Goal: Task Accomplishment & Management: Manage account settings

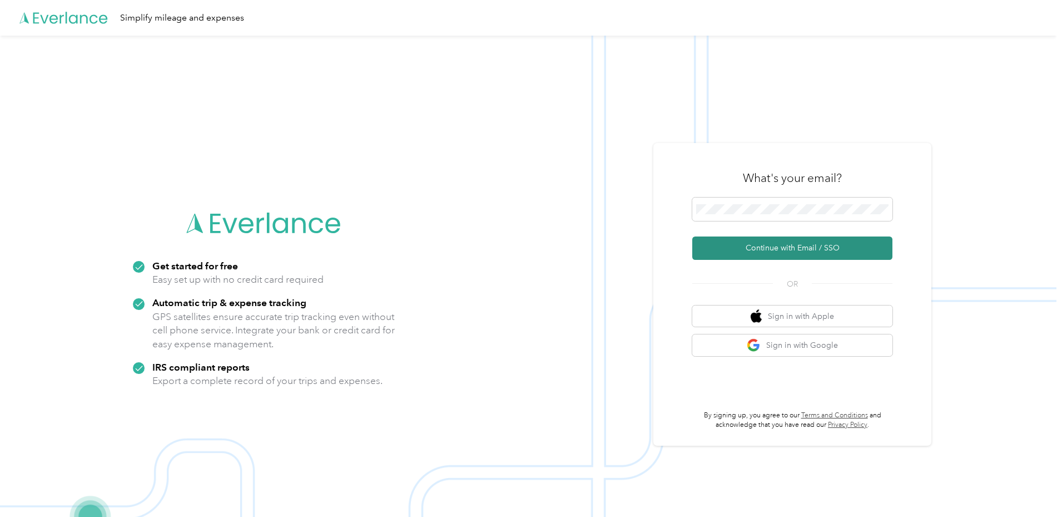
click at [750, 246] on button "Continue with Email / SSO" at bounding box center [793, 247] width 200 height 23
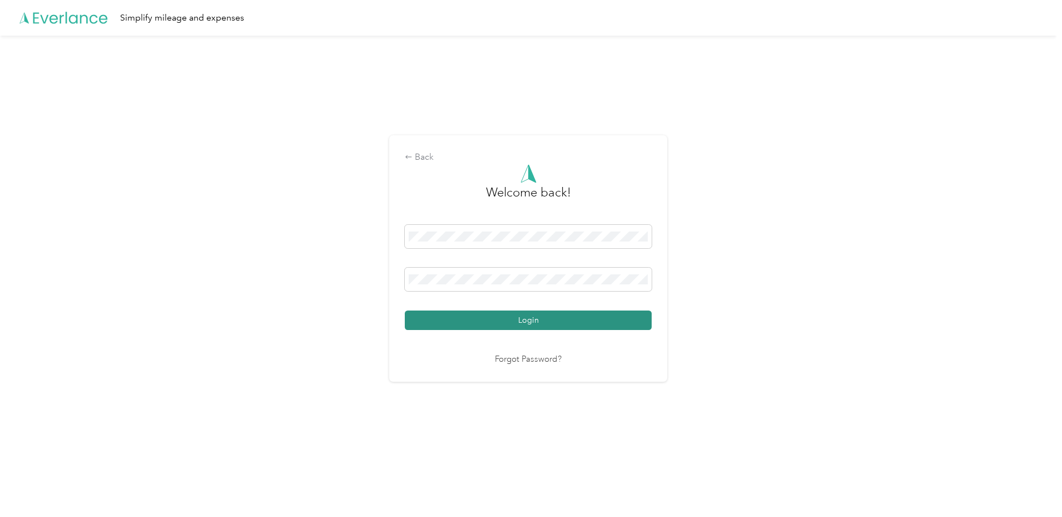
click at [520, 318] on button "Login" at bounding box center [528, 319] width 247 height 19
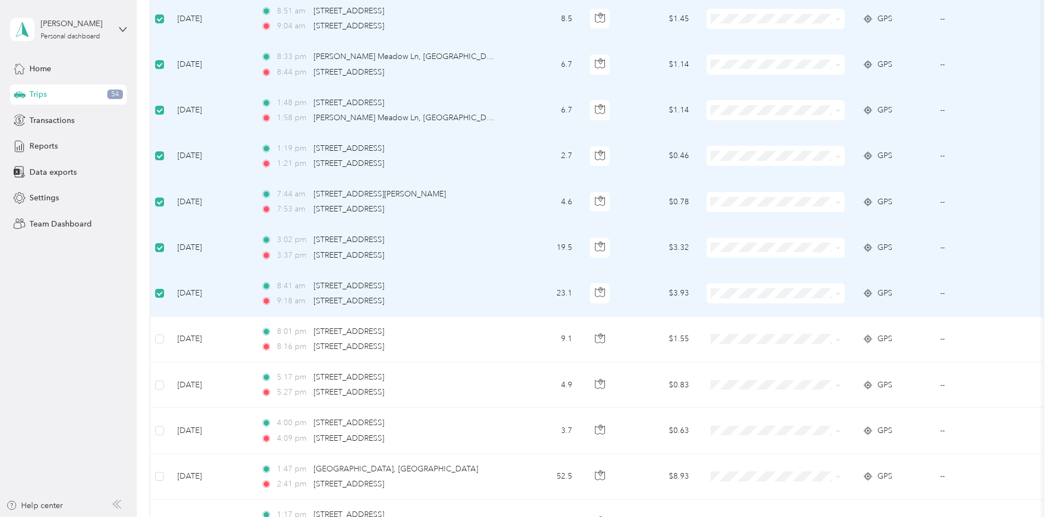
scroll to position [222, 0]
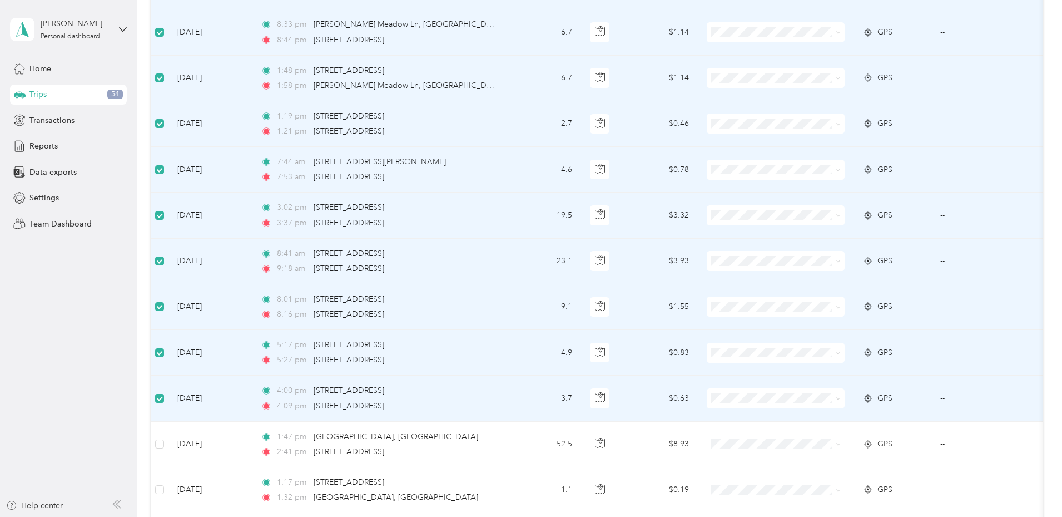
click at [164, 403] on label at bounding box center [159, 398] width 9 height 12
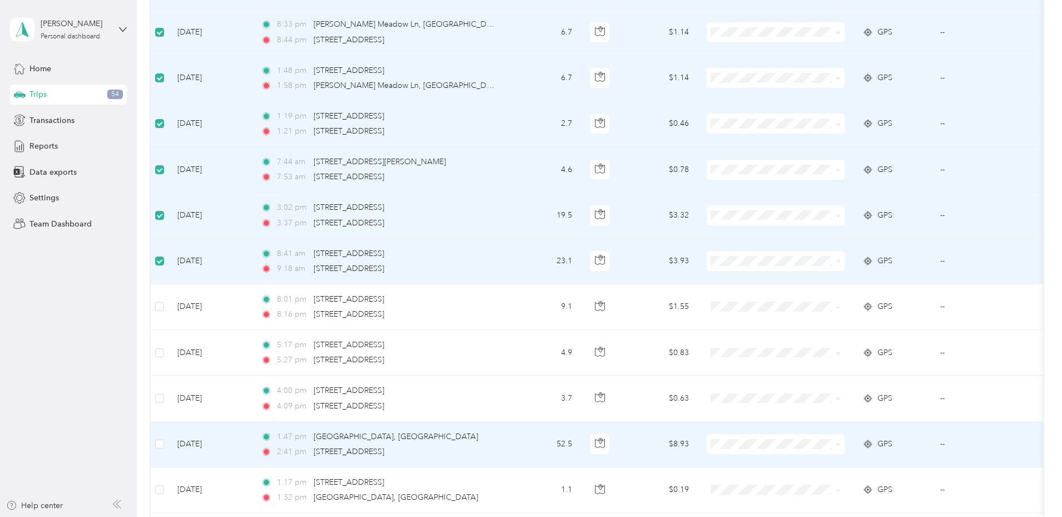
scroll to position [278, 0]
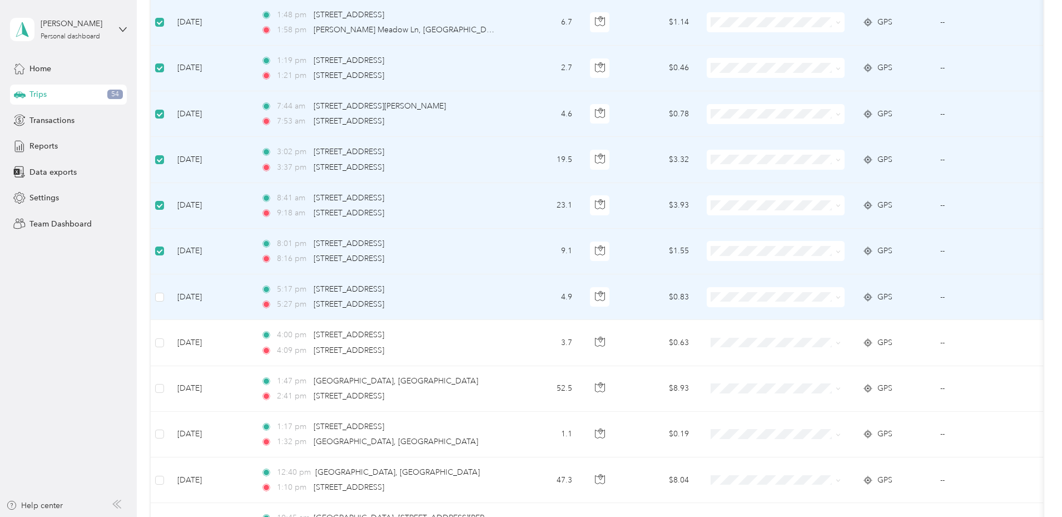
click at [169, 306] on td at bounding box center [160, 297] width 18 height 46
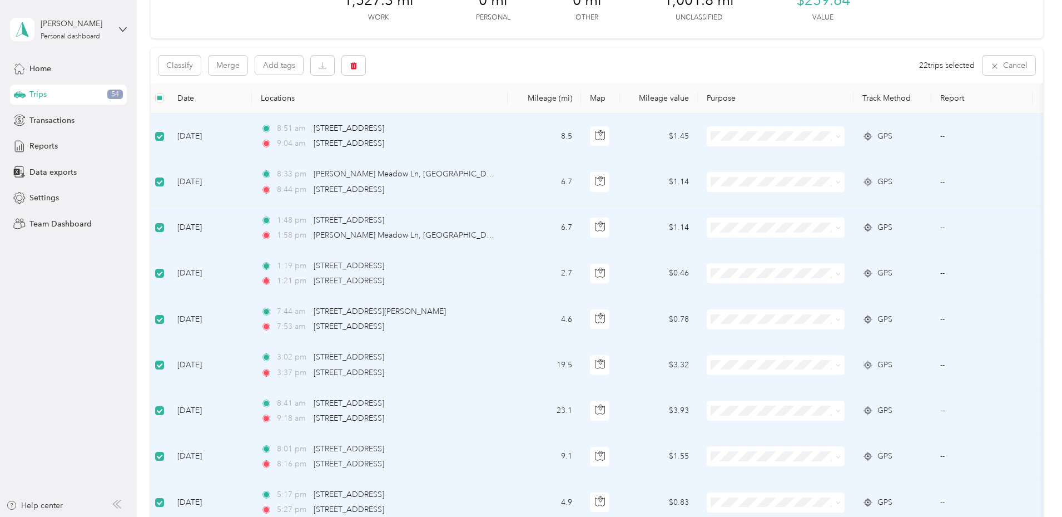
scroll to position [0, 0]
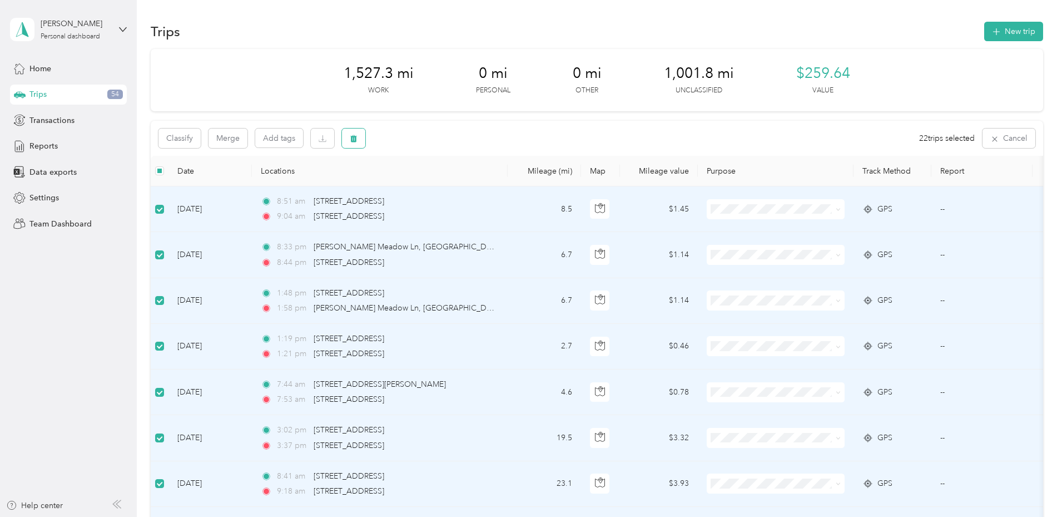
click at [365, 141] on button "button" at bounding box center [353, 137] width 23 height 19
click at [515, 186] on button "Yes" at bounding box center [513, 185] width 22 height 18
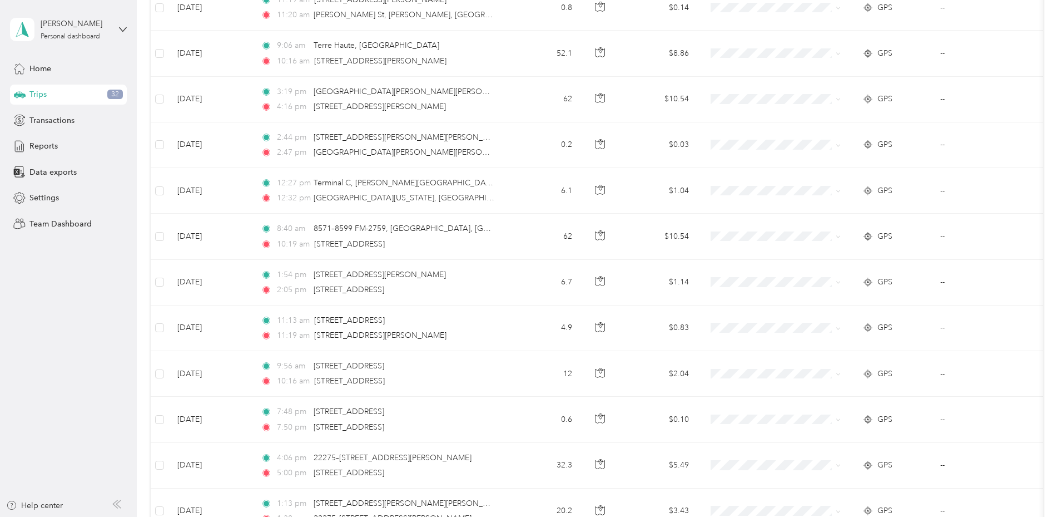
scroll to position [904, 0]
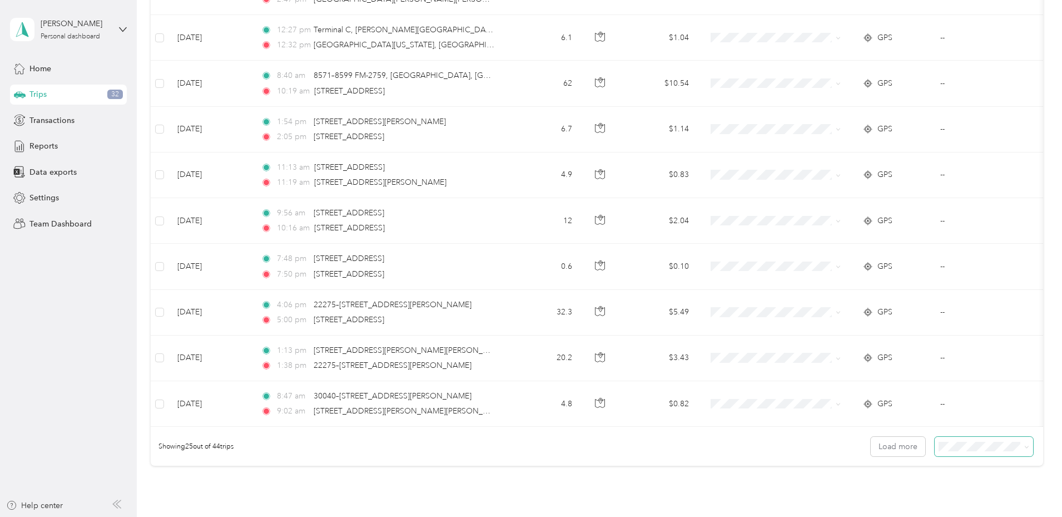
click at [1021, 451] on span at bounding box center [1025, 447] width 9 height 12
click at [908, 426] on li "100 per load" at bounding box center [907, 433] width 98 height 19
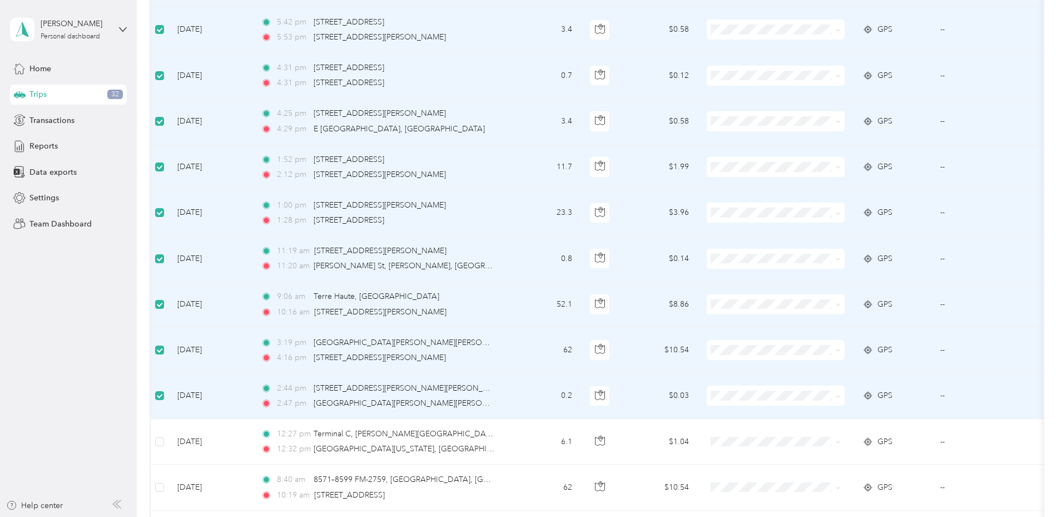
scroll to position [110, 0]
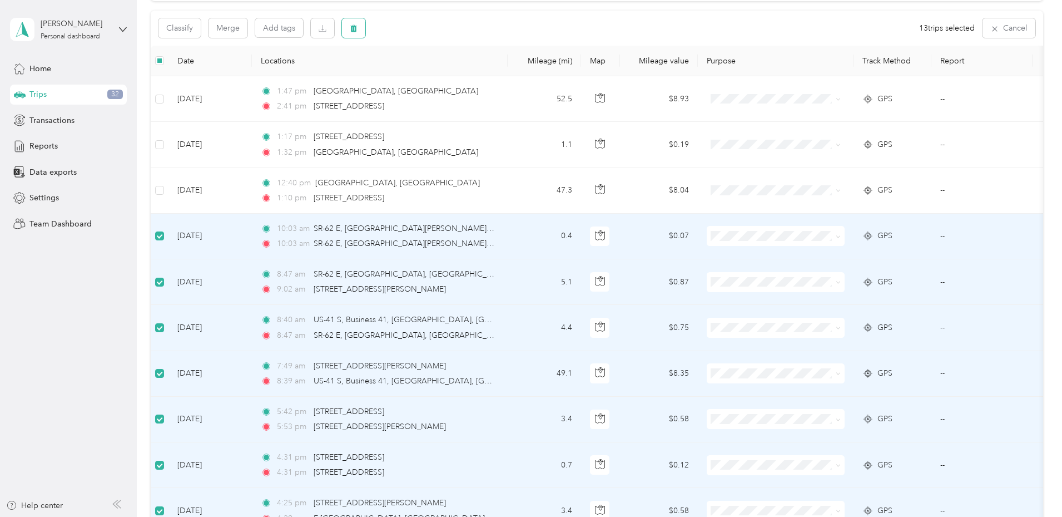
click at [365, 33] on button "button" at bounding box center [353, 27] width 23 height 19
click at [512, 73] on button "Yes" at bounding box center [513, 75] width 22 height 18
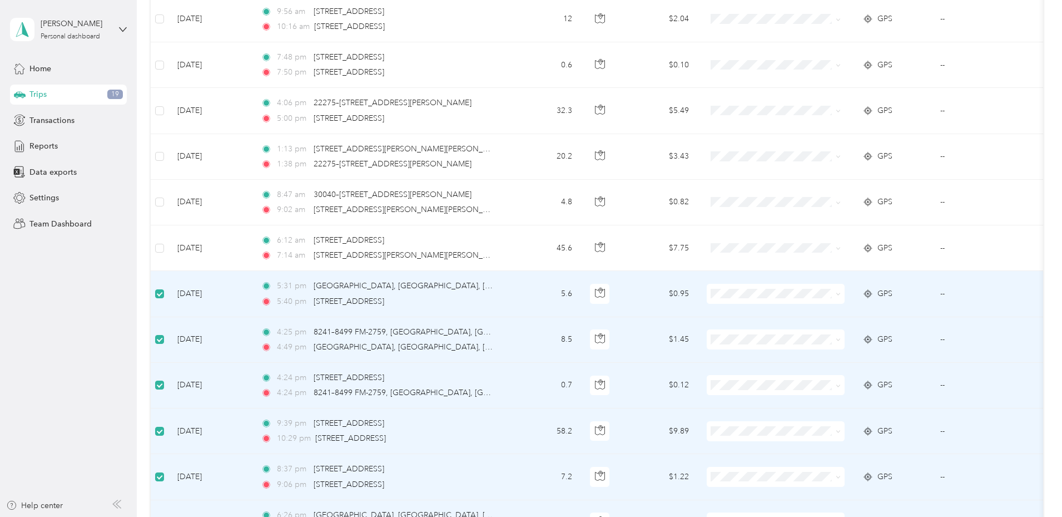
scroll to position [121, 0]
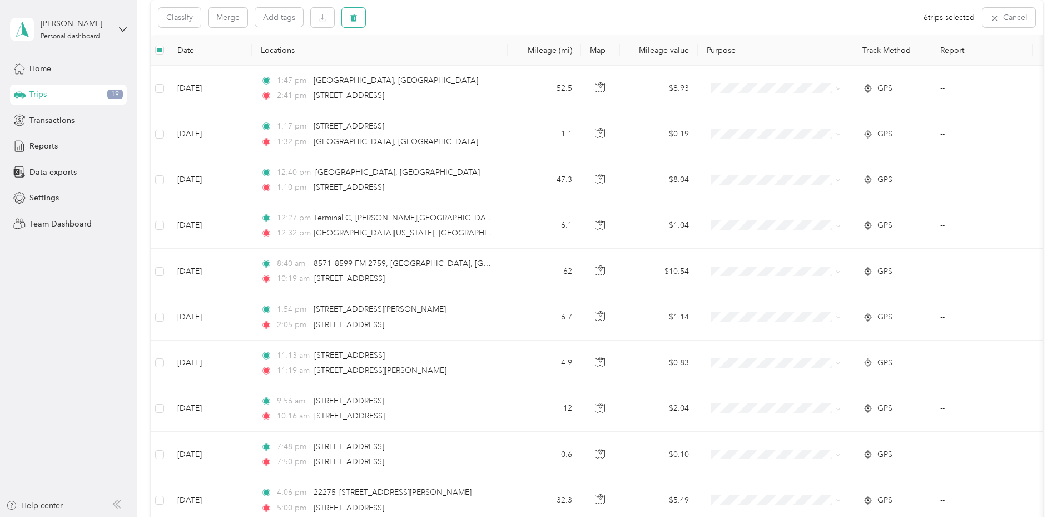
click at [358, 19] on icon "button" at bounding box center [354, 18] width 8 height 8
click at [509, 68] on button "Yes" at bounding box center [511, 64] width 22 height 18
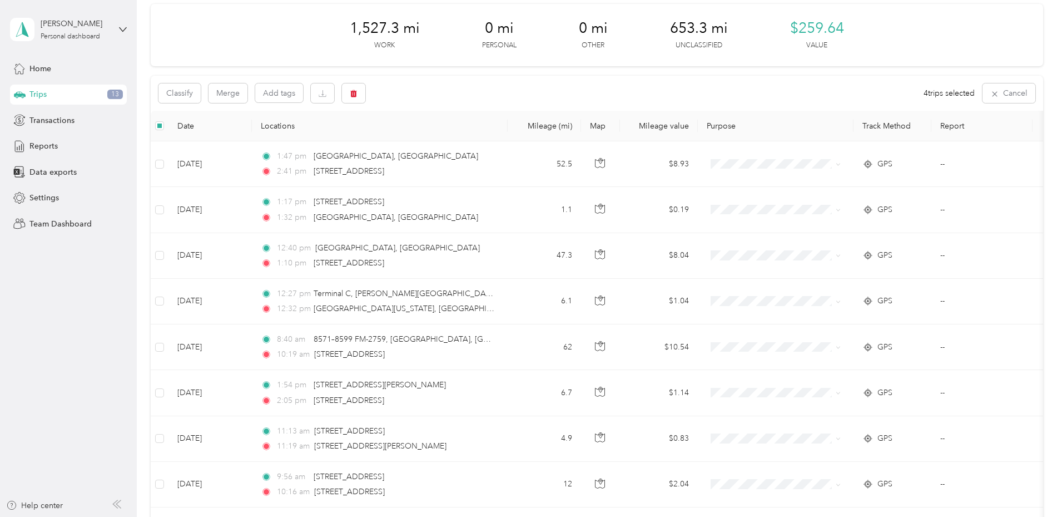
scroll to position [0, 0]
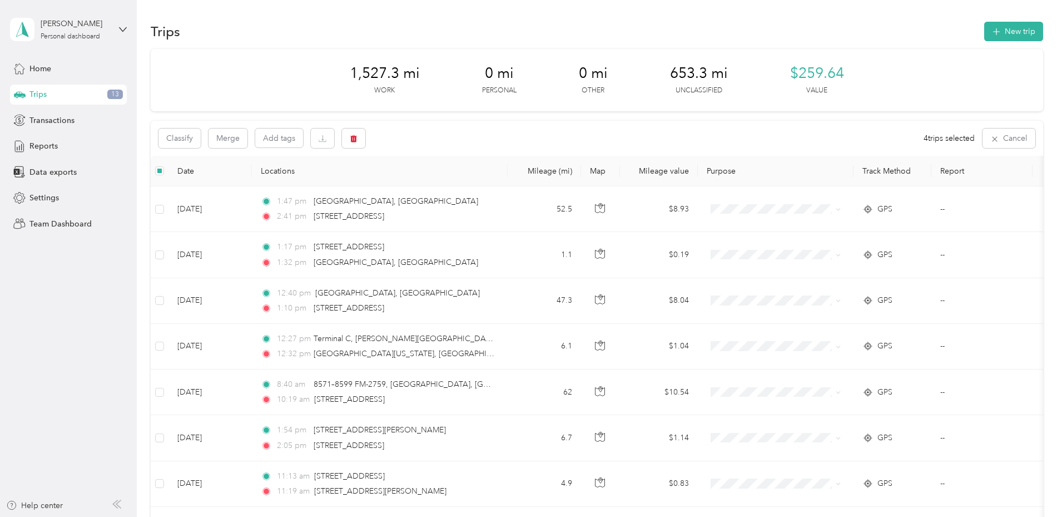
click at [297, 124] on div "Classify Merge Add tags 4 trips selected Cancel" at bounding box center [597, 138] width 893 height 35
click at [248, 132] on button "Merge" at bounding box center [228, 137] width 39 height 19
click at [365, 139] on button "button" at bounding box center [353, 137] width 23 height 19
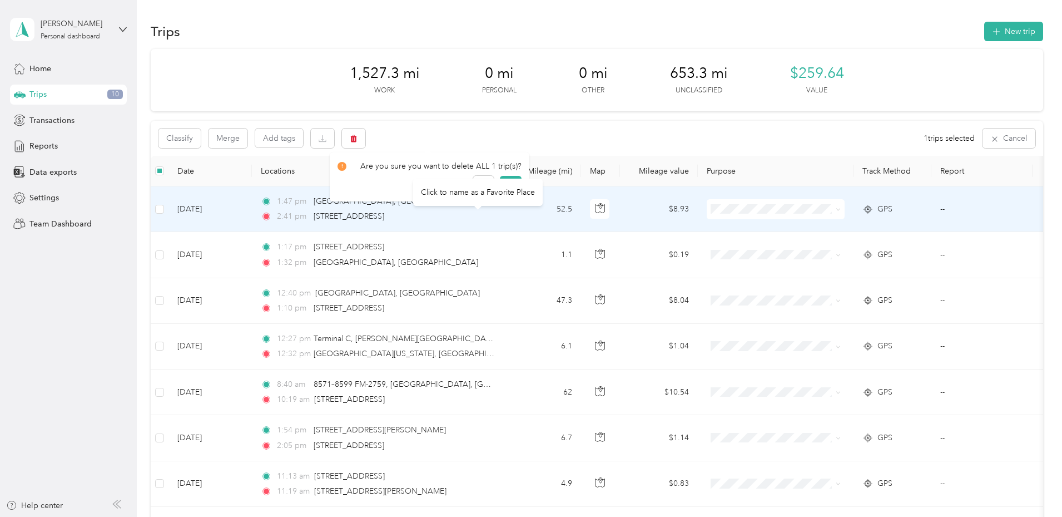
click at [507, 180] on div "Click to name as a Favorite Place" at bounding box center [478, 192] width 130 height 27
click at [511, 185] on div "Click to name as a Favorite Place" at bounding box center [478, 192] width 130 height 27
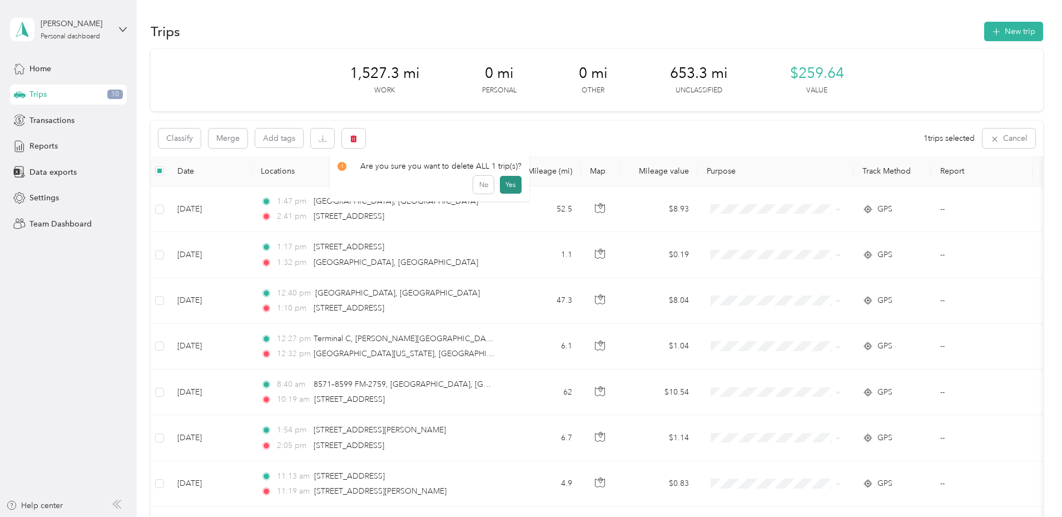
click at [510, 183] on button "Yes" at bounding box center [511, 185] width 22 height 18
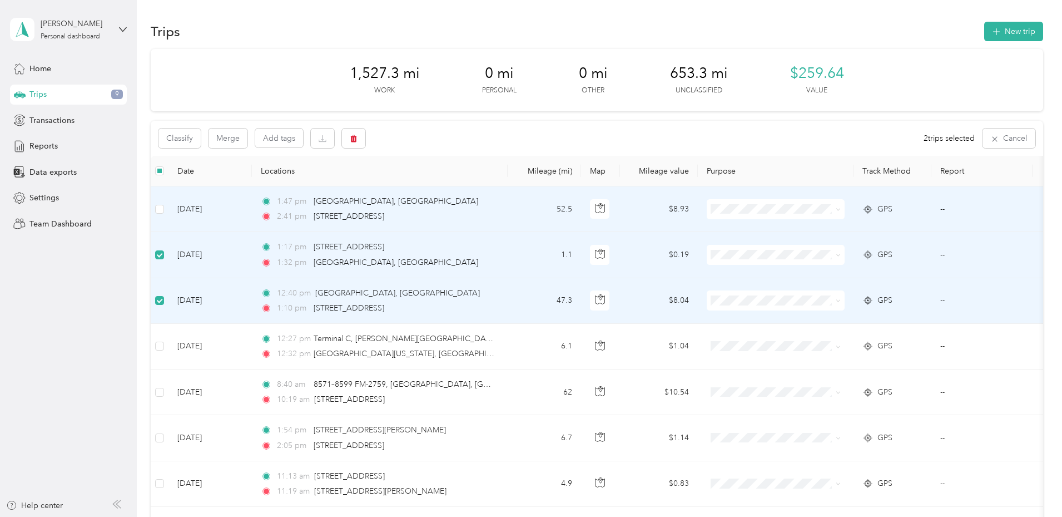
click at [169, 199] on td at bounding box center [160, 209] width 18 height 46
click at [248, 138] on button "Merge" at bounding box center [228, 137] width 39 height 19
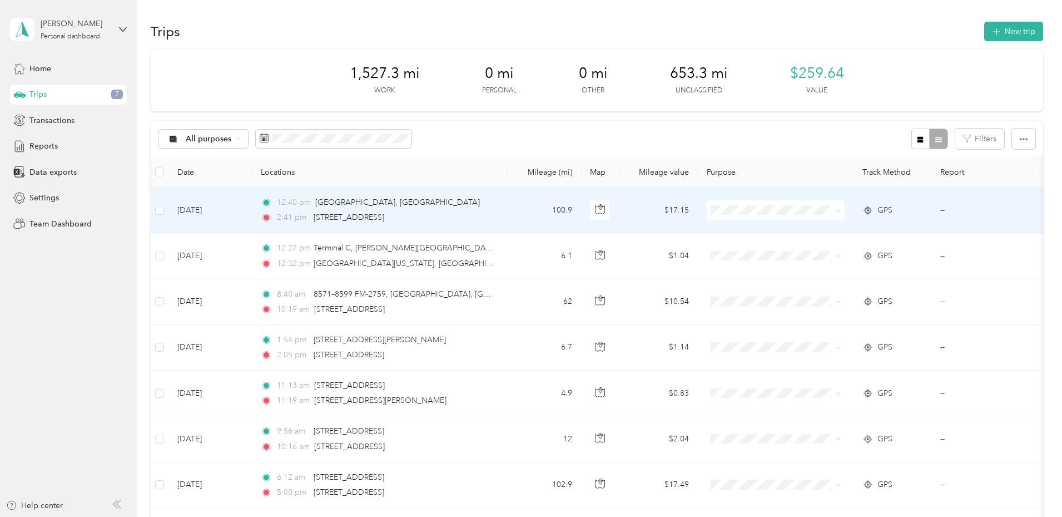
click at [488, 201] on div "12:40 pm Hull, TX" at bounding box center [378, 202] width 234 height 12
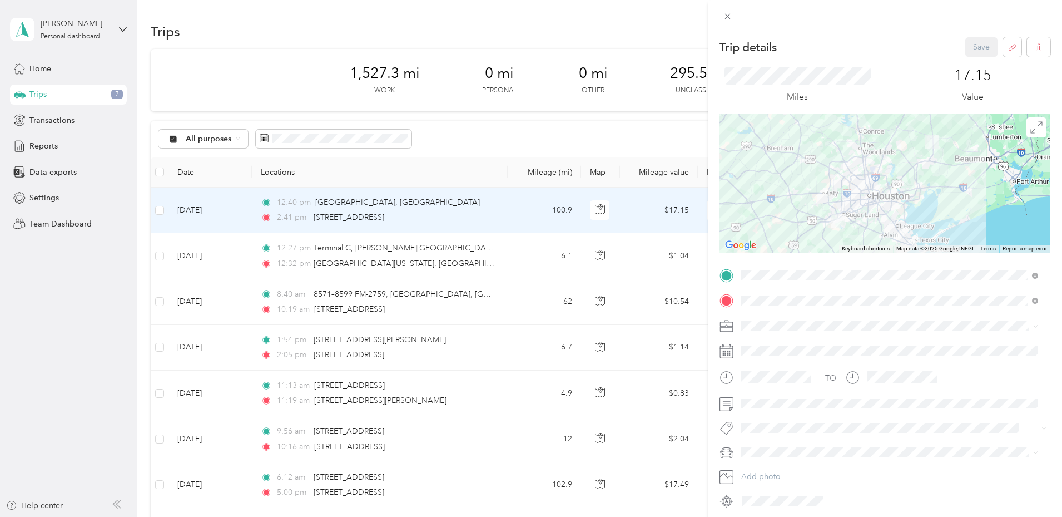
click at [218, 340] on div "Trip details Save This trip cannot be edited because it is either under review,…" at bounding box center [531, 258] width 1062 height 517
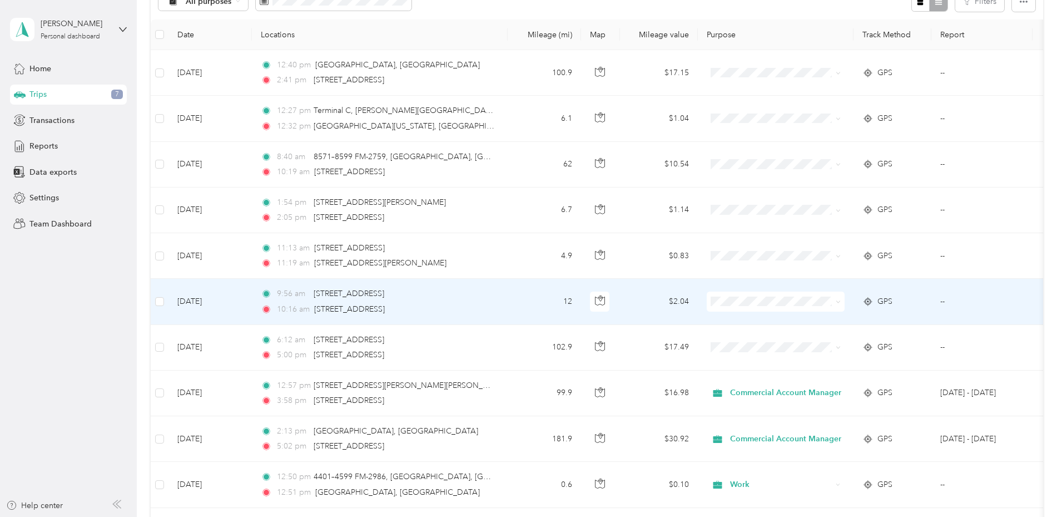
scroll to position [111, 0]
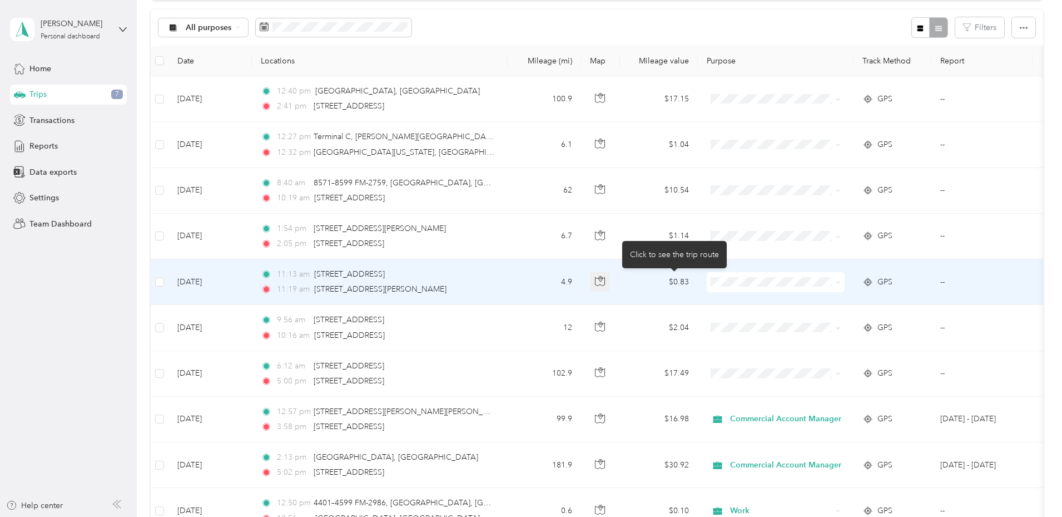
click at [605, 279] on icon "button" at bounding box center [600, 281] width 10 height 10
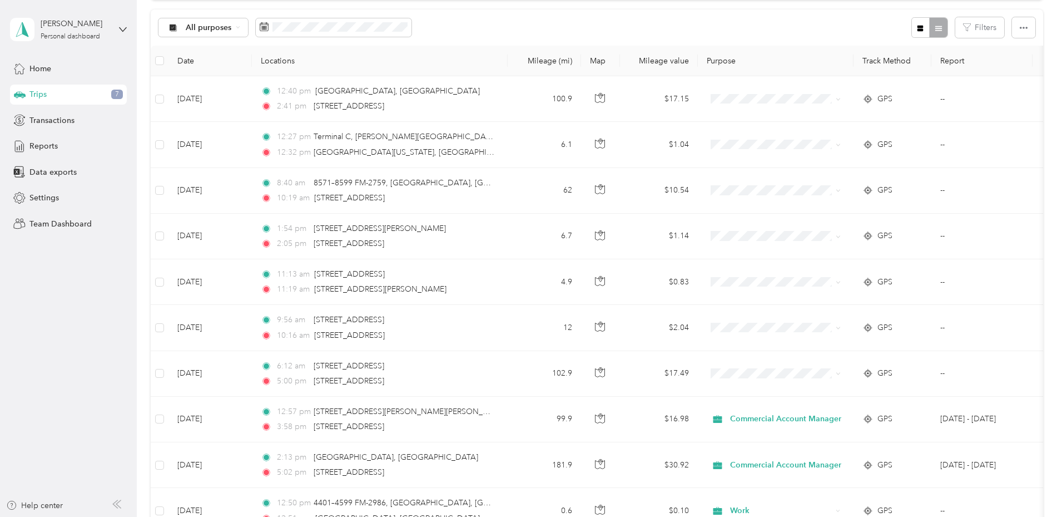
click at [205, 282] on div "1,527.3 mi Work 0 mi Personal 0 mi Other 295.5 mi Unclassified $259.64 Value Al…" at bounding box center [597, 481] width 893 height 1086
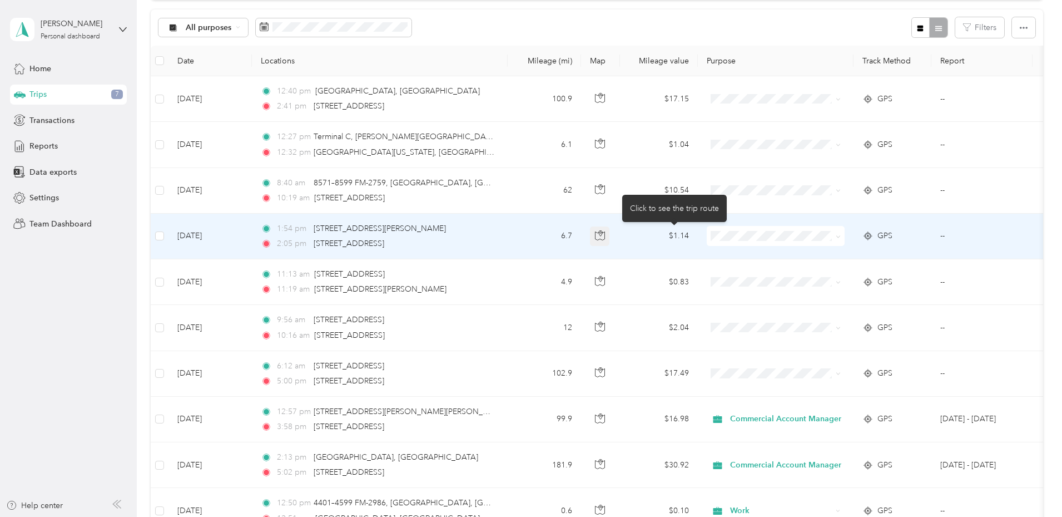
click at [605, 235] on icon "button" at bounding box center [600, 235] width 10 height 10
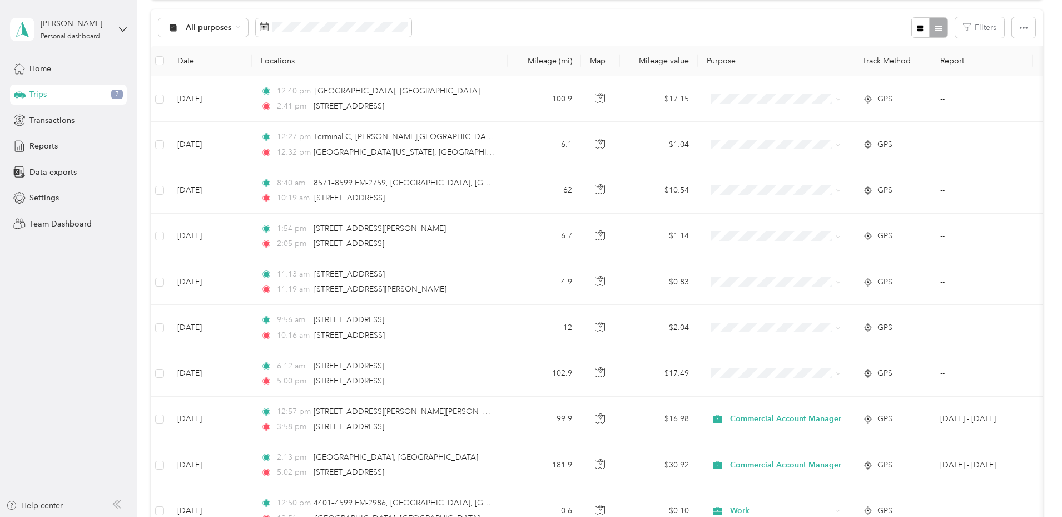
click at [132, 243] on aside "Justin Elliott Personal dashboard Home Trips 7 Transactions Reports Data export…" at bounding box center [68, 258] width 137 height 517
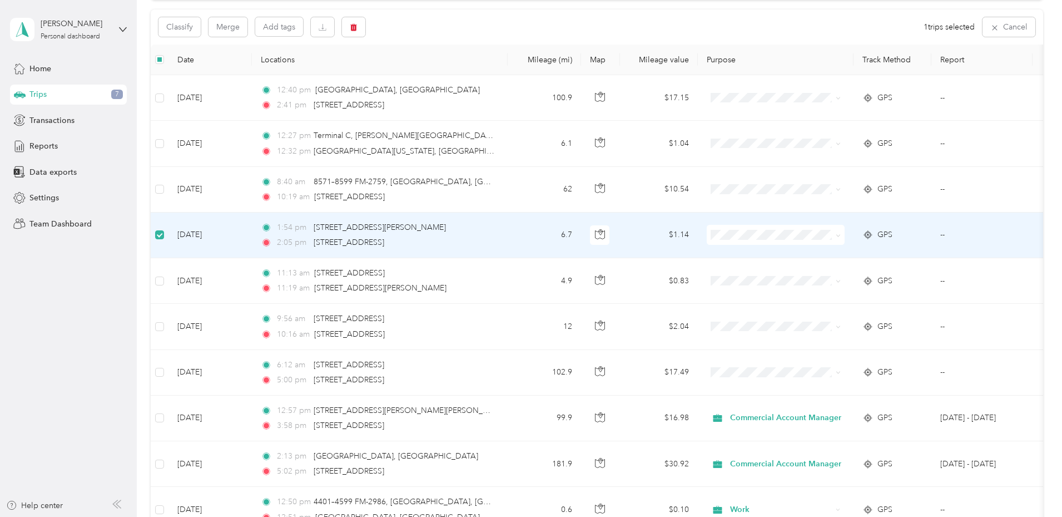
scroll to position [110, 0]
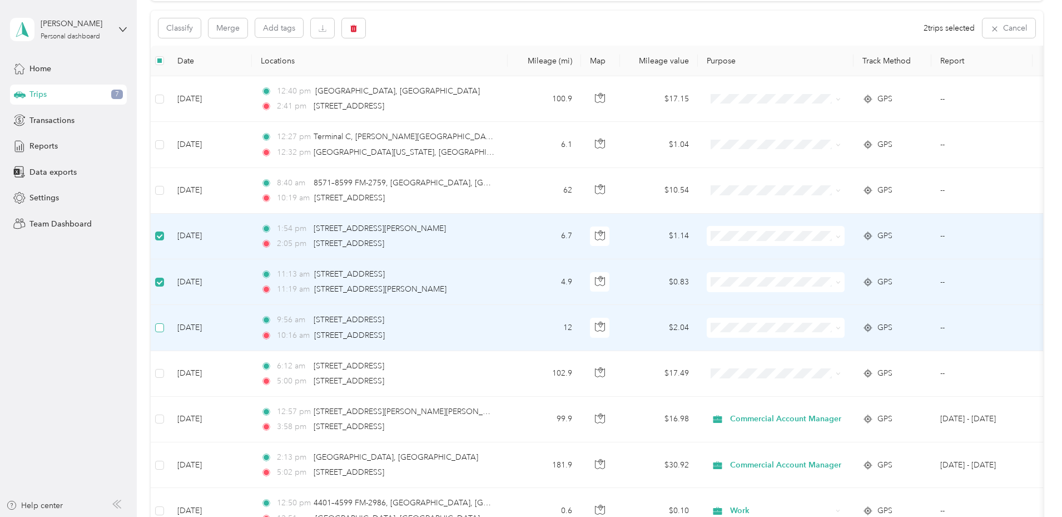
click at [164, 332] on label at bounding box center [159, 328] width 9 height 12
click at [365, 35] on button "button" at bounding box center [353, 27] width 23 height 19
click at [504, 71] on button "Yes" at bounding box center [511, 75] width 22 height 18
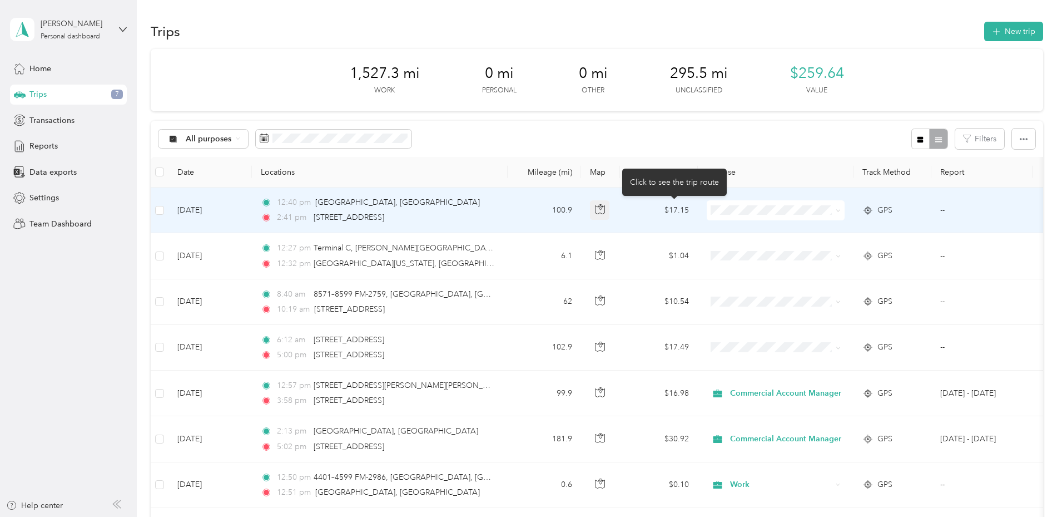
click at [605, 210] on icon "button" at bounding box center [600, 209] width 10 height 10
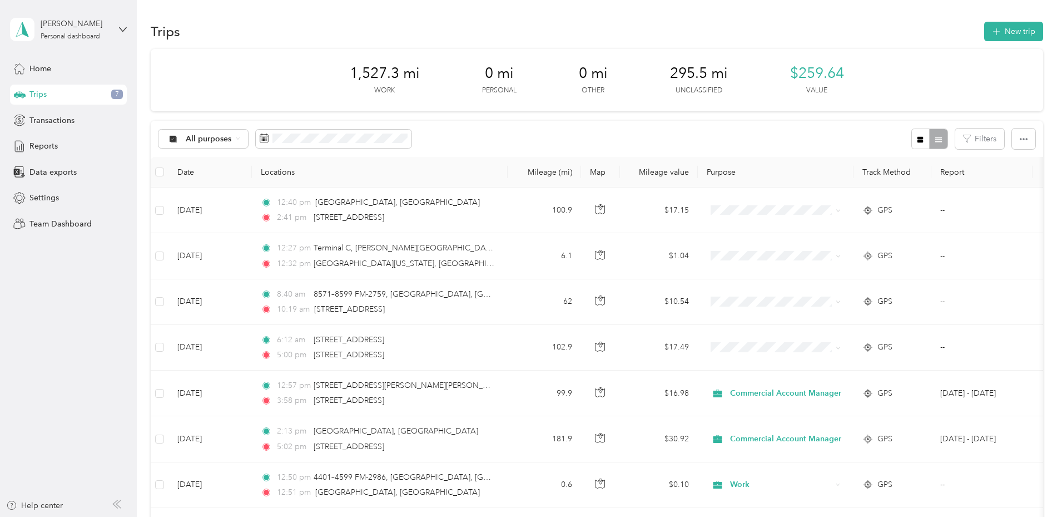
click at [1040, 295] on div "1,527.3 mi Work 0 mi Personal 0 mi Other 295.5 mi Unclassified $259.64 Value Al…" at bounding box center [597, 523] width 893 height 949
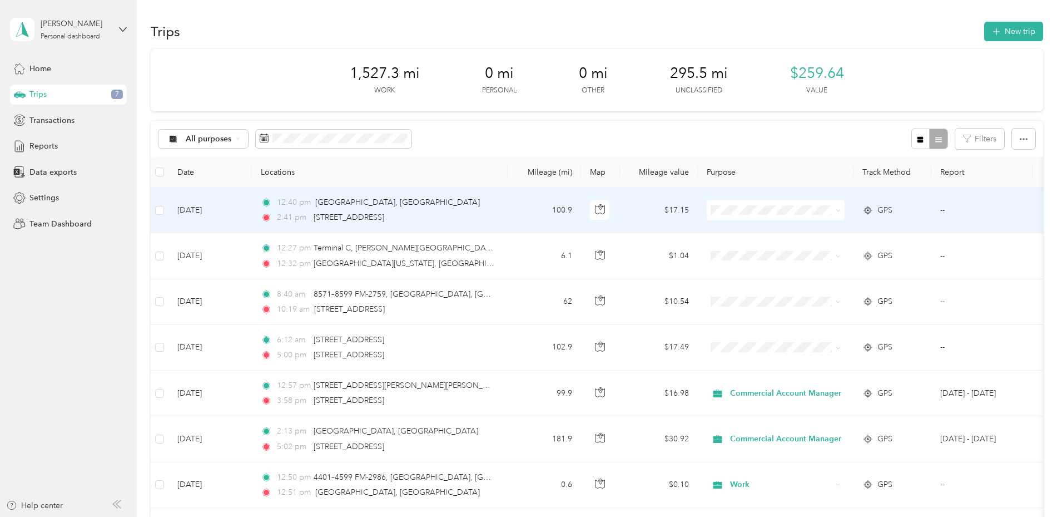
click at [820, 228] on span "Work" at bounding box center [864, 228] width 111 height 12
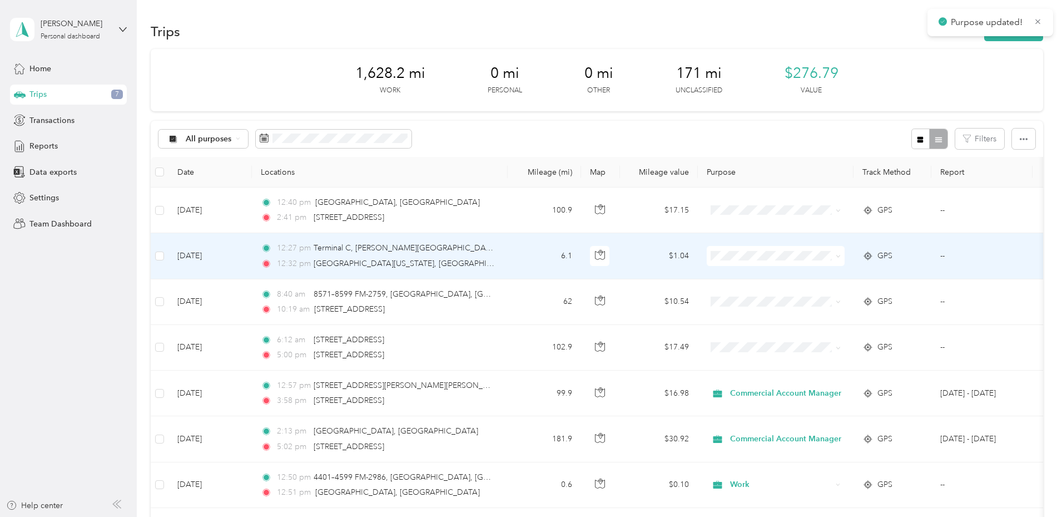
click at [841, 261] on span at bounding box center [836, 256] width 9 height 12
click at [814, 273] on span "Work" at bounding box center [864, 274] width 111 height 12
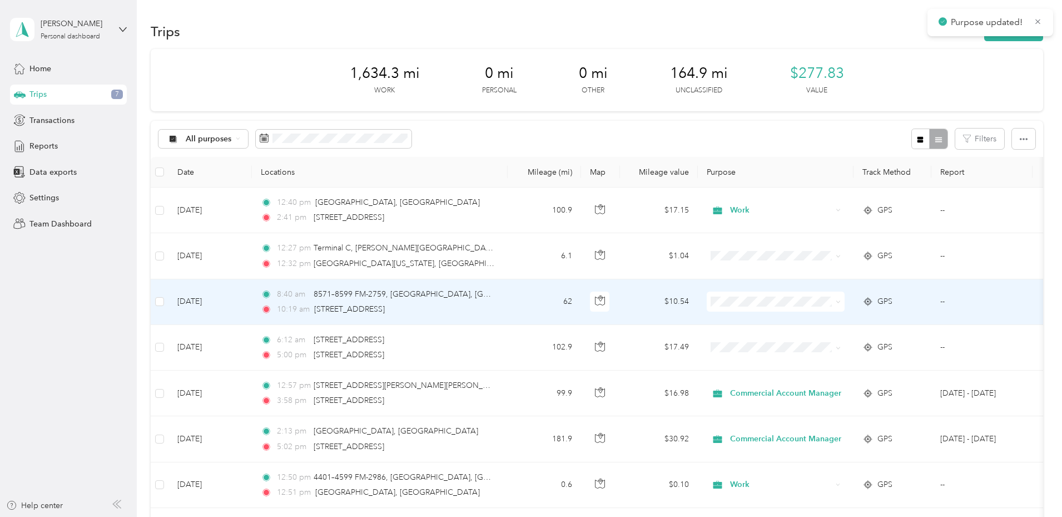
click at [807, 321] on span "Work" at bounding box center [854, 322] width 131 height 12
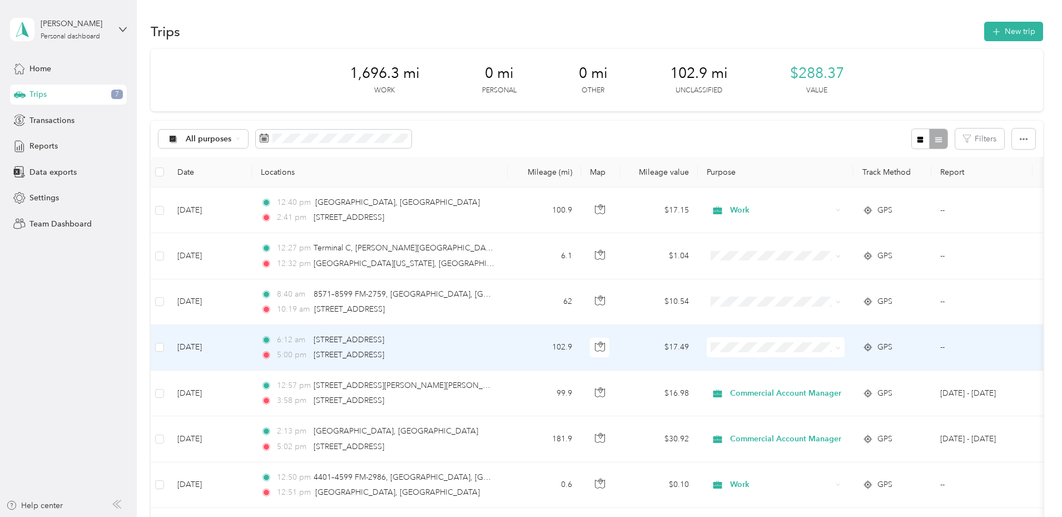
click at [822, 403] on span "Commercial Account Manager" at bounding box center [864, 407] width 111 height 12
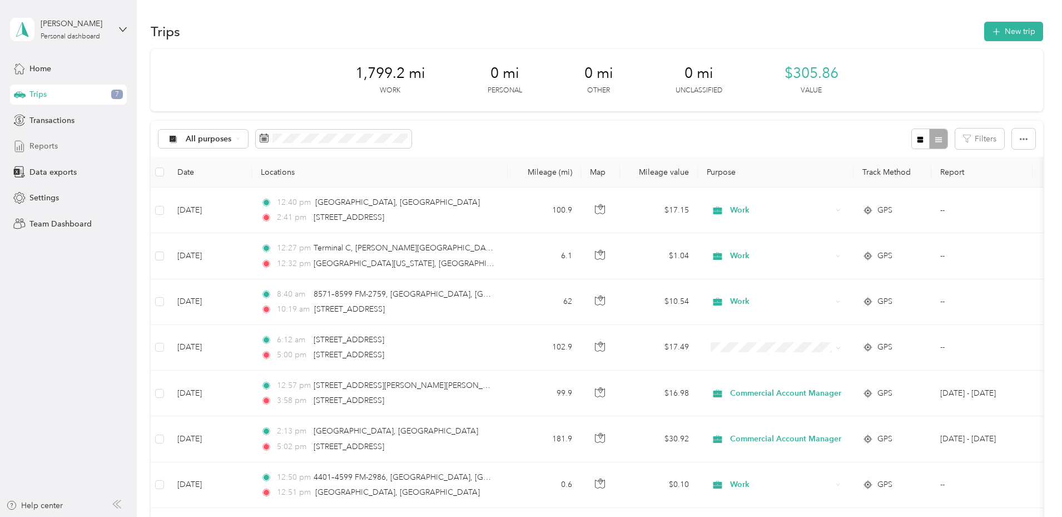
click at [60, 145] on div "Reports" at bounding box center [68, 146] width 117 height 20
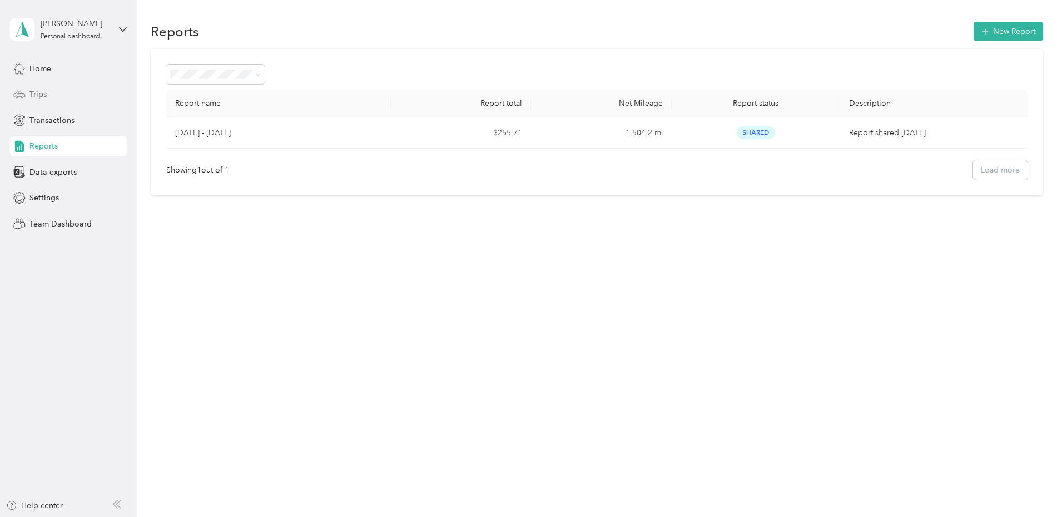
click at [48, 92] on div "Trips" at bounding box center [68, 95] width 117 height 20
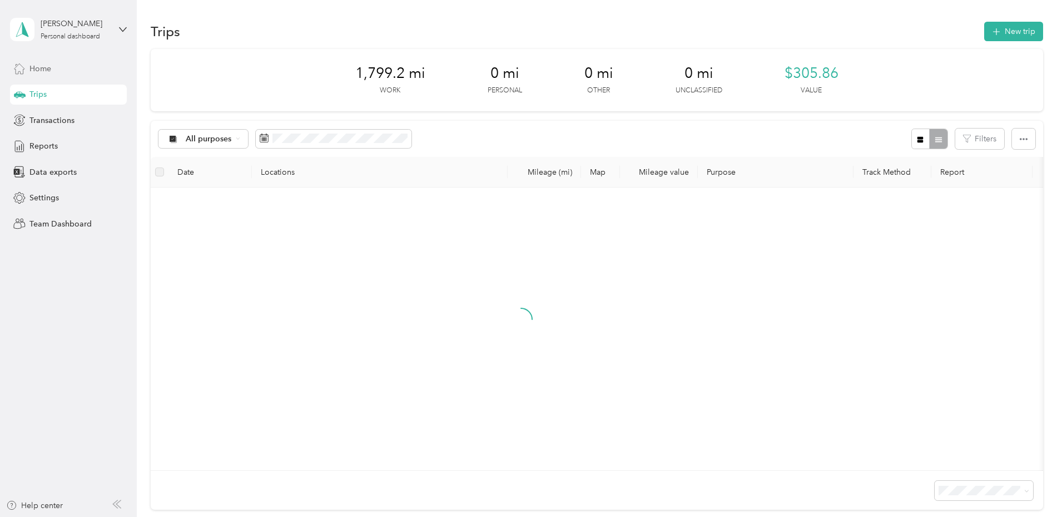
click at [57, 65] on div "Home" at bounding box center [68, 68] width 117 height 20
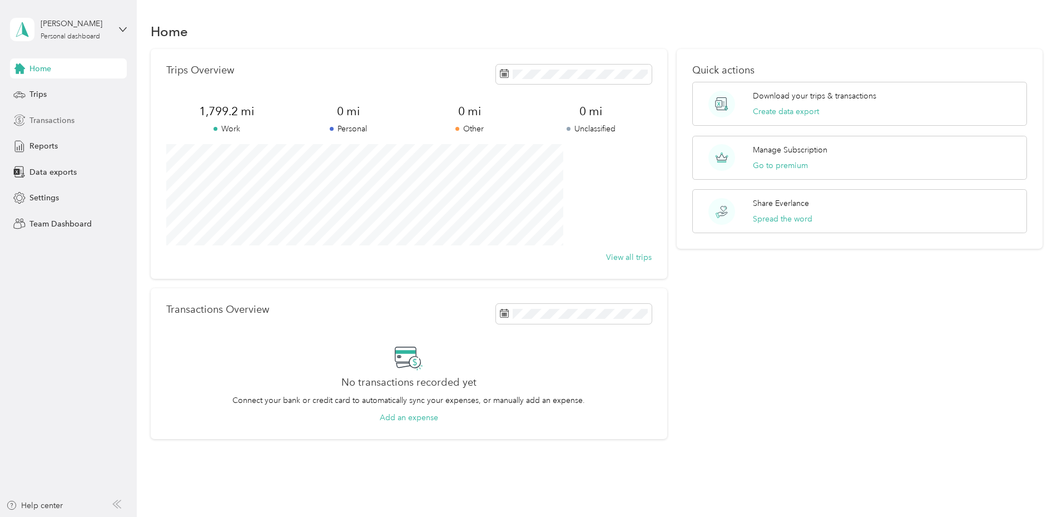
click at [113, 127] on div "Transactions" at bounding box center [68, 120] width 117 height 20
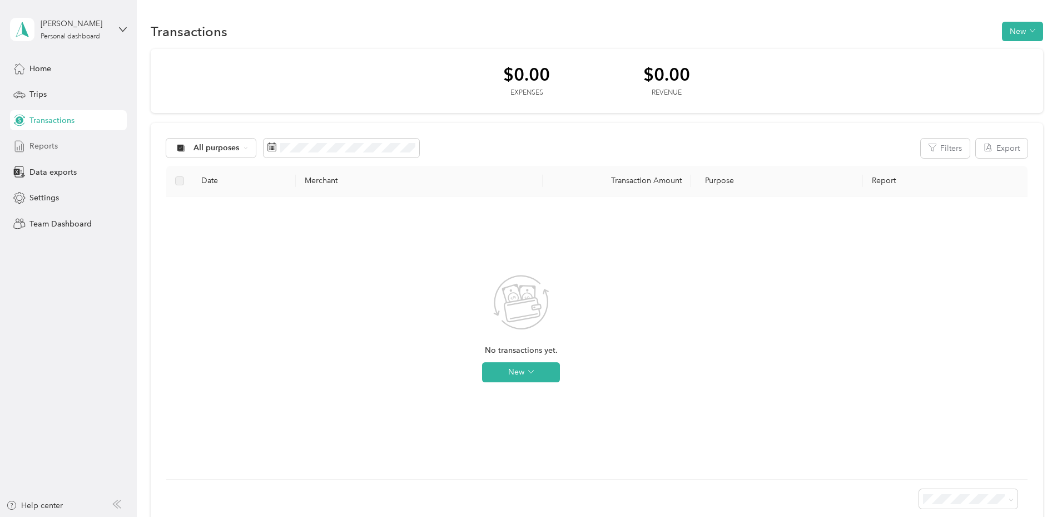
click at [69, 150] on div "Reports" at bounding box center [68, 146] width 117 height 20
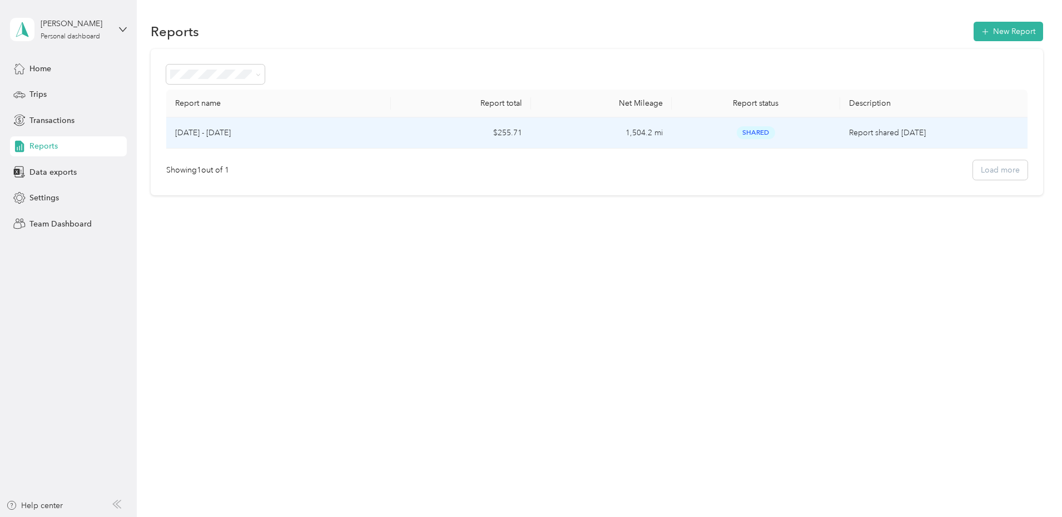
click at [329, 134] on div "[DATE] - [DATE]" at bounding box center [278, 133] width 207 height 12
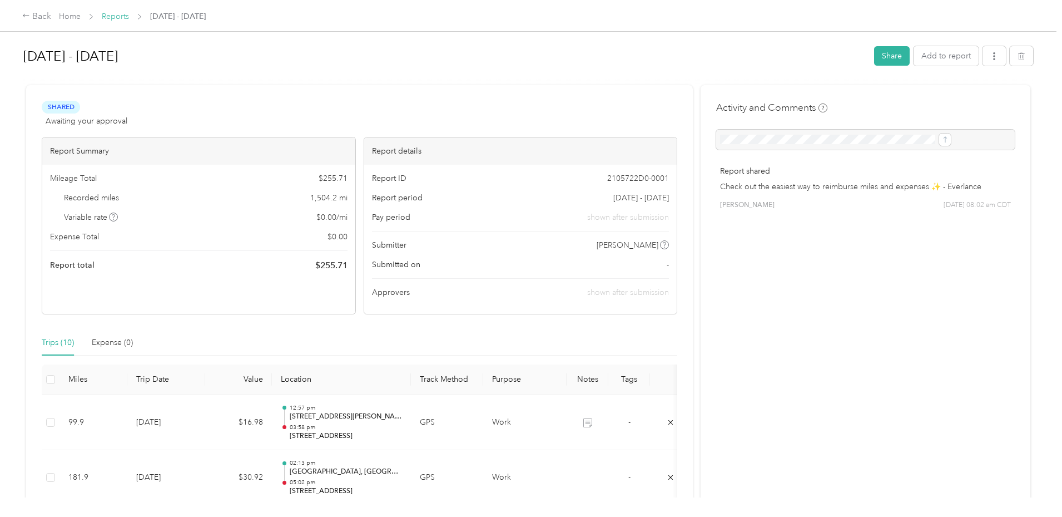
click at [129, 17] on link "Reports" at bounding box center [115, 16] width 27 height 9
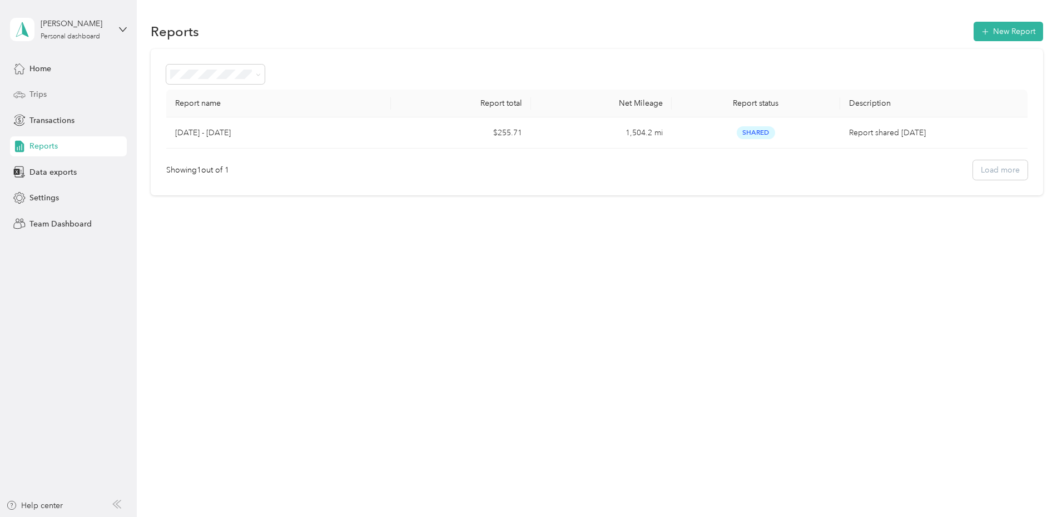
click at [60, 94] on div "Trips" at bounding box center [68, 95] width 117 height 20
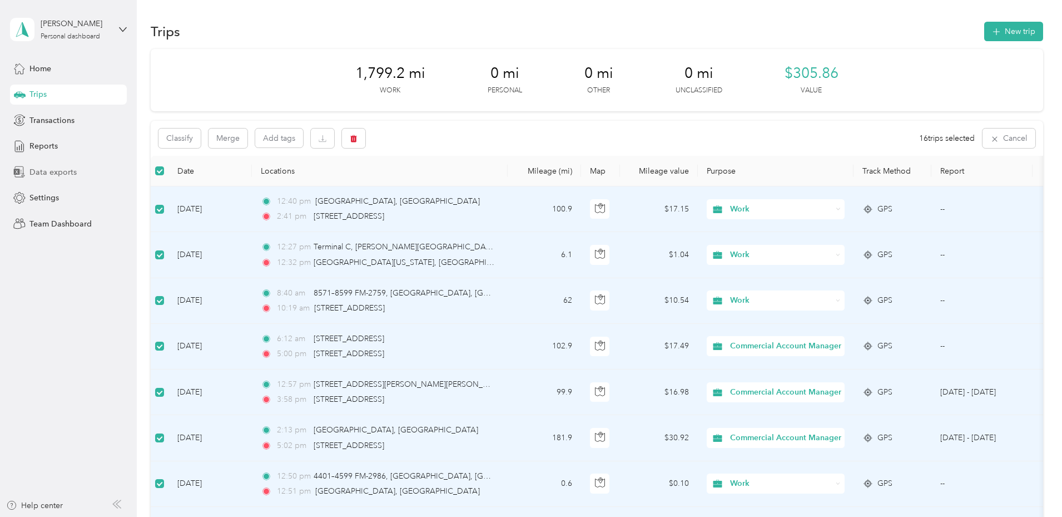
click at [40, 172] on span "Data exports" at bounding box center [52, 172] width 47 height 12
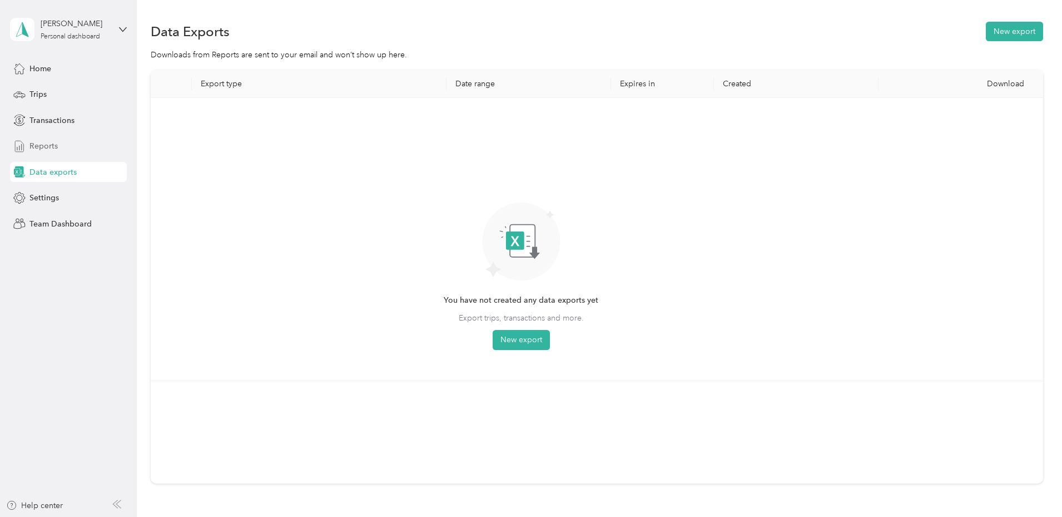
click at [53, 150] on span "Reports" at bounding box center [43, 146] width 28 height 12
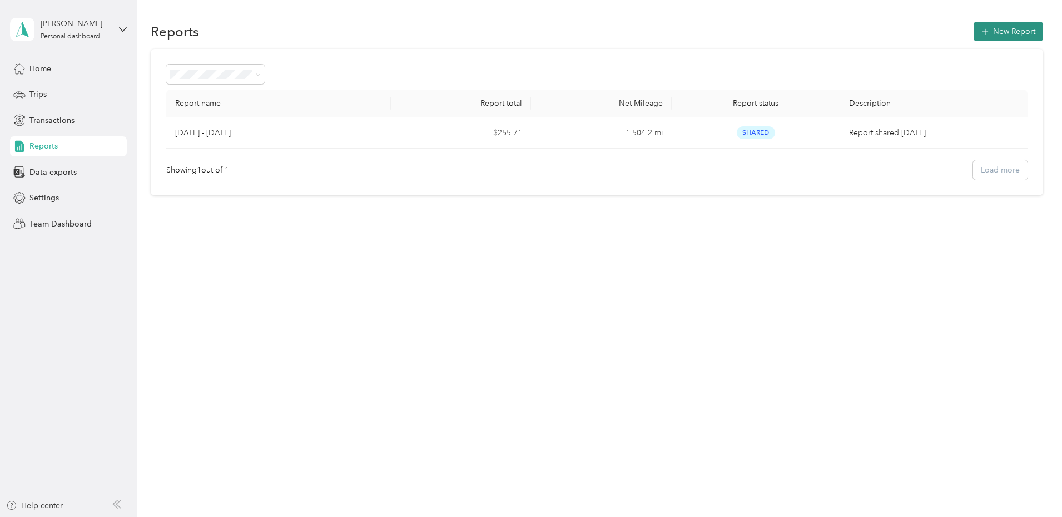
click at [974, 35] on button "New Report" at bounding box center [1009, 31] width 70 height 19
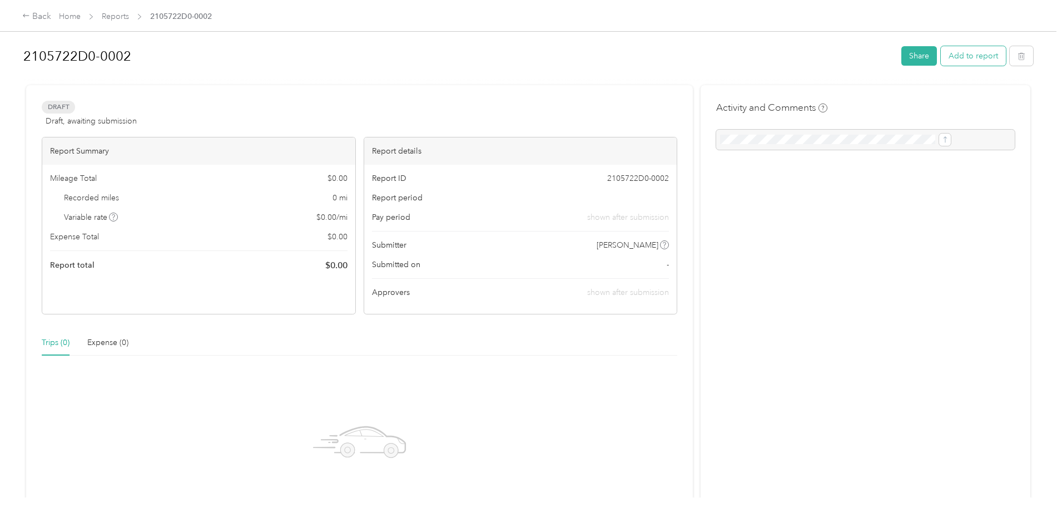
click at [941, 56] on button "Add to report" at bounding box center [973, 55] width 65 height 19
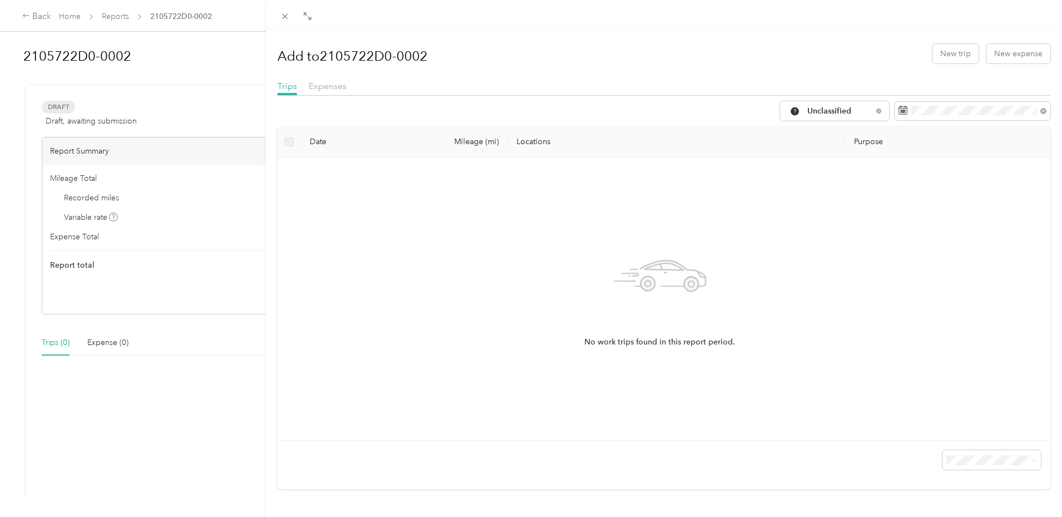
click at [165, 18] on div "Add to 2105722D0-0002 New trip New expense Trips Expenses Unclassified Date Mil…" at bounding box center [531, 258] width 1062 height 517
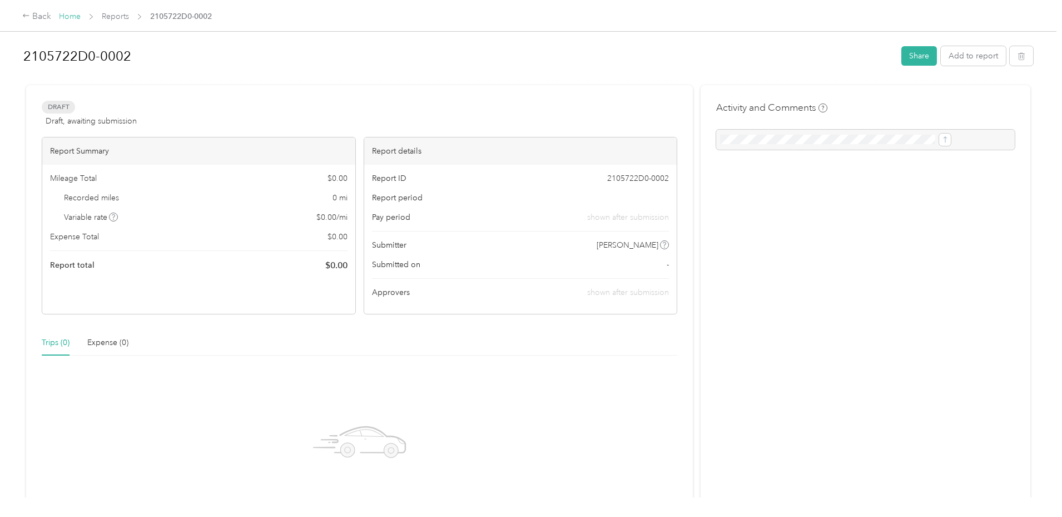
click at [81, 19] on link "Home" at bounding box center [70, 16] width 22 height 9
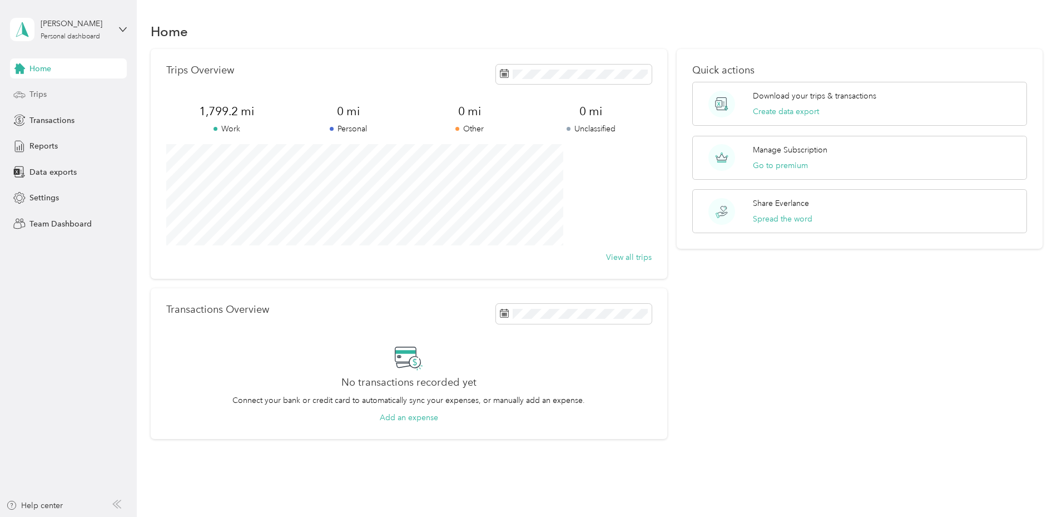
click at [29, 91] on div "Trips" at bounding box center [68, 95] width 117 height 20
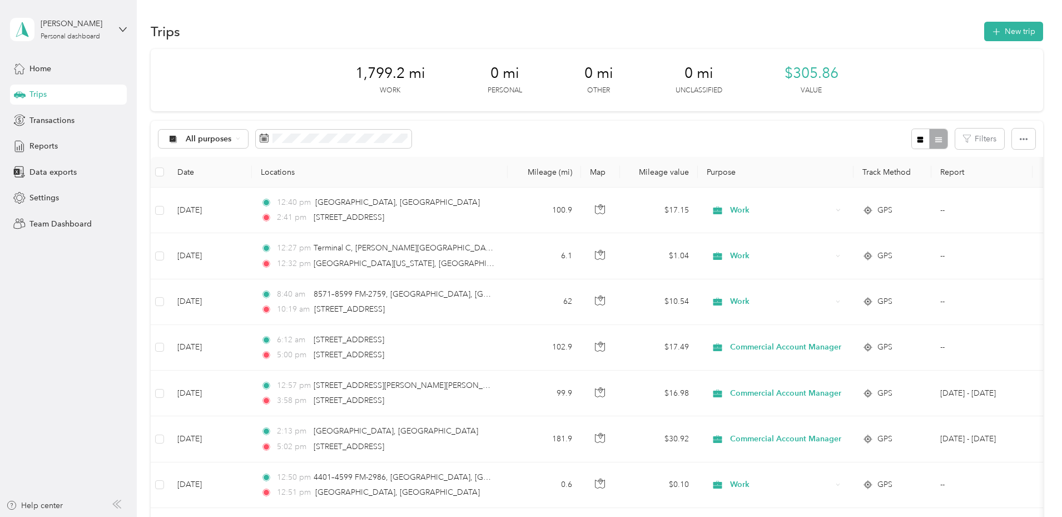
click at [34, 135] on div "Home Trips Transactions Reports Data exports Settings Team Dashboard" at bounding box center [68, 145] width 117 height 175
click at [36, 145] on span "Reports" at bounding box center [43, 146] width 28 height 12
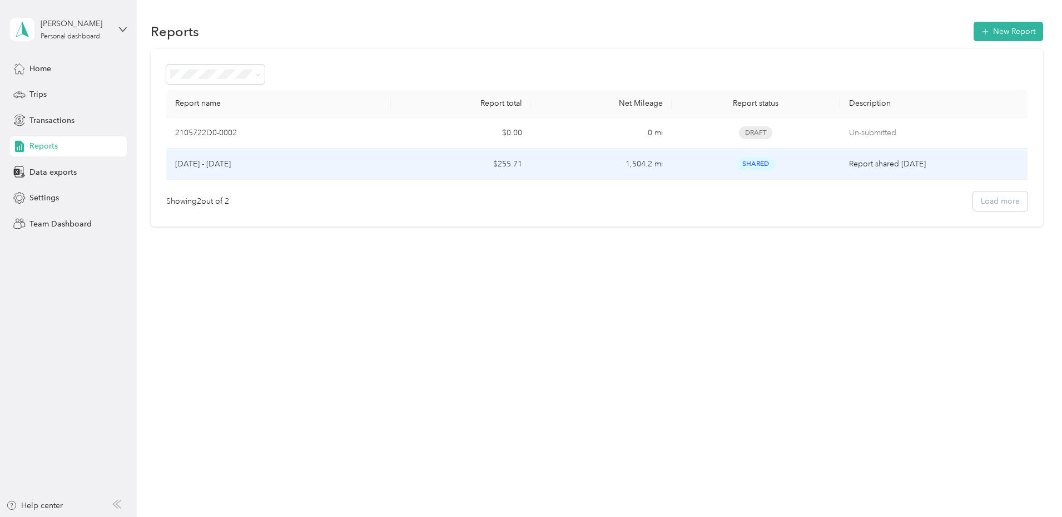
click at [356, 162] on div "[DATE] - [DATE]" at bounding box center [278, 164] width 207 height 12
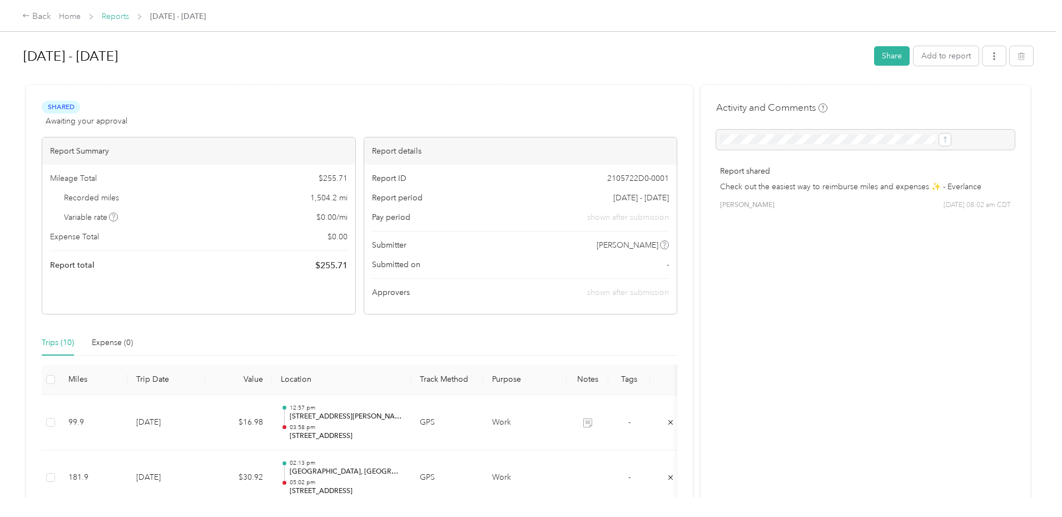
click at [129, 18] on link "Reports" at bounding box center [115, 16] width 27 height 9
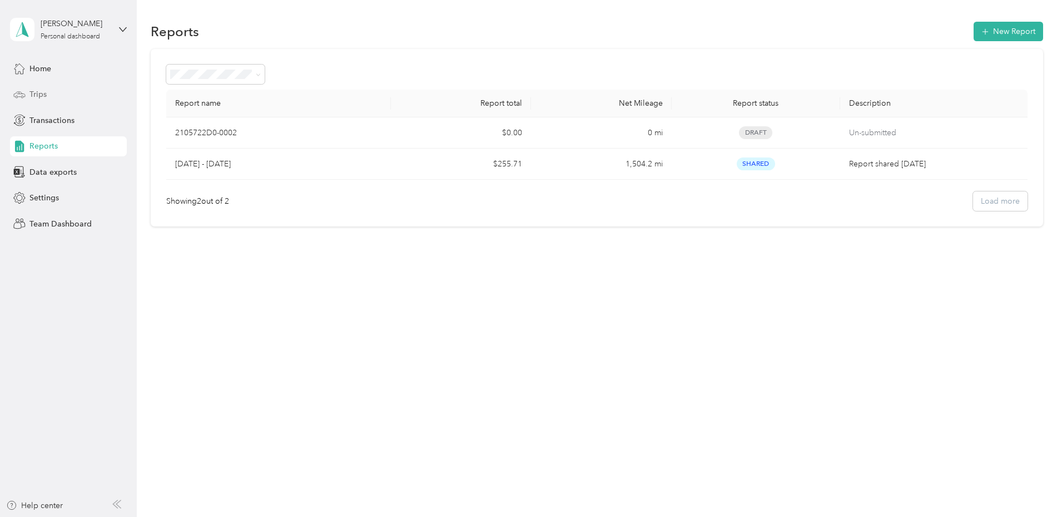
click at [26, 90] on div "Trips" at bounding box center [68, 95] width 117 height 20
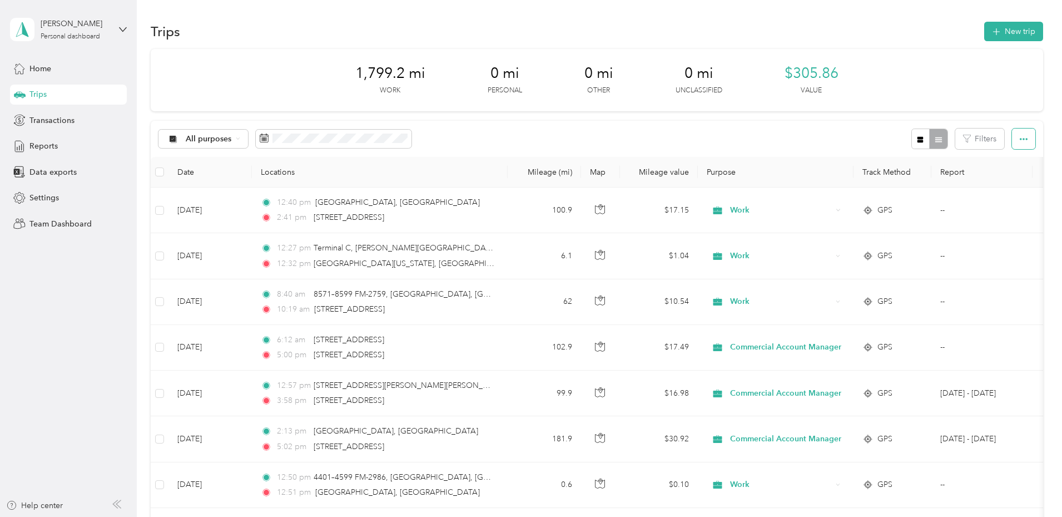
click at [1012, 141] on button "button" at bounding box center [1023, 138] width 23 height 21
click at [943, 177] on div "Export" at bounding box center [934, 180] width 31 height 12
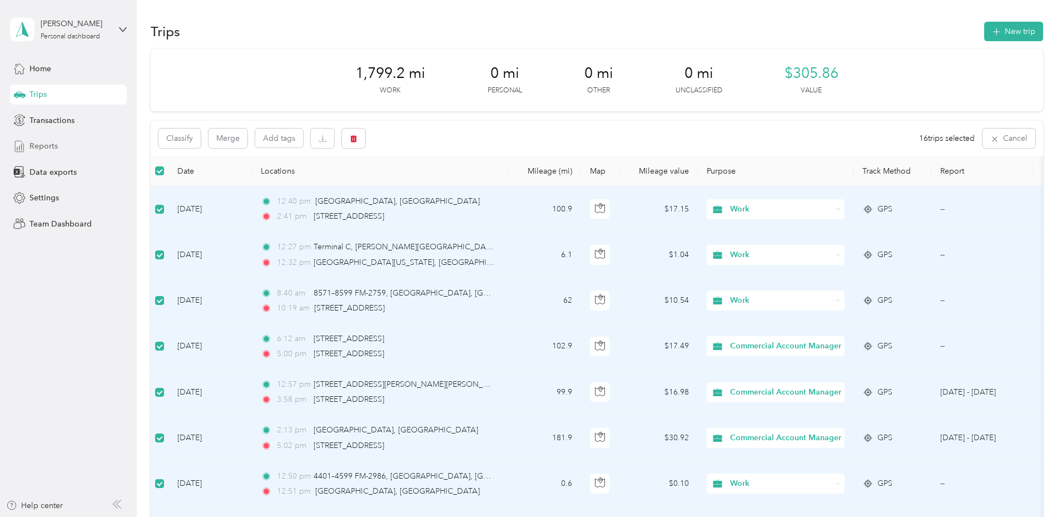
click at [51, 143] on span "Reports" at bounding box center [43, 146] width 28 height 12
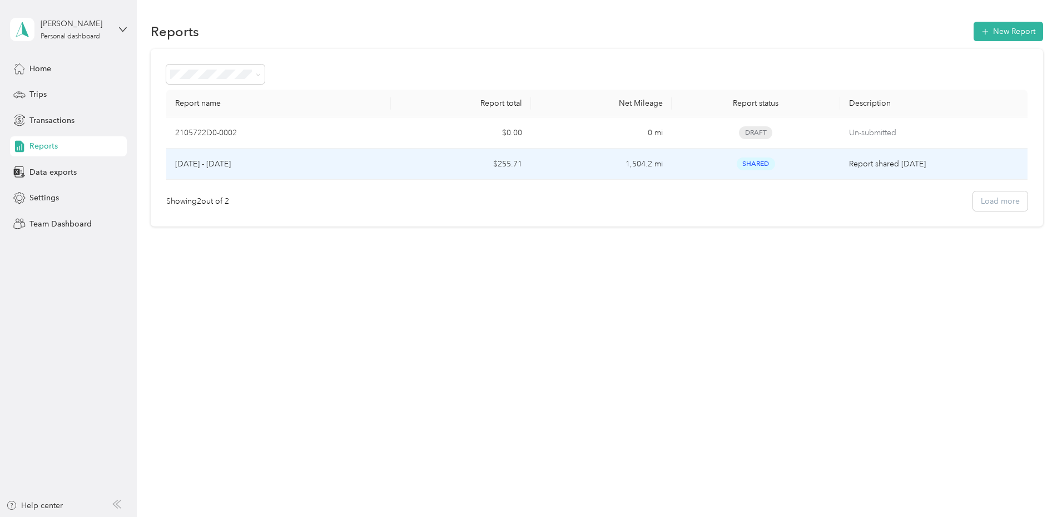
click at [382, 166] on div "[DATE] - [DATE]" at bounding box center [278, 164] width 207 height 12
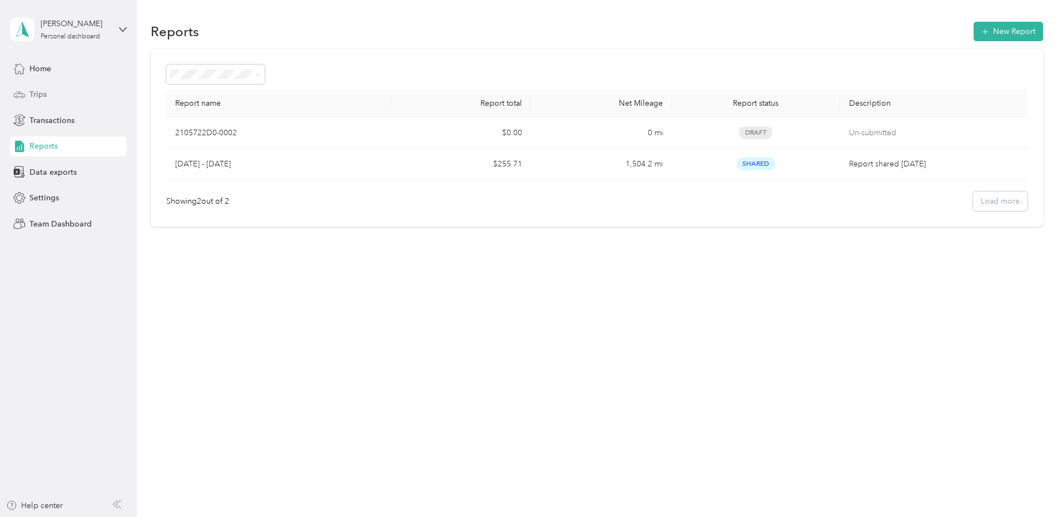
click at [37, 86] on div "Trips" at bounding box center [68, 95] width 117 height 20
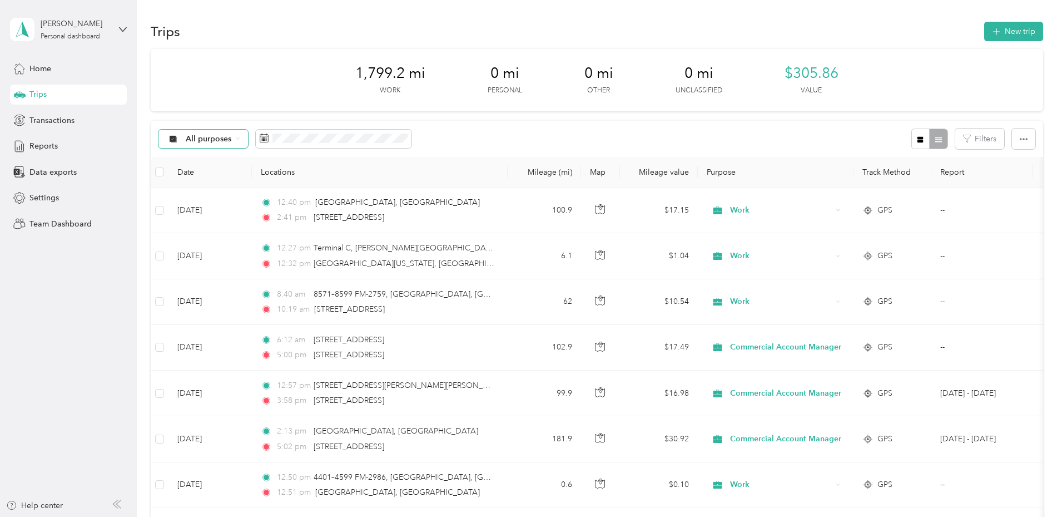
click at [232, 142] on span "All purposes" at bounding box center [209, 139] width 46 height 8
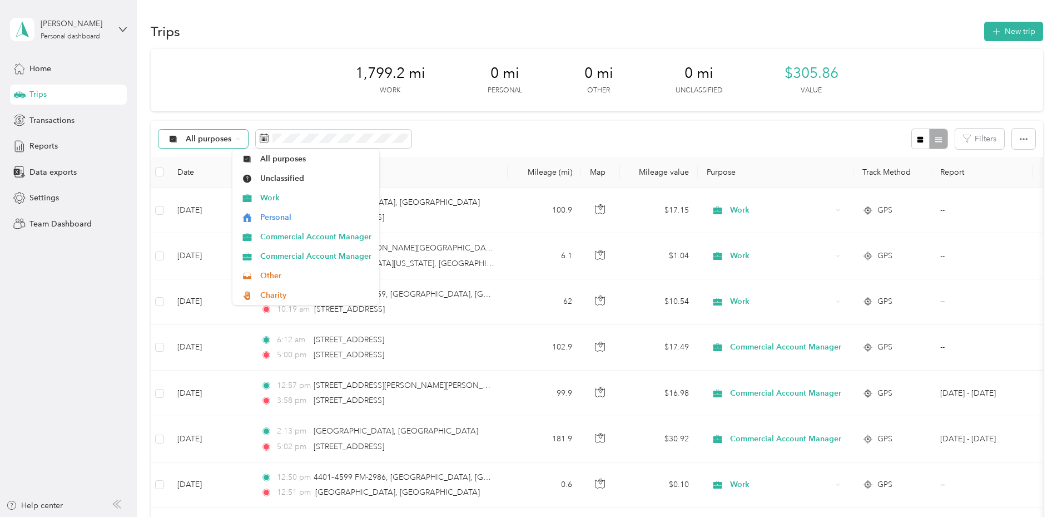
click at [232, 142] on span "All purposes" at bounding box center [209, 139] width 46 height 8
click at [249, 131] on div "All purposes" at bounding box center [204, 139] width 90 height 19
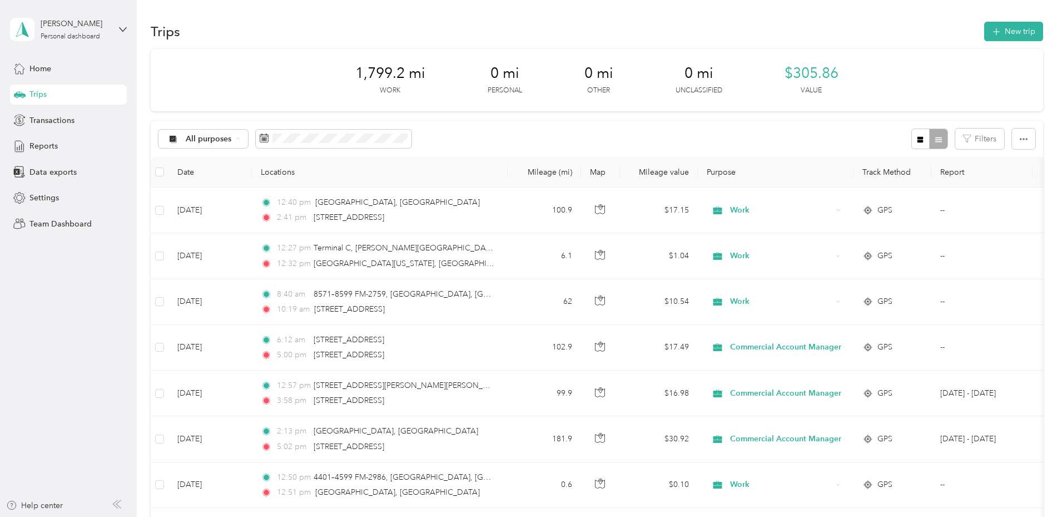
click at [311, 101] on div "1,799.2 mi Work 0 mi Personal 0 mi Other 0 mi Unclassified $305.86 Value" at bounding box center [597, 80] width 893 height 62
click at [28, 144] on div "Reports" at bounding box center [68, 146] width 117 height 20
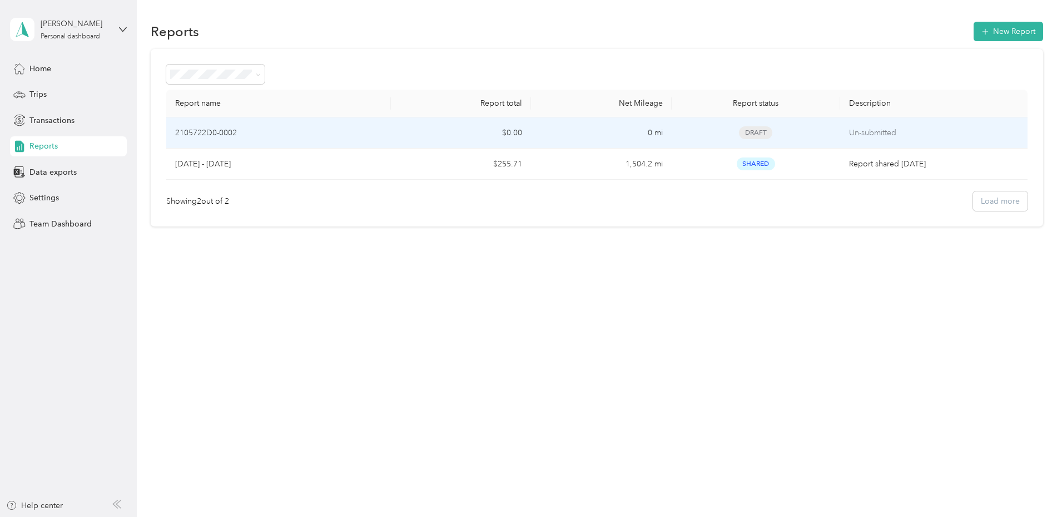
click at [467, 133] on td "$0.00" at bounding box center [461, 132] width 140 height 31
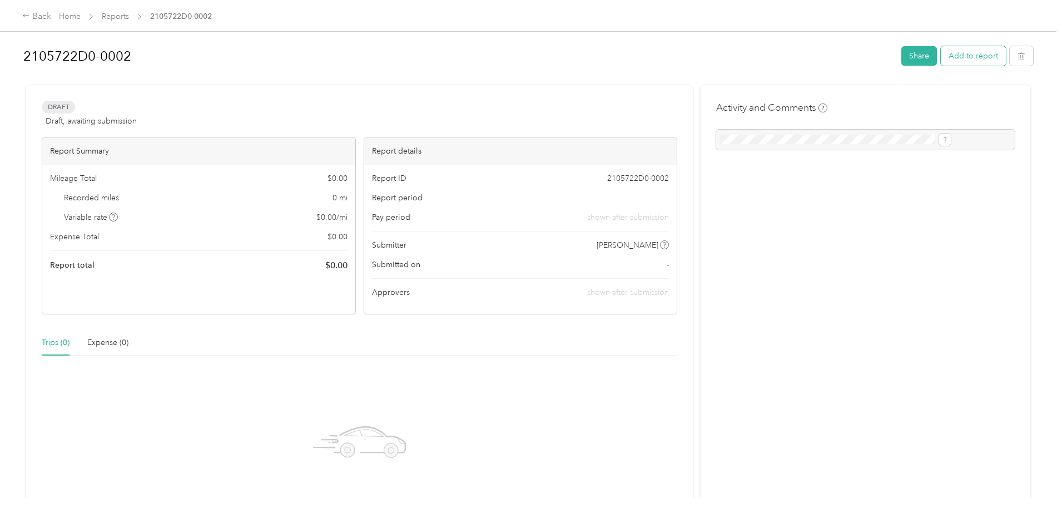
click at [941, 58] on button "Add to report" at bounding box center [973, 55] width 65 height 19
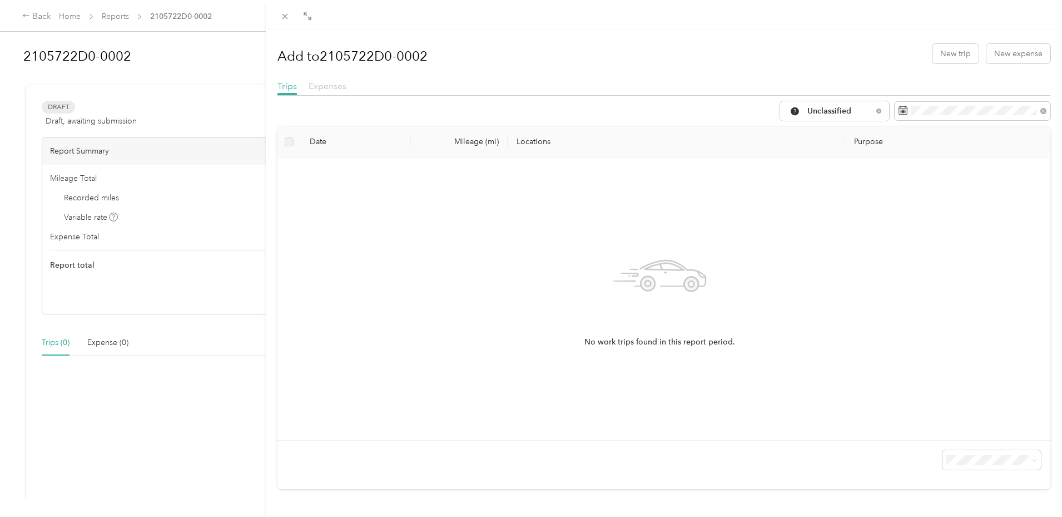
click at [325, 85] on span "Expenses" at bounding box center [328, 86] width 38 height 11
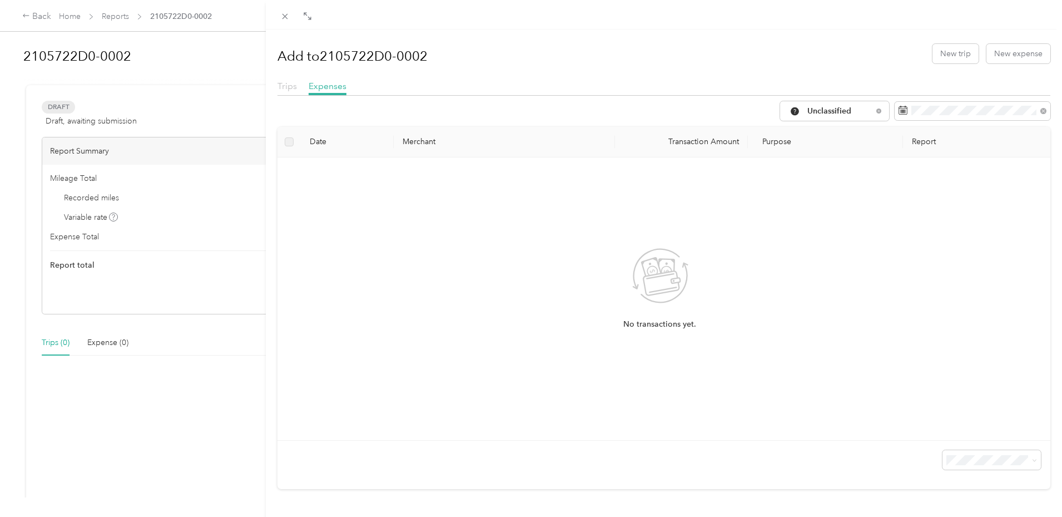
click at [284, 85] on span "Trips" at bounding box center [287, 86] width 19 height 11
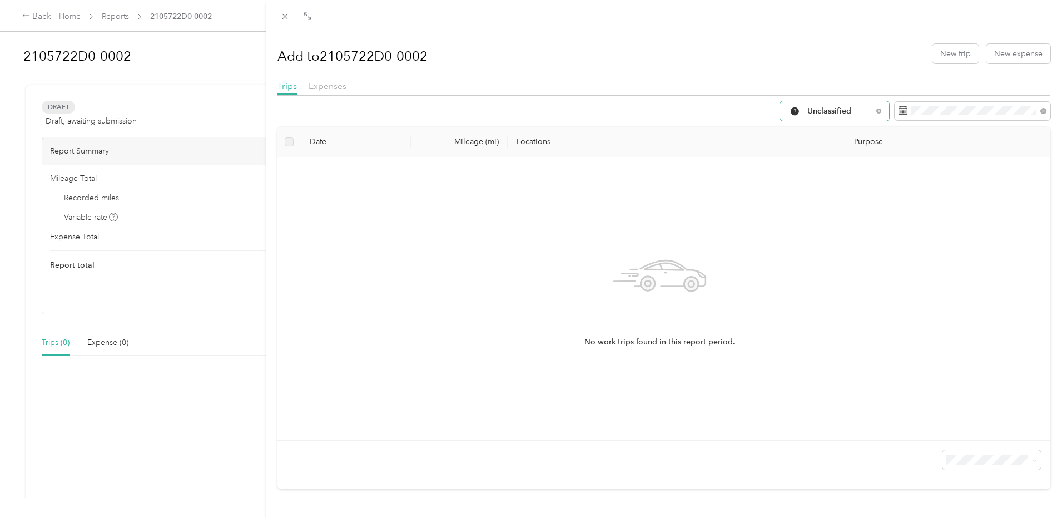
click at [854, 111] on span "Unclassified" at bounding box center [840, 111] width 65 height 8
click at [845, 136] on li "All Purposes" at bounding box center [845, 131] width 147 height 19
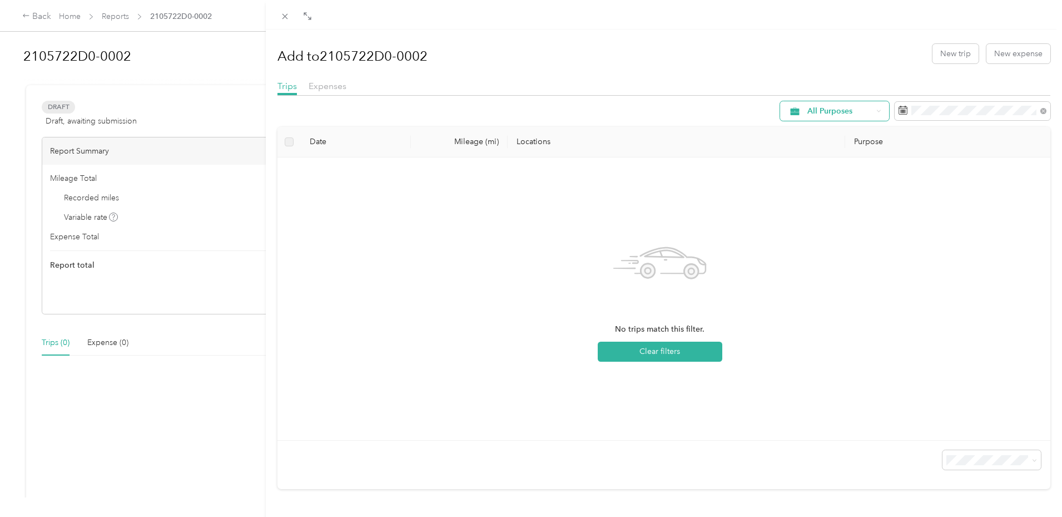
click at [849, 107] on span "All Purposes" at bounding box center [840, 111] width 65 height 8
click at [816, 174] on li "Work" at bounding box center [845, 166] width 147 height 19
click at [838, 109] on span "Work" at bounding box center [840, 111] width 65 height 8
click at [820, 152] on span "Unclassified" at bounding box center [854, 151] width 111 height 12
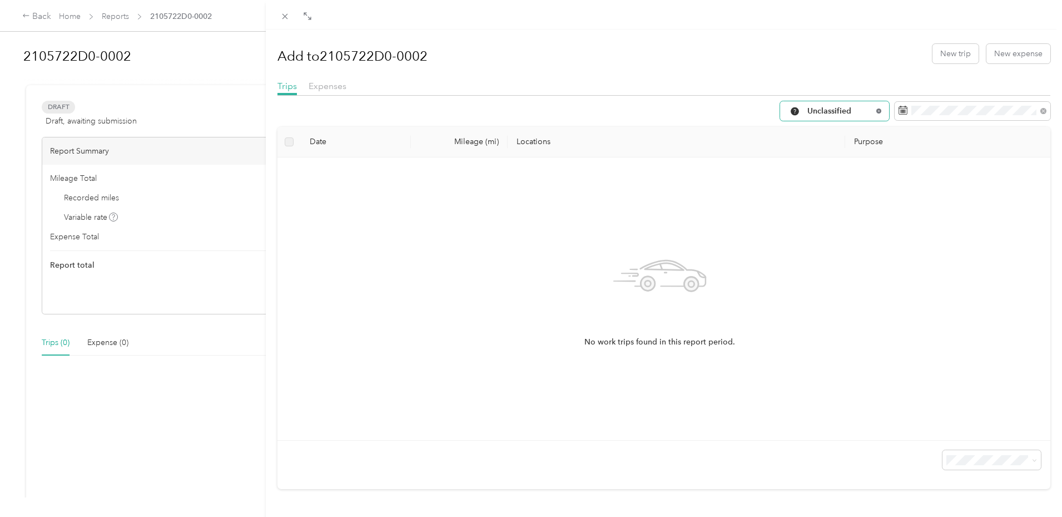
click at [877, 109] on icon at bounding box center [879, 110] width 4 height 4
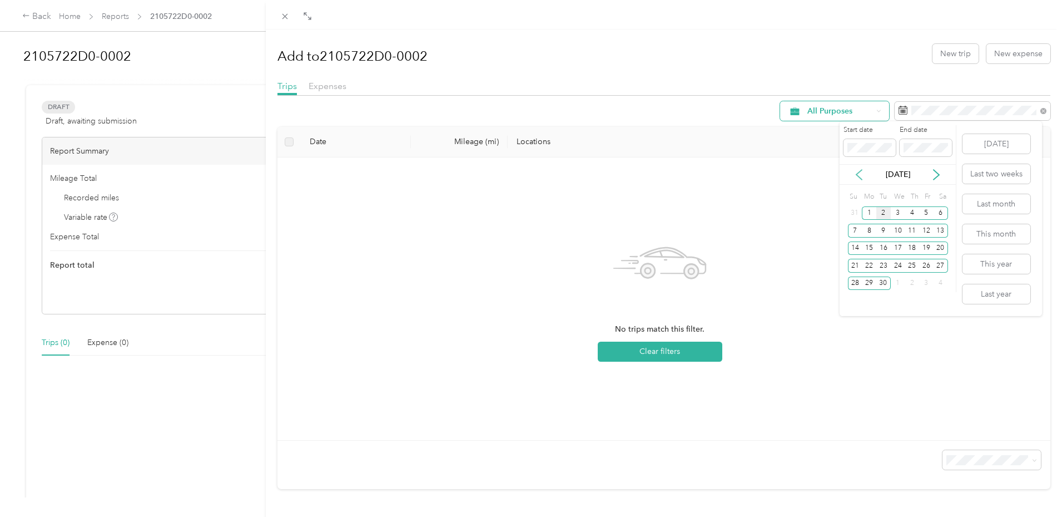
click at [860, 174] on icon at bounding box center [859, 174] width 11 height 11
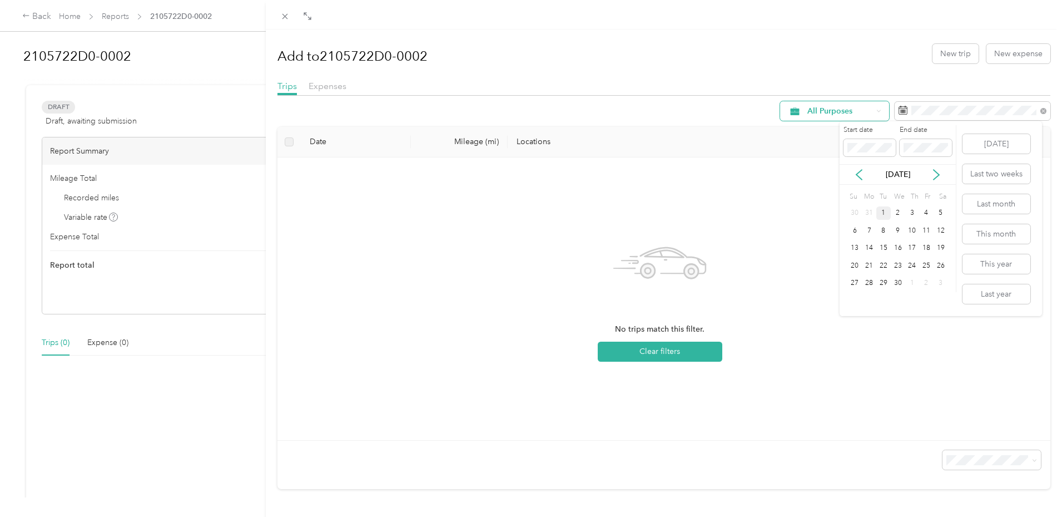
click at [884, 211] on div "1" at bounding box center [884, 213] width 14 height 14
click at [939, 169] on icon at bounding box center [936, 174] width 11 height 11
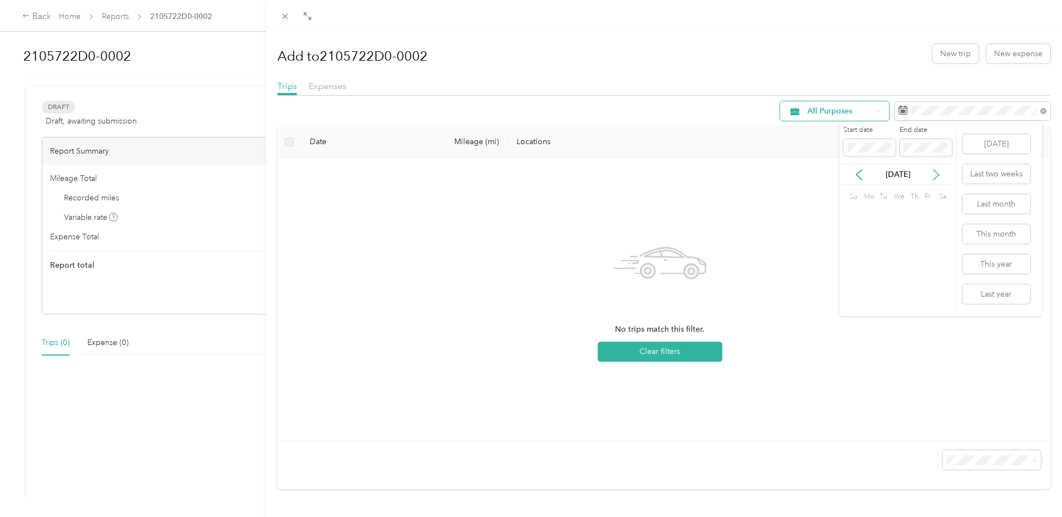
click at [939, 169] on icon at bounding box center [936, 174] width 11 height 11
click at [870, 175] on div "Oct 2025" at bounding box center [898, 175] width 116 height 12
click at [864, 176] on icon at bounding box center [859, 174] width 11 height 11
click at [873, 210] on div "1" at bounding box center [869, 213] width 14 height 14
click at [869, 215] on div "1" at bounding box center [869, 213] width 14 height 14
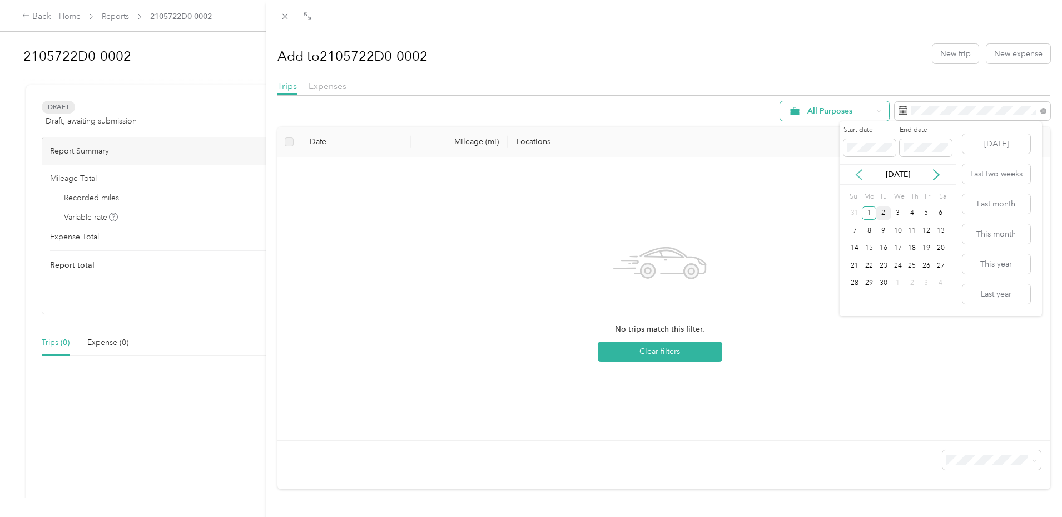
click at [859, 170] on icon at bounding box center [859, 174] width 11 height 11
click at [884, 212] on div "1" at bounding box center [884, 213] width 14 height 14
click at [847, 197] on div "Start date End date Jul 2025 Su Mo Tu We Th Fr Sa 29 30 1 2 3 4 5 6 7 8 9 10 11…" at bounding box center [898, 208] width 117 height 167
click at [929, 155] on span at bounding box center [926, 148] width 52 height 18
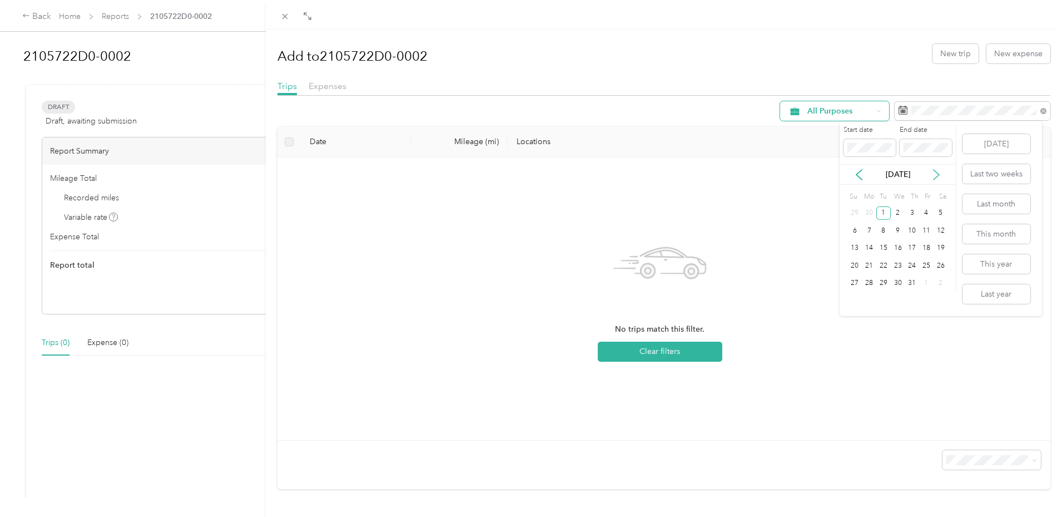
click at [940, 173] on icon at bounding box center [936, 174] width 11 height 11
click at [933, 154] on span at bounding box center [926, 148] width 52 height 18
click at [752, 190] on div "No trips match this filter. Clear filters" at bounding box center [660, 298] width 748 height 265
click at [1041, 108] on icon at bounding box center [1044, 111] width 6 height 6
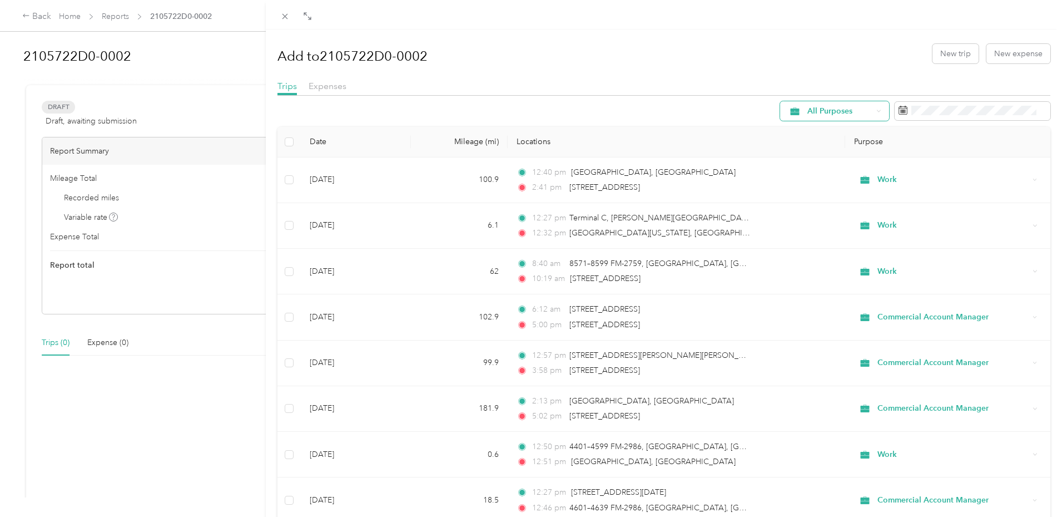
click at [184, 197] on div "Add to 2105722D0-0002 New trip New expense Trips Expenses All Purposes Date Mil…" at bounding box center [531, 258] width 1062 height 517
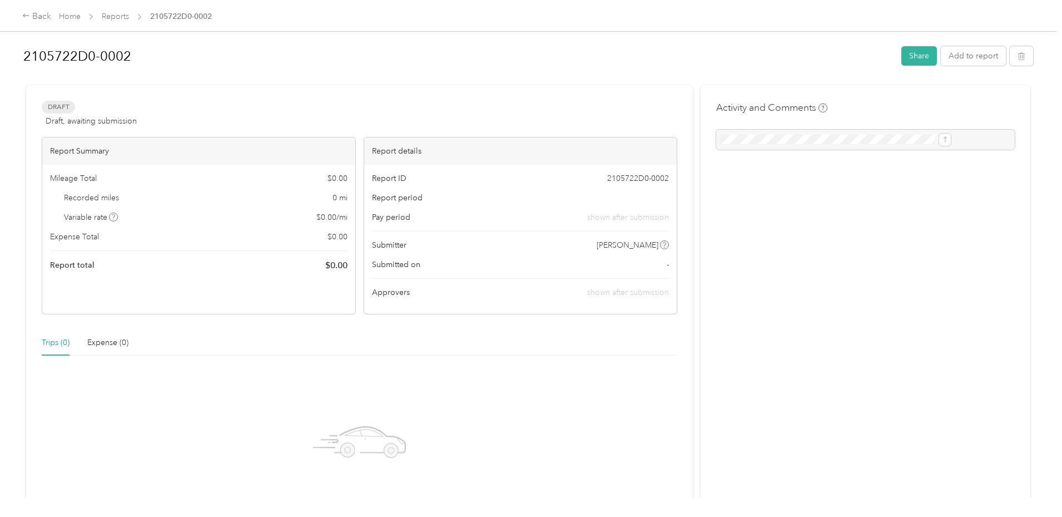
click at [97, 182] on span "Mileage Total" at bounding box center [73, 178] width 47 height 12
click at [137, 121] on span "Draft, awaiting submission" at bounding box center [91, 121] width 91 height 12
click at [129, 20] on link "Reports" at bounding box center [115, 16] width 27 height 9
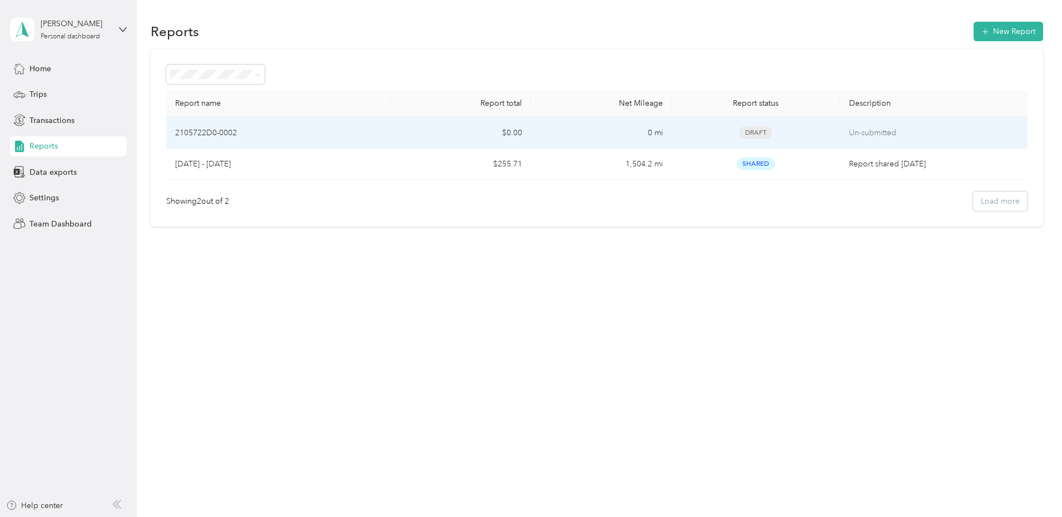
click at [894, 130] on p "Un-submitted" at bounding box center [934, 133] width 170 height 12
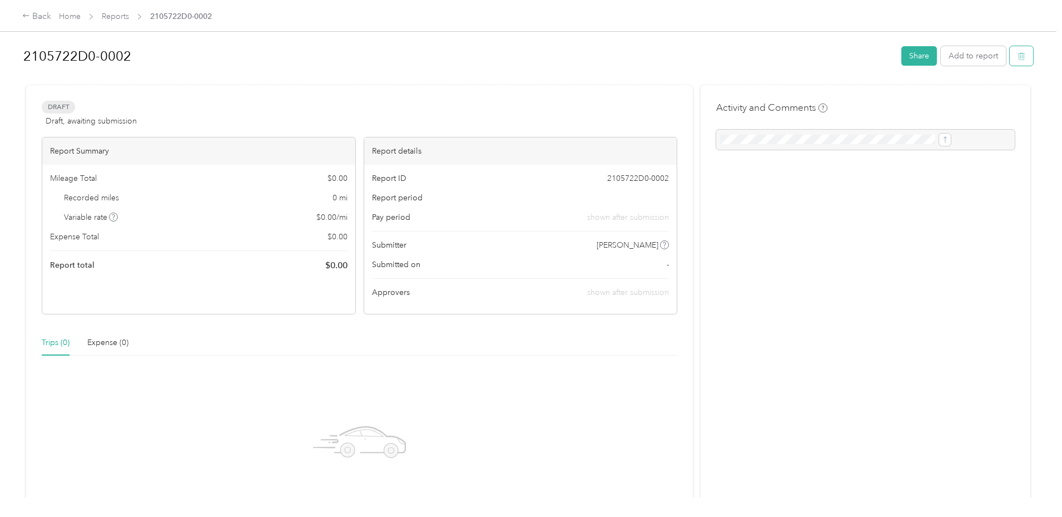
click at [1010, 51] on button "button" at bounding box center [1021, 55] width 23 height 19
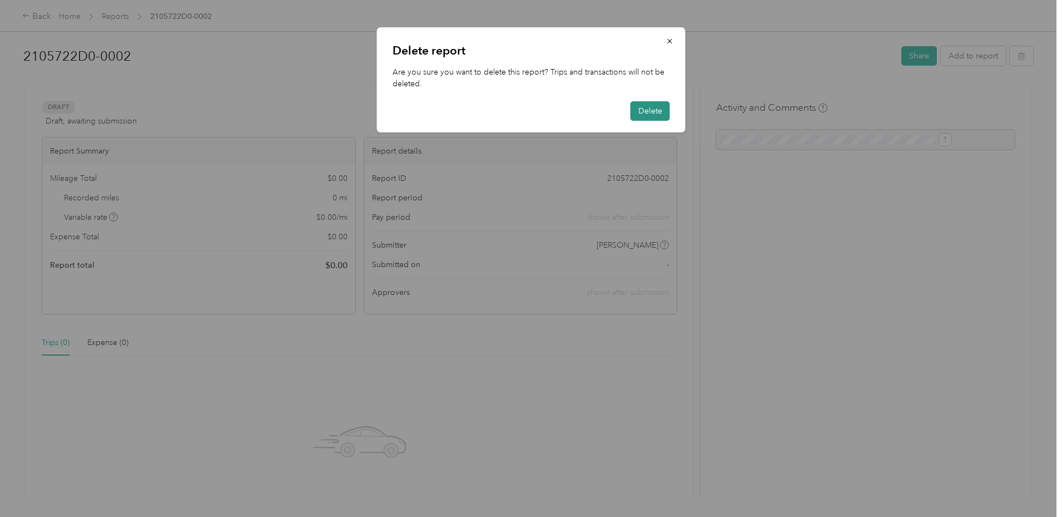
click at [658, 107] on button "Delete" at bounding box center [650, 110] width 39 height 19
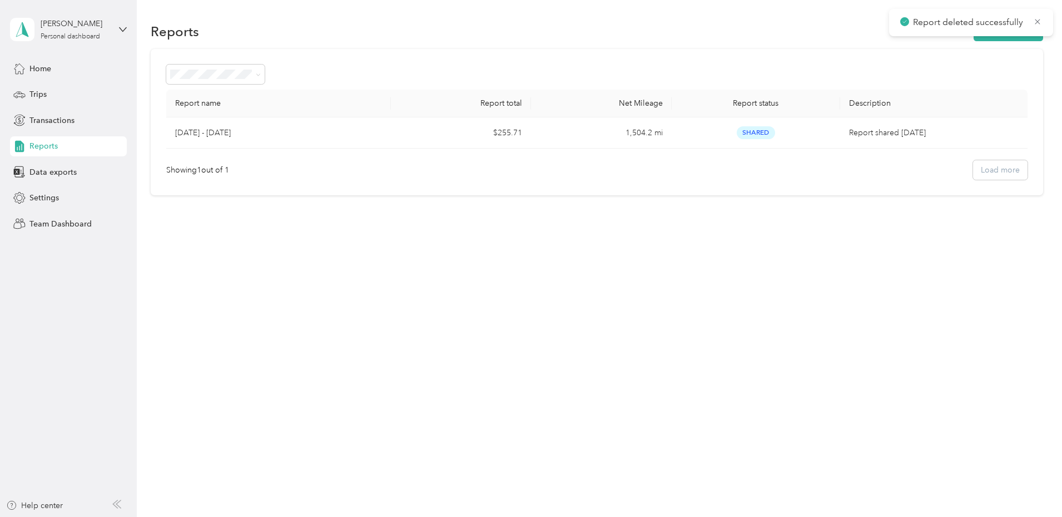
click at [74, 110] on div "Transactions" at bounding box center [68, 120] width 117 height 20
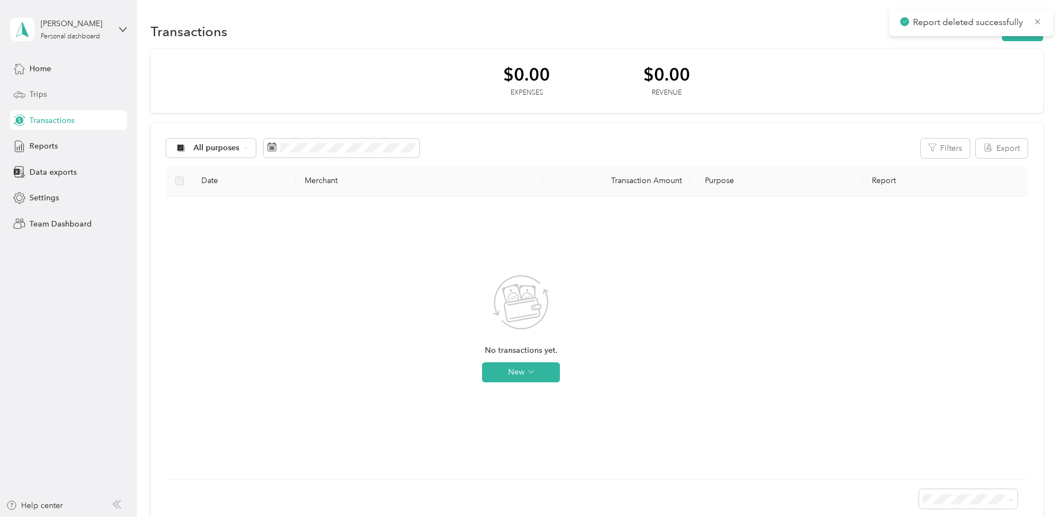
click at [75, 103] on div "Trips" at bounding box center [68, 95] width 117 height 20
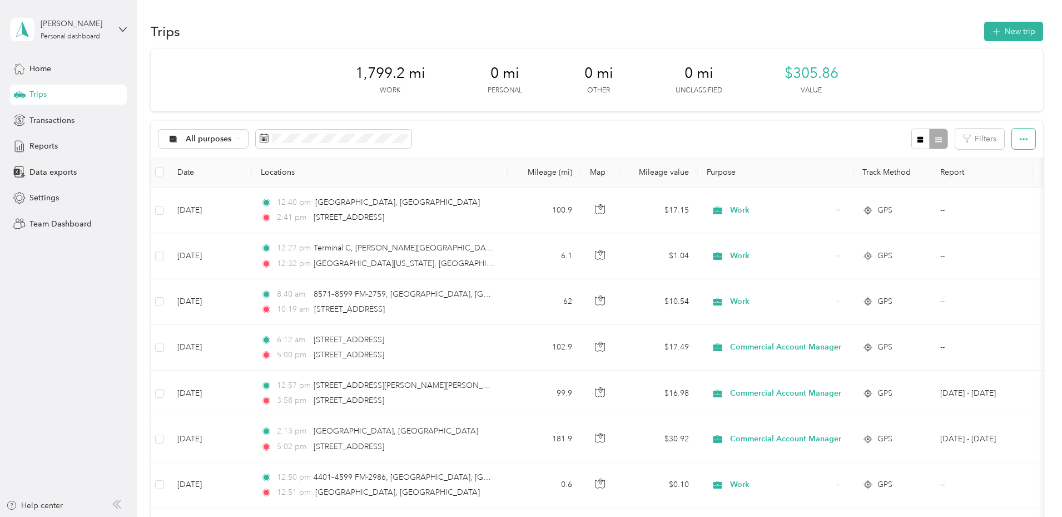
click at [1020, 136] on icon "button" at bounding box center [1024, 139] width 8 height 8
click at [936, 177] on span "Export" at bounding box center [930, 179] width 23 height 9
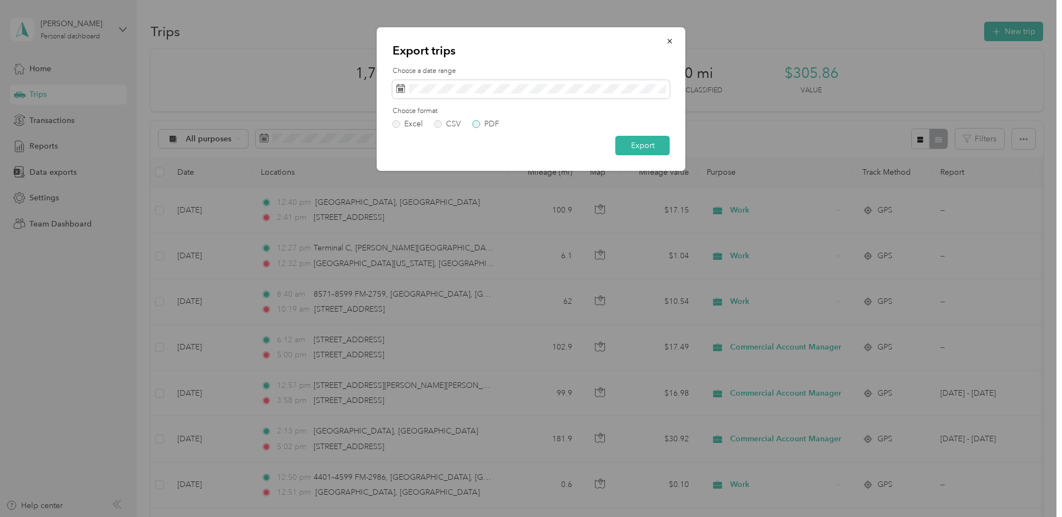
click at [475, 125] on label "PDF" at bounding box center [486, 124] width 27 height 8
click at [652, 145] on button "Export" at bounding box center [643, 145] width 55 height 19
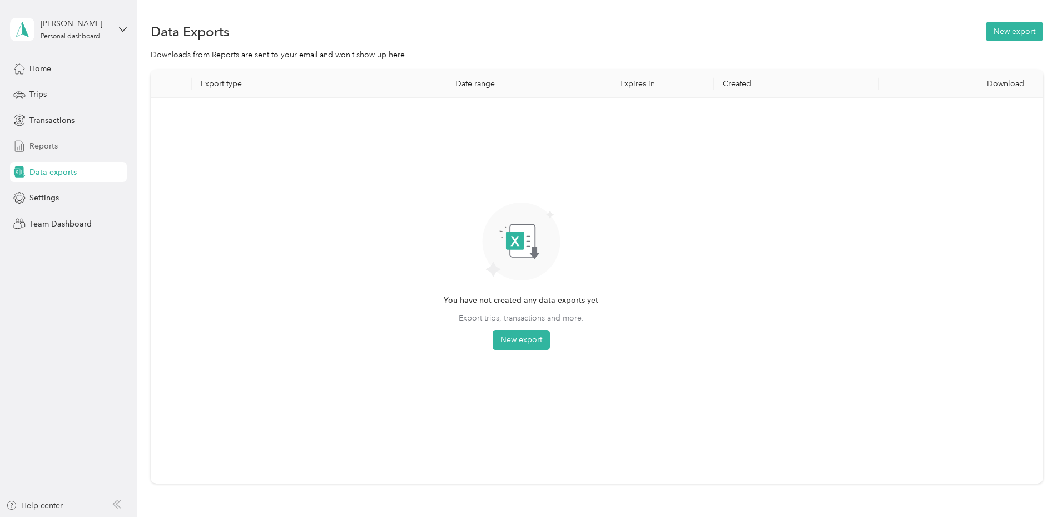
click at [46, 143] on span "Reports" at bounding box center [43, 146] width 28 height 12
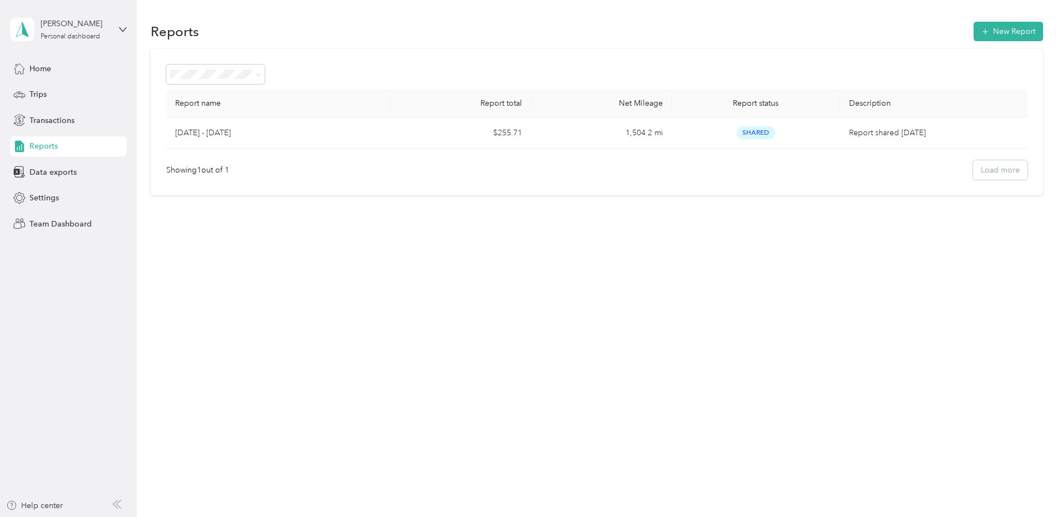
click at [46, 143] on span "Reports" at bounding box center [43, 146] width 28 height 12
click at [62, 177] on span "Data exports" at bounding box center [52, 172] width 47 height 12
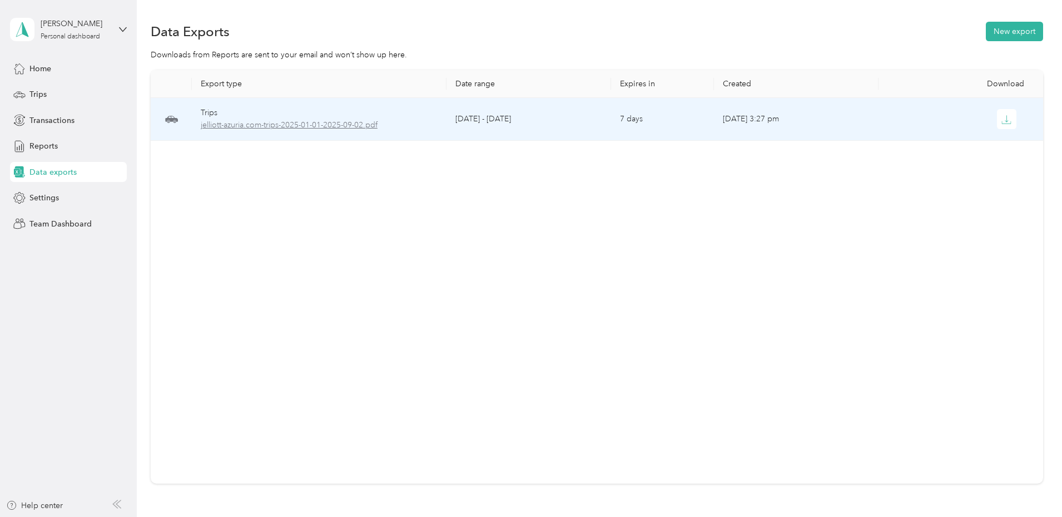
click at [340, 125] on span "jelliott-azuria.com-trips-2025-01-01-2025-09-02.pdf" at bounding box center [319, 125] width 237 height 12
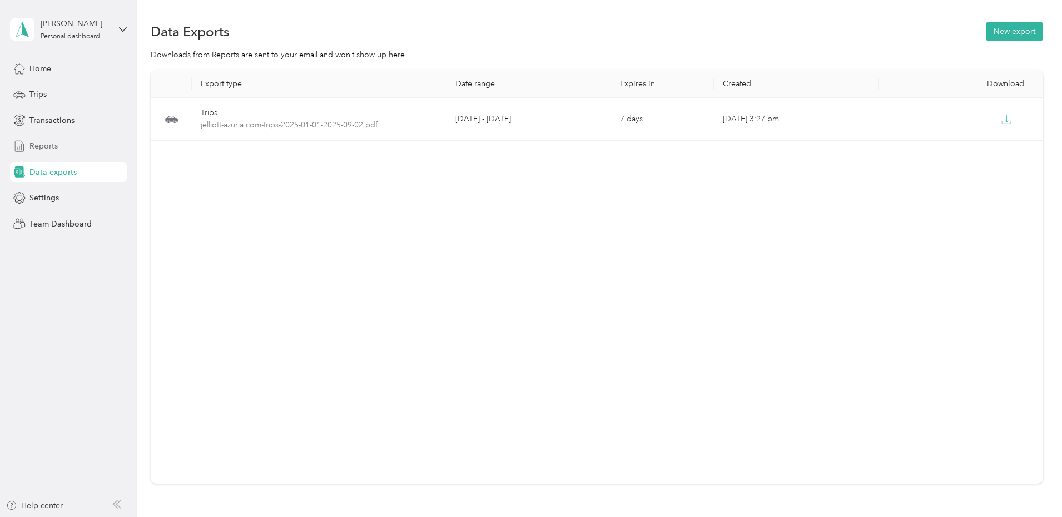
click at [63, 141] on div "Reports" at bounding box center [68, 146] width 117 height 20
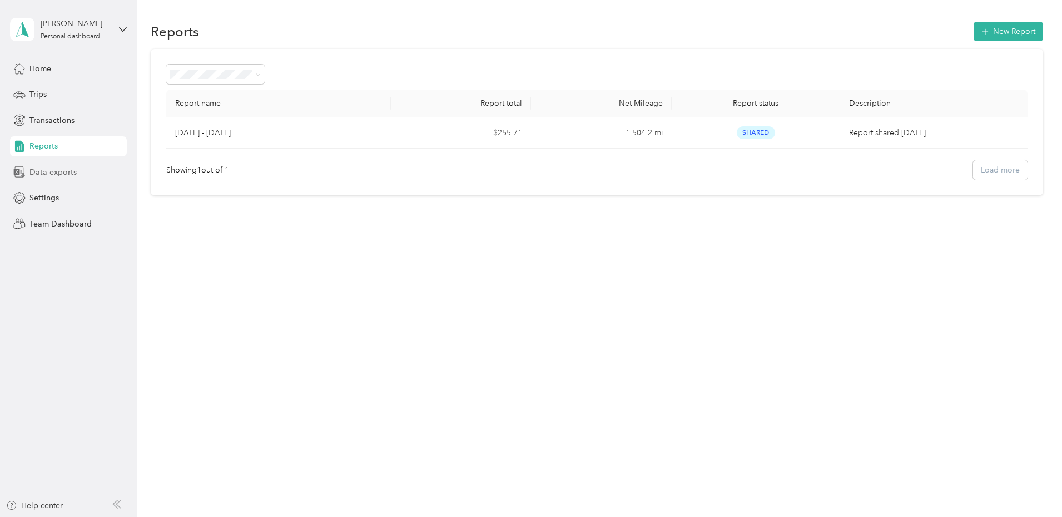
click at [66, 177] on span "Data exports" at bounding box center [52, 172] width 47 height 12
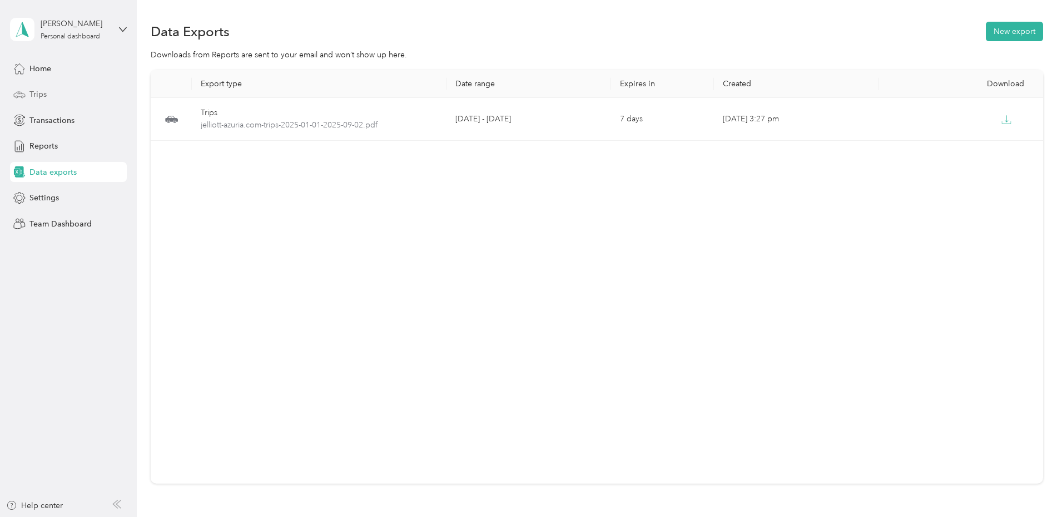
click at [32, 103] on div "Trips" at bounding box center [68, 95] width 117 height 20
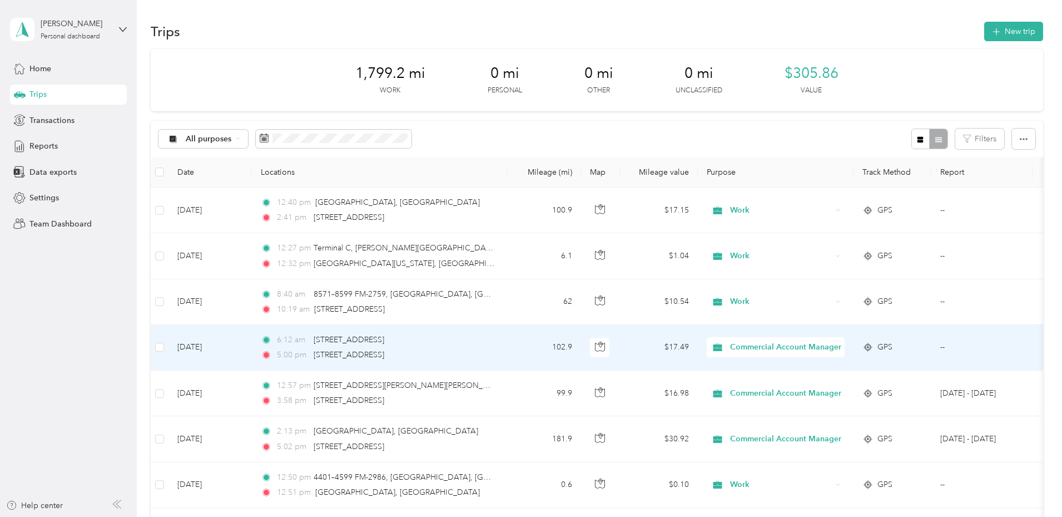
click at [842, 349] on span "Commercial Account Manager" at bounding box center [785, 347] width 111 height 12
click at [843, 366] on span "Work" at bounding box center [871, 367] width 125 height 12
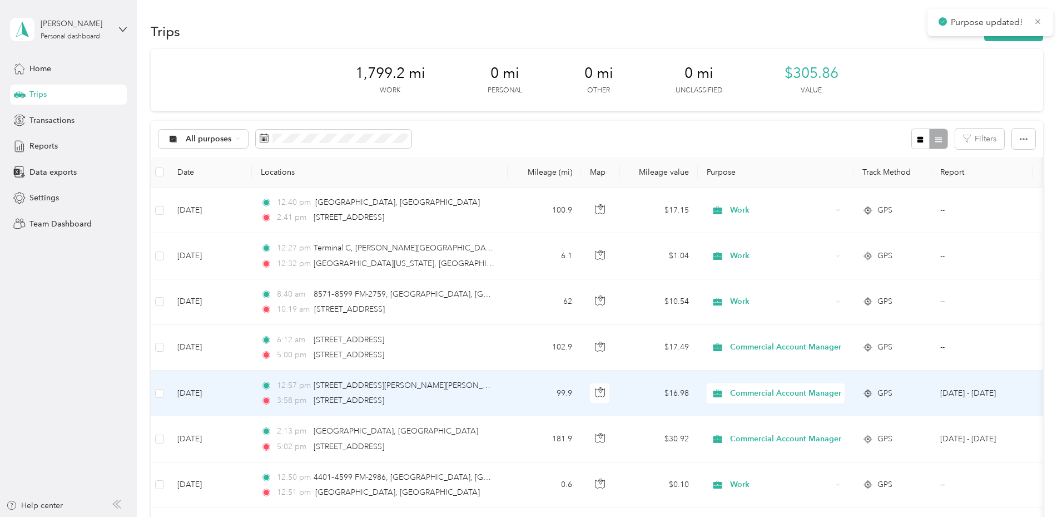
click at [842, 392] on span "Commercial Account Manager" at bounding box center [785, 393] width 111 height 12
click at [818, 236] on span "Work" at bounding box center [871, 234] width 125 height 12
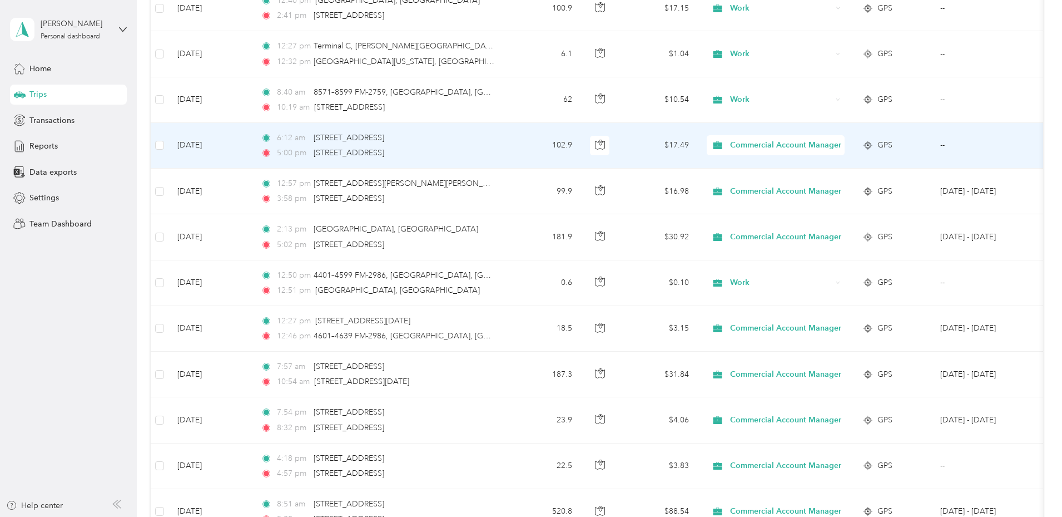
scroll to position [222, 0]
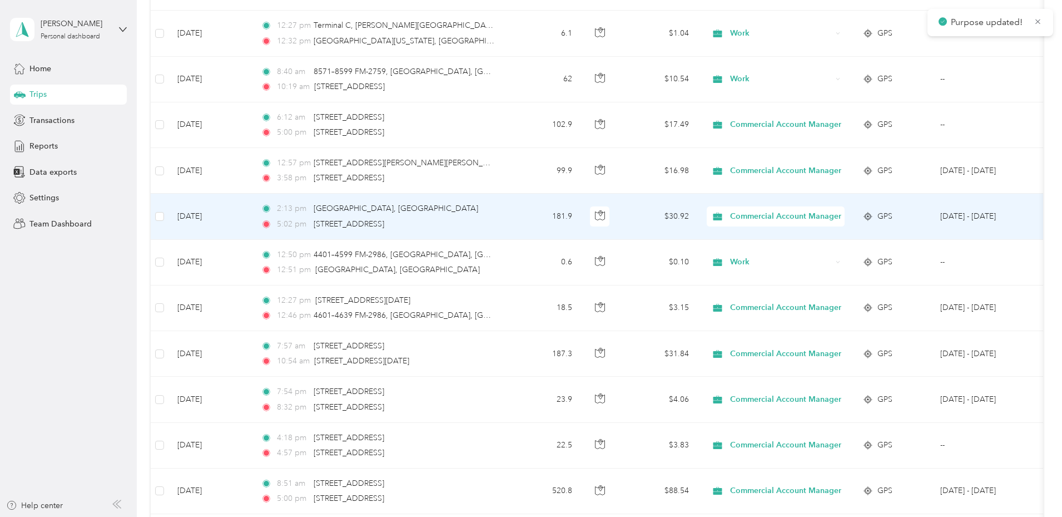
click at [817, 214] on span "Commercial Account Manager" at bounding box center [785, 216] width 111 height 12
click at [815, 238] on span "Work" at bounding box center [871, 235] width 125 height 12
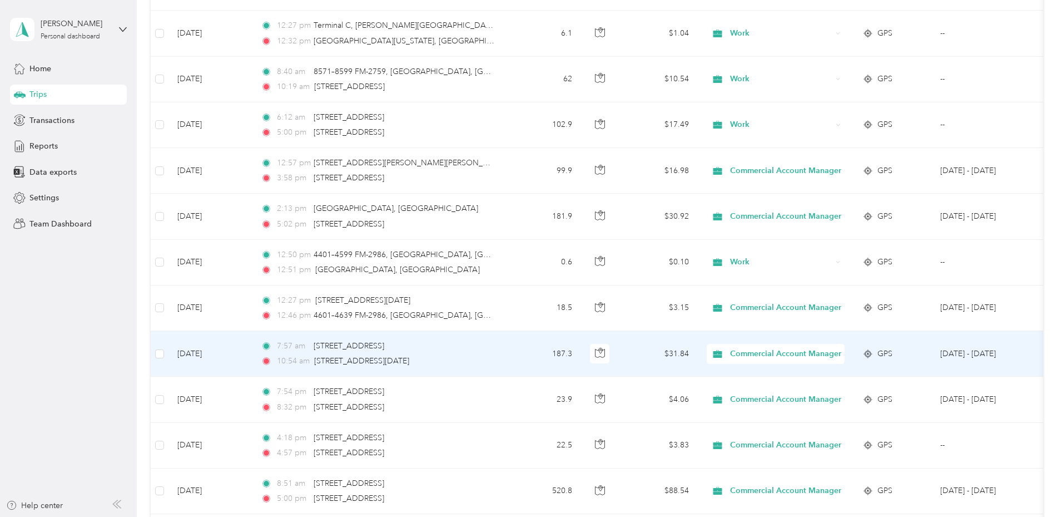
click at [813, 357] on span "Commercial Account Manager" at bounding box center [785, 354] width 111 height 12
click at [824, 196] on span "Work" at bounding box center [871, 197] width 125 height 12
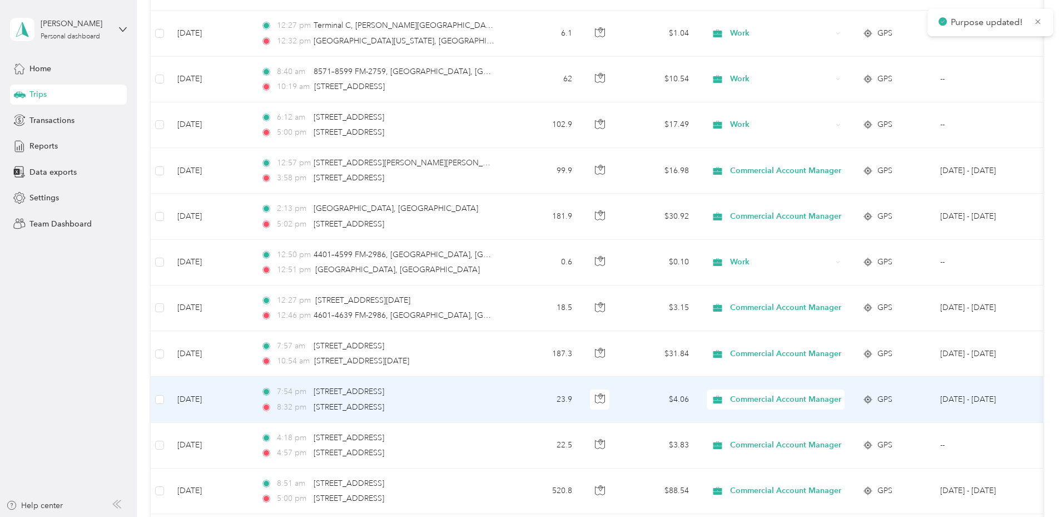
click at [838, 395] on span "Commercial Account Manager" at bounding box center [785, 399] width 111 height 12
click at [814, 244] on span "Work" at bounding box center [871, 242] width 125 height 12
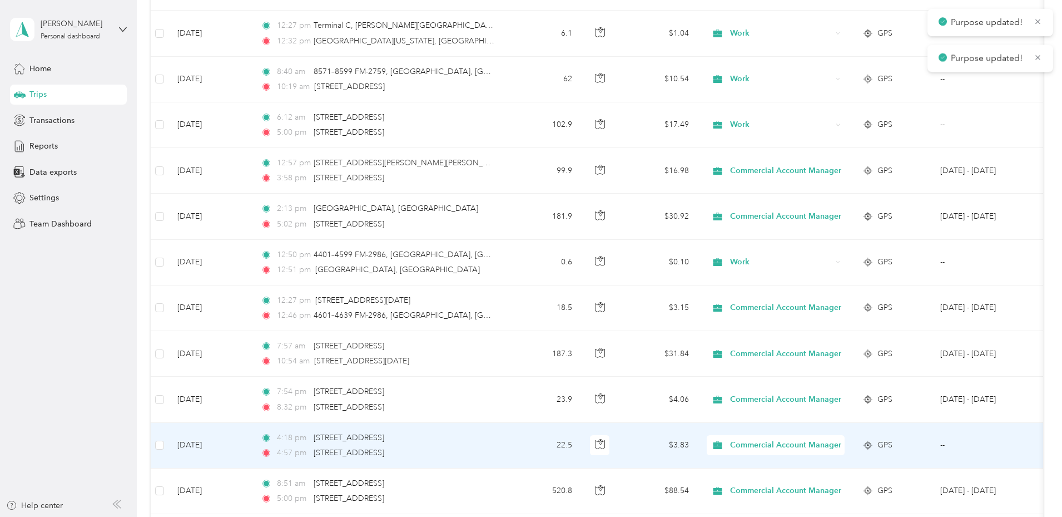
click at [830, 443] on span "Commercial Account Manager" at bounding box center [785, 445] width 111 height 12
click at [816, 289] on span "Work" at bounding box center [871, 288] width 125 height 12
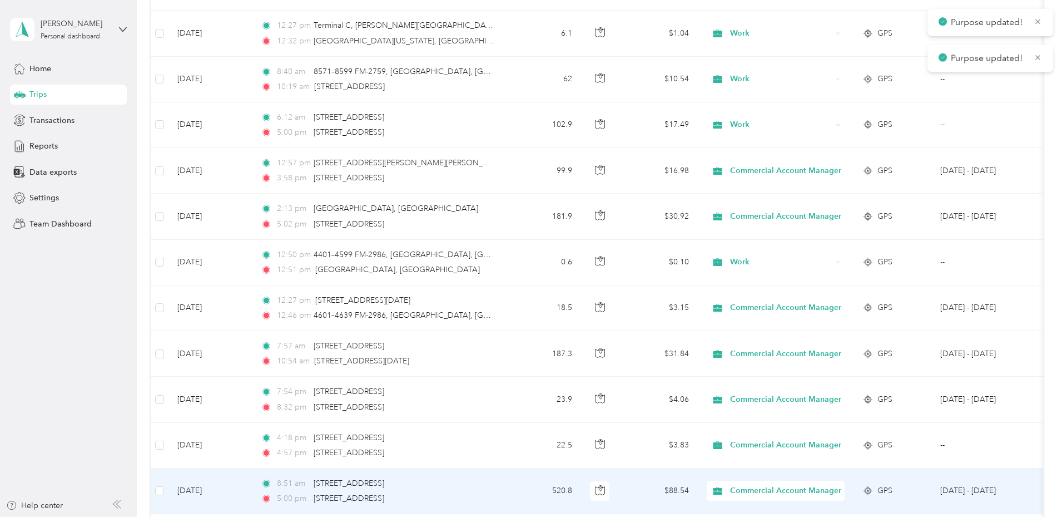
click at [806, 486] on span "Commercial Account Manager" at bounding box center [785, 490] width 111 height 12
click at [814, 330] on span "Work" at bounding box center [871, 333] width 125 height 12
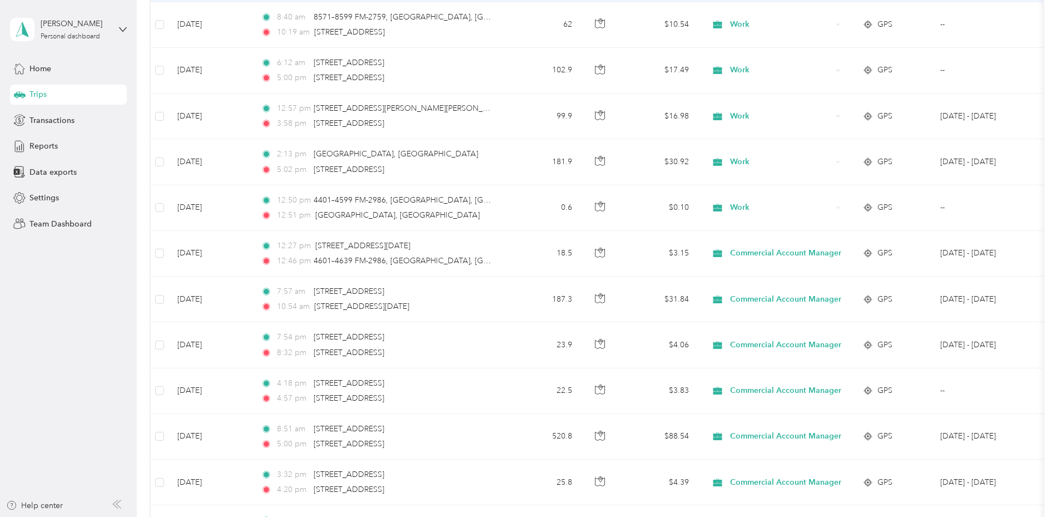
scroll to position [278, 0]
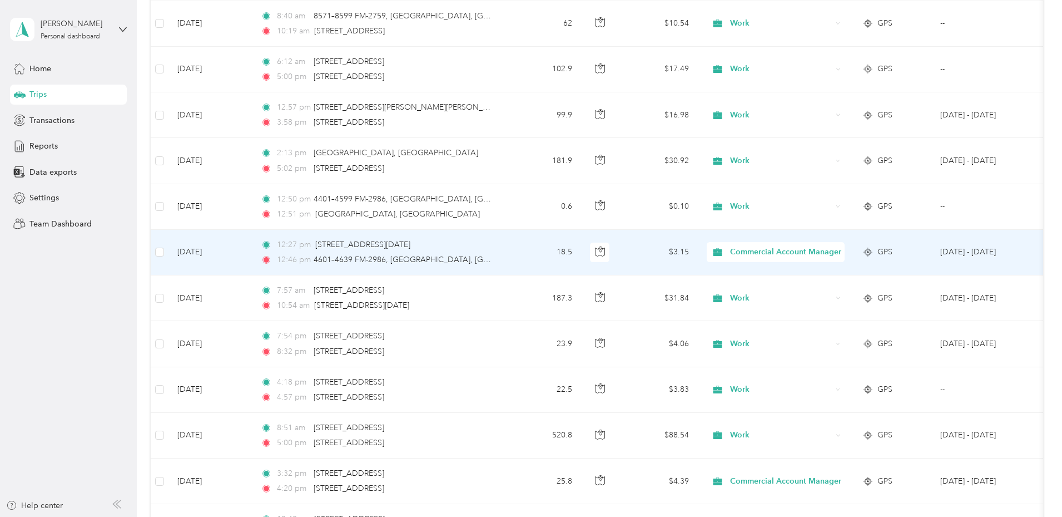
click at [854, 251] on td "Commercial Account Manager" at bounding box center [776, 253] width 156 height 46
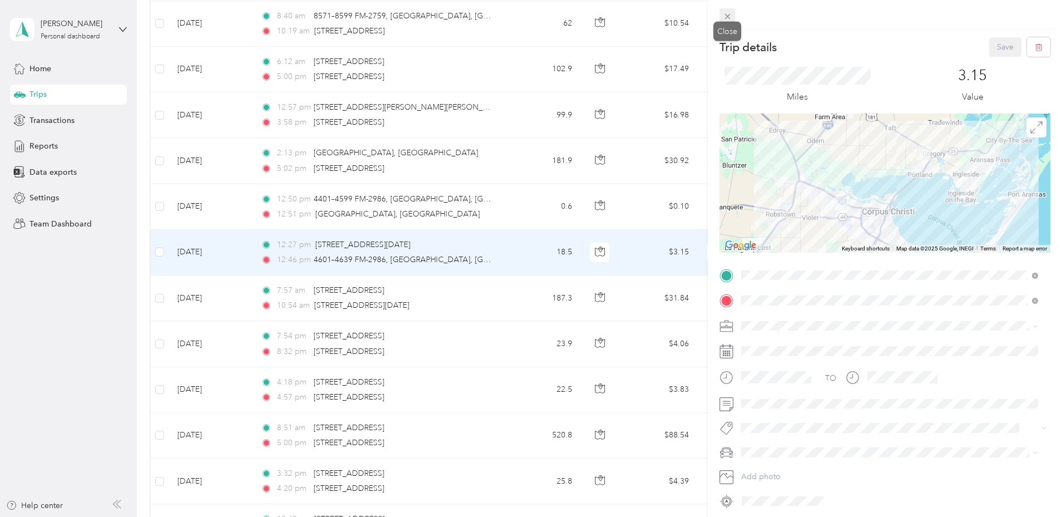
click at [726, 18] on icon at bounding box center [728, 17] width 6 height 6
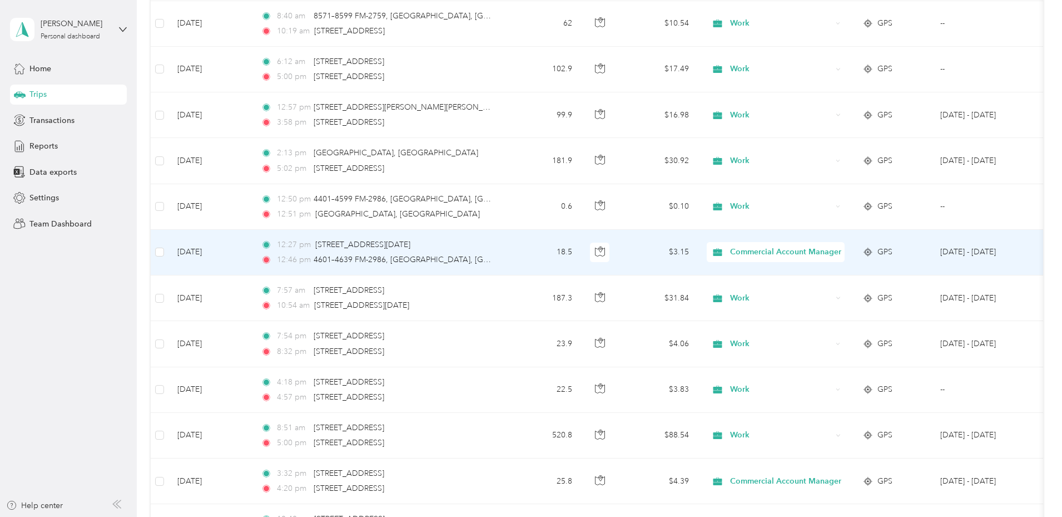
click at [725, 249] on icon at bounding box center [718, 252] width 14 height 9
click at [802, 273] on icon at bounding box center [796, 273] width 14 height 9
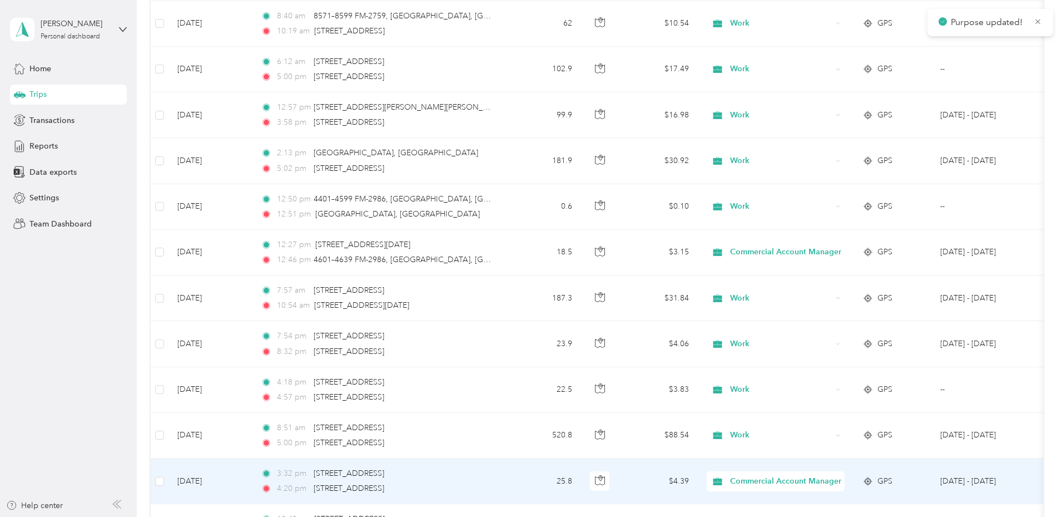
click at [722, 478] on icon at bounding box center [717, 481] width 9 height 8
click at [797, 322] on icon at bounding box center [796, 324] width 9 height 8
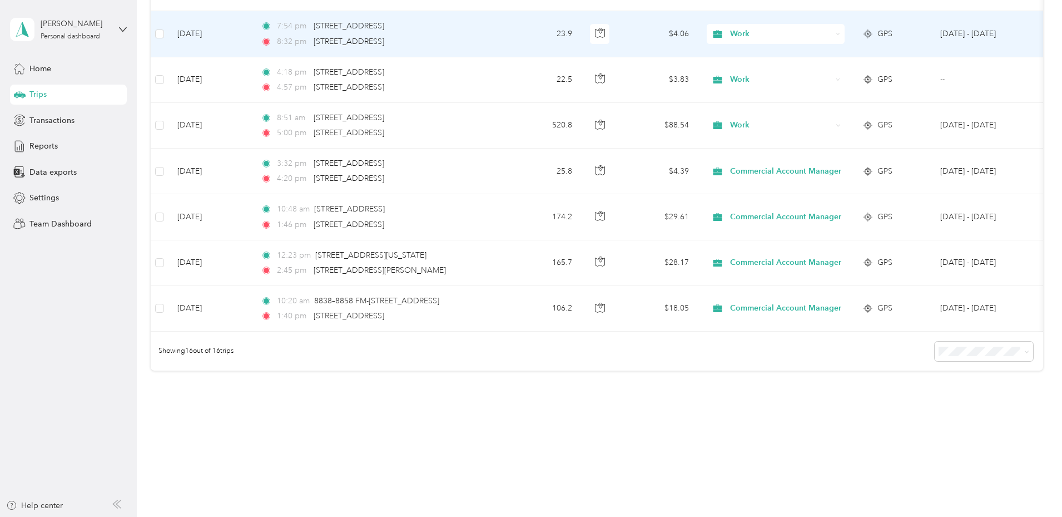
scroll to position [604, 0]
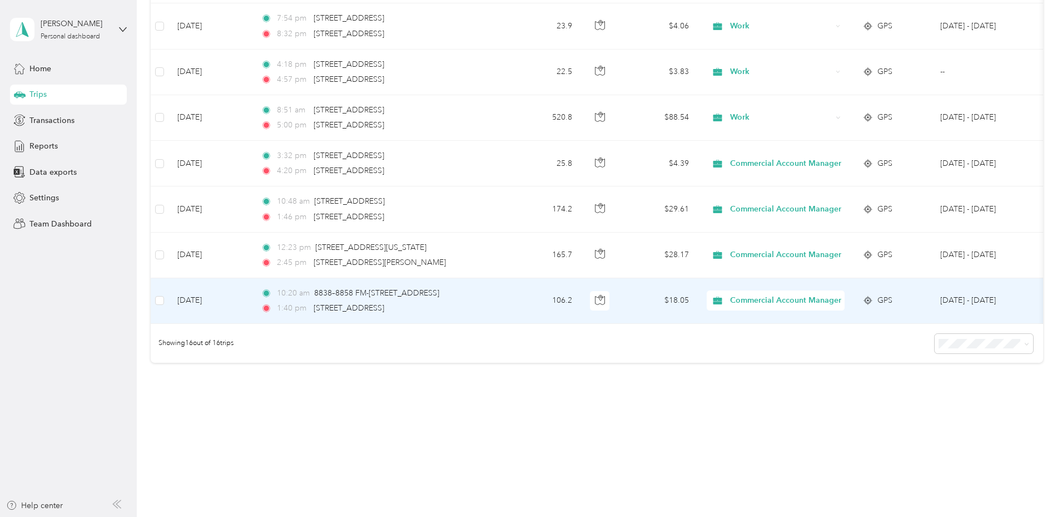
click at [252, 291] on td "[DATE]" at bounding box center [210, 301] width 83 height 46
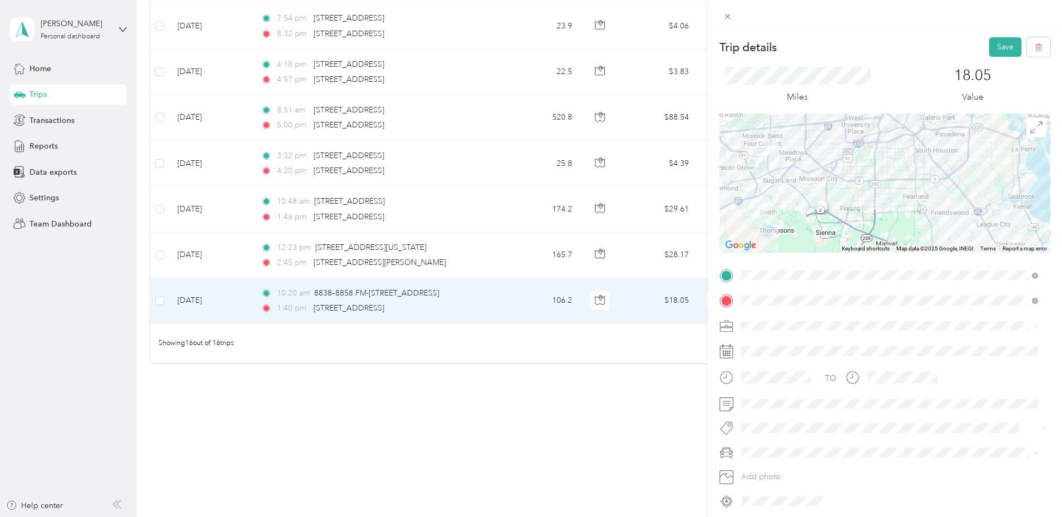
click at [493, 448] on div "Trip details Save This trip cannot be edited because it is either under review,…" at bounding box center [531, 258] width 1062 height 517
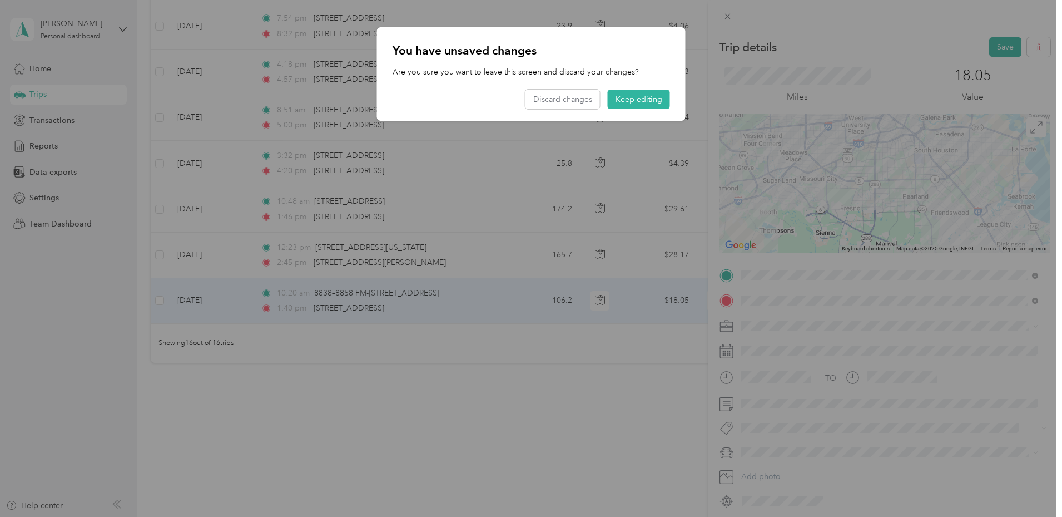
click at [909, 428] on div at bounding box center [531, 258] width 1062 height 517
click at [631, 103] on button "Keep editing" at bounding box center [639, 99] width 62 height 19
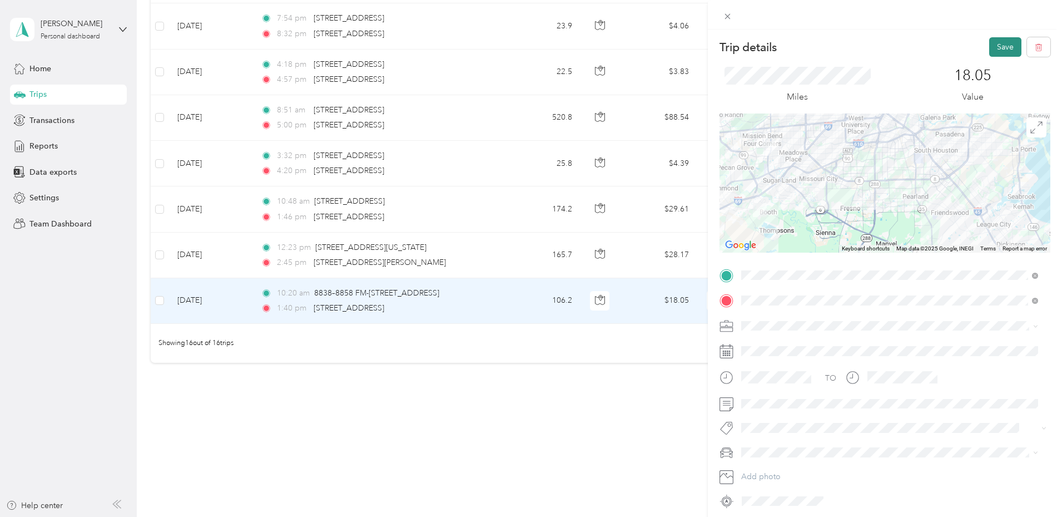
click at [990, 48] on button "Save" at bounding box center [1006, 46] width 32 height 19
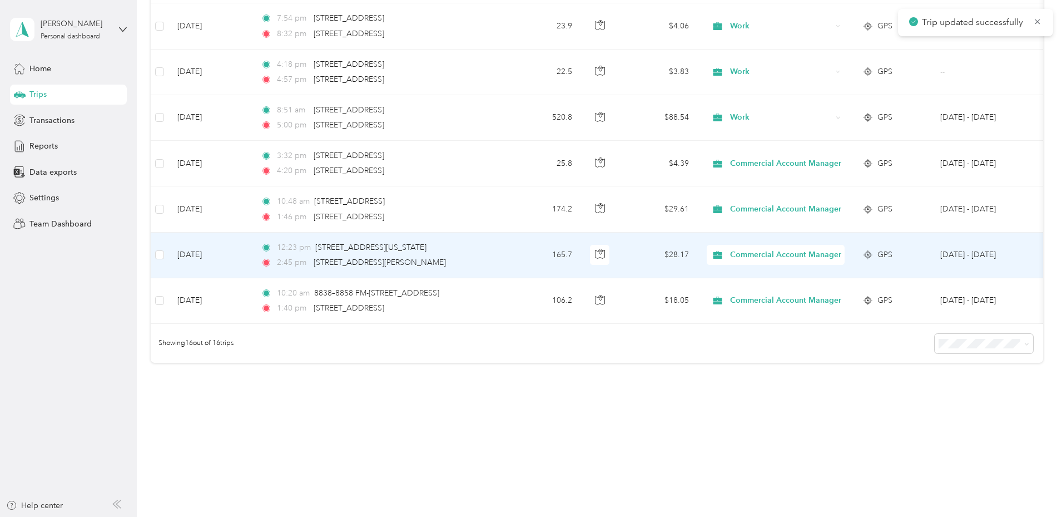
click at [252, 251] on td "[DATE]" at bounding box center [210, 256] width 83 height 46
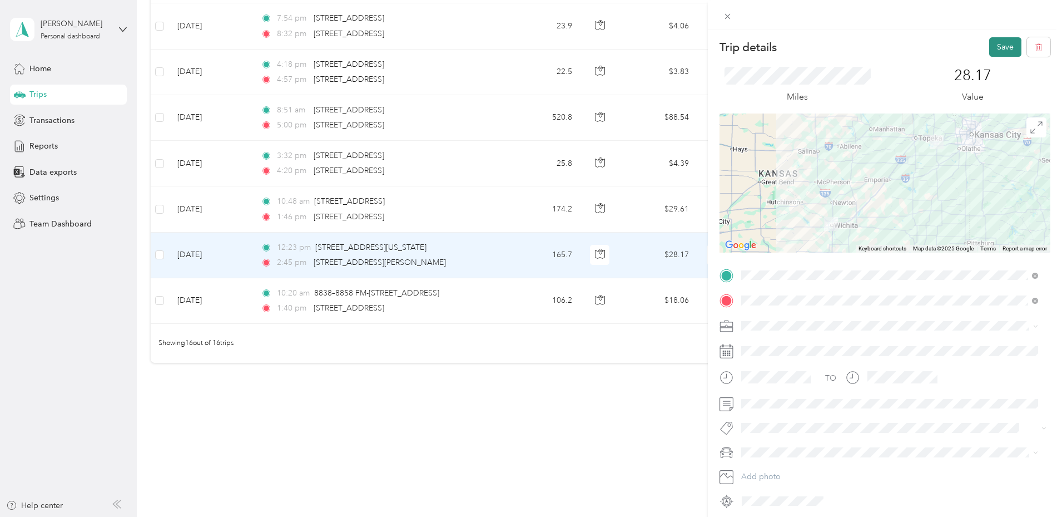
click at [1000, 39] on button "Save" at bounding box center [1006, 46] width 32 height 19
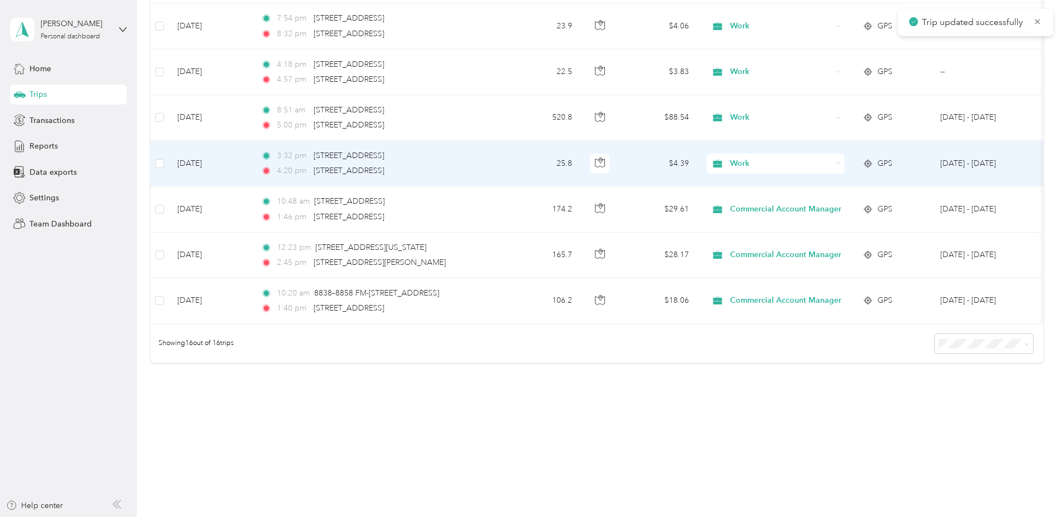
click at [252, 152] on td "[DATE]" at bounding box center [210, 164] width 83 height 46
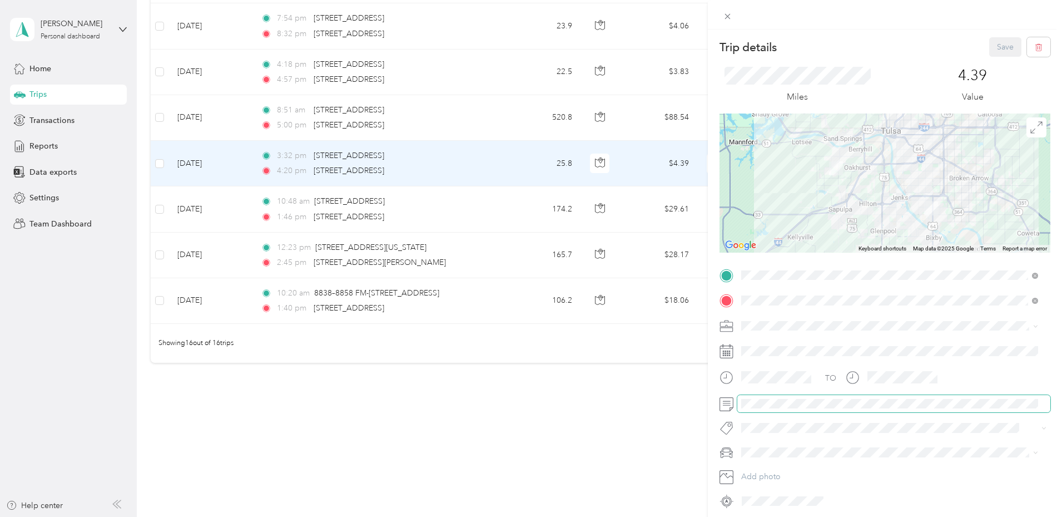
click at [800, 411] on span at bounding box center [894, 404] width 313 height 18
click at [648, 458] on div "Trip details Save This trip cannot be edited because it is either under review,…" at bounding box center [531, 258] width 1062 height 517
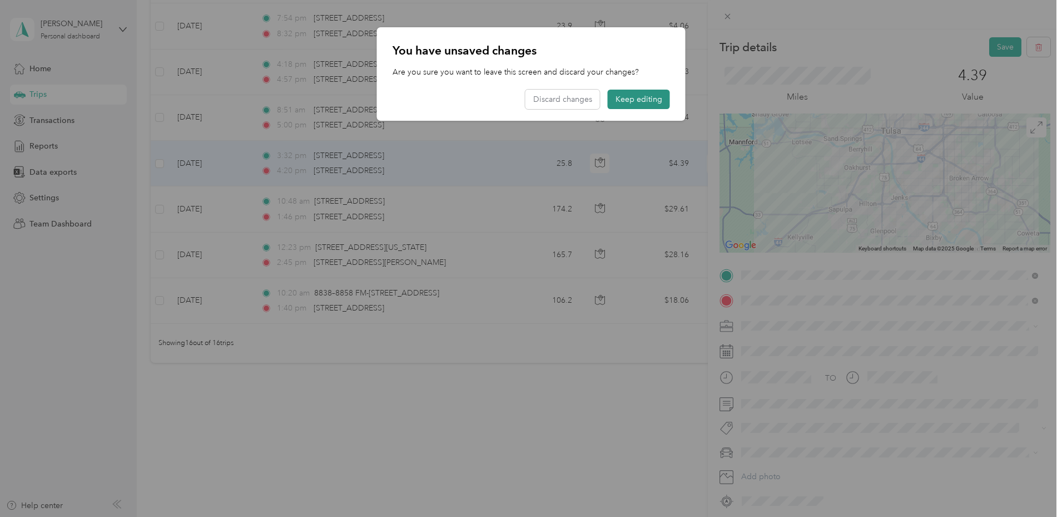
click at [660, 103] on button "Keep editing" at bounding box center [639, 99] width 62 height 19
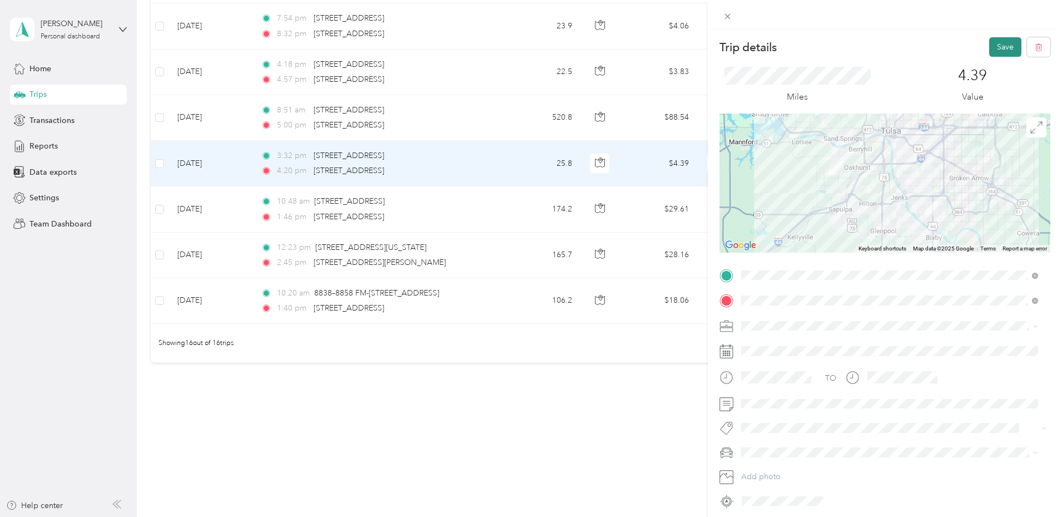
click at [993, 55] on button "Save" at bounding box center [1006, 46] width 32 height 19
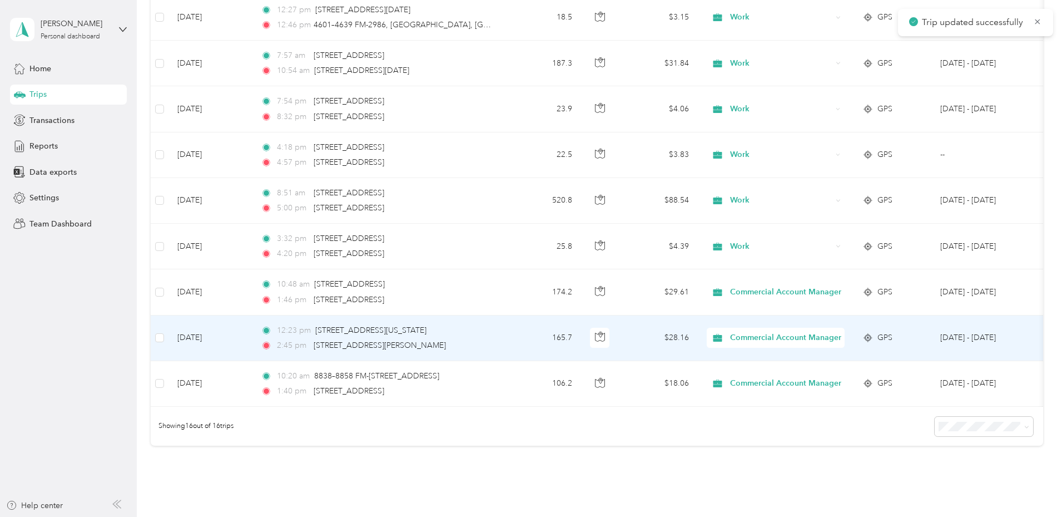
scroll to position [493, 0]
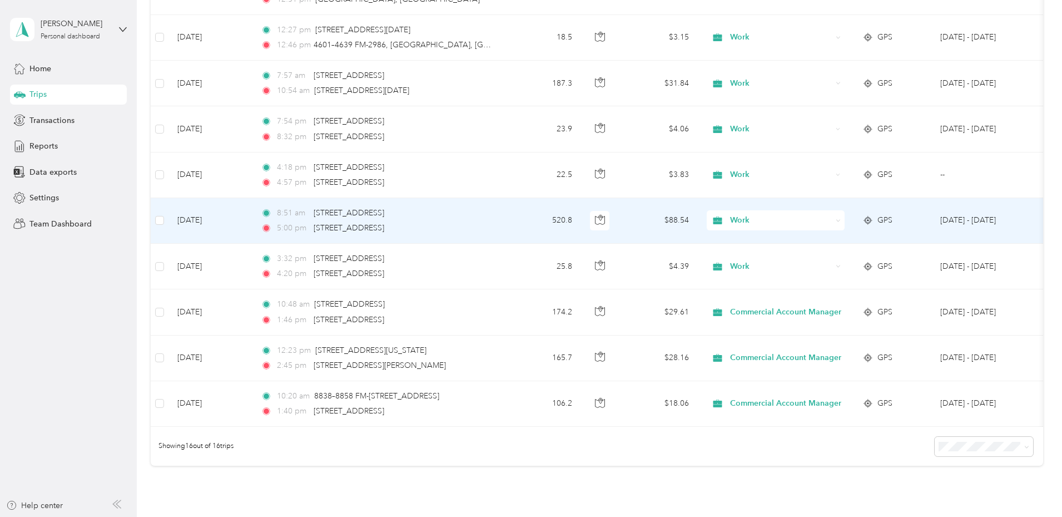
click at [252, 220] on td "[DATE]" at bounding box center [210, 221] width 83 height 46
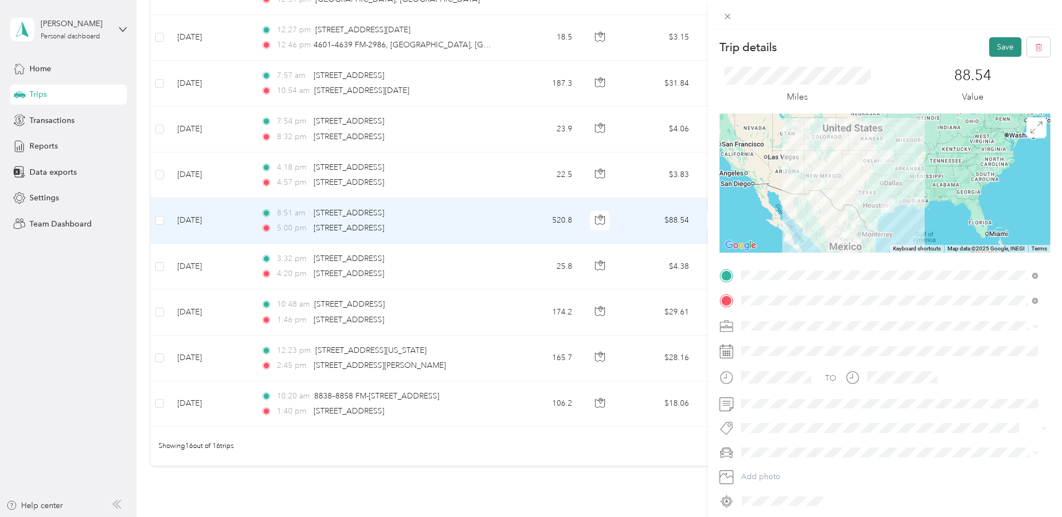
click at [990, 46] on button "Save" at bounding box center [1006, 46] width 32 height 19
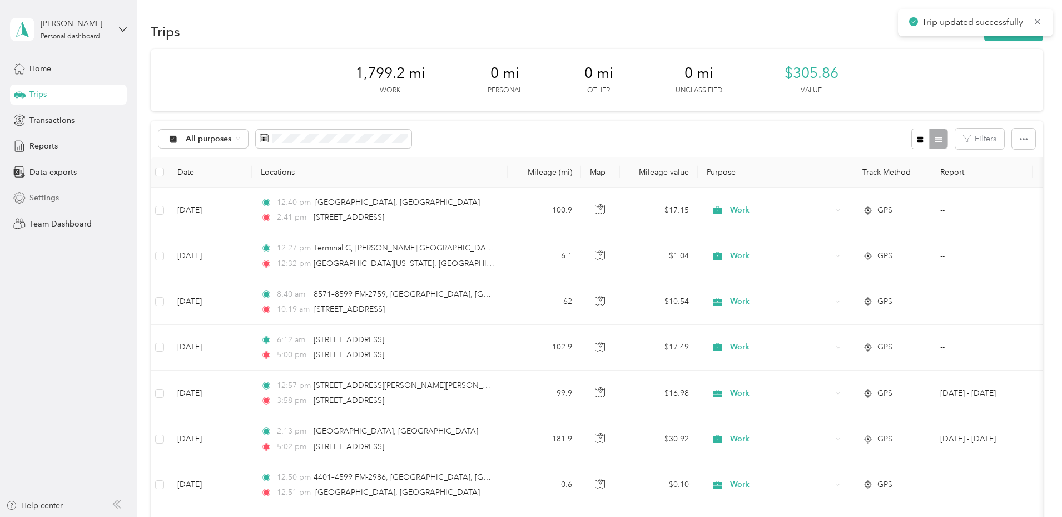
click at [47, 199] on span "Settings" at bounding box center [43, 198] width 29 height 12
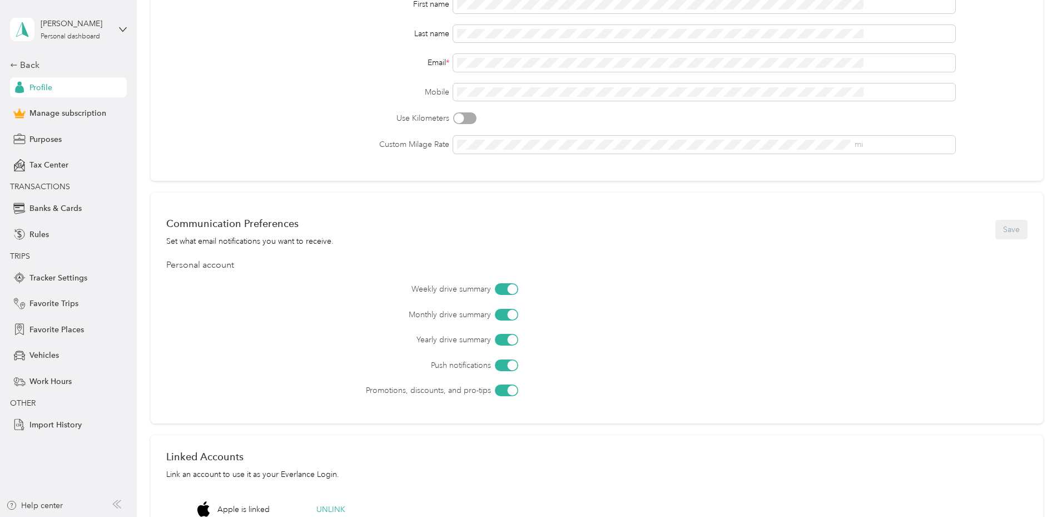
scroll to position [120, 0]
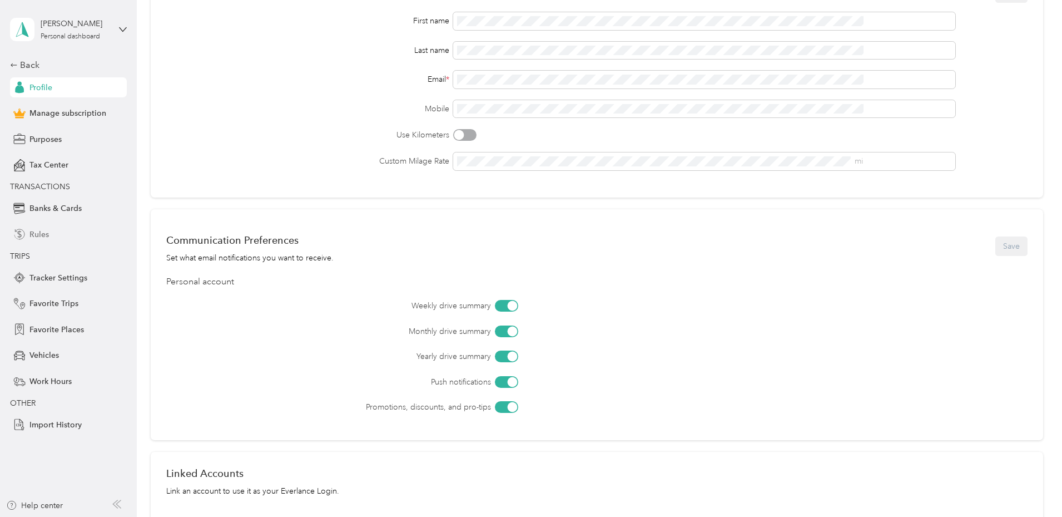
click at [32, 234] on span "Rules" at bounding box center [38, 235] width 19 height 12
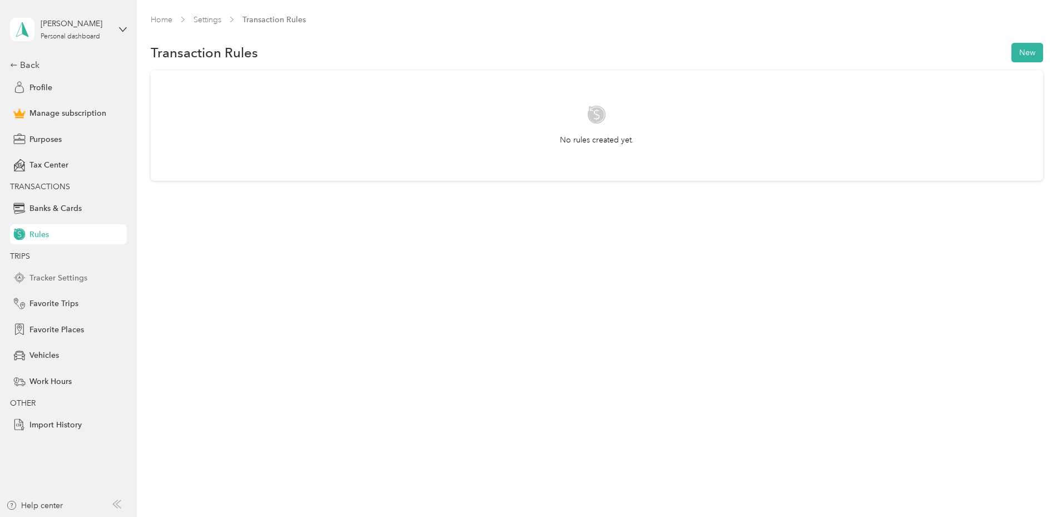
click at [44, 281] on span "Tracker Settings" at bounding box center [58, 278] width 58 height 12
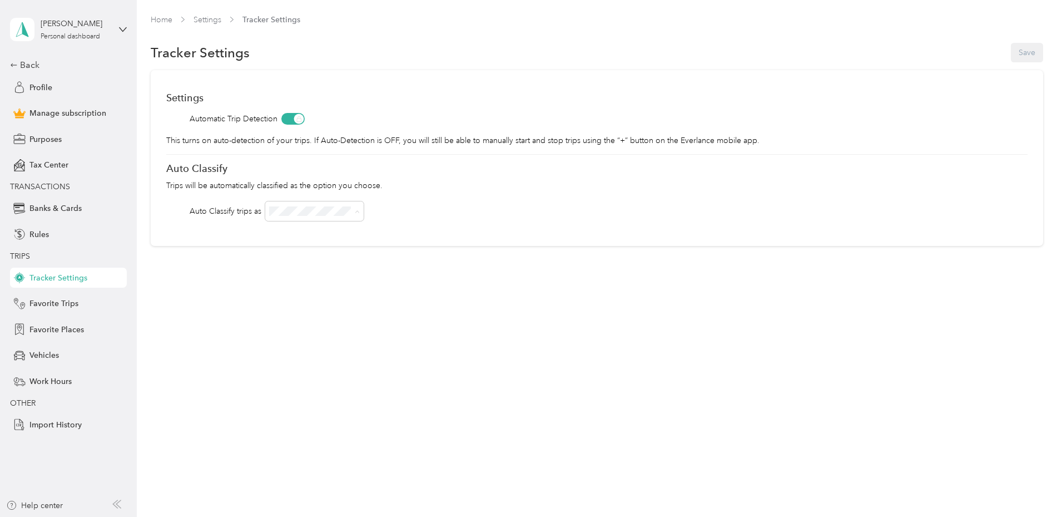
click at [659, 251] on div "Home Settings Tracker Settings Tracker Settings Save Settings Automatic Trip De…" at bounding box center [597, 153] width 920 height 306
click at [221, 23] on link "Settings" at bounding box center [208, 19] width 28 height 9
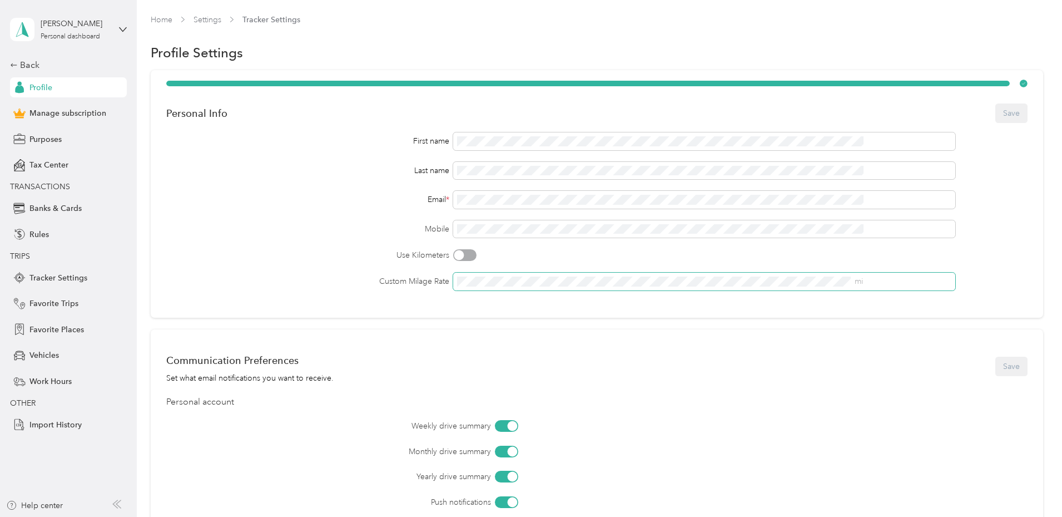
click at [863, 282] on span "mi" at bounding box center [857, 282] width 12 height 8
click at [678, 289] on span "mi" at bounding box center [704, 282] width 502 height 18
drag, startPoint x: 656, startPoint y: 341, endPoint x: 661, endPoint y: 294, distance: 47.0
click at [656, 341] on div "Communication Preferences Set what email notifications you want to receive. Sav…" at bounding box center [597, 444] width 893 height 231
click at [428, 284] on div "Custom Milage Rate mi" at bounding box center [597, 282] width 862 height 18
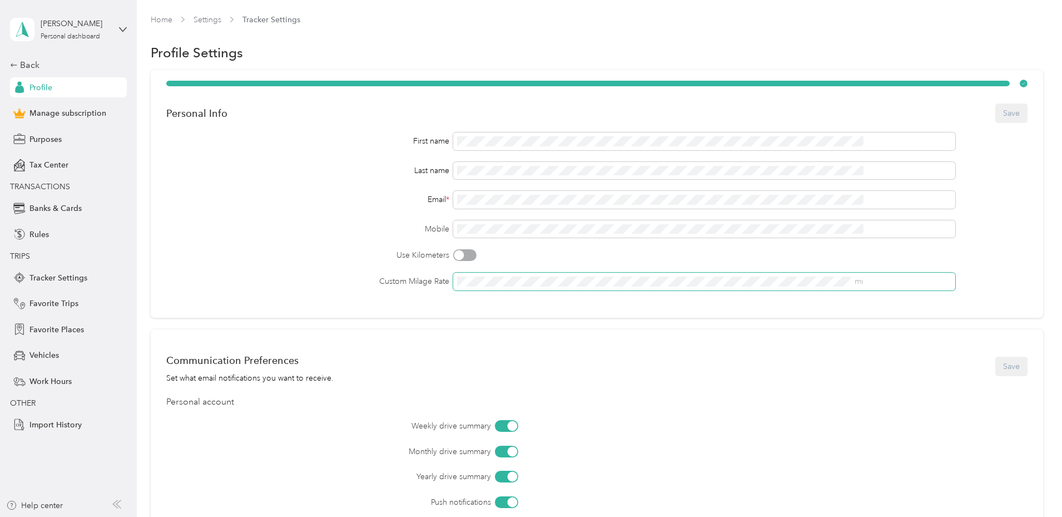
click at [996, 103] on button "Save" at bounding box center [1012, 112] width 32 height 19
click at [766, 389] on div "Communication Preferences Set what email notifications you want to receive. Sav…" at bounding box center [597, 444] width 893 height 231
click at [563, 370] on div "Communication Preferences Set what email notifications you want to receive. Save" at bounding box center [597, 366] width 862 height 35
click at [616, 339] on div "Communication Preferences Set what email notifications you want to receive. Sav…" at bounding box center [597, 444] width 893 height 231
click at [996, 111] on button "Save" at bounding box center [1012, 112] width 32 height 19
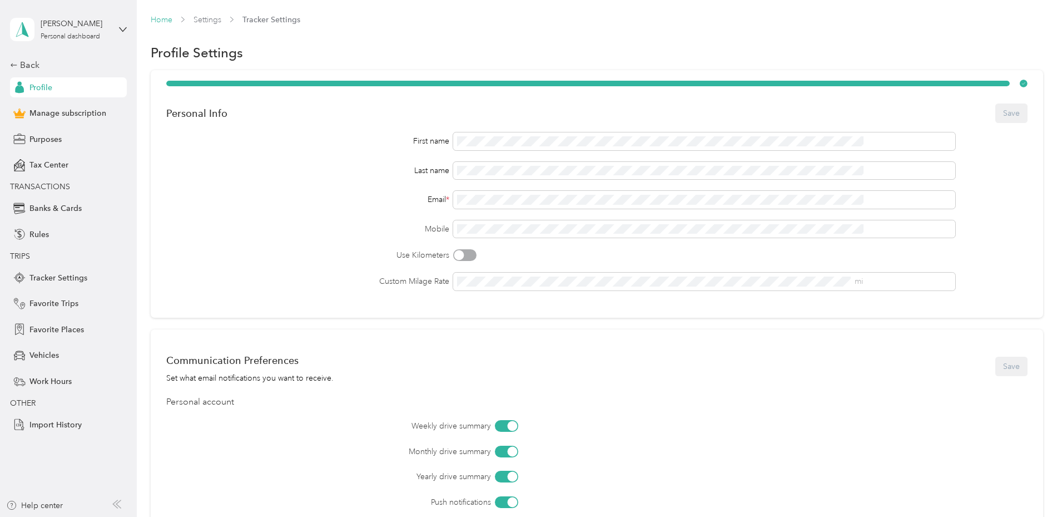
click at [172, 21] on link "Home" at bounding box center [162, 19] width 22 height 9
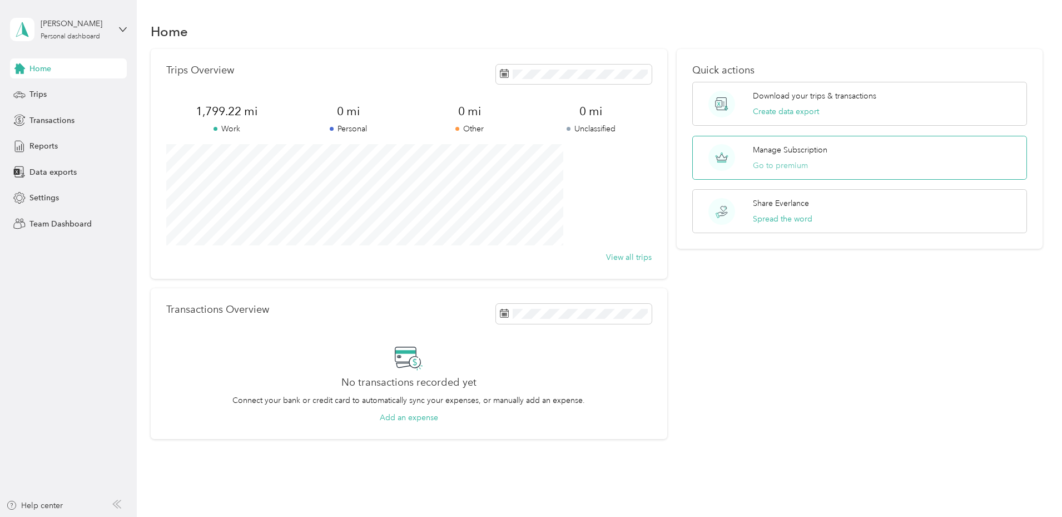
click at [760, 162] on button "Go to premium" at bounding box center [780, 166] width 55 height 12
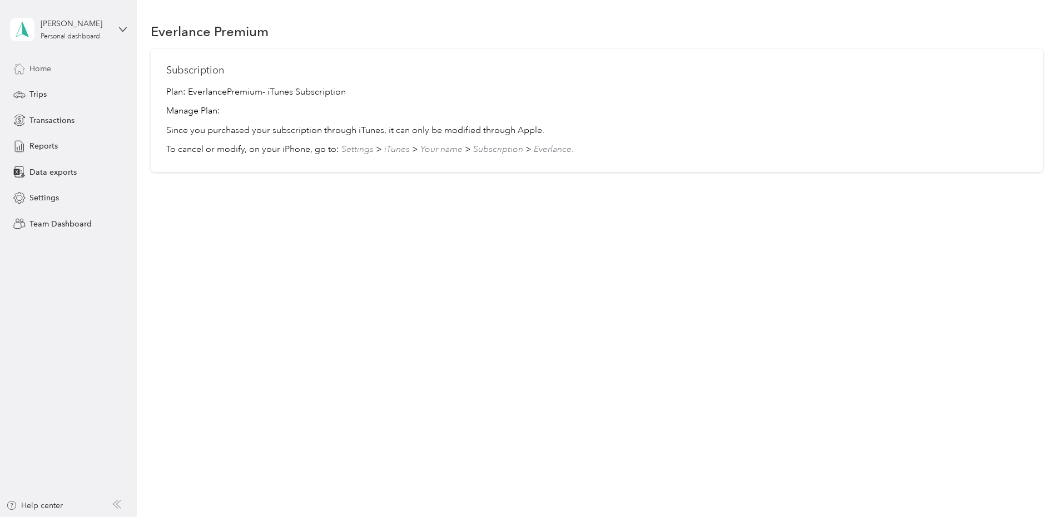
click at [55, 72] on div "Home" at bounding box center [68, 68] width 117 height 20
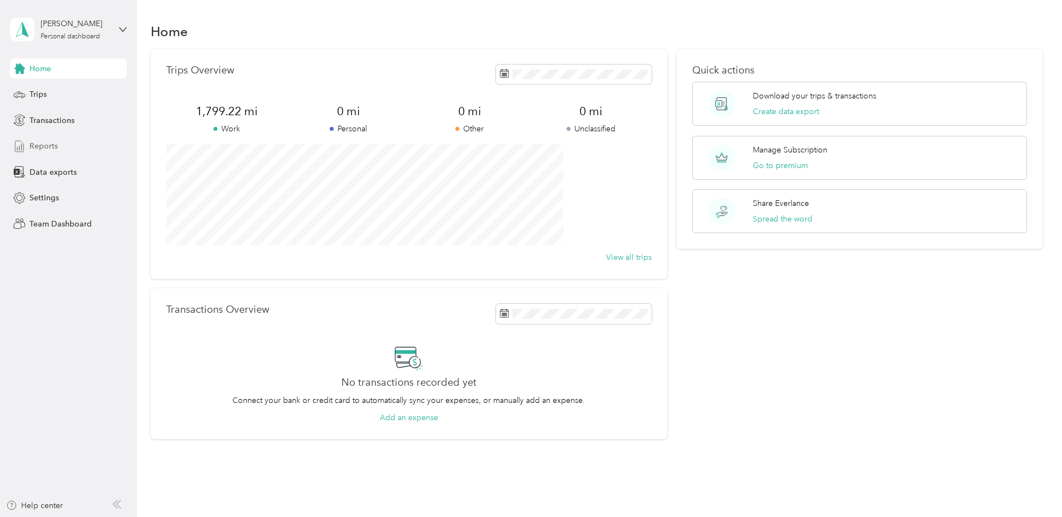
click at [43, 147] on span "Reports" at bounding box center [43, 146] width 28 height 12
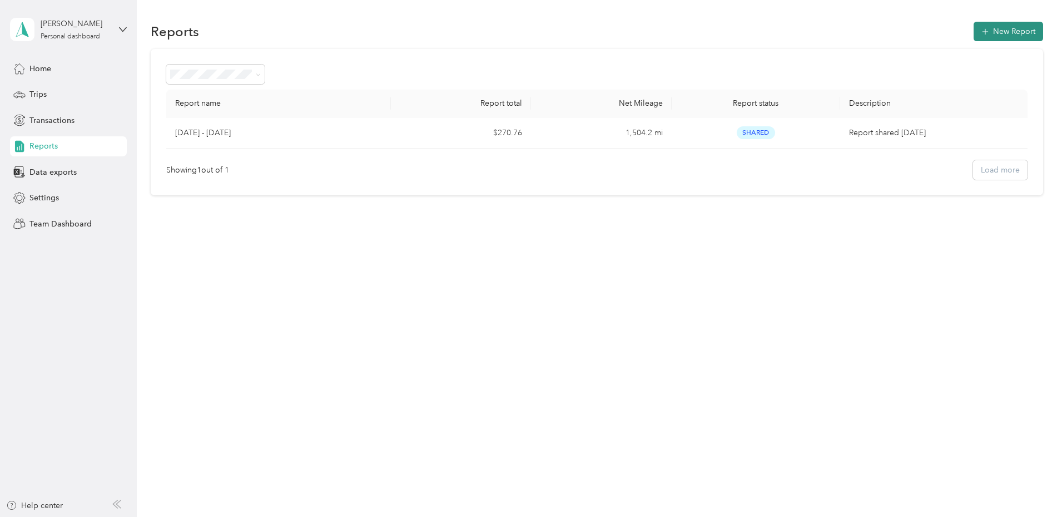
click at [982, 32] on icon "button" at bounding box center [985, 31] width 7 height 7
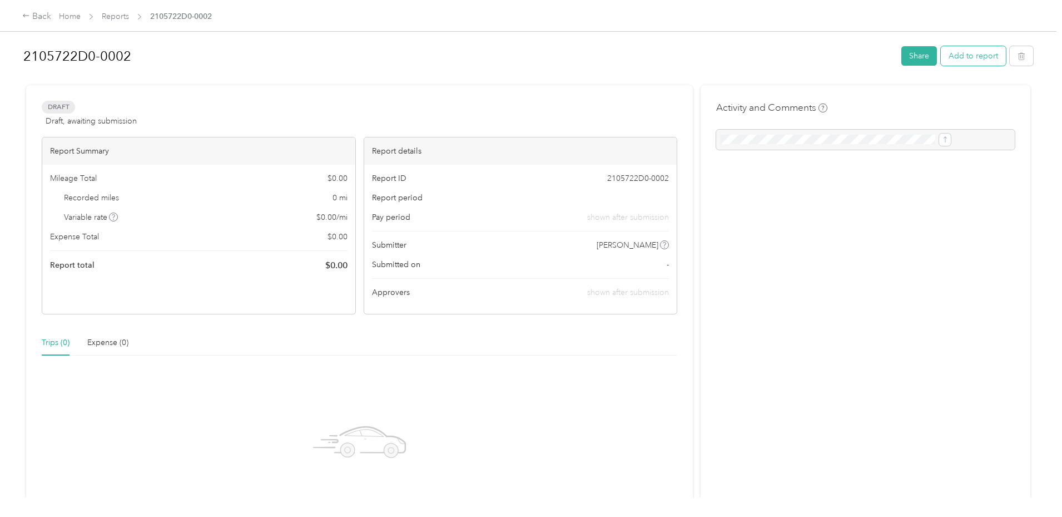
click at [941, 50] on button "Add to report" at bounding box center [973, 55] width 65 height 19
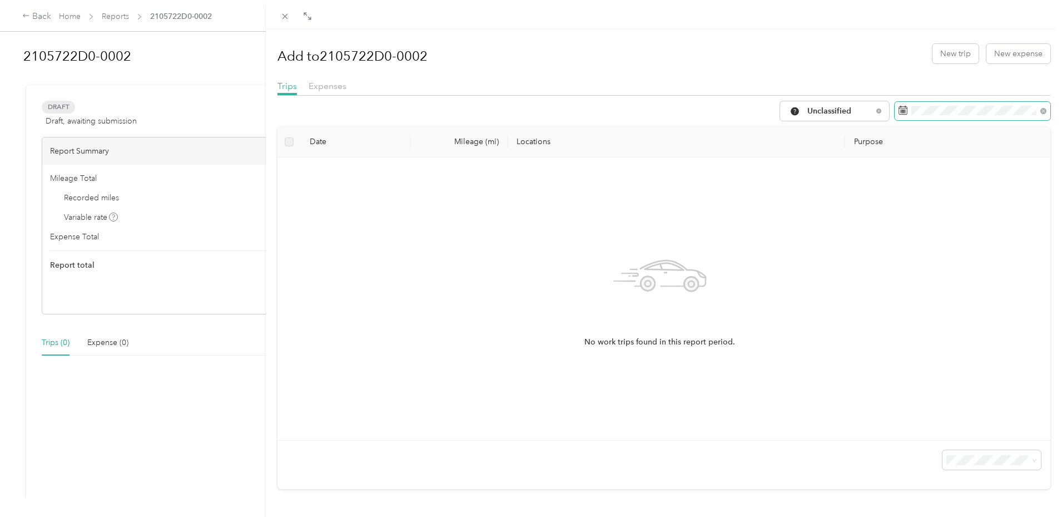
click at [899, 112] on icon at bounding box center [903, 110] width 9 height 9
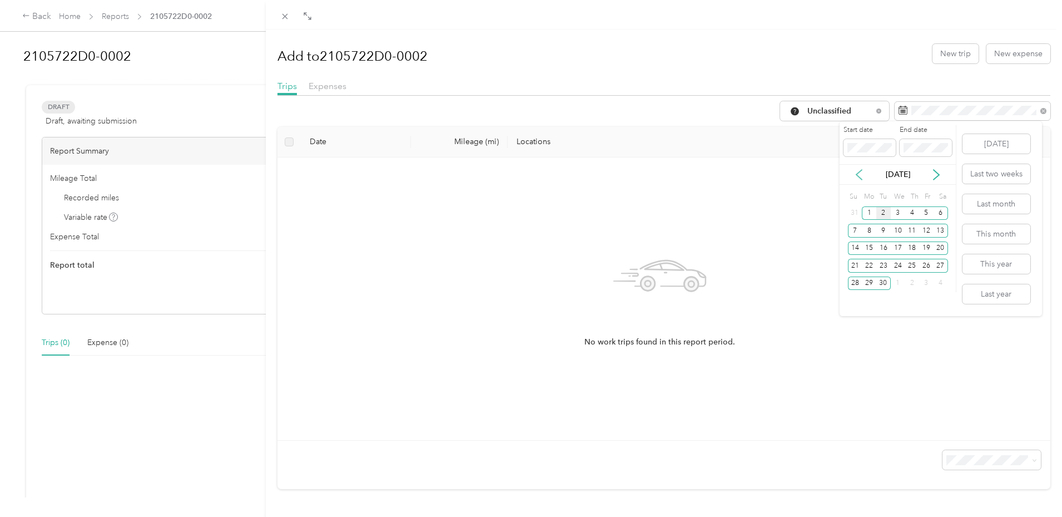
click at [857, 172] on icon at bounding box center [859, 174] width 11 height 11
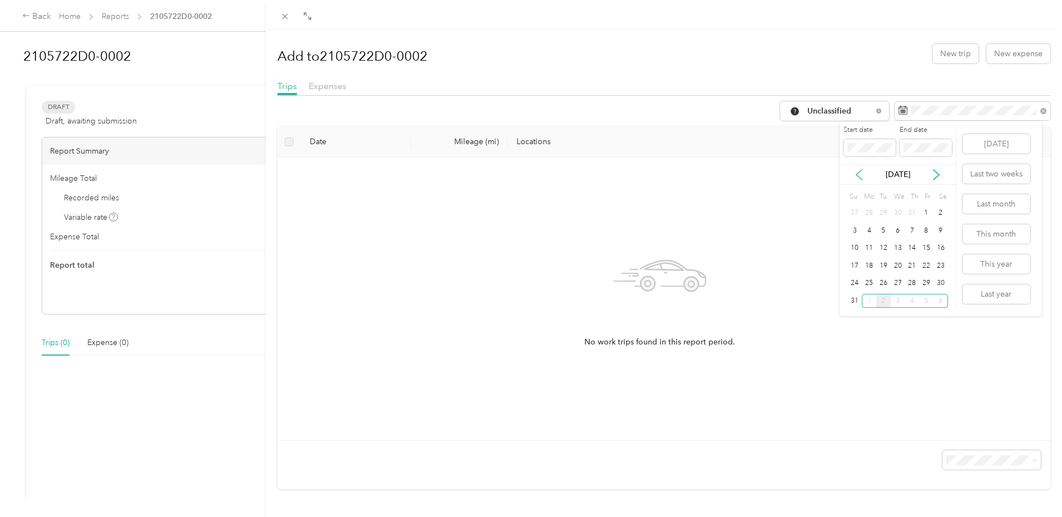
click at [857, 172] on icon at bounding box center [859, 174] width 11 height 11
click at [886, 211] on div "1" at bounding box center [884, 213] width 14 height 14
click at [935, 174] on icon at bounding box center [936, 174] width 11 height 11
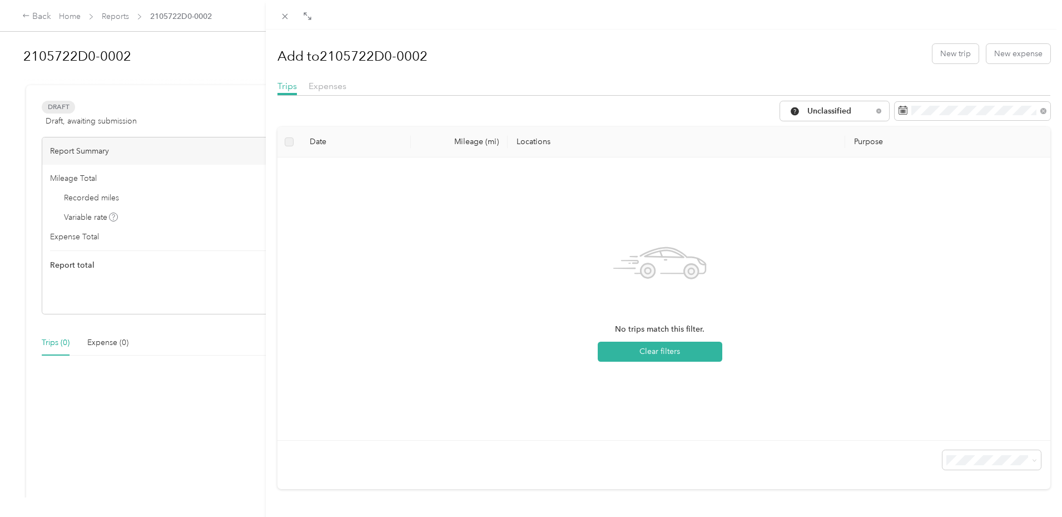
click at [977, 83] on div "Trips Expenses" at bounding box center [665, 88] width 774 height 16
click at [877, 111] on icon at bounding box center [879, 110] width 4 height 4
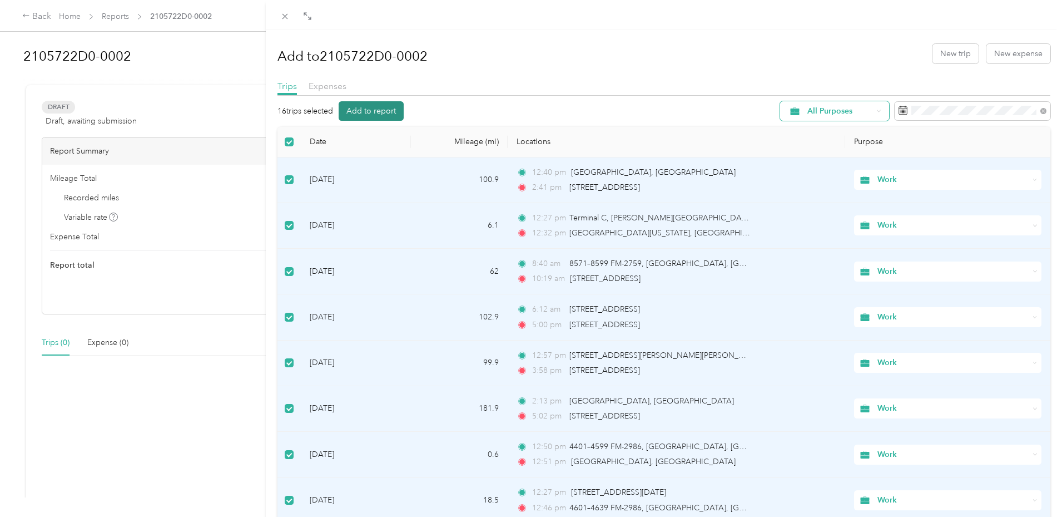
click at [370, 107] on button "Add to report" at bounding box center [371, 110] width 65 height 19
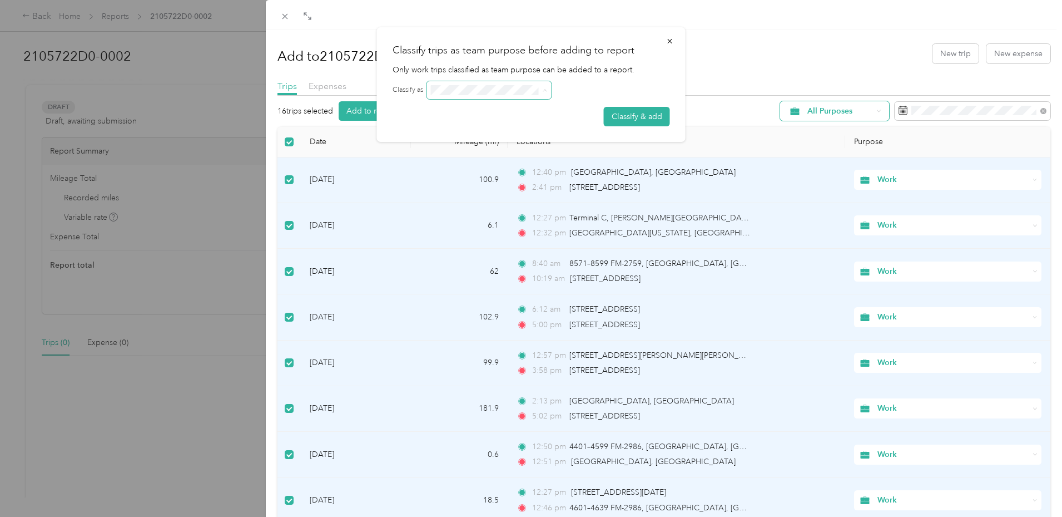
click at [546, 87] on span at bounding box center [545, 89] width 5 height 9
click at [538, 82] on span at bounding box center [489, 90] width 125 height 18
click at [667, 41] on icon "button" at bounding box center [670, 41] width 8 height 8
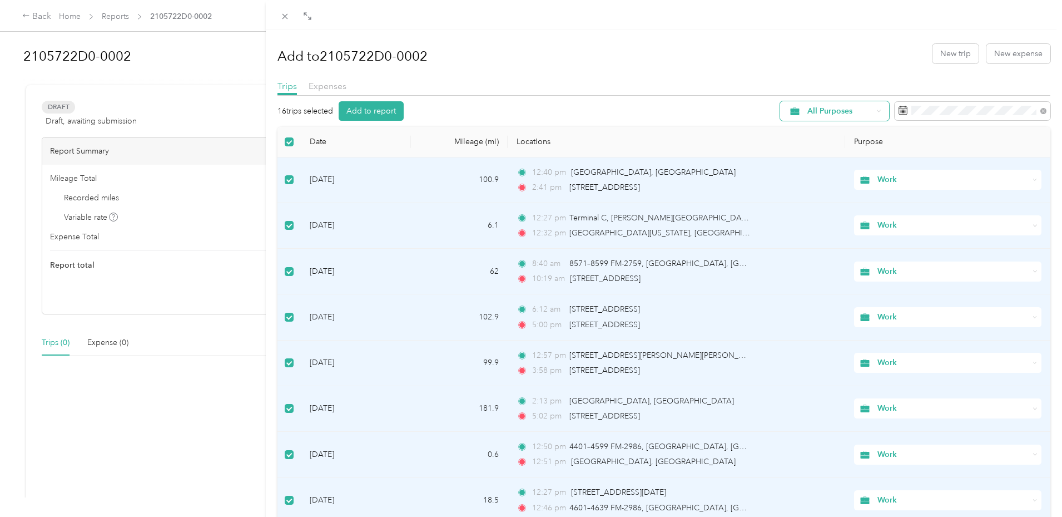
click at [202, 12] on div "Add to 2105722D0-0002 New trip New expense Trips Expenses 16 trips selected Add…" at bounding box center [531, 258] width 1062 height 517
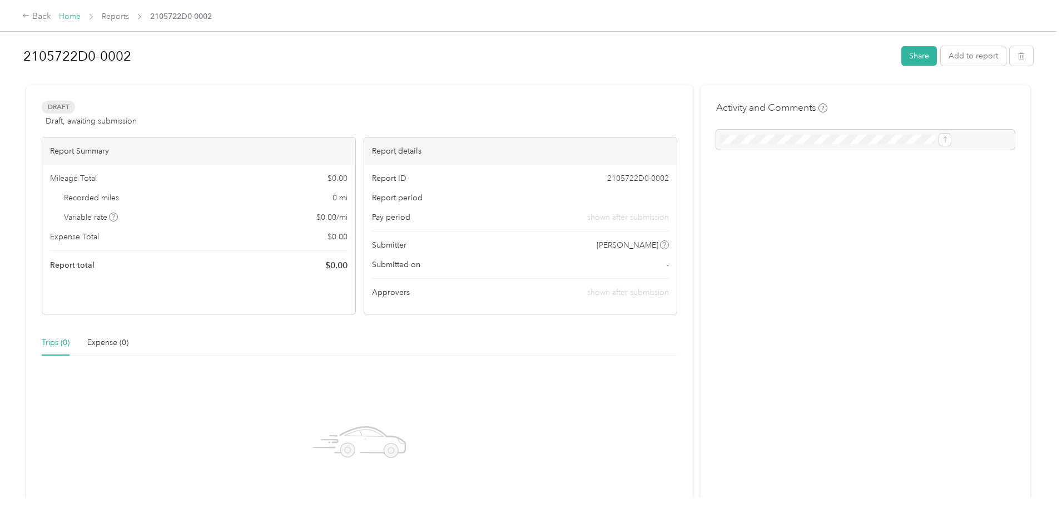
click at [81, 13] on link "Home" at bounding box center [70, 16] width 22 height 9
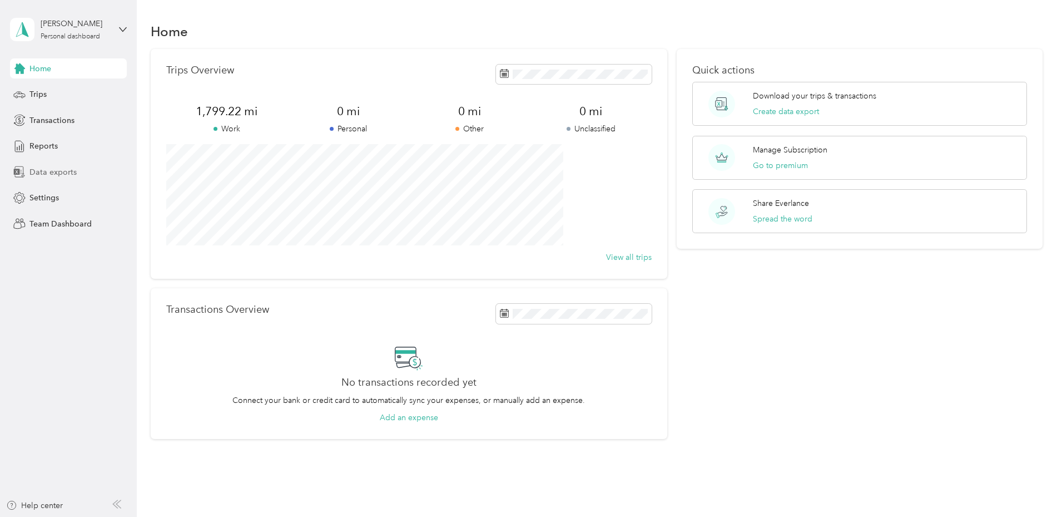
click at [43, 170] on span "Data exports" at bounding box center [52, 172] width 47 height 12
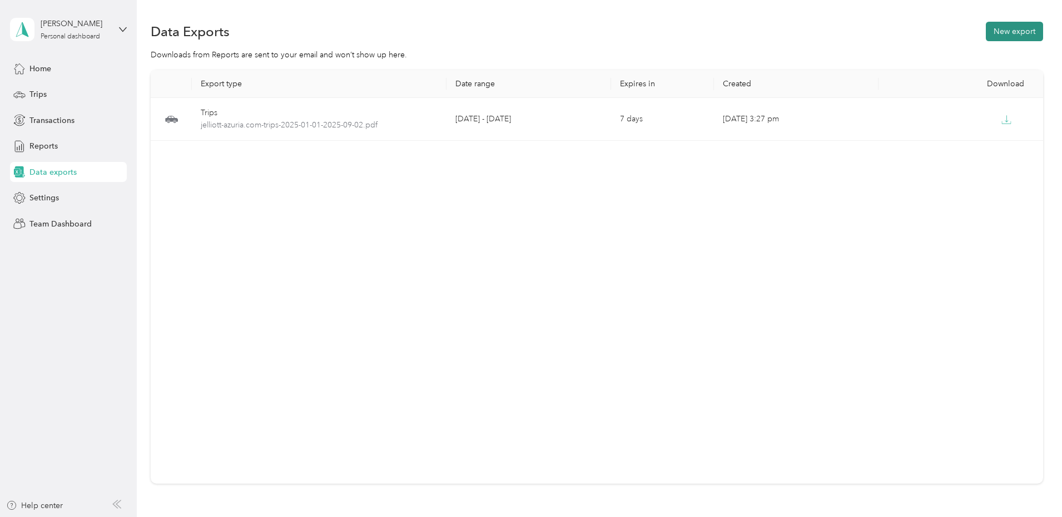
click at [986, 26] on button "New export" at bounding box center [1014, 31] width 57 height 19
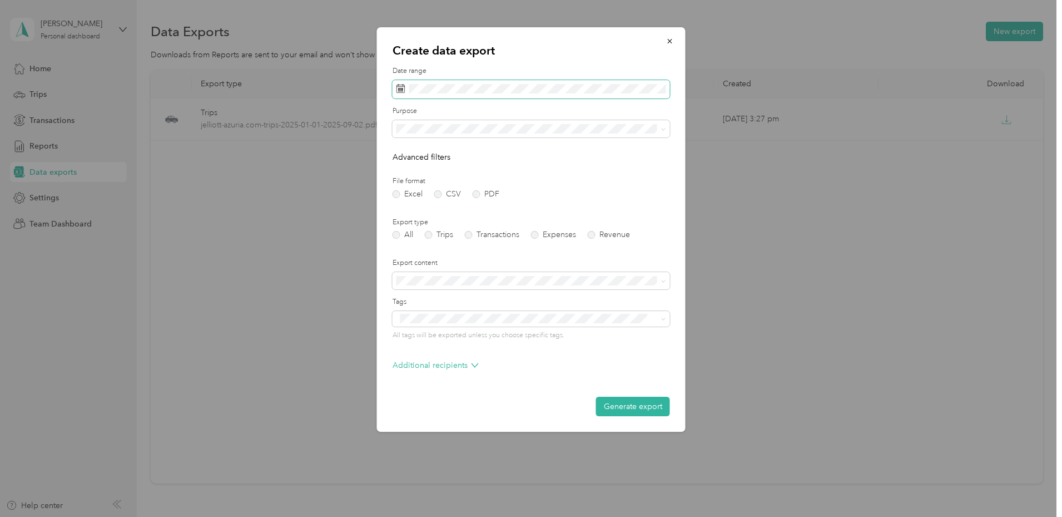
click at [493, 94] on span at bounding box center [532, 89] width 278 height 19
click at [410, 149] on icon at bounding box center [412, 152] width 11 height 11
click at [439, 189] on div "1" at bounding box center [436, 192] width 14 height 14
click at [554, 124] on button "Today" at bounding box center [549, 121] width 68 height 19
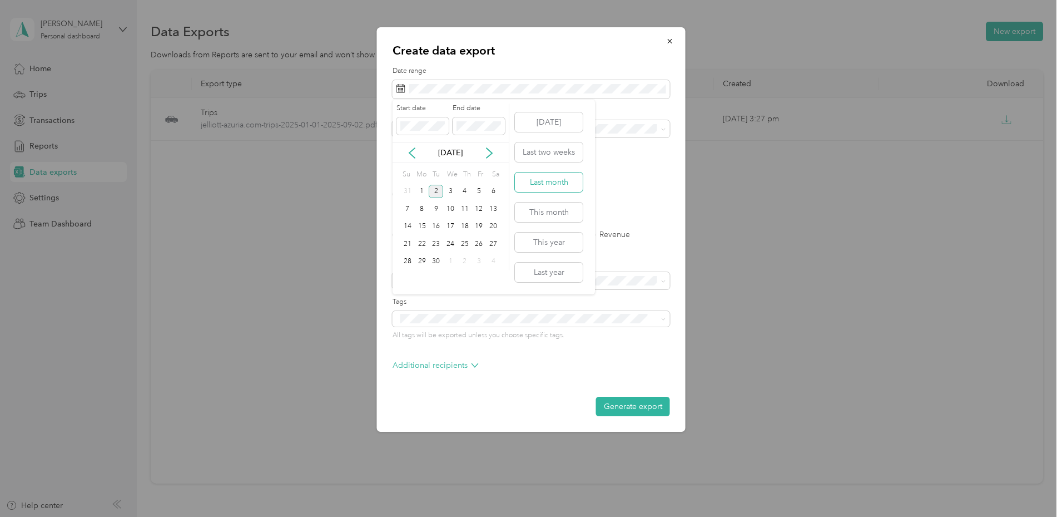
click at [557, 174] on button "Last month" at bounding box center [549, 181] width 68 height 19
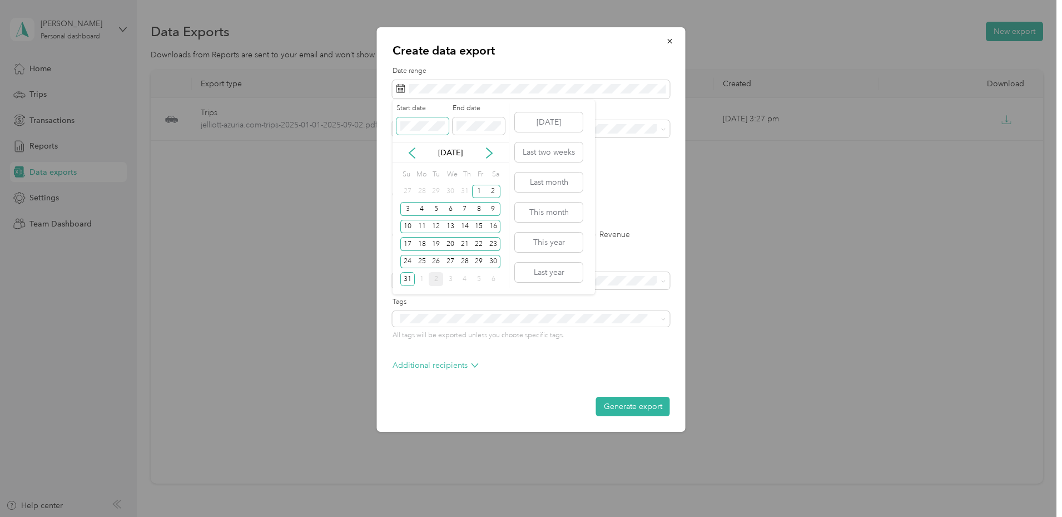
click at [418, 132] on span at bounding box center [423, 126] width 52 height 18
click at [462, 190] on div "31" at bounding box center [465, 192] width 14 height 14
click at [410, 147] on icon at bounding box center [412, 152] width 11 height 11
click at [418, 188] on div "28" at bounding box center [422, 192] width 14 height 14
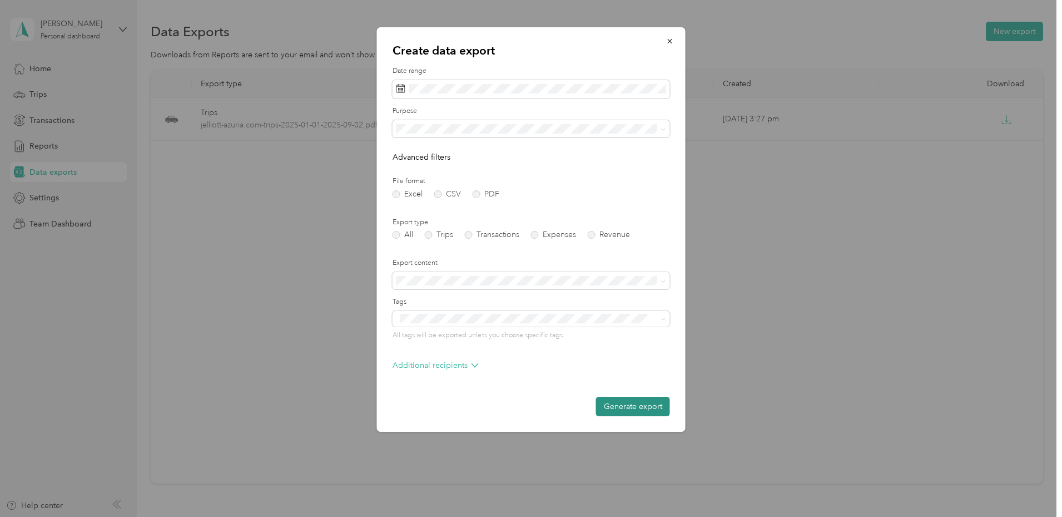
click at [615, 407] on button "Generate export" at bounding box center [633, 406] width 74 height 19
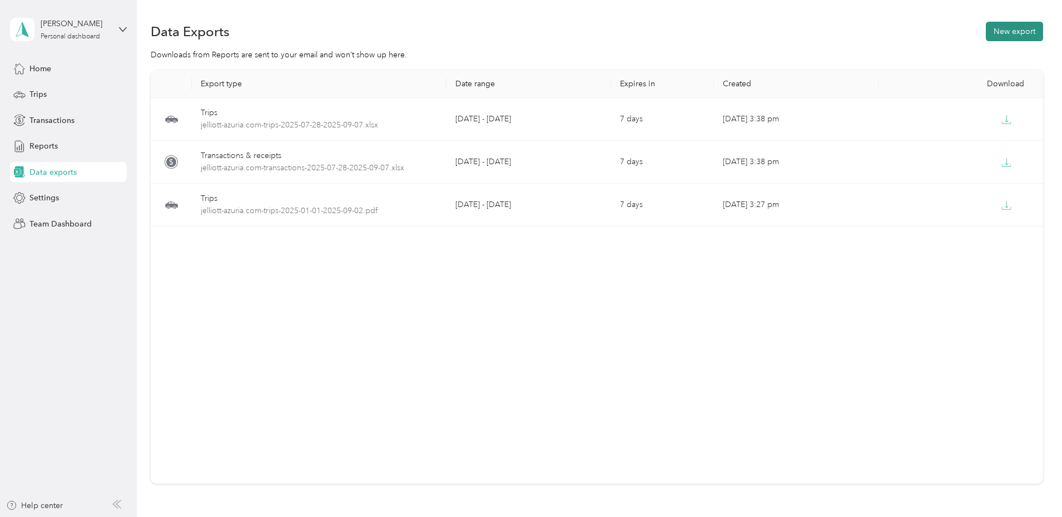
click at [986, 24] on button "New export" at bounding box center [1014, 31] width 57 height 19
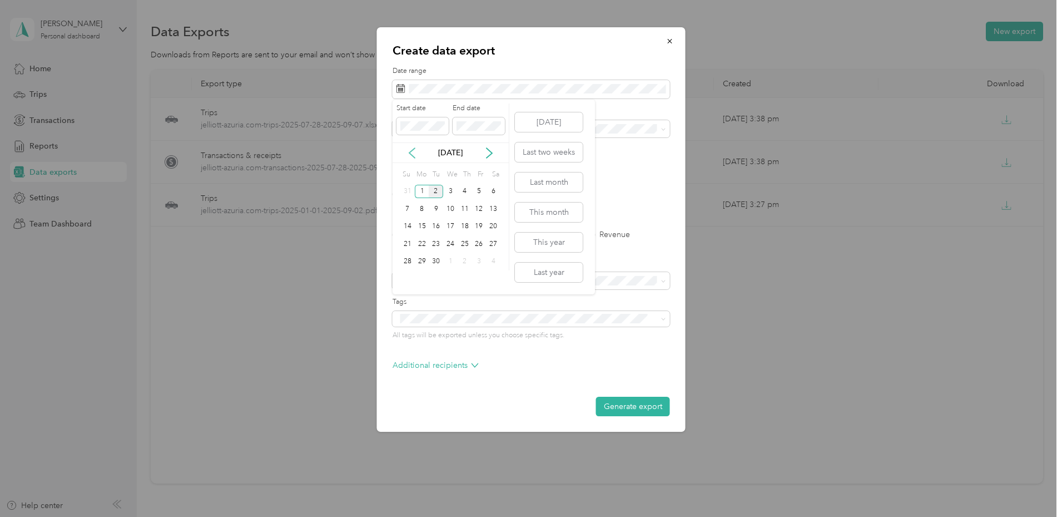
click at [416, 158] on icon at bounding box center [412, 152] width 11 height 11
click at [439, 190] on div "1" at bounding box center [436, 192] width 14 height 14
click at [640, 397] on button "Generate export" at bounding box center [633, 406] width 74 height 19
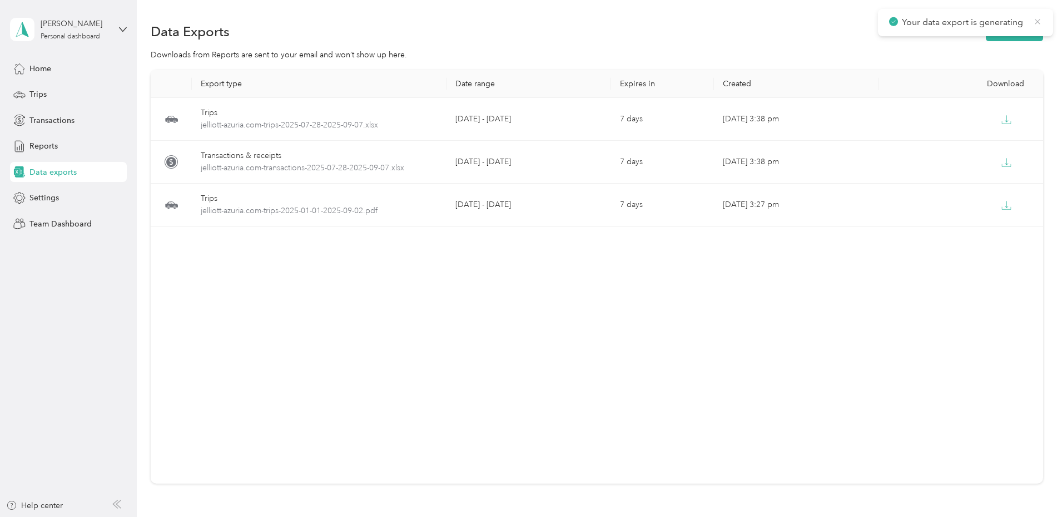
click at [1037, 19] on icon at bounding box center [1037, 22] width 9 height 10
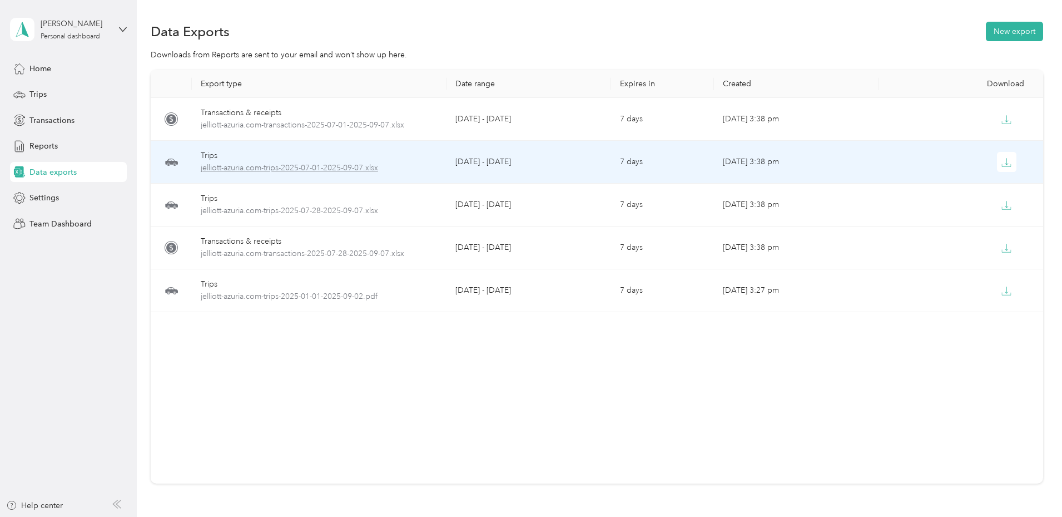
click at [398, 169] on span "jelliott-azuria.com-trips-2025-07-01-2025-09-07.xlsx" at bounding box center [319, 168] width 237 height 12
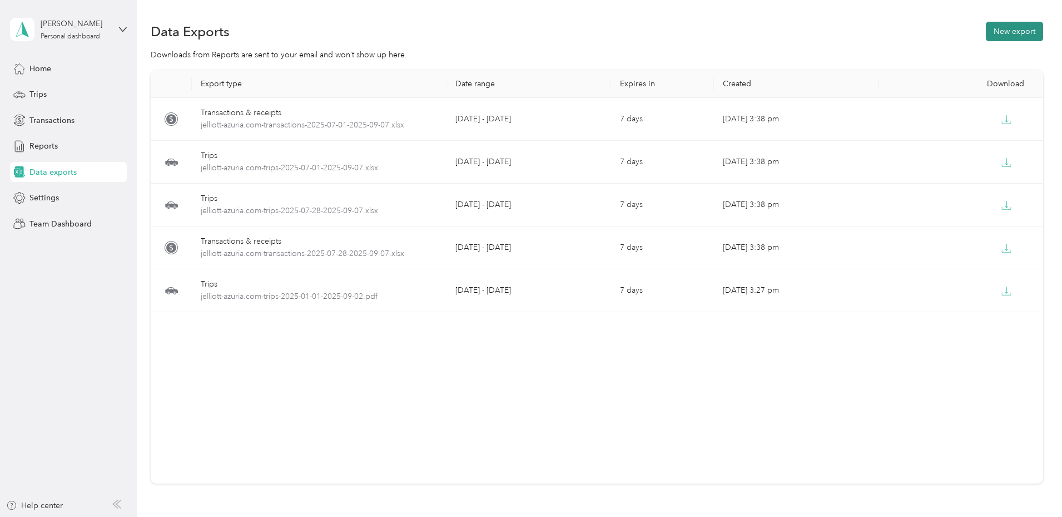
click at [986, 30] on button "New export" at bounding box center [1014, 31] width 57 height 19
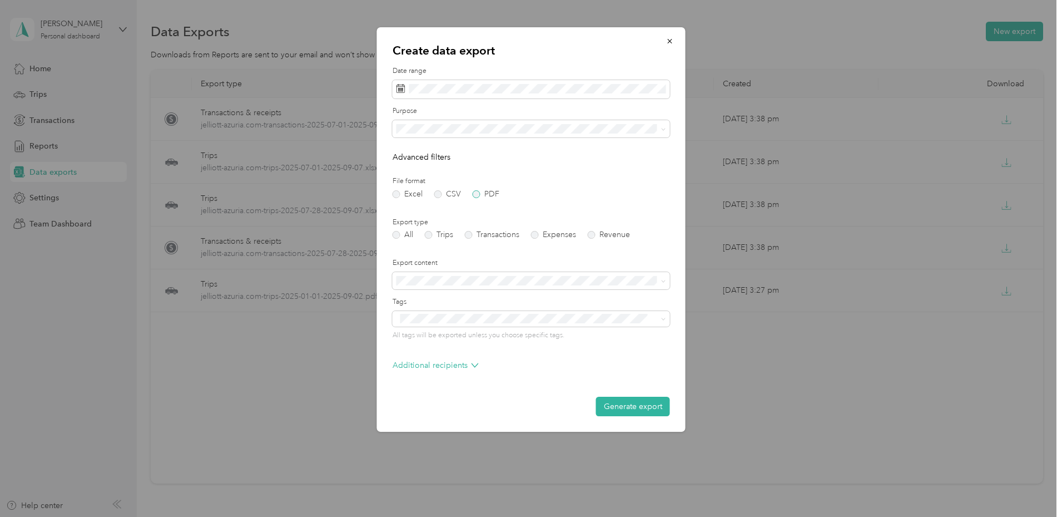
click at [479, 194] on label "PDF" at bounding box center [486, 194] width 27 height 8
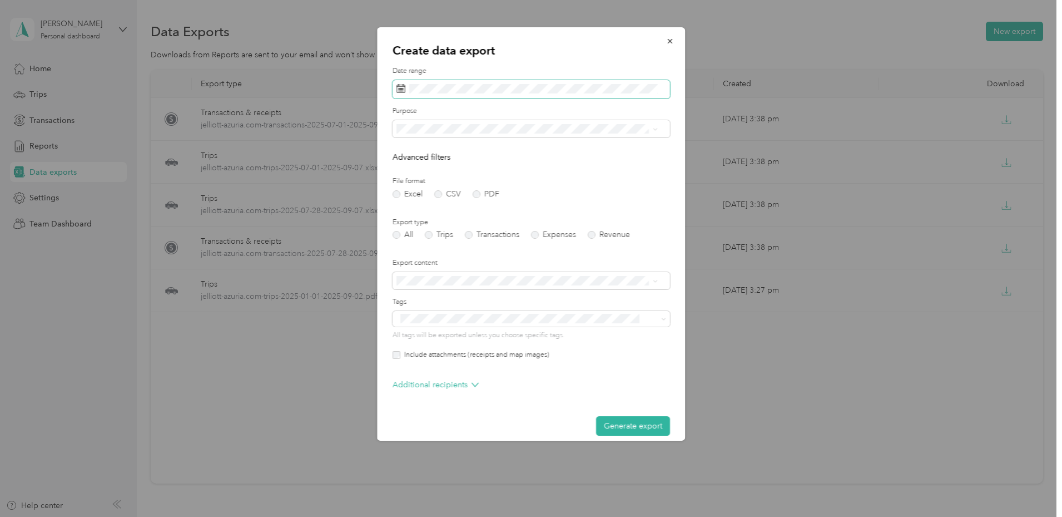
click at [484, 95] on span at bounding box center [532, 89] width 278 height 19
click at [414, 131] on span at bounding box center [423, 126] width 52 height 18
click at [412, 158] on icon at bounding box center [412, 152] width 11 height 11
click at [441, 194] on div "1" at bounding box center [436, 192] width 14 height 14
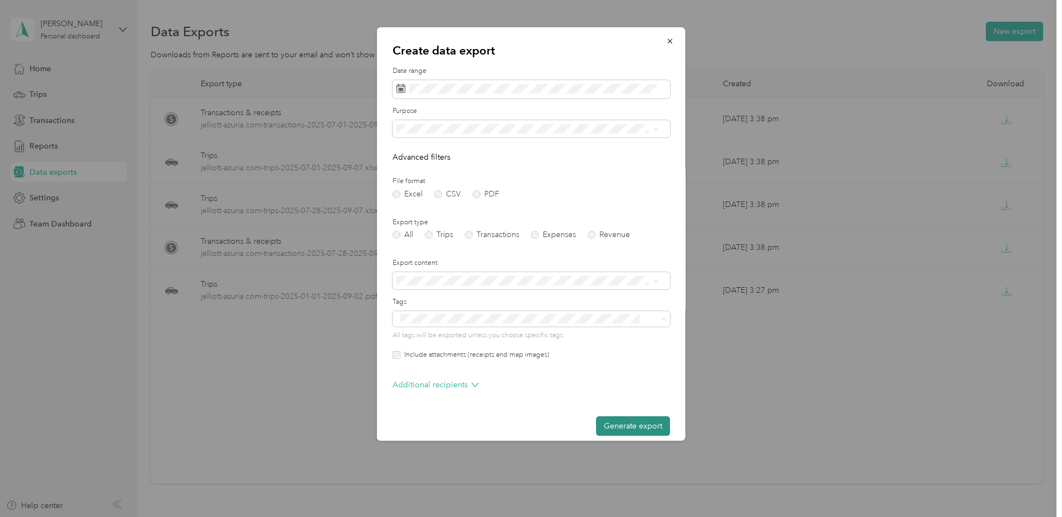
click at [616, 425] on button "Generate export" at bounding box center [633, 425] width 74 height 19
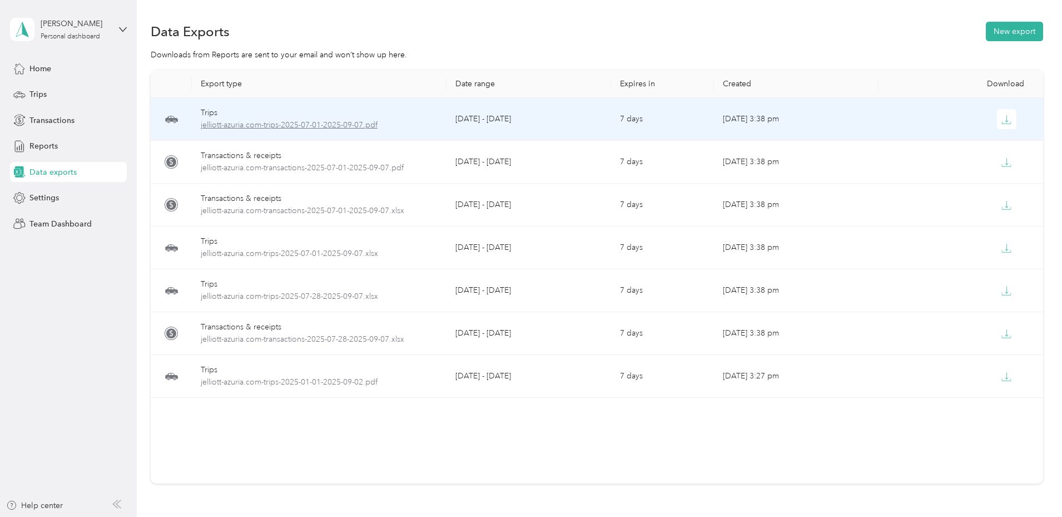
click at [362, 130] on span "jelliott-azuria.com-trips-2025-07-01-2025-09-07.pdf" at bounding box center [319, 125] width 237 height 12
click at [394, 126] on span "jelliott-azuria.com-trips-2025-07-01-2025-09-07.pdf" at bounding box center [319, 125] width 237 height 12
click at [1002, 119] on icon "button" at bounding box center [1007, 120] width 10 height 10
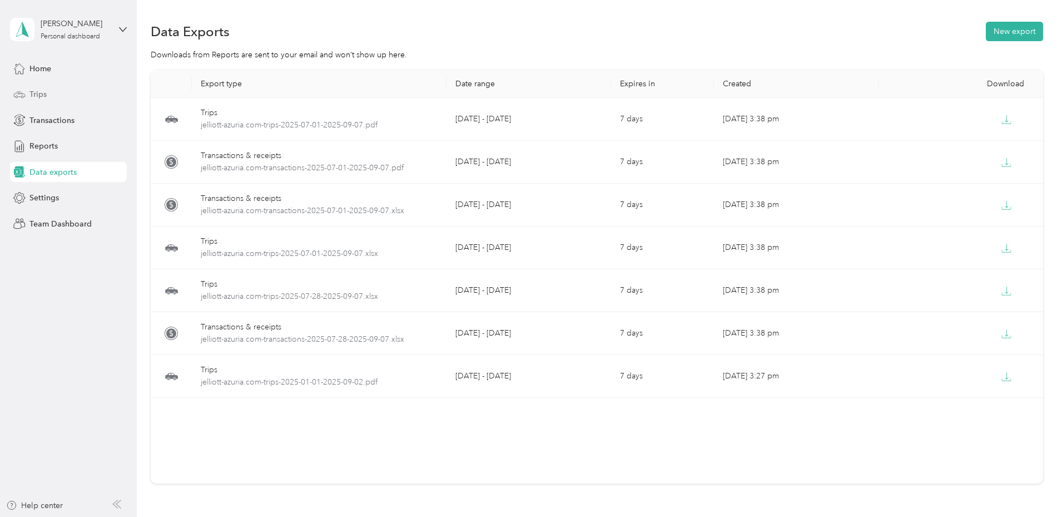
click at [39, 88] on span "Trips" at bounding box center [37, 94] width 17 height 12
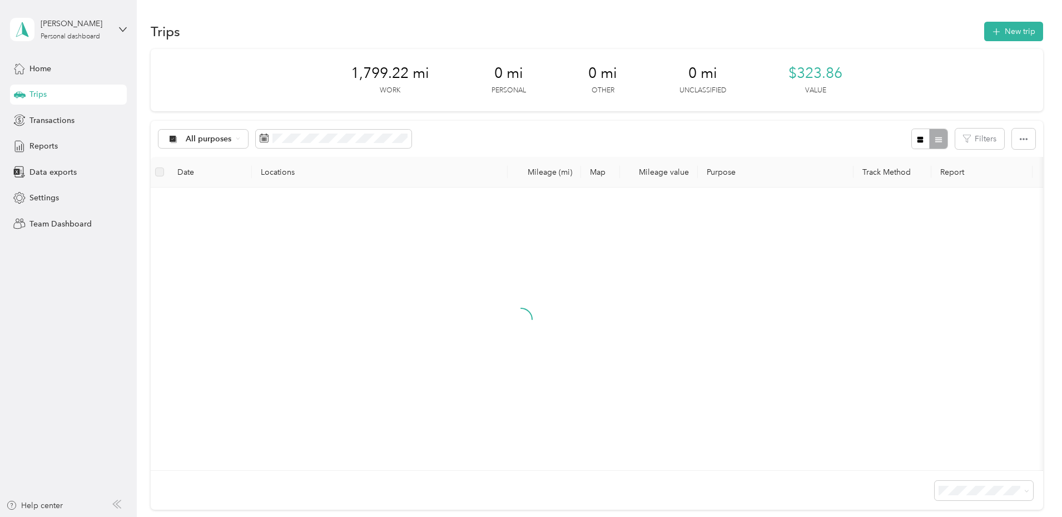
click at [34, 93] on span "Trips" at bounding box center [37, 94] width 17 height 12
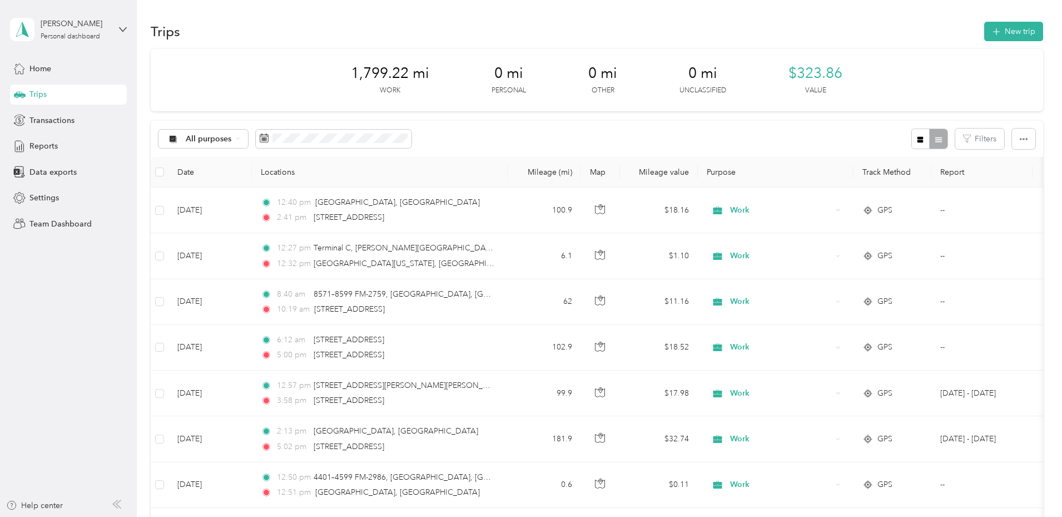
click at [122, 24] on div "Justin Elliott Personal dashboard" at bounding box center [68, 29] width 117 height 39
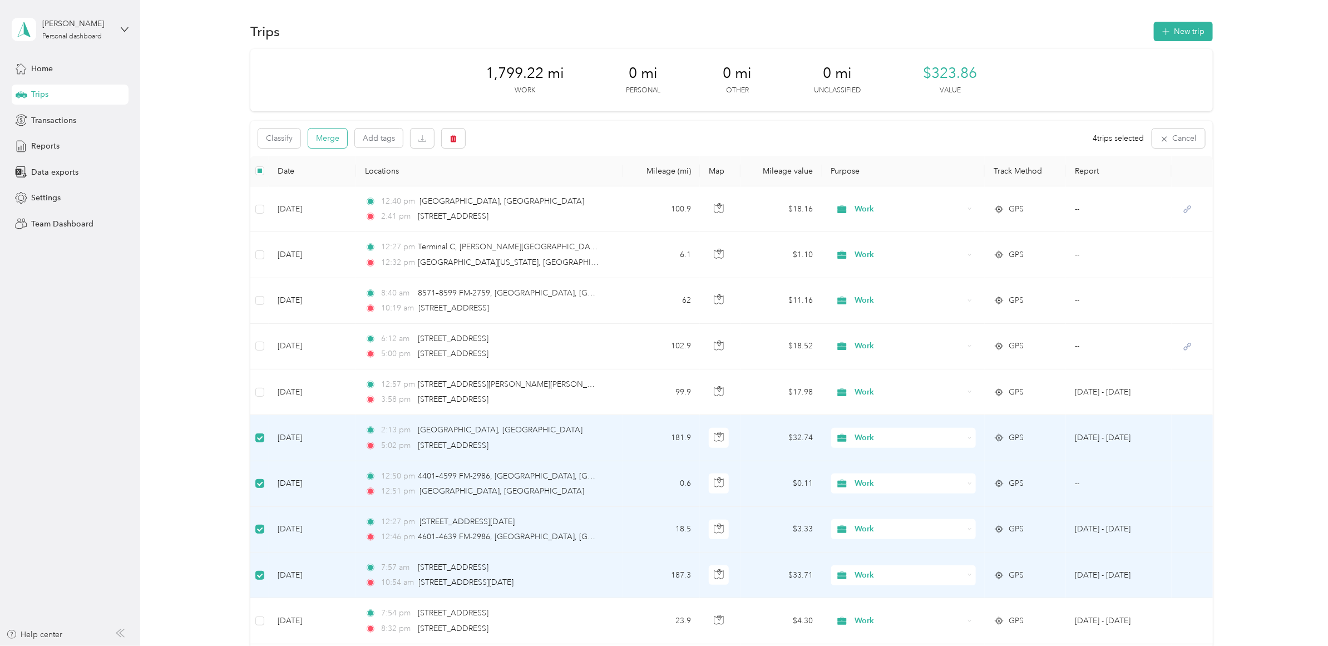
click at [334, 141] on button "Merge" at bounding box center [327, 137] width 39 height 19
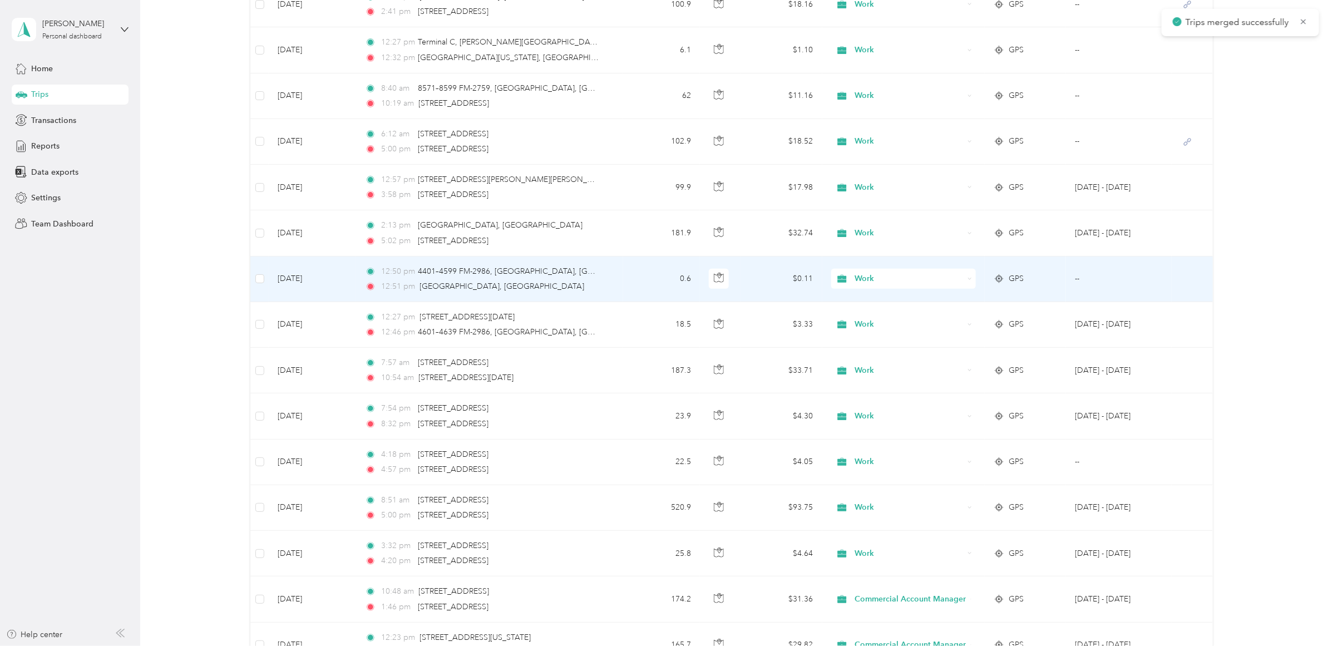
scroll to position [209, 0]
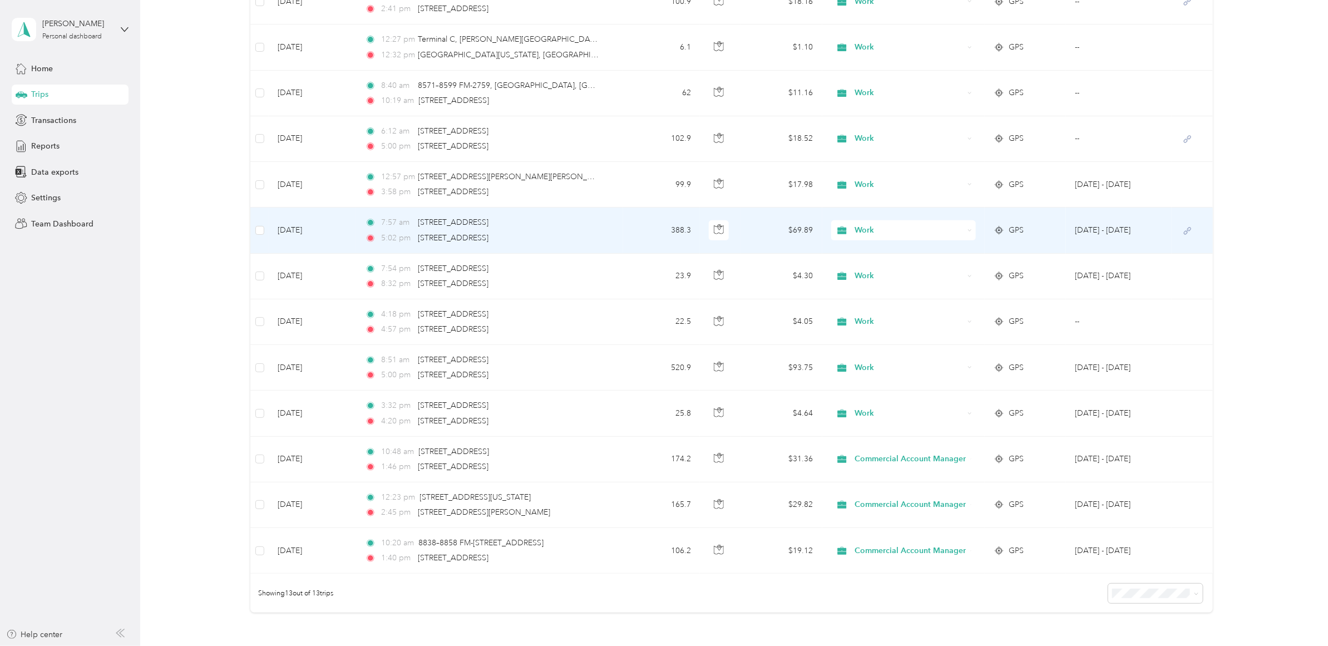
click at [343, 224] on td "[DATE]" at bounding box center [312, 230] width 87 height 46
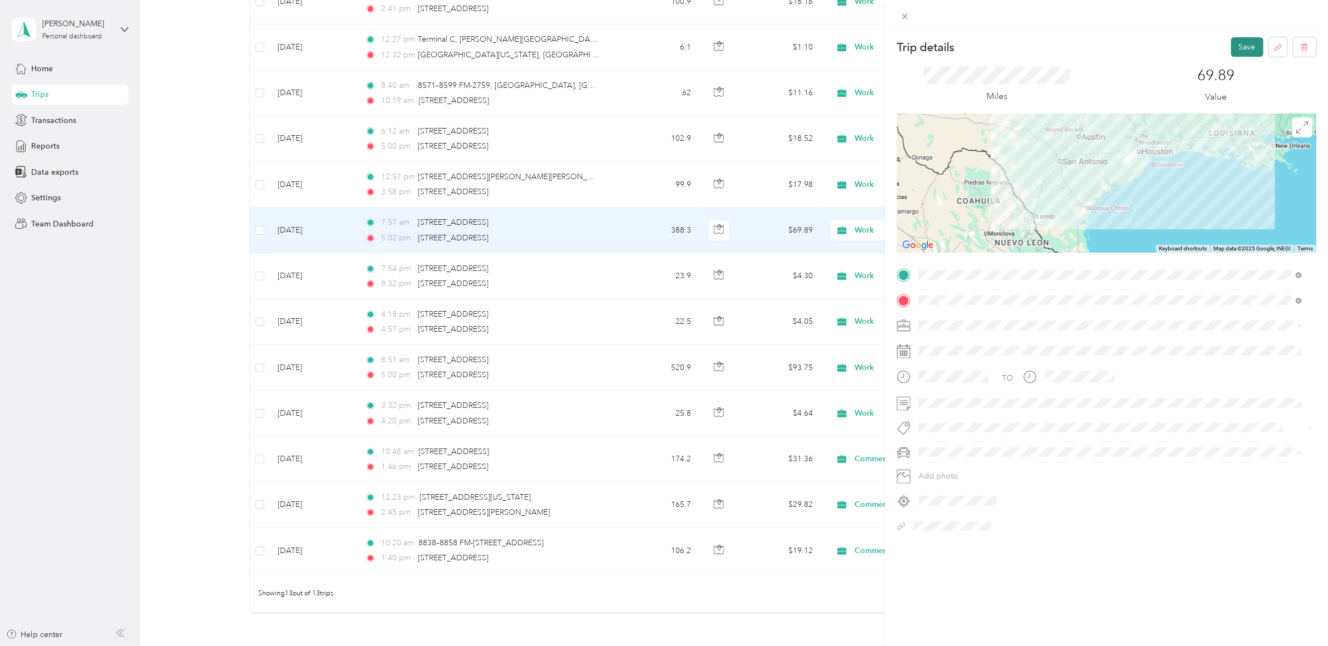
click at [1062, 46] on button "Save" at bounding box center [1247, 46] width 32 height 19
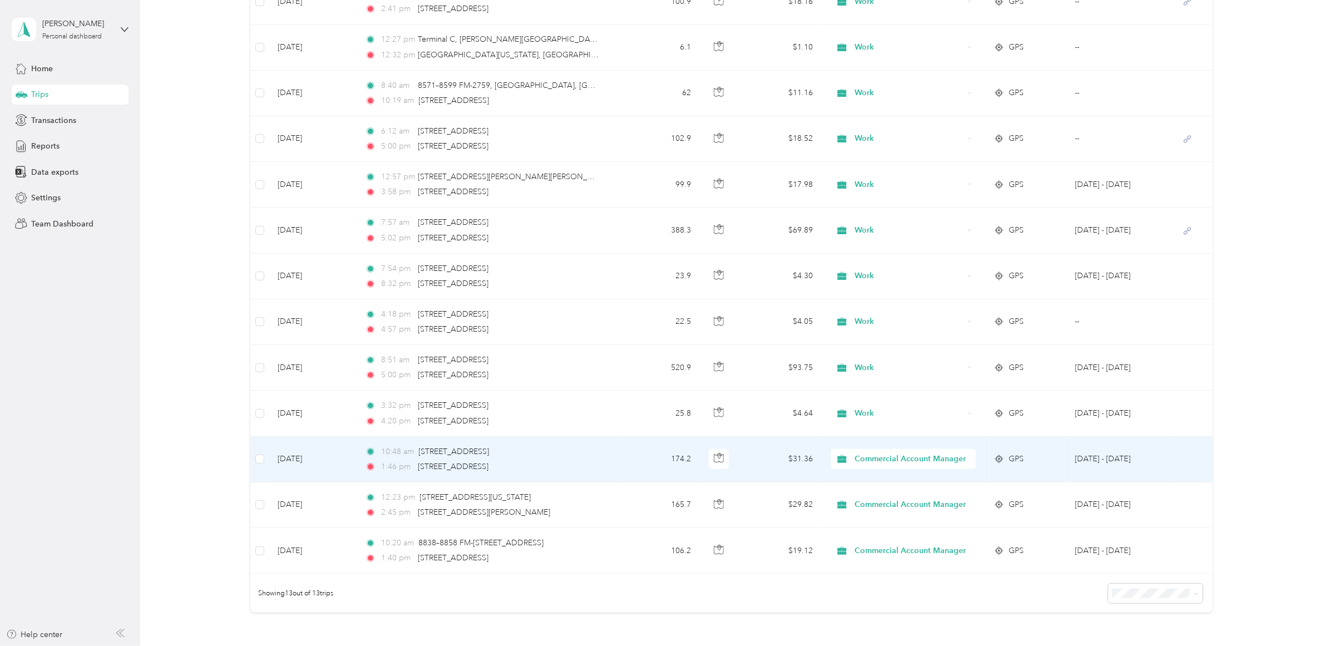
scroll to position [278, 0]
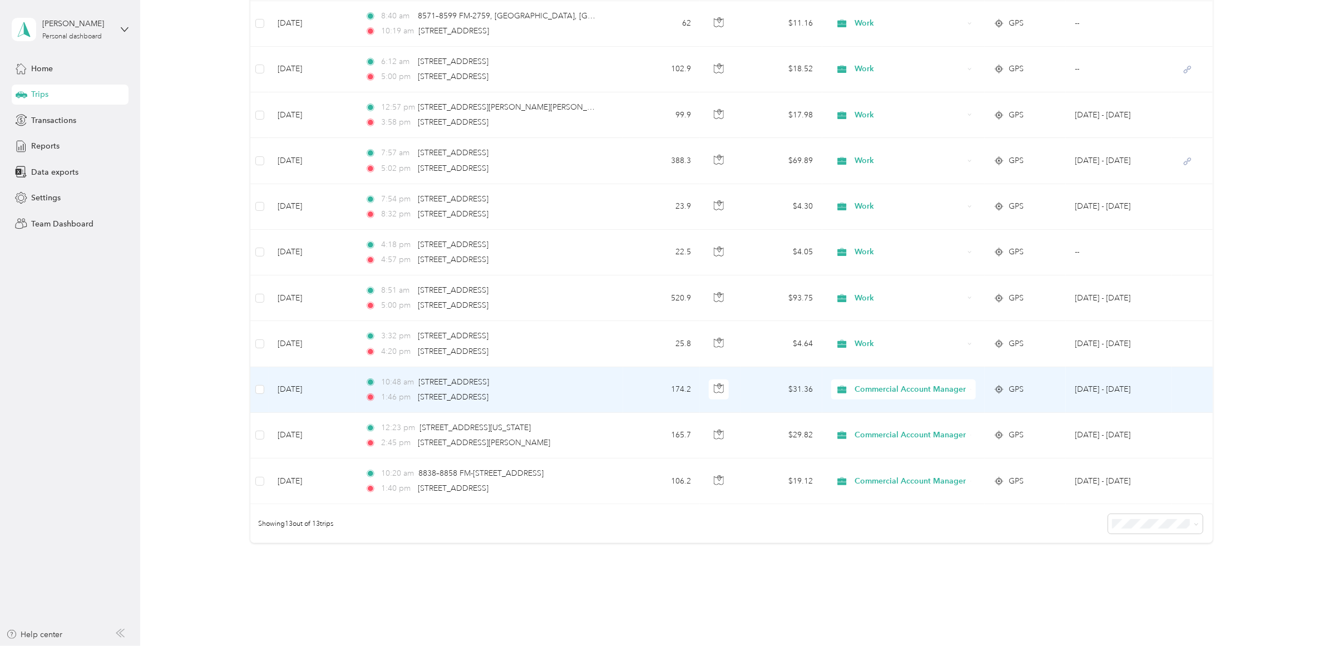
click at [837, 387] on icon at bounding box center [842, 389] width 14 height 9
click at [865, 409] on span "Work" at bounding box center [918, 409] width 125 height 12
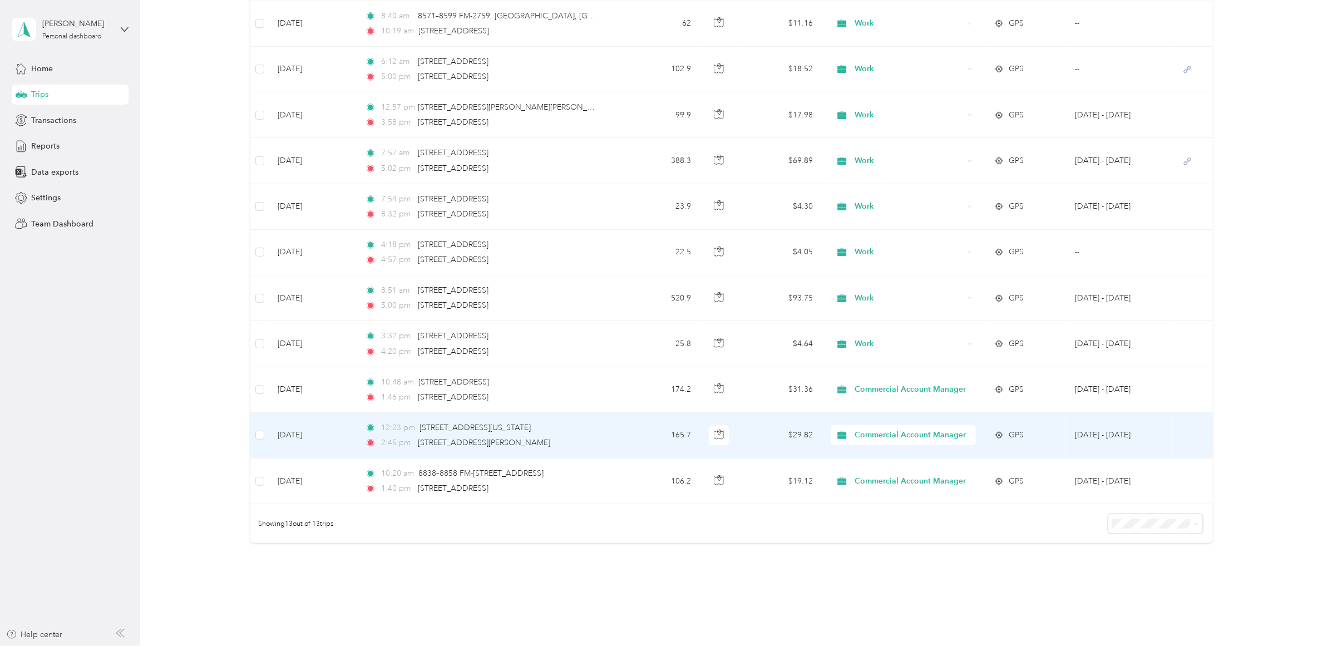
click at [838, 434] on icon at bounding box center [841, 435] width 9 height 8
click at [863, 459] on span "Work" at bounding box center [918, 458] width 125 height 12
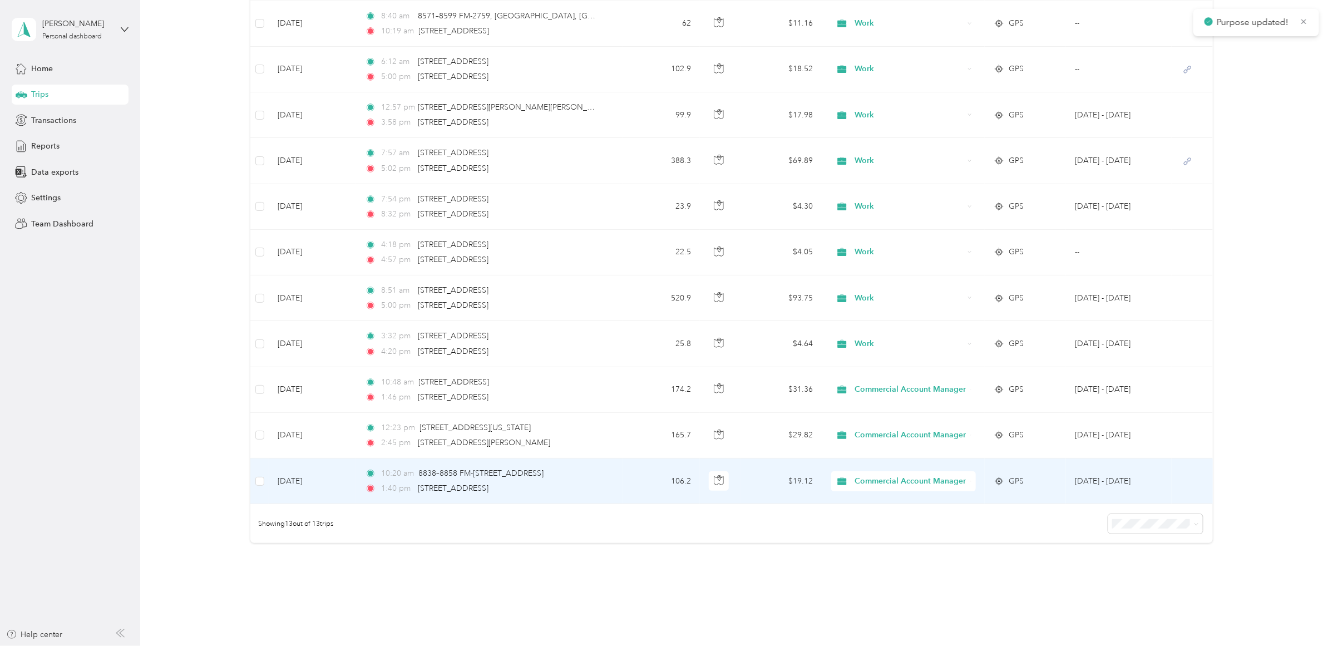
click at [841, 483] on icon at bounding box center [842, 481] width 14 height 9
click at [866, 325] on span "Work" at bounding box center [918, 326] width 125 height 12
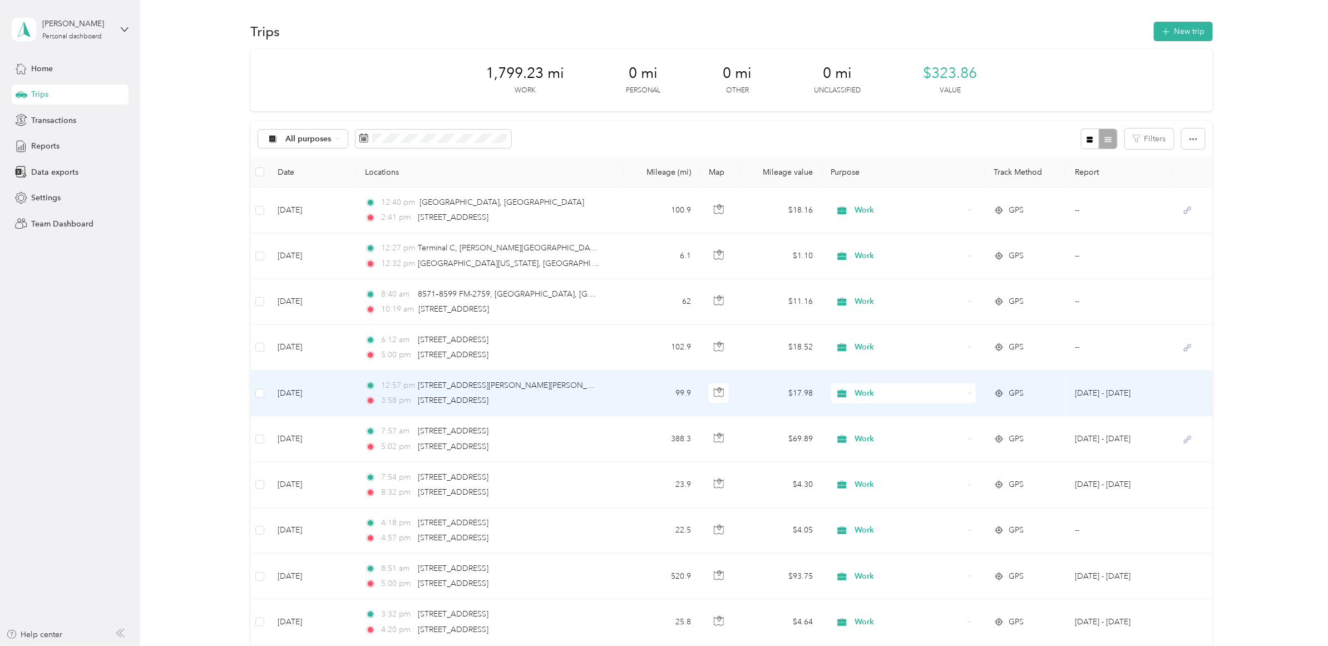
scroll to position [70, 0]
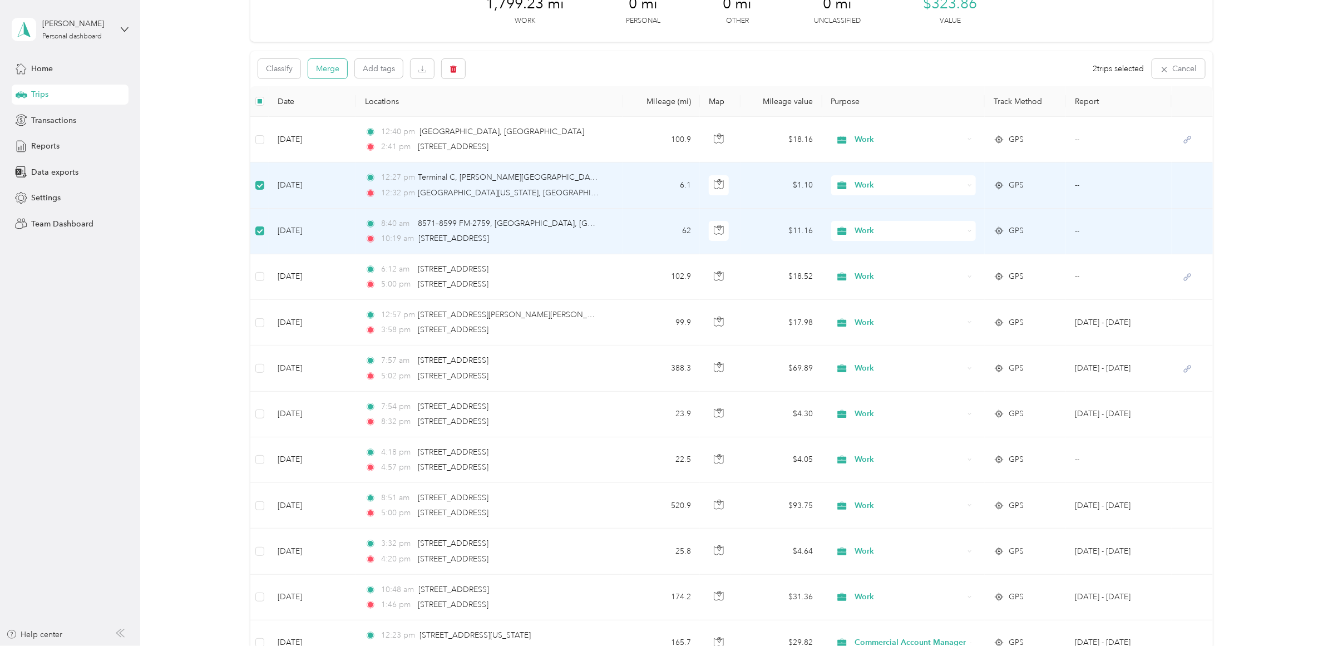
click at [320, 70] on button "Merge" at bounding box center [327, 68] width 39 height 19
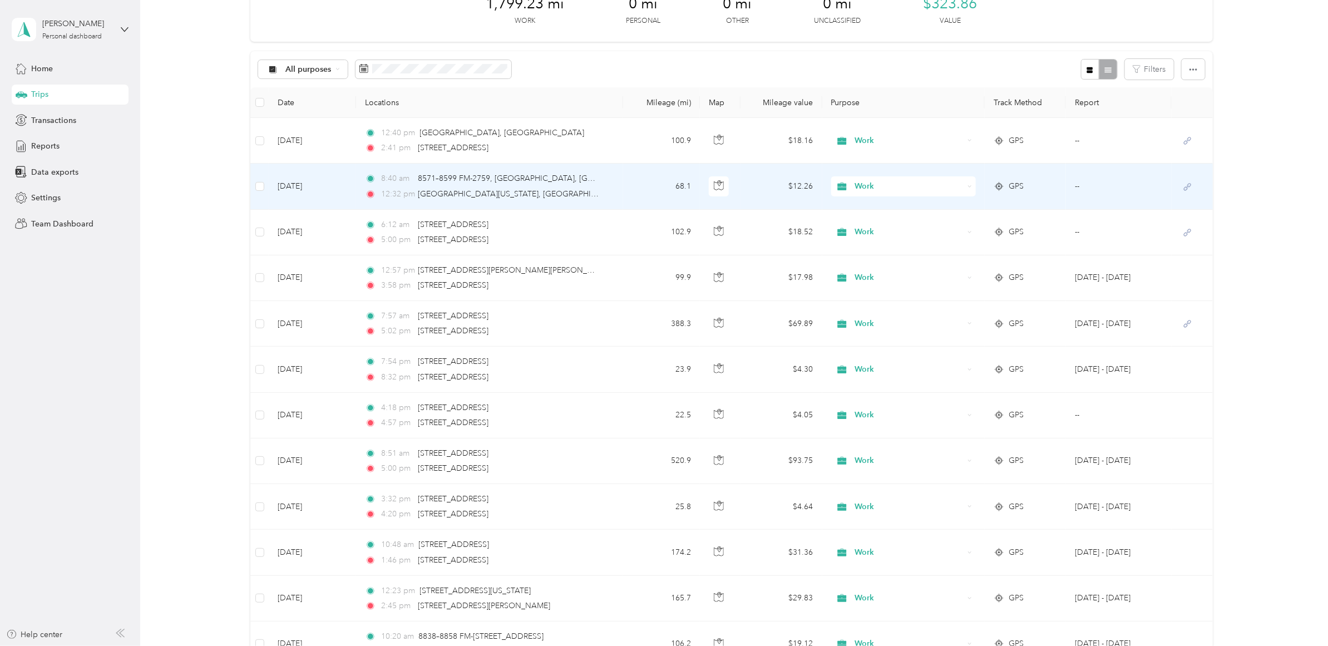
click at [342, 189] on td "[DATE]" at bounding box center [312, 187] width 87 height 46
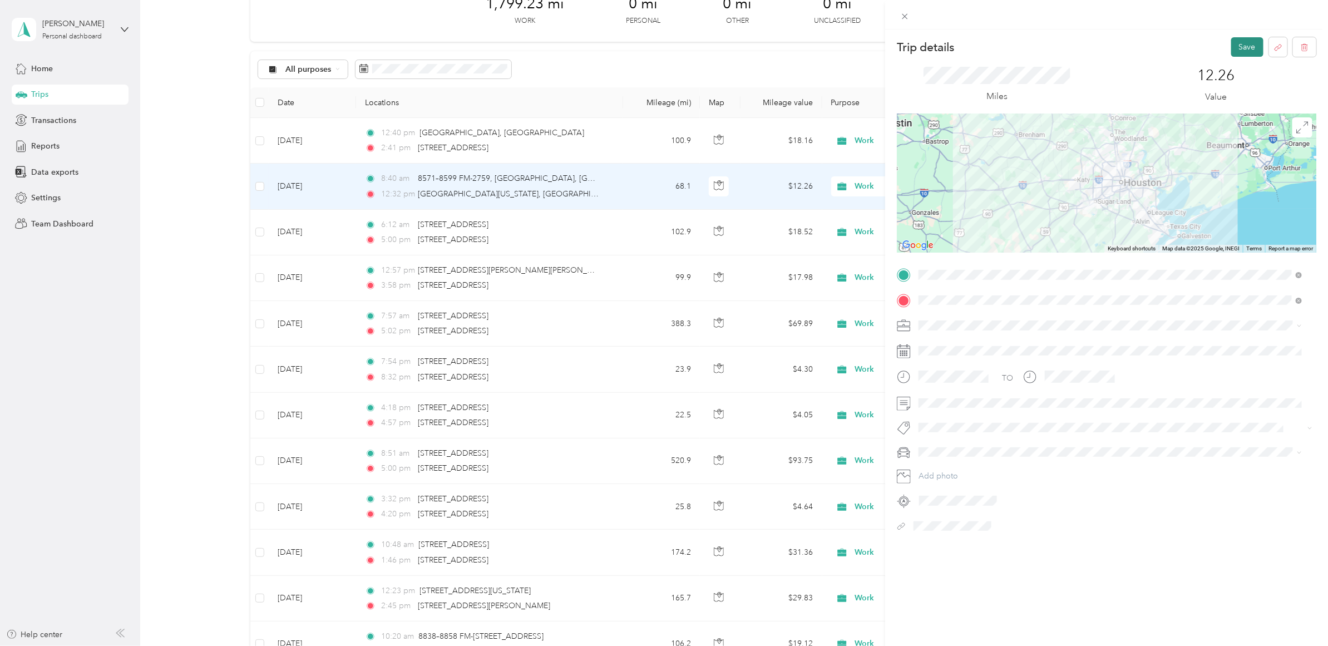
click at [1062, 45] on button "Save" at bounding box center [1247, 46] width 32 height 19
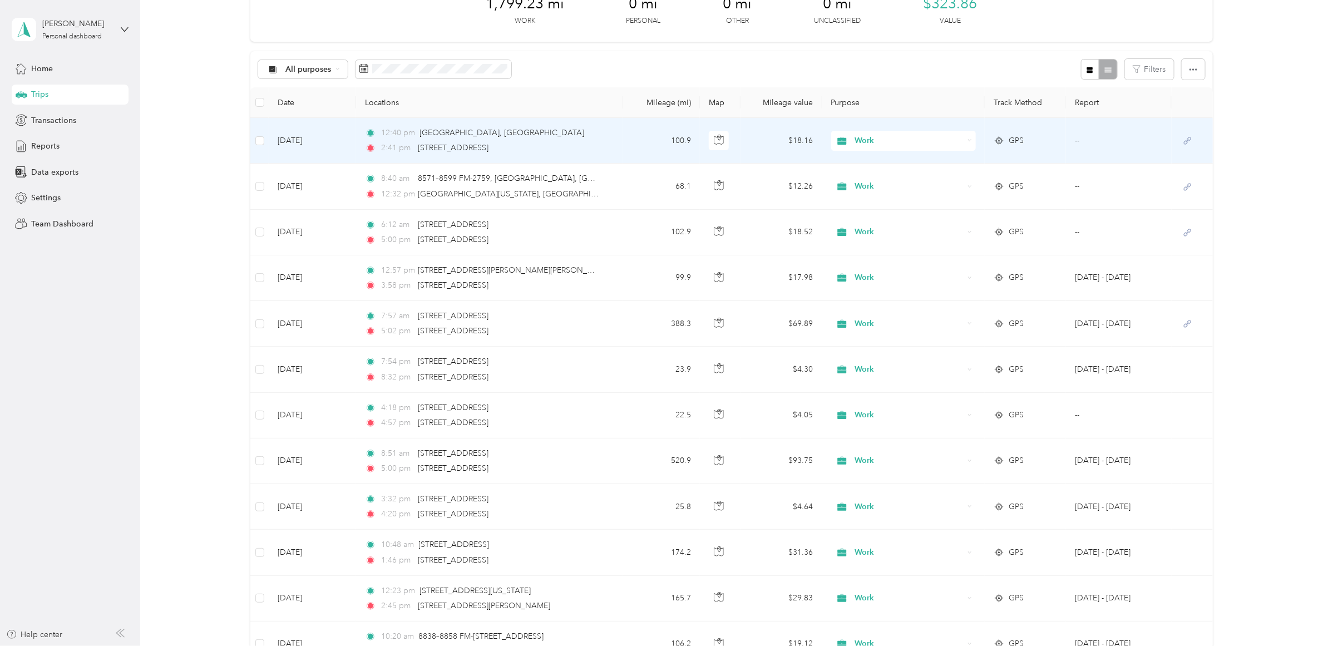
click at [349, 141] on td "[DATE]" at bounding box center [312, 141] width 87 height 46
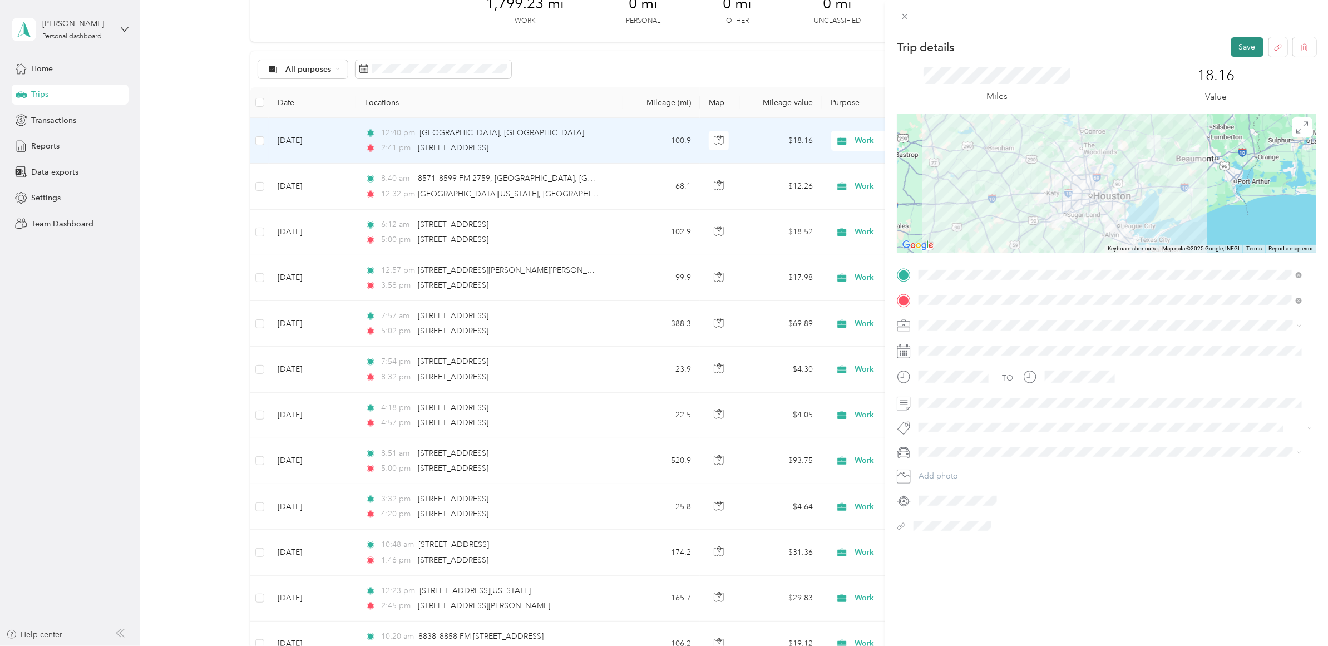
click at [1062, 46] on button "Save" at bounding box center [1247, 46] width 32 height 19
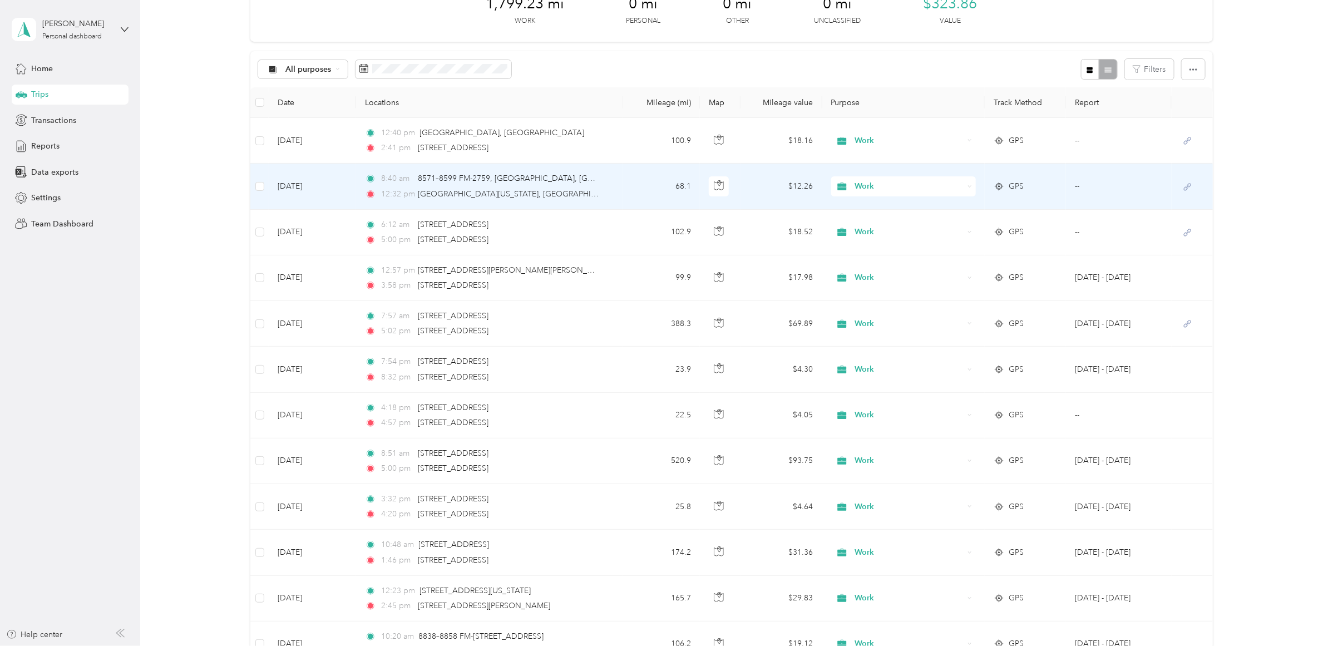
click at [345, 187] on td "[DATE]" at bounding box center [312, 187] width 87 height 46
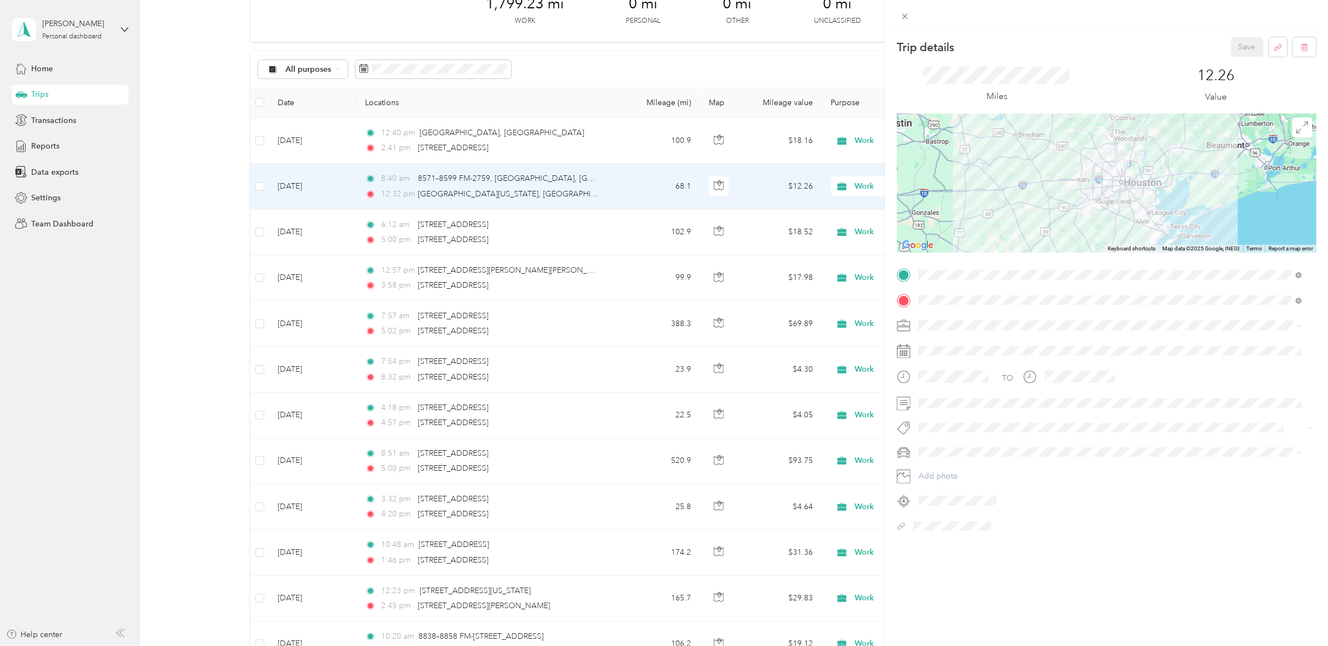
click at [324, 232] on div "Trip details Save This trip cannot be edited because it is either under review,…" at bounding box center [664, 323] width 1328 height 646
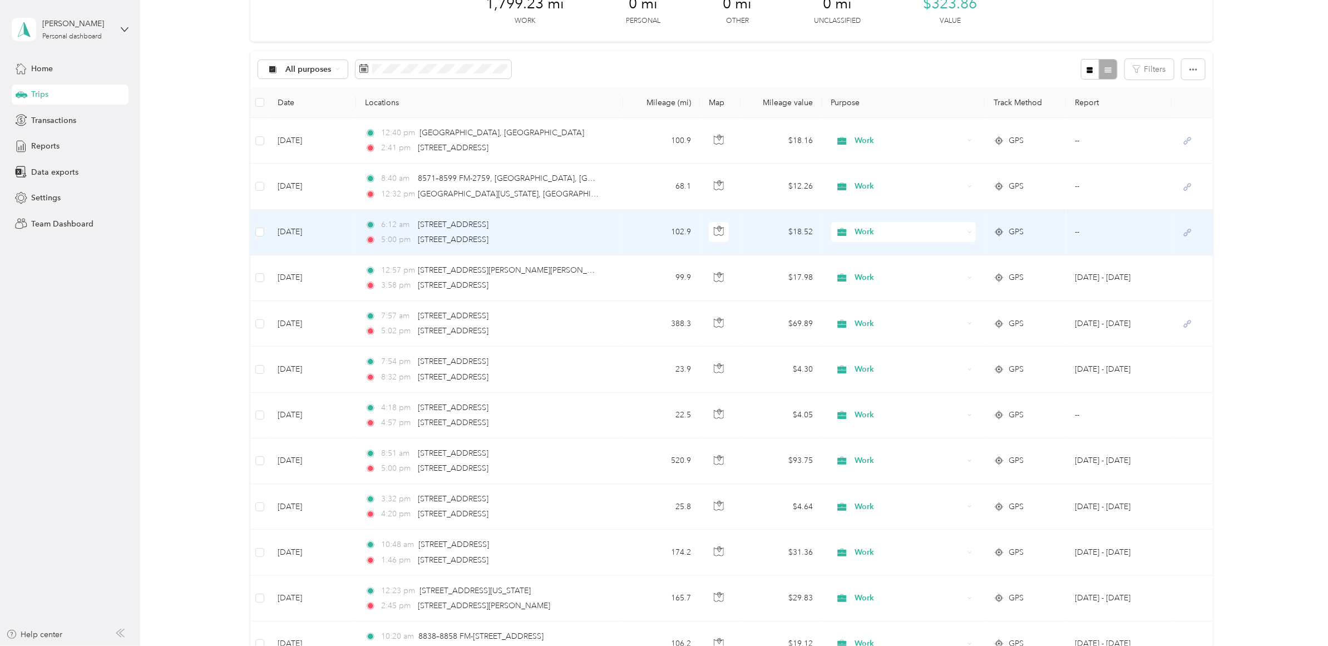
click at [324, 232] on td "[DATE]" at bounding box center [312, 233] width 87 height 46
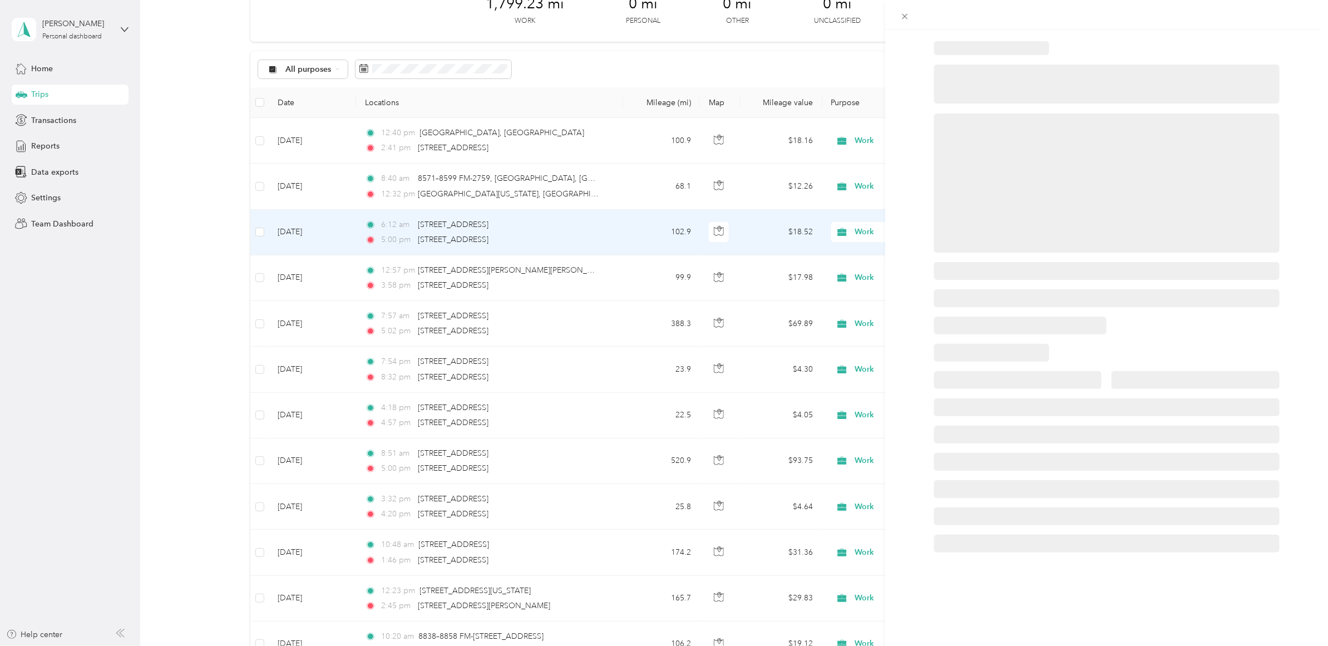
click at [338, 231] on div at bounding box center [664, 323] width 1328 height 646
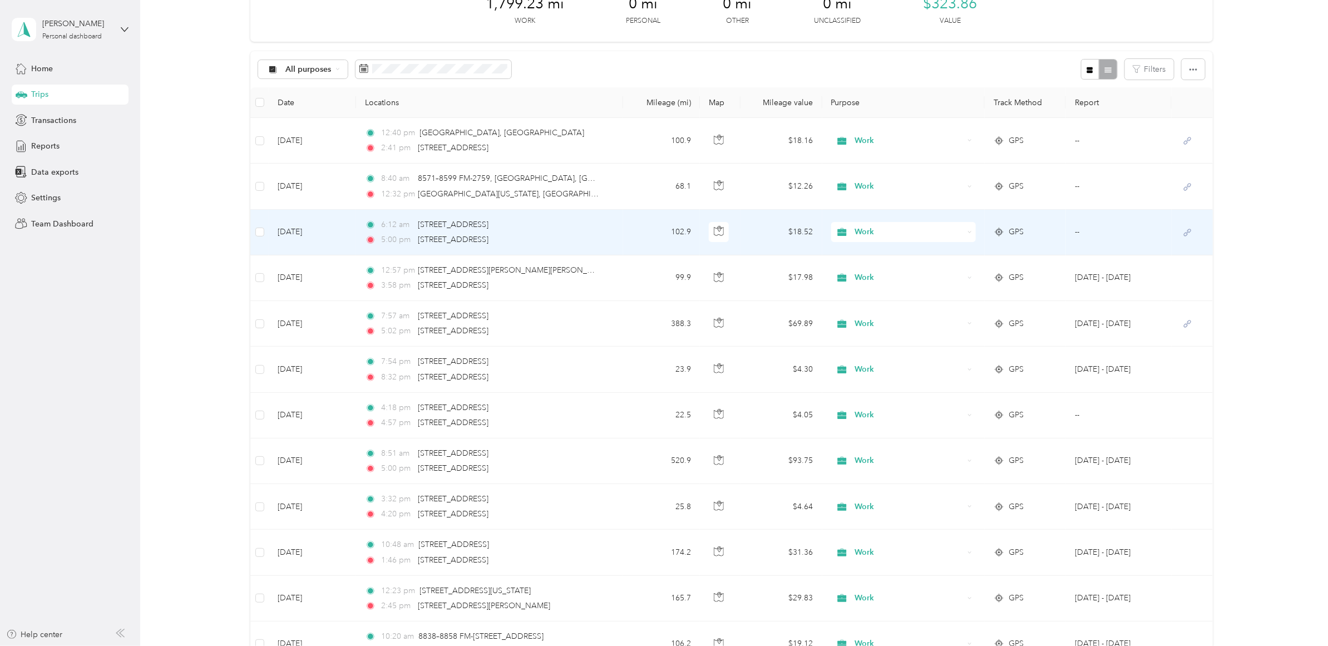
click at [353, 232] on td "[DATE]" at bounding box center [312, 233] width 87 height 46
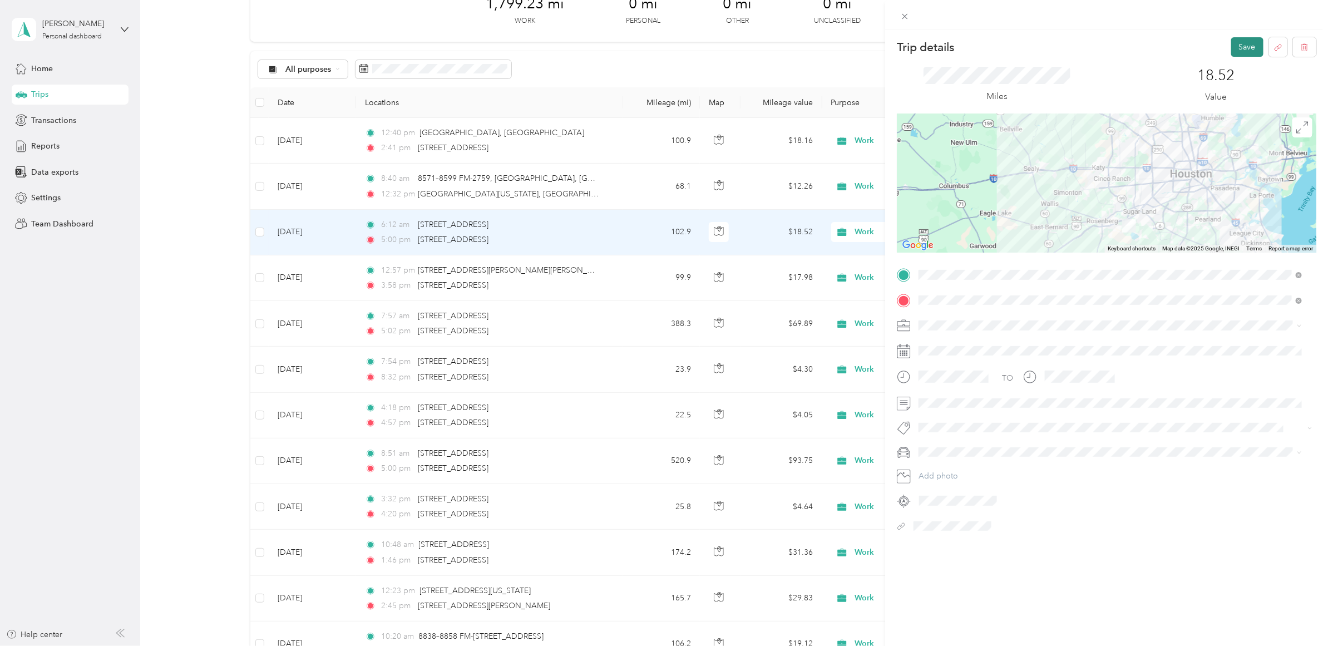
click at [1062, 46] on button "Save" at bounding box center [1247, 46] width 32 height 19
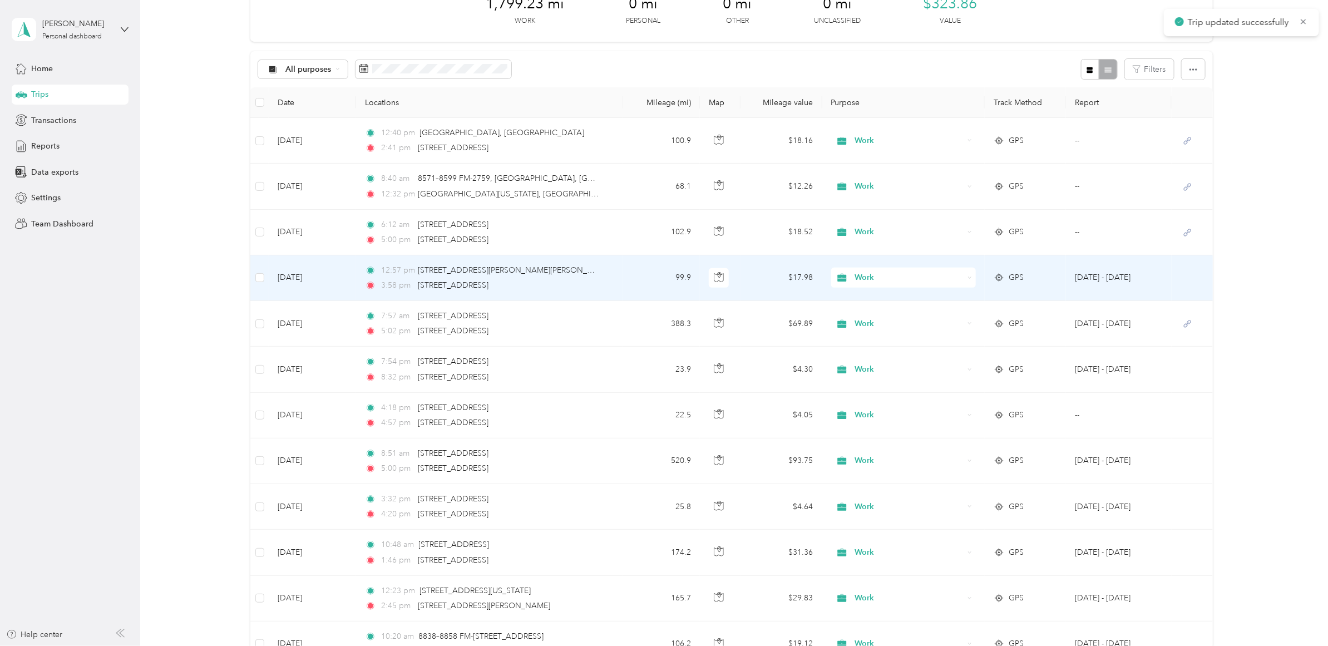
click at [334, 281] on td "[DATE]" at bounding box center [312, 278] width 87 height 46
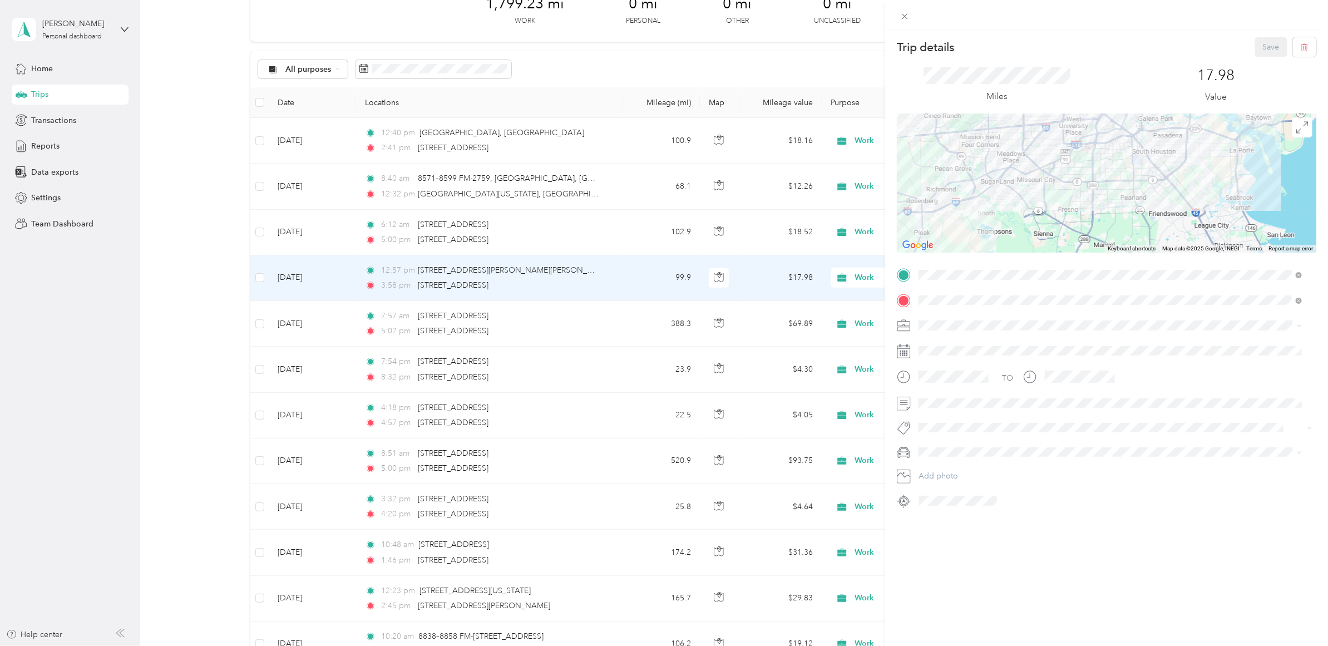
click at [330, 321] on div "Trip details Save This trip cannot be edited because it is either under review,…" at bounding box center [664, 323] width 1328 height 646
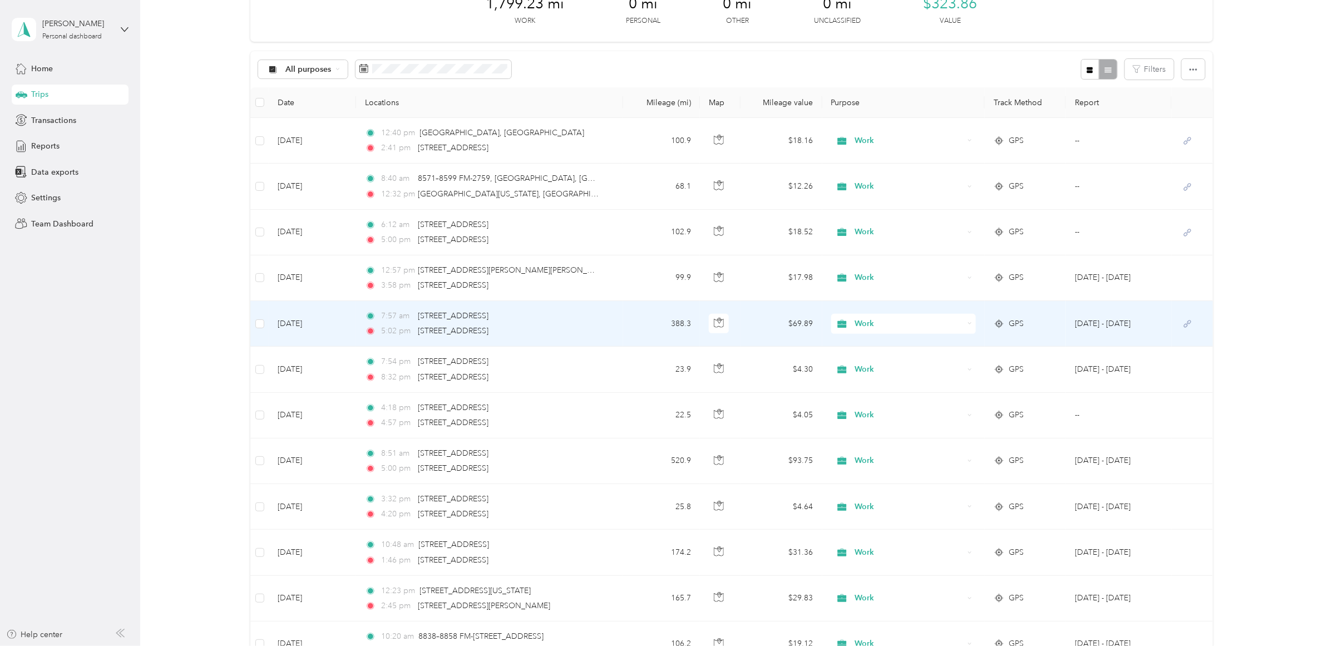
click at [330, 321] on td "[DATE]" at bounding box center [312, 324] width 87 height 46
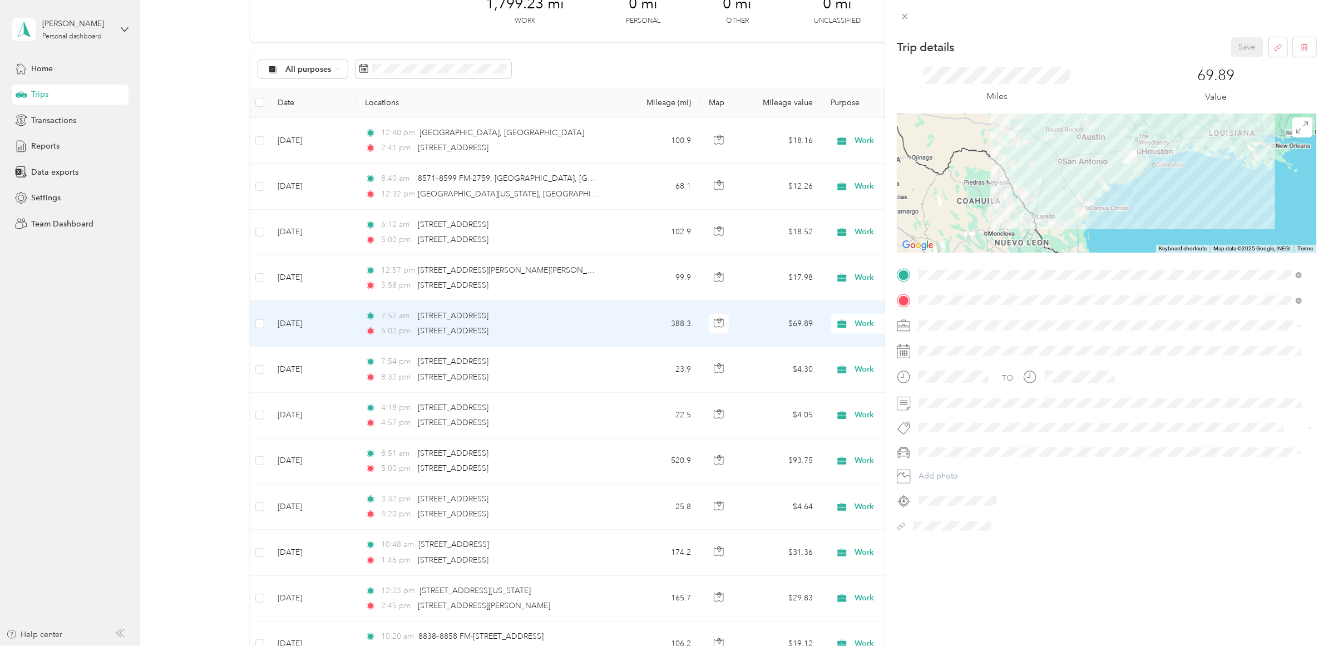
click at [329, 364] on div "Trip details Save This trip cannot be edited because it is either under review,…" at bounding box center [664, 323] width 1328 height 646
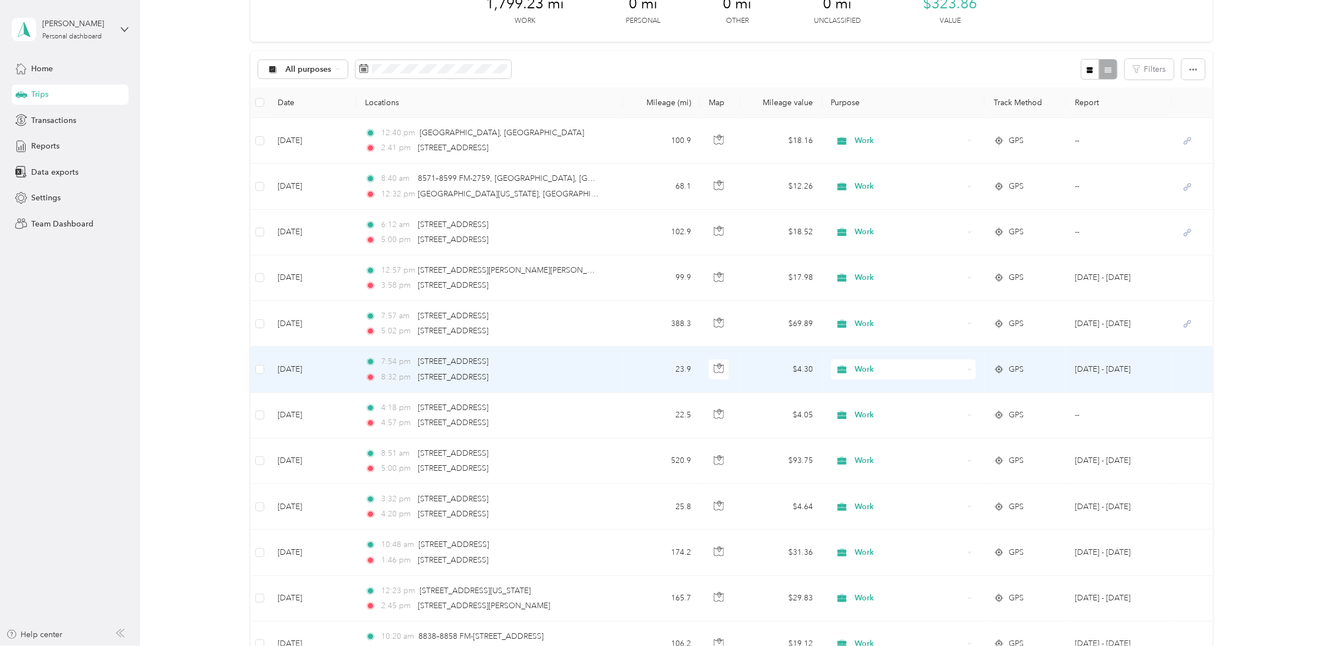
click at [329, 373] on td "[DATE]" at bounding box center [312, 370] width 87 height 46
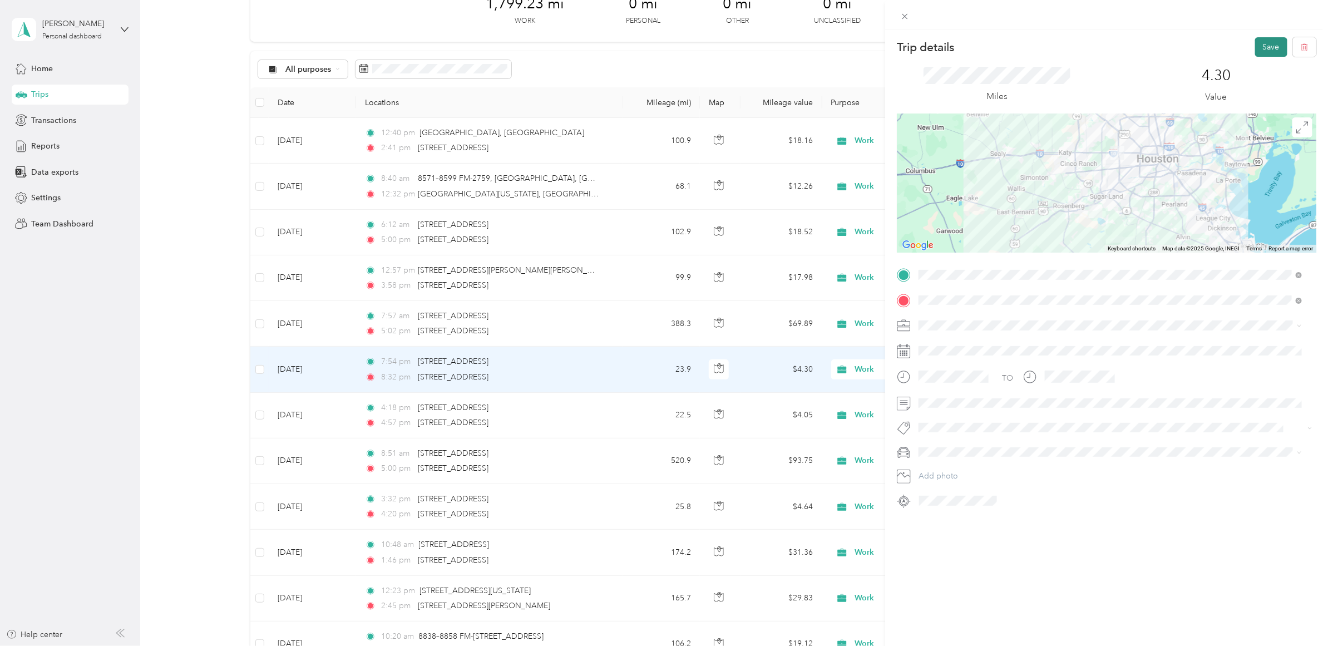
click at [1062, 48] on button "Save" at bounding box center [1271, 46] width 32 height 19
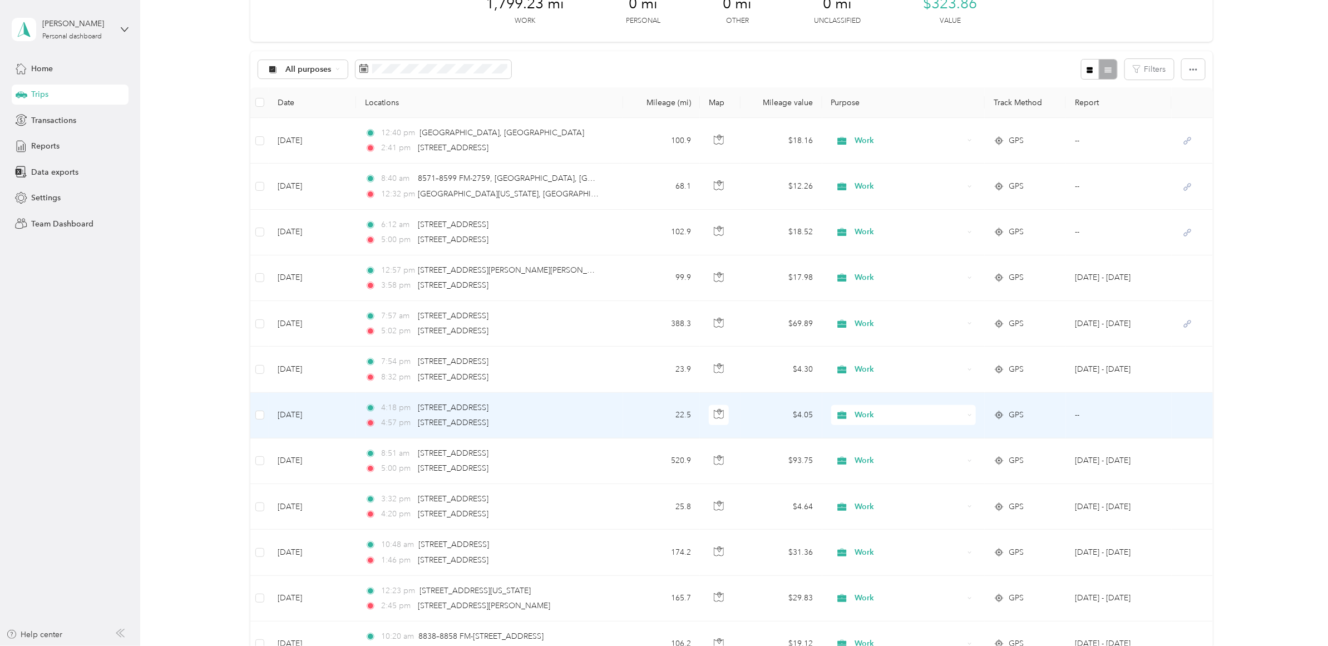
click at [337, 415] on td "[DATE]" at bounding box center [312, 416] width 87 height 46
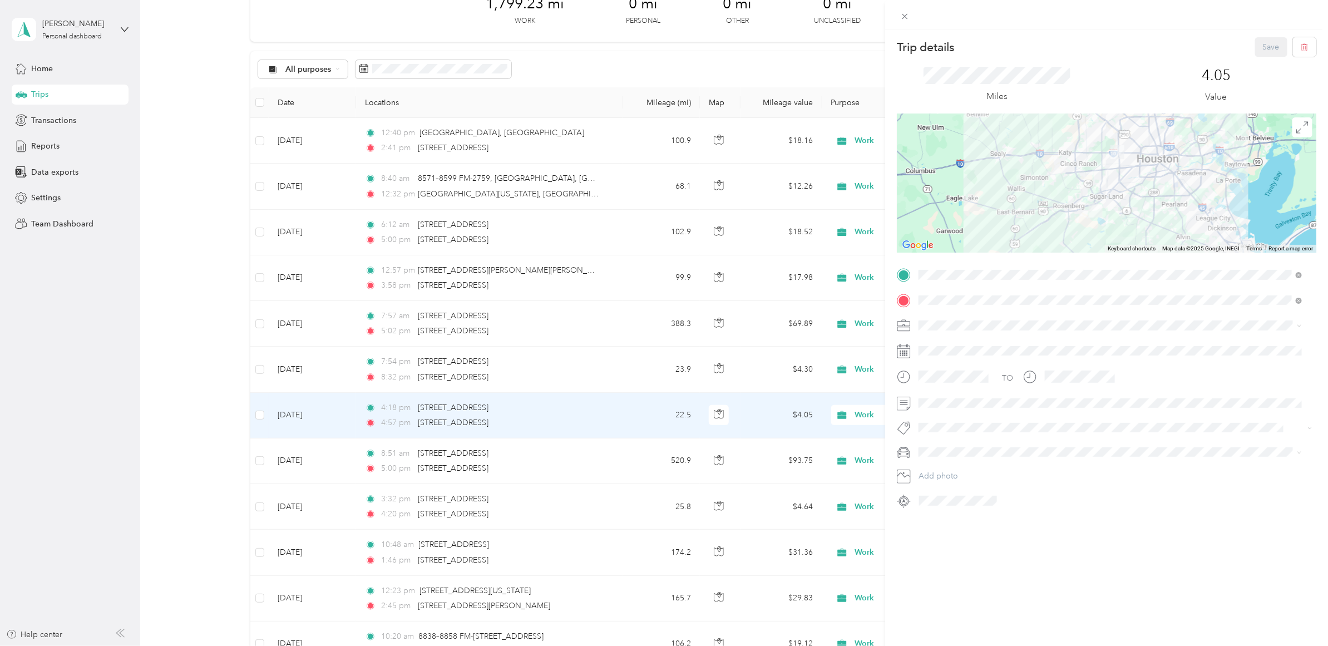
click at [262, 417] on div "Trip details Save This trip cannot be edited because it is either under review,…" at bounding box center [664, 323] width 1328 height 646
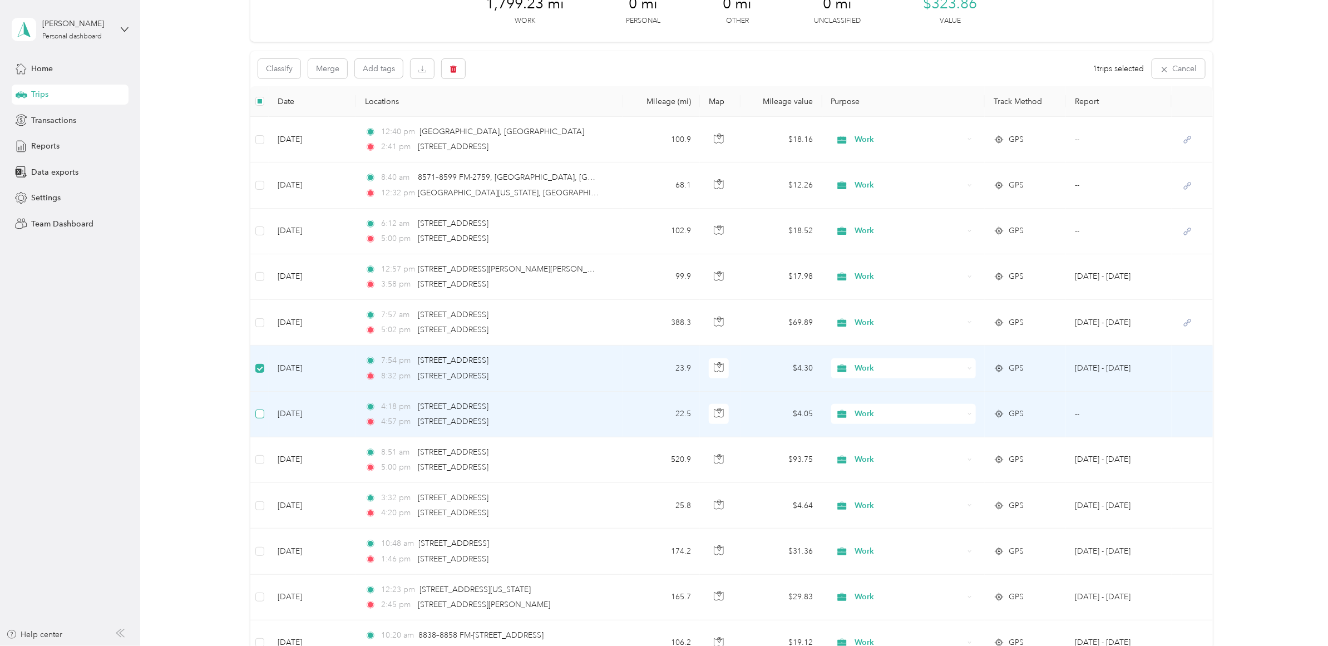
click at [259, 419] on label at bounding box center [259, 414] width 9 height 12
click at [327, 76] on button "Merge" at bounding box center [327, 68] width 39 height 19
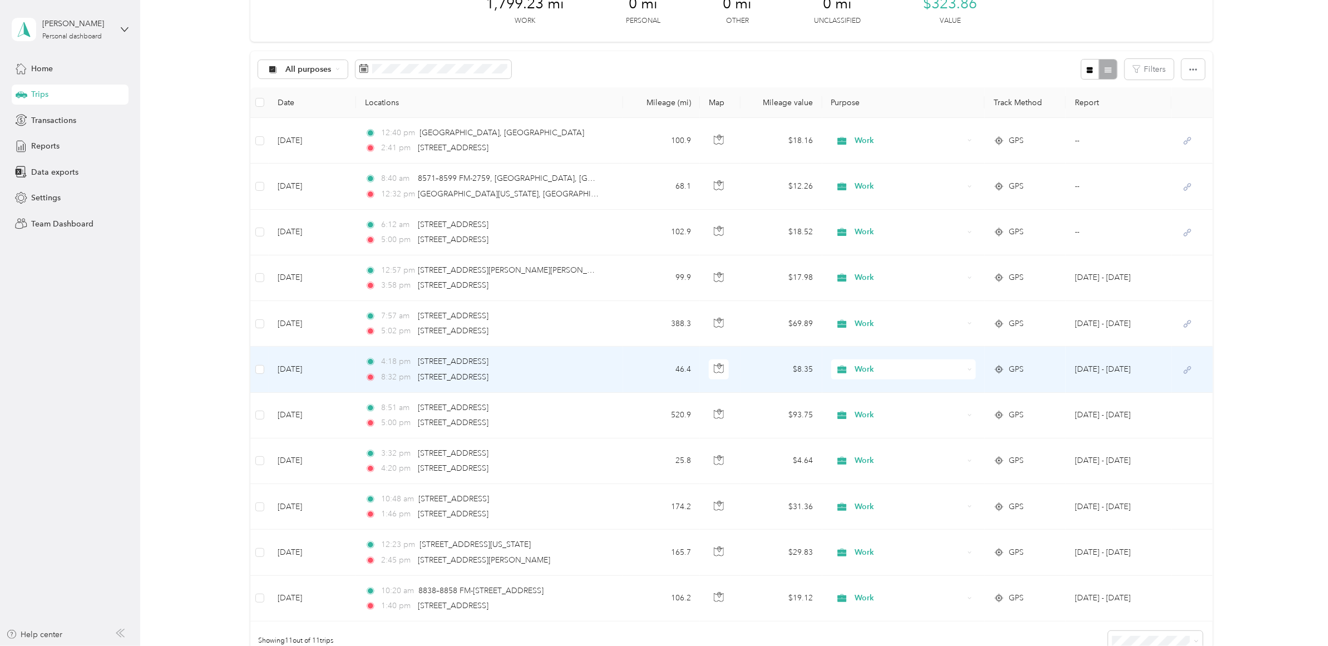
click at [334, 370] on td "[DATE]" at bounding box center [312, 370] width 87 height 46
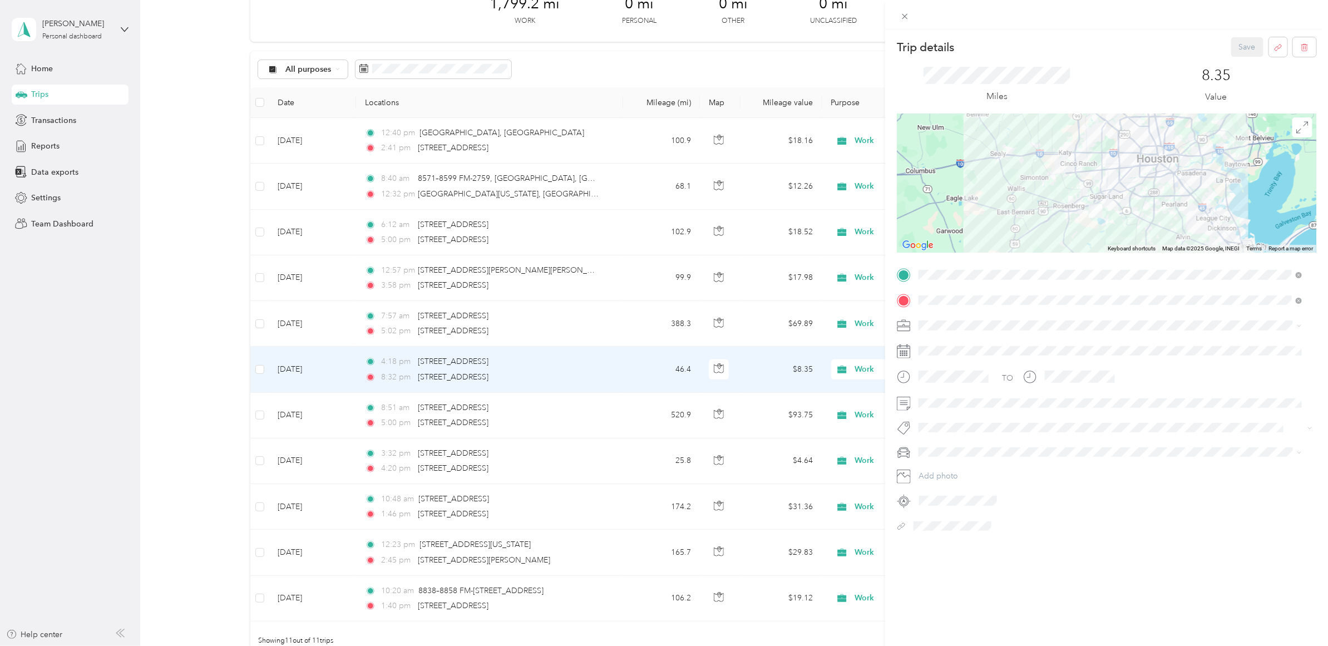
click at [333, 327] on div "Trip details Save This trip cannot be edited because it is either under review,…" at bounding box center [664, 323] width 1328 height 646
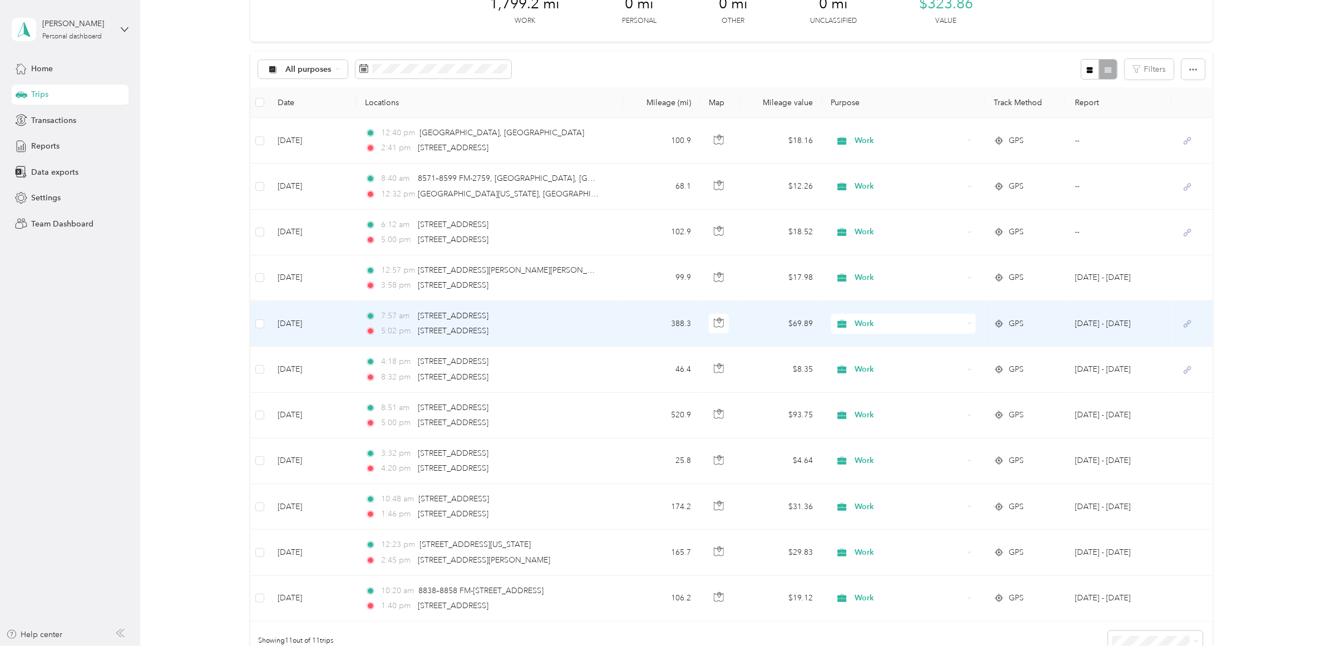
click at [338, 320] on td "[DATE]" at bounding box center [312, 324] width 87 height 46
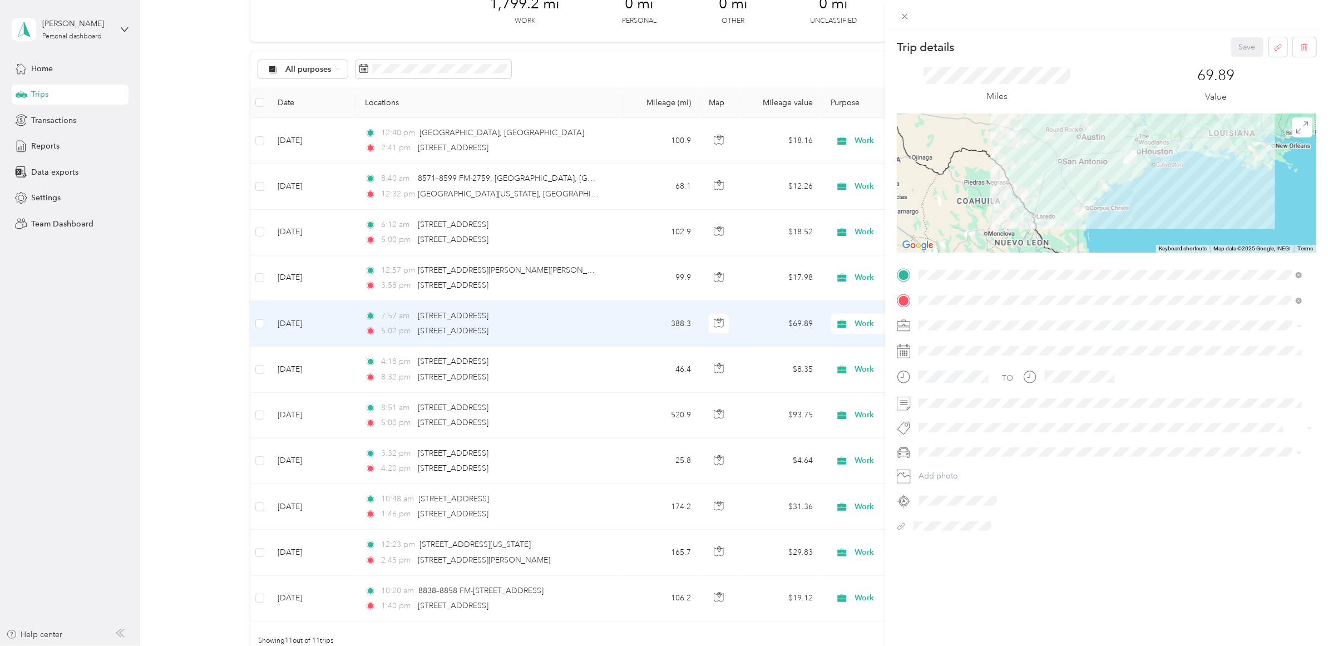
click at [330, 409] on div "Trip details Save This trip cannot be edited because it is either under review,…" at bounding box center [664, 323] width 1328 height 646
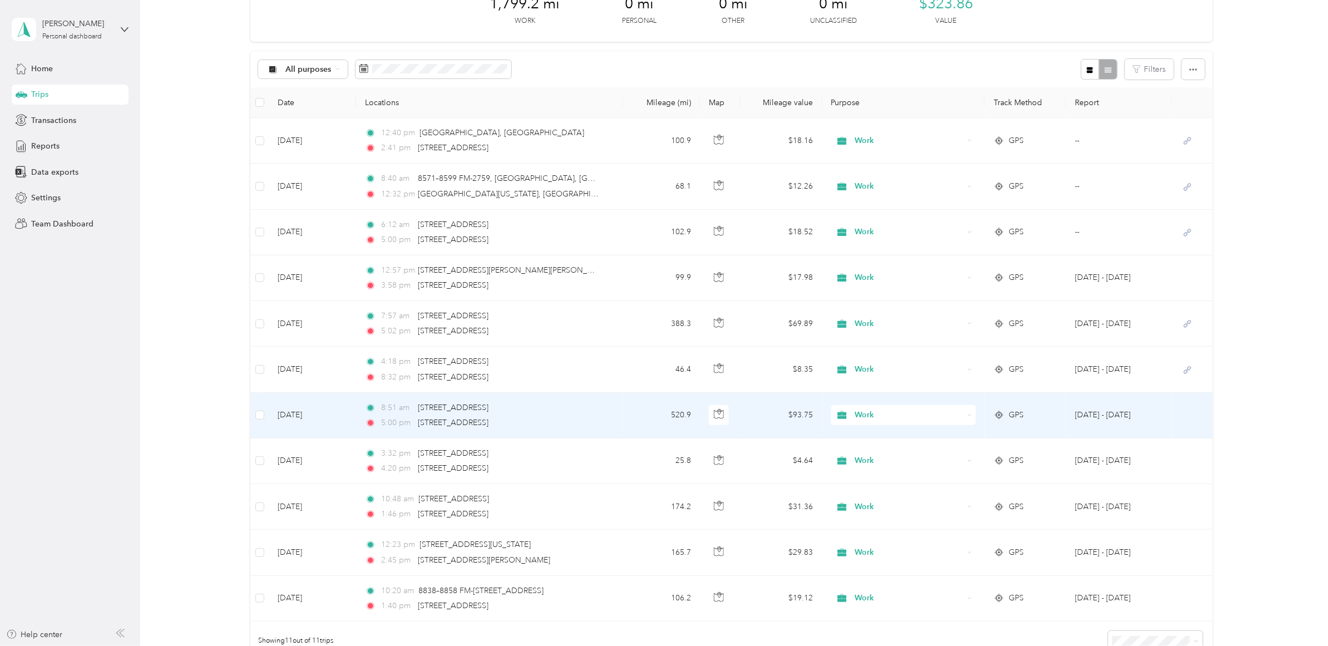
click at [332, 416] on td "[DATE]" at bounding box center [312, 416] width 87 height 46
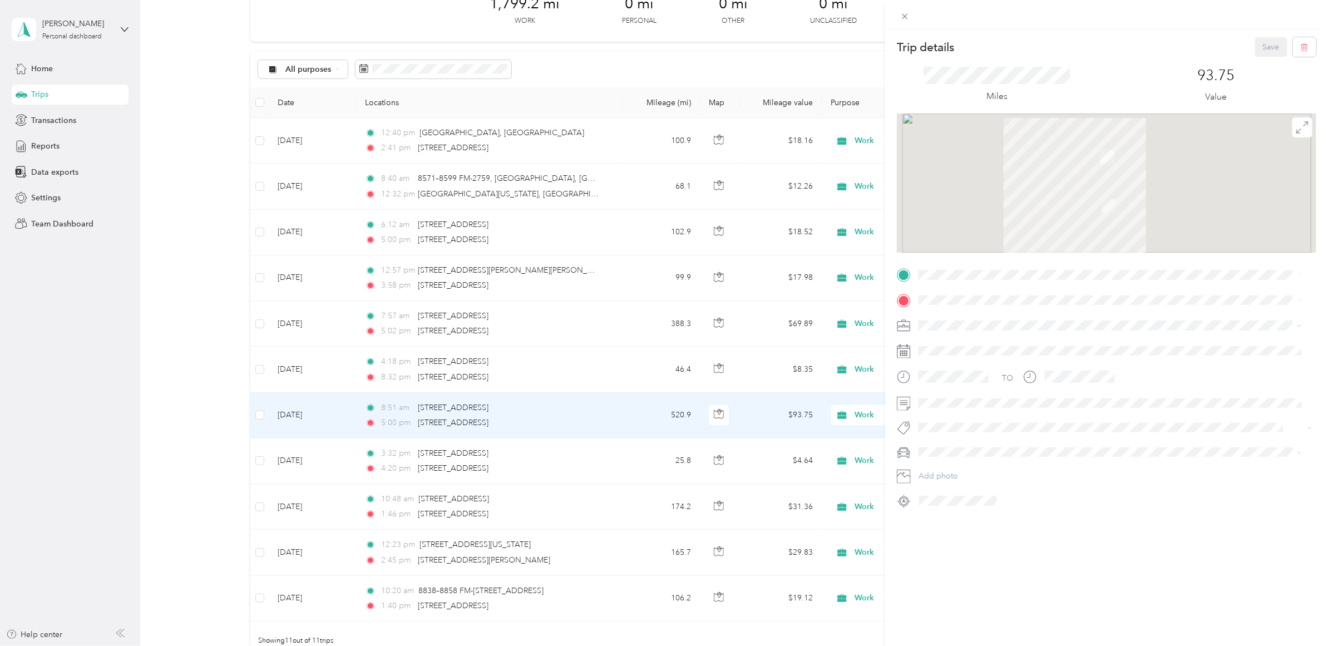
click at [308, 413] on div "Trip details Save This trip cannot be edited because it is either under review,…" at bounding box center [664, 323] width 1328 height 646
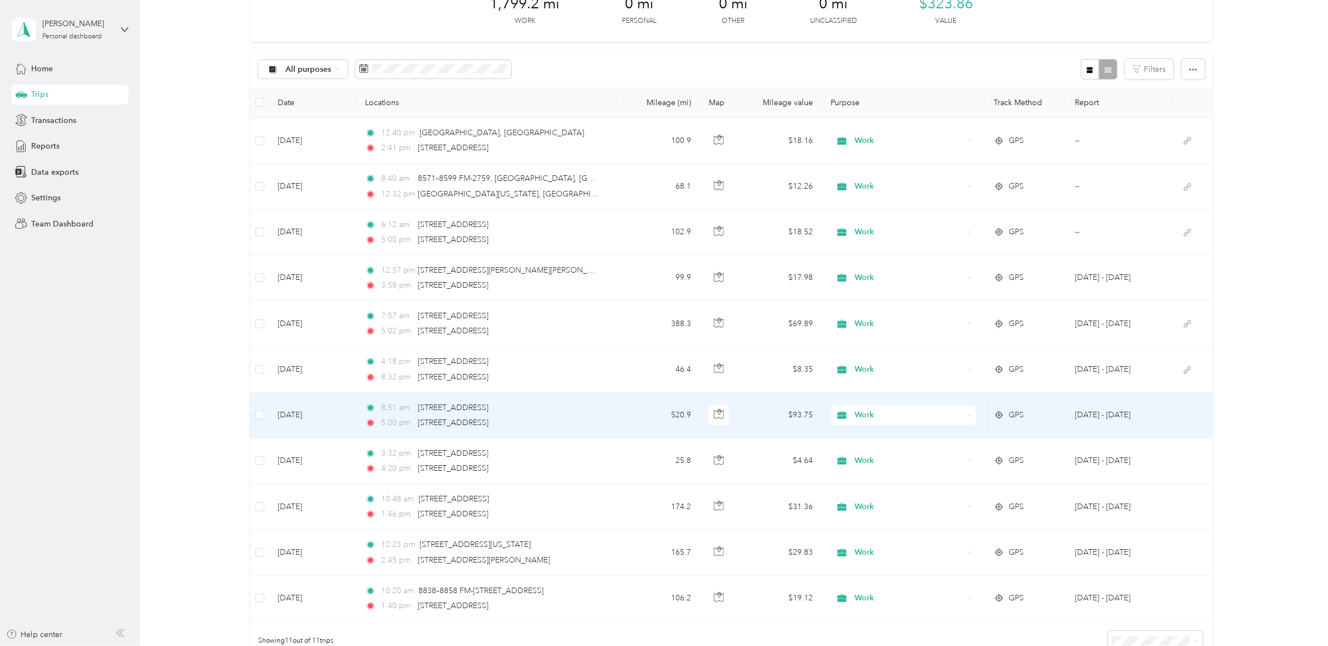
click at [308, 413] on td "[DATE]" at bounding box center [312, 416] width 87 height 46
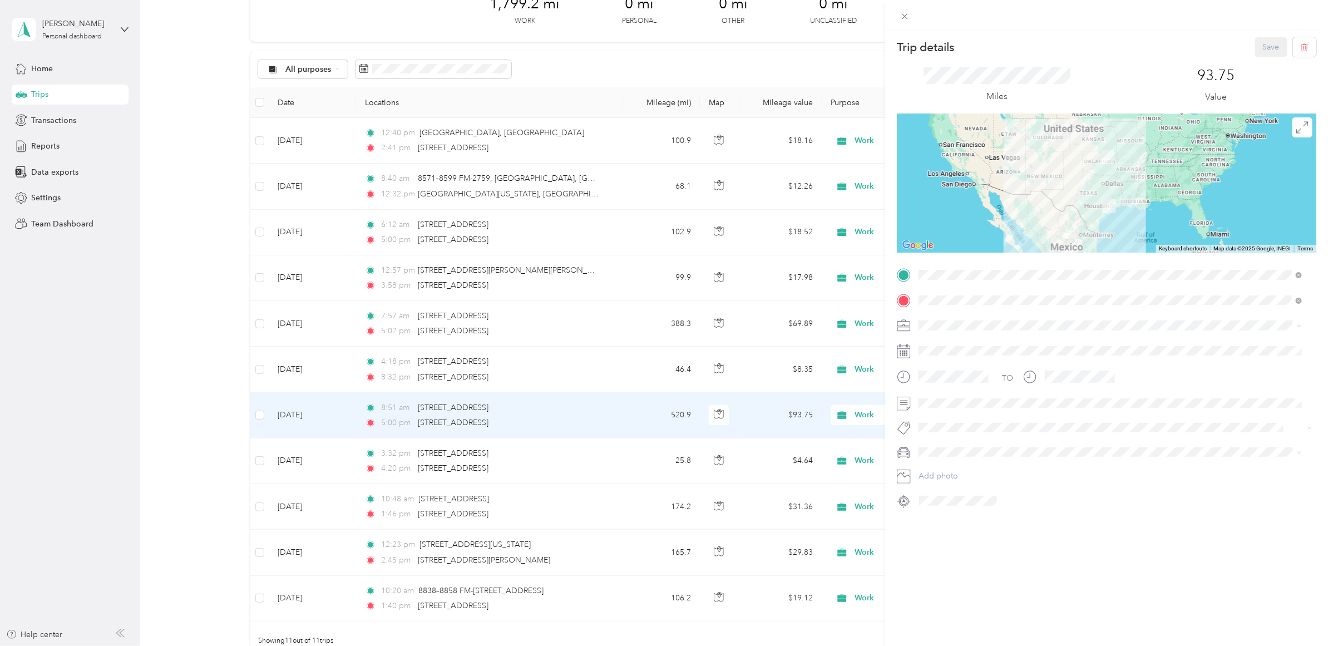
click at [219, 426] on div "Trip details Save This trip cannot be edited because it is either under review,…" at bounding box center [664, 323] width 1328 height 646
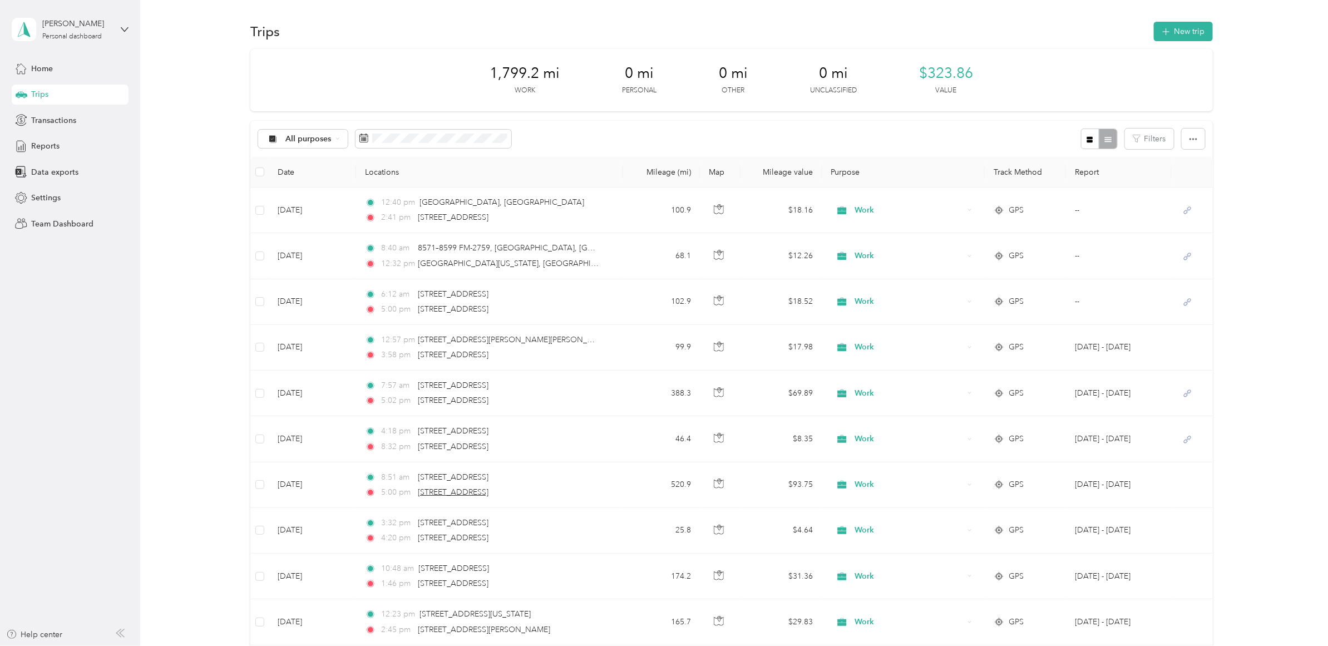
scroll to position [239, 0]
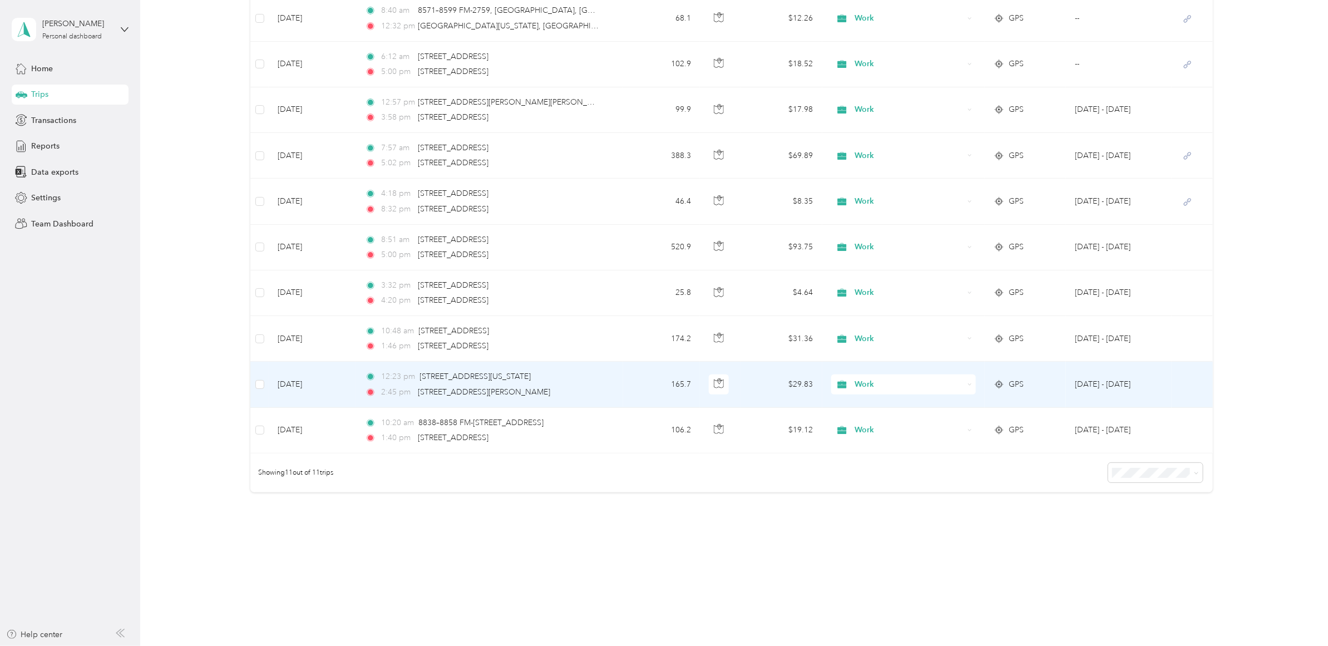
click at [341, 375] on td "[DATE]" at bounding box center [312, 385] width 87 height 46
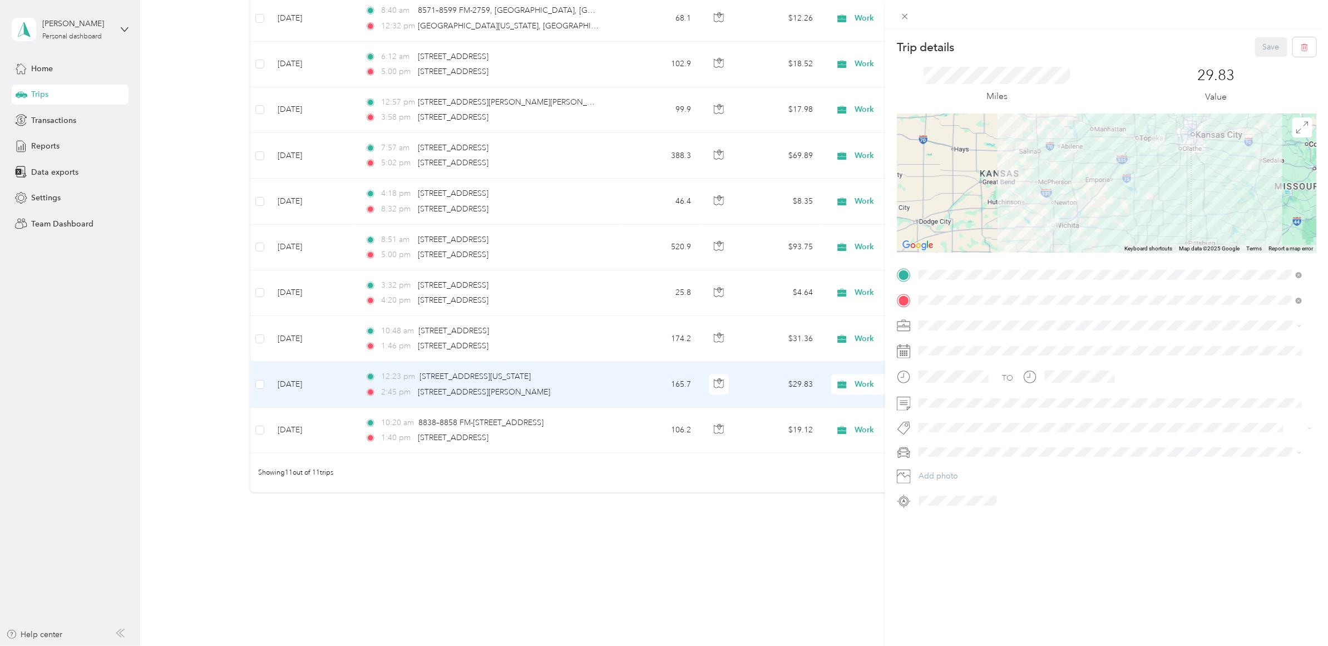
click at [342, 429] on div "Trip details Save This trip cannot be edited because it is either under review,…" at bounding box center [664, 323] width 1328 height 646
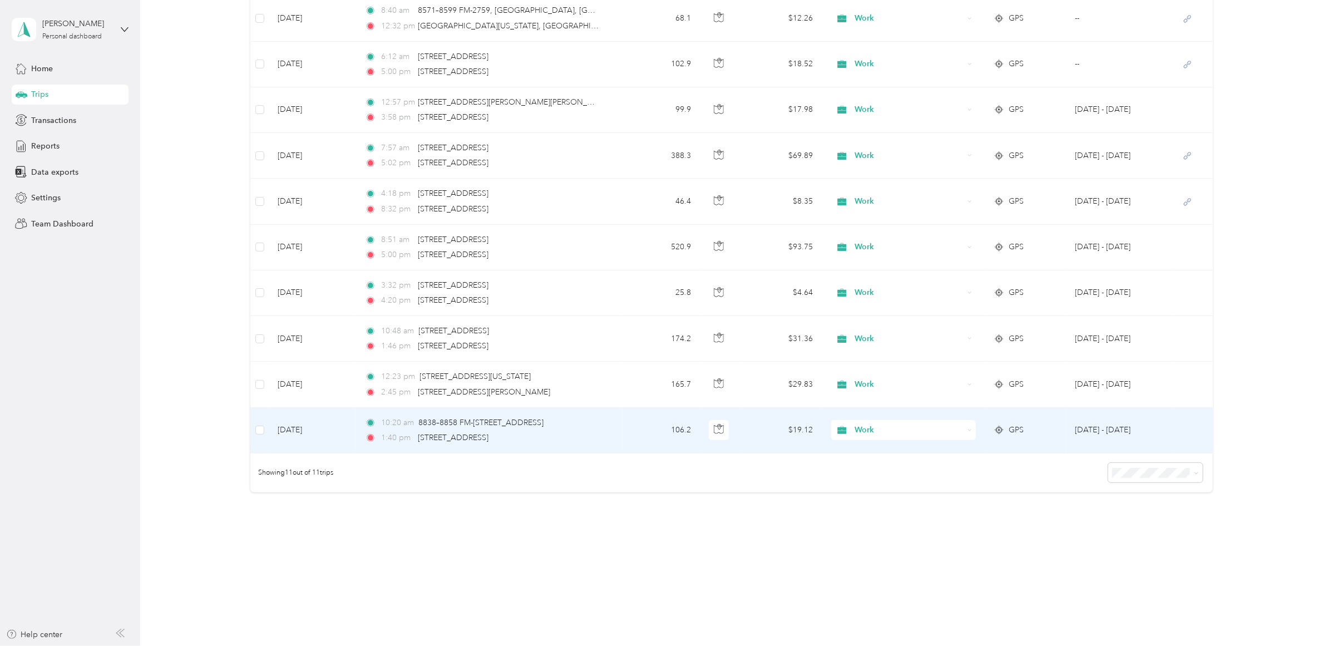
click at [342, 429] on td "[DATE]" at bounding box center [312, 431] width 87 height 46
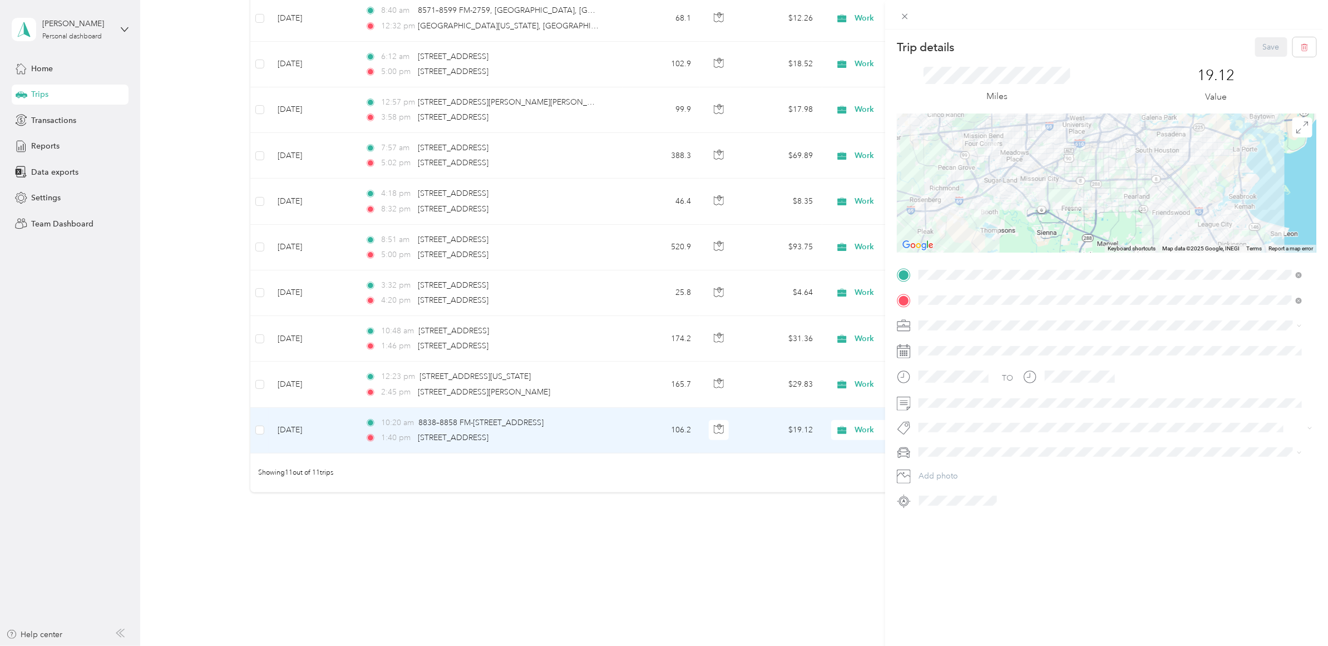
click at [145, 394] on div "Trip details Save This trip cannot be edited because it is either under review,…" at bounding box center [664, 323] width 1328 height 646
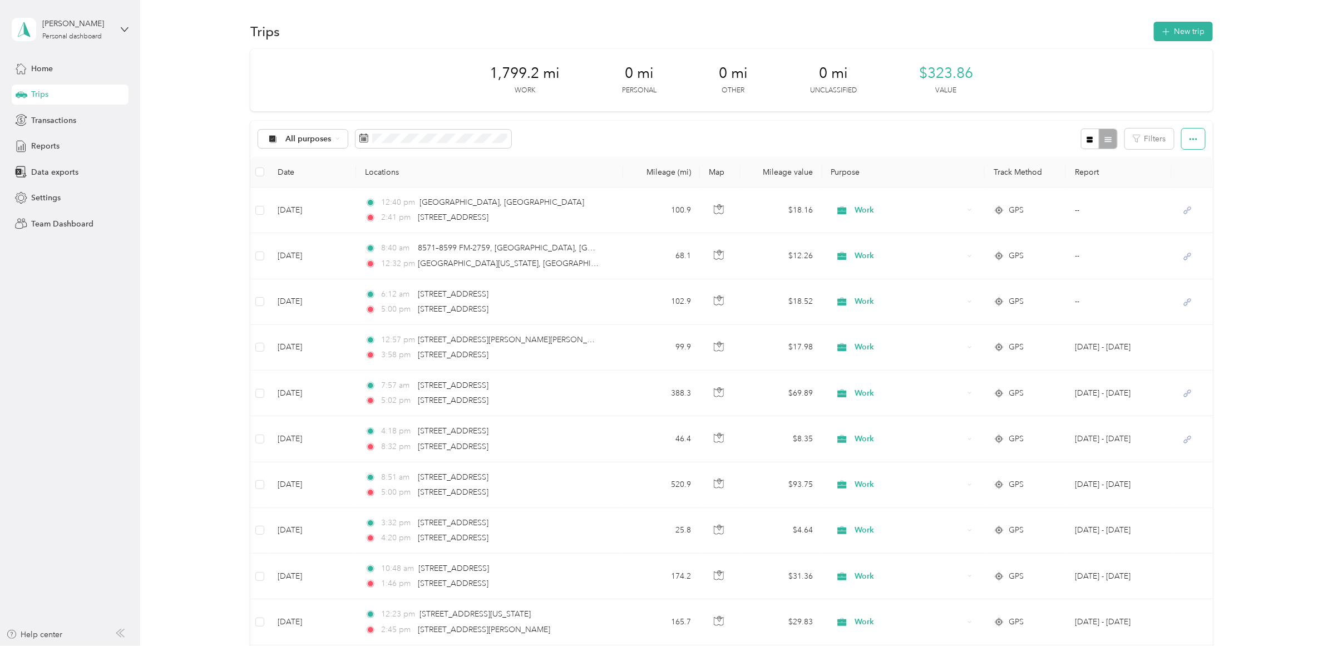
click at [1062, 133] on button "button" at bounding box center [1192, 138] width 23 height 21
click at [34, 150] on span "Reports" at bounding box center [45, 146] width 28 height 12
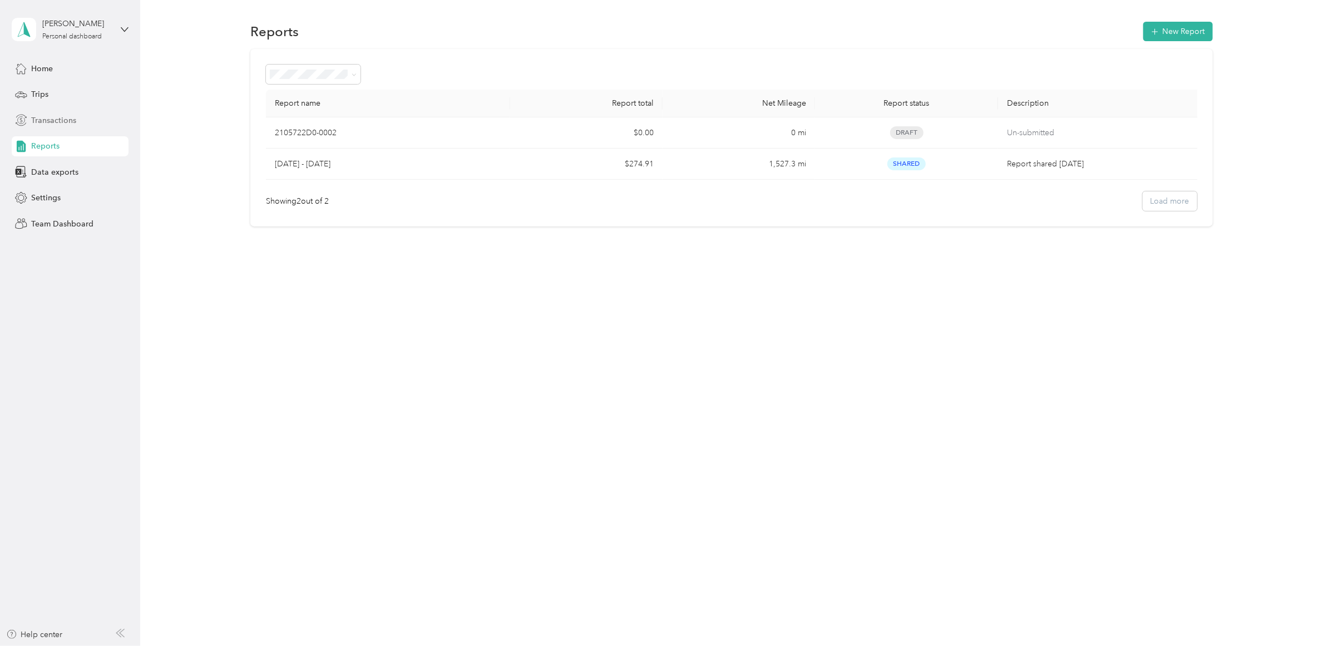
click at [54, 125] on span "Transactions" at bounding box center [53, 121] width 45 height 12
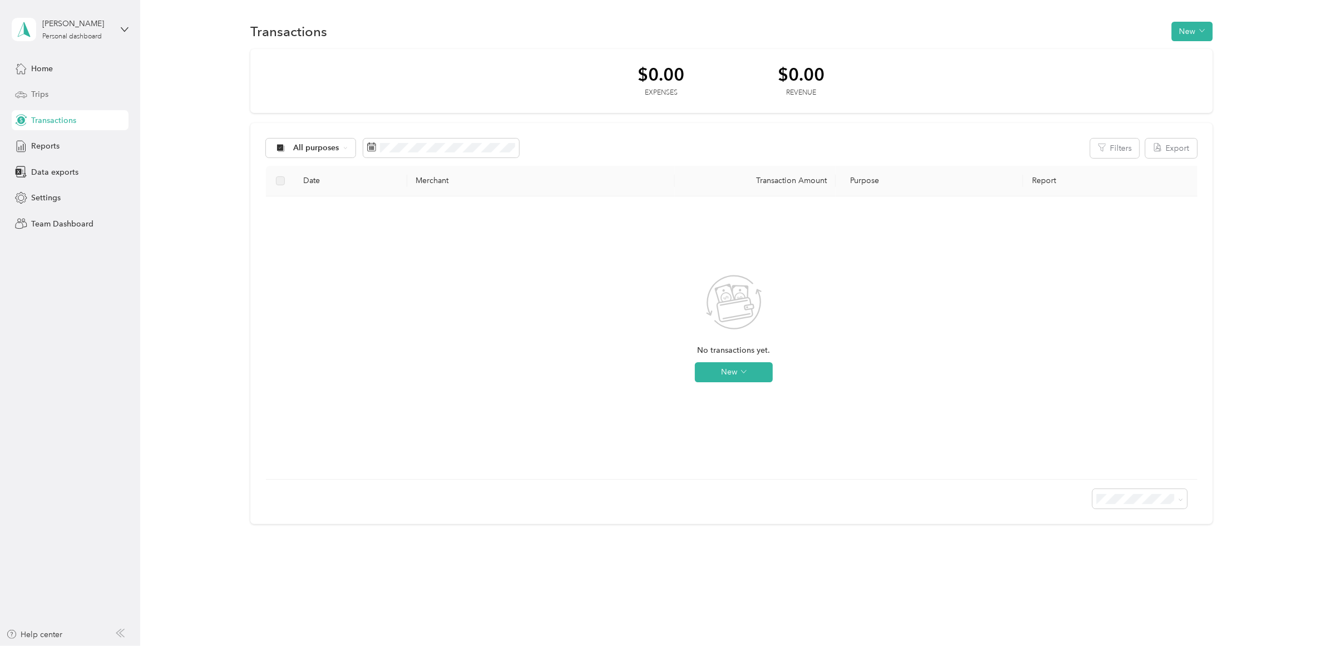
click at [32, 92] on span "Trips" at bounding box center [39, 94] width 17 height 12
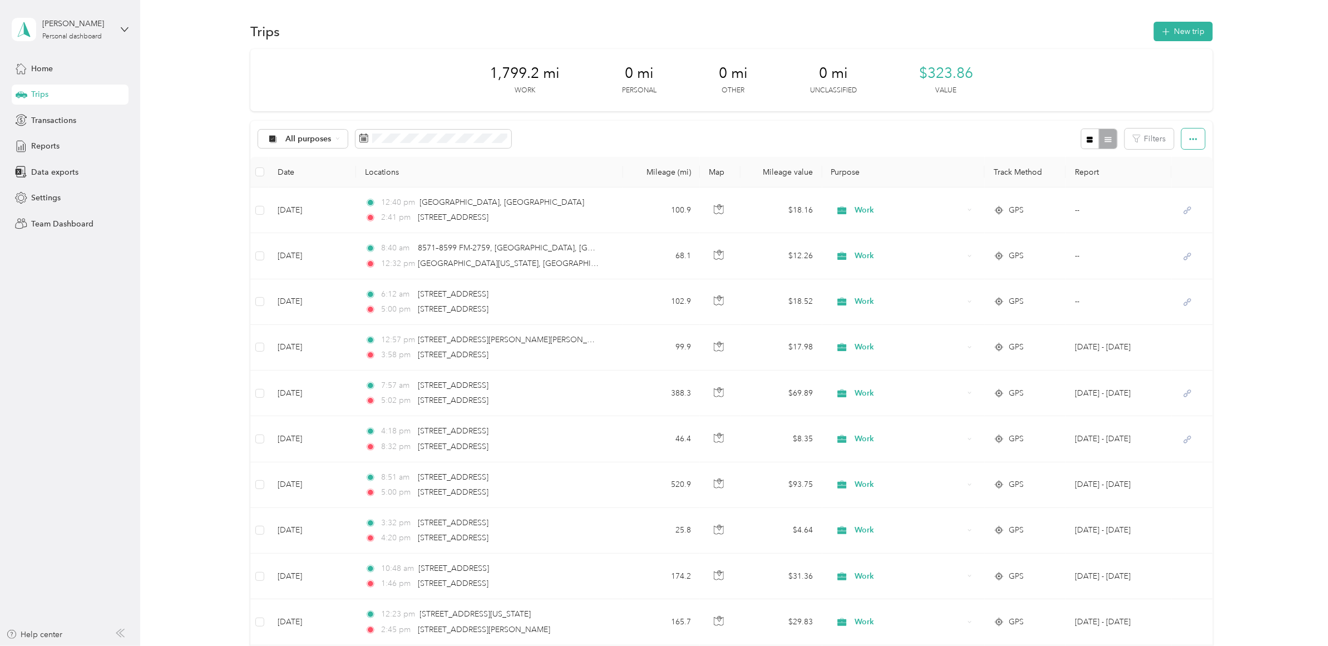
click at [1062, 137] on icon "button" at bounding box center [1193, 139] width 8 height 8
click at [1062, 175] on span "Export" at bounding box center [1172, 179] width 23 height 9
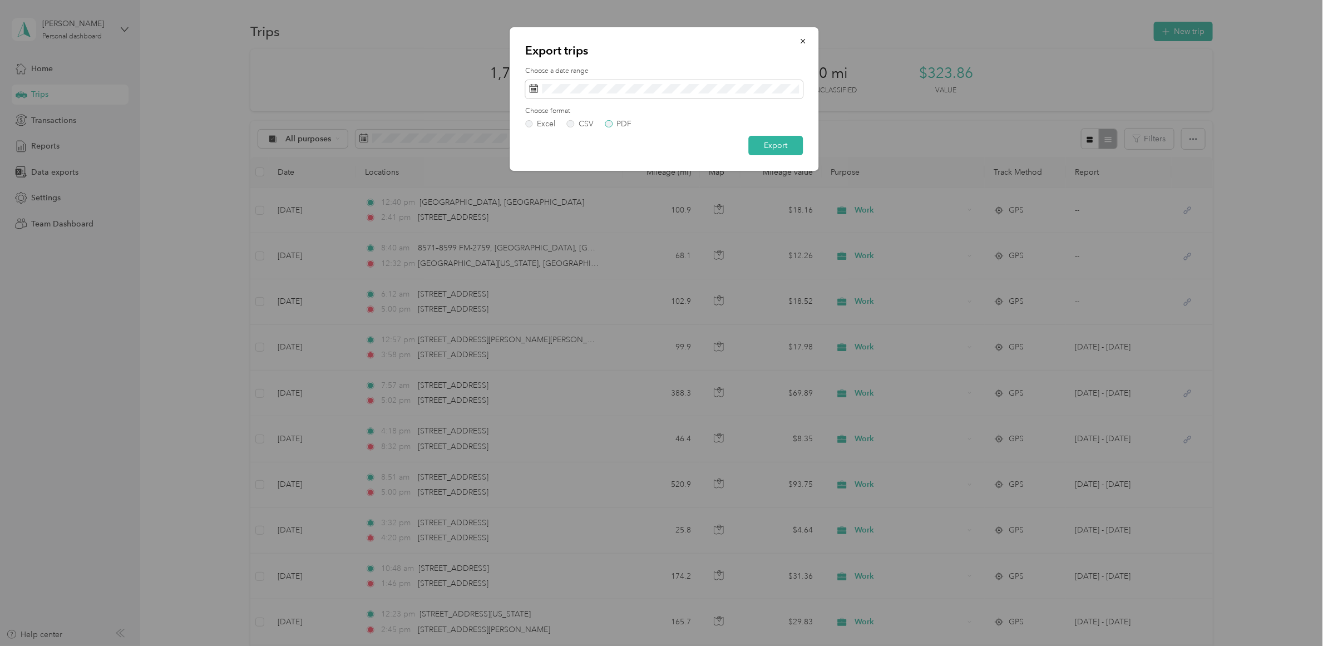
click at [609, 124] on label "PDF" at bounding box center [618, 124] width 27 height 8
click at [752, 141] on button "Export" at bounding box center [775, 145] width 55 height 19
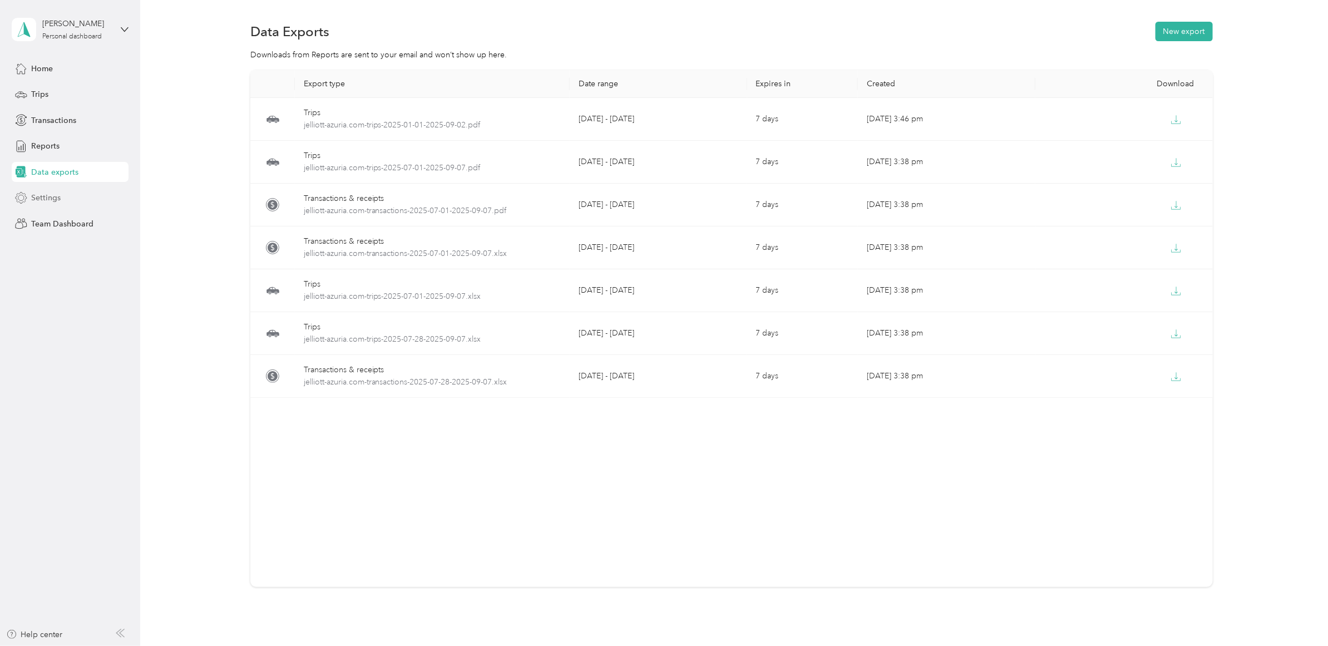
click at [49, 195] on span "Settings" at bounding box center [45, 198] width 29 height 12
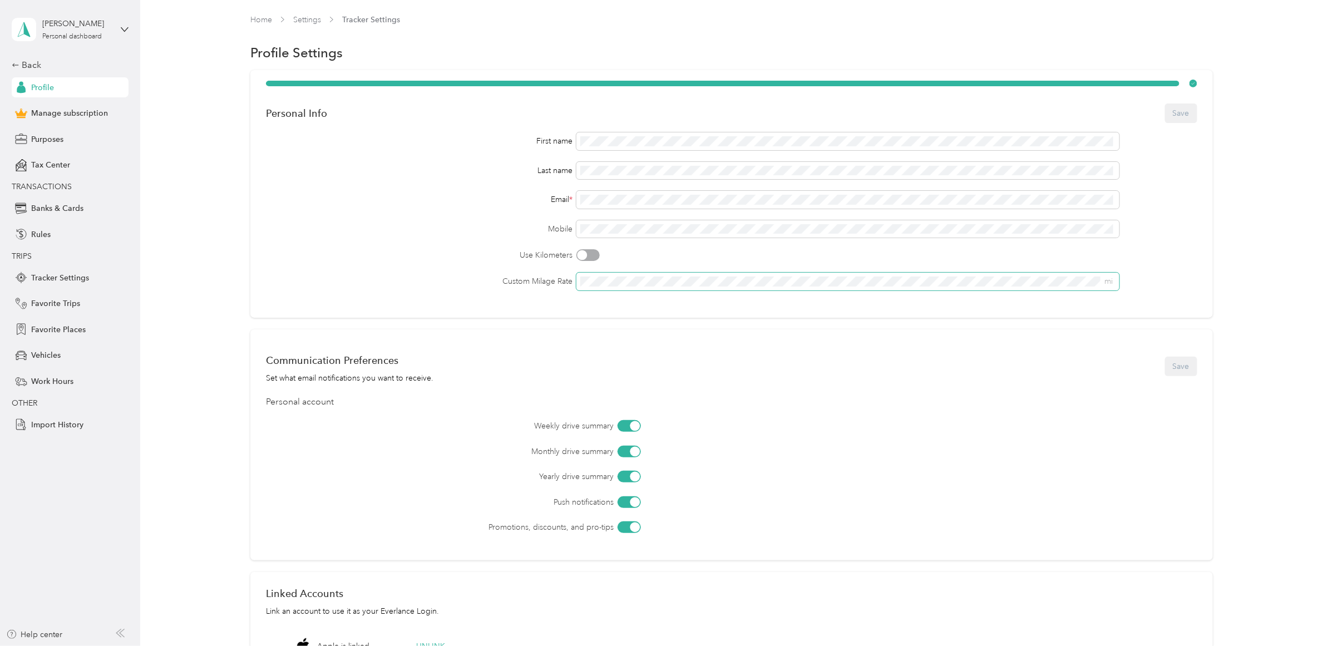
click at [1062, 286] on span "mi" at bounding box center [847, 282] width 543 height 18
drag, startPoint x: 637, startPoint y: 287, endPoint x: 591, endPoint y: 286, distance: 46.7
click at [591, 286] on span "mi" at bounding box center [847, 282] width 543 height 18
click at [181, 265] on div "Personal Info Save First name Last name Email * Mobile Use Kilometers Custom Mi…" at bounding box center [731, 379] width 1155 height 619
click at [52, 87] on span "Profile" at bounding box center [42, 88] width 23 height 12
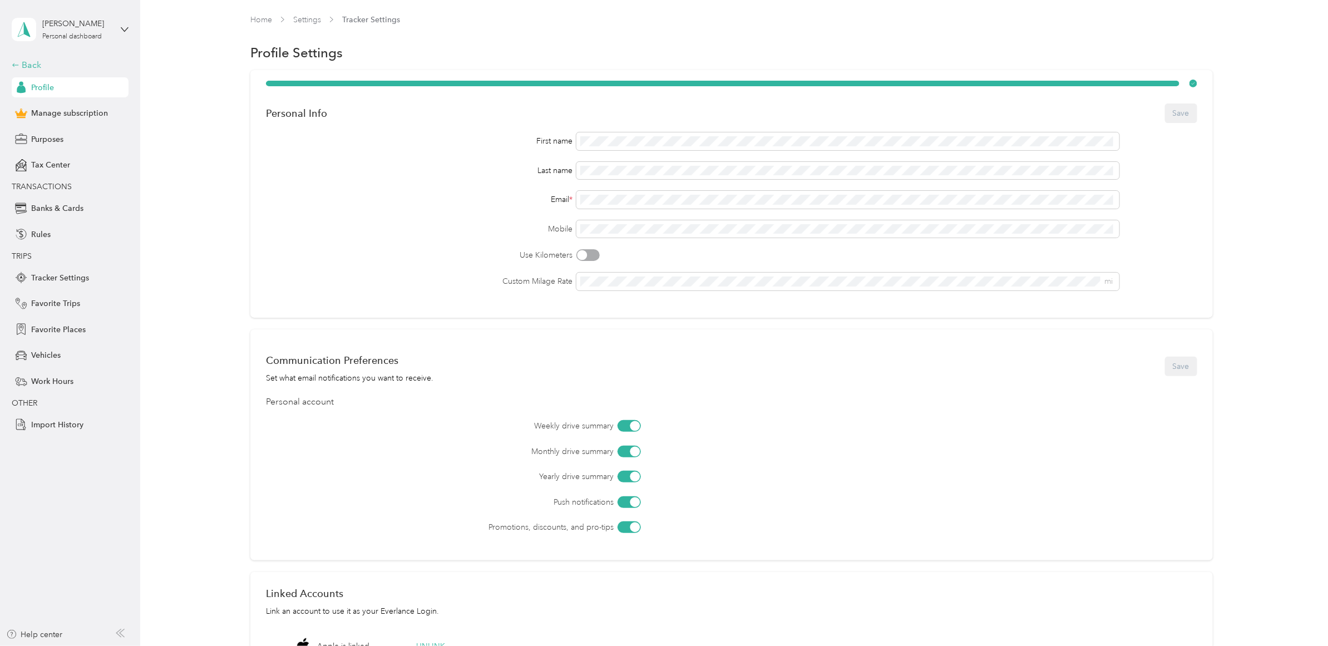
click at [44, 65] on div "Back" at bounding box center [67, 64] width 111 height 13
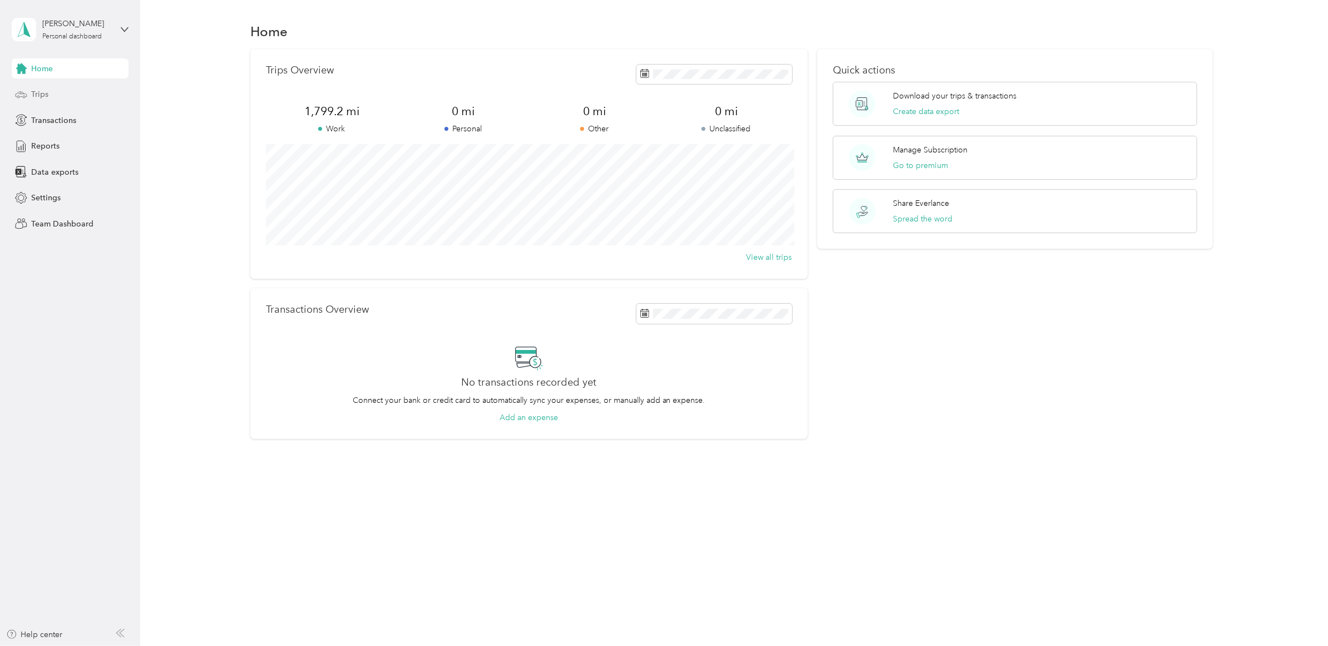
click at [47, 96] on span "Trips" at bounding box center [39, 94] width 17 height 12
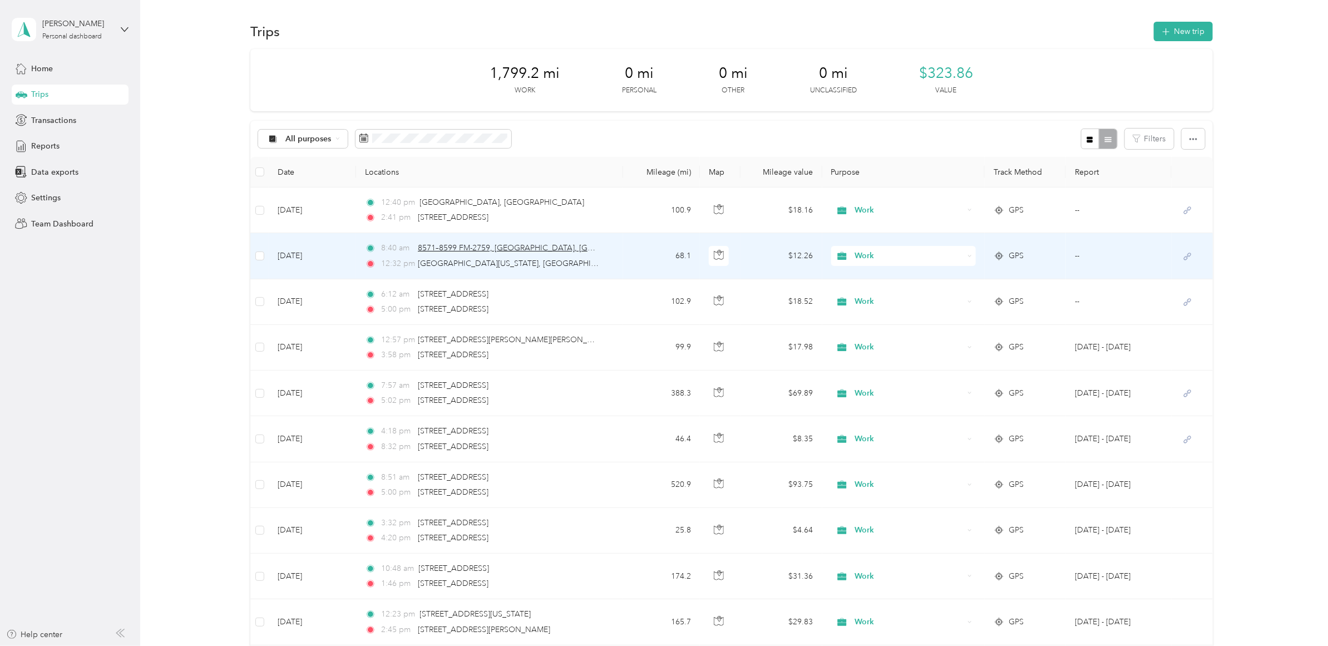
click at [461, 248] on span "8571–8599 FM-2759, [GEOGRAPHIC_DATA], [GEOGRAPHIC_DATA]" at bounding box center [538, 247] width 241 height 9
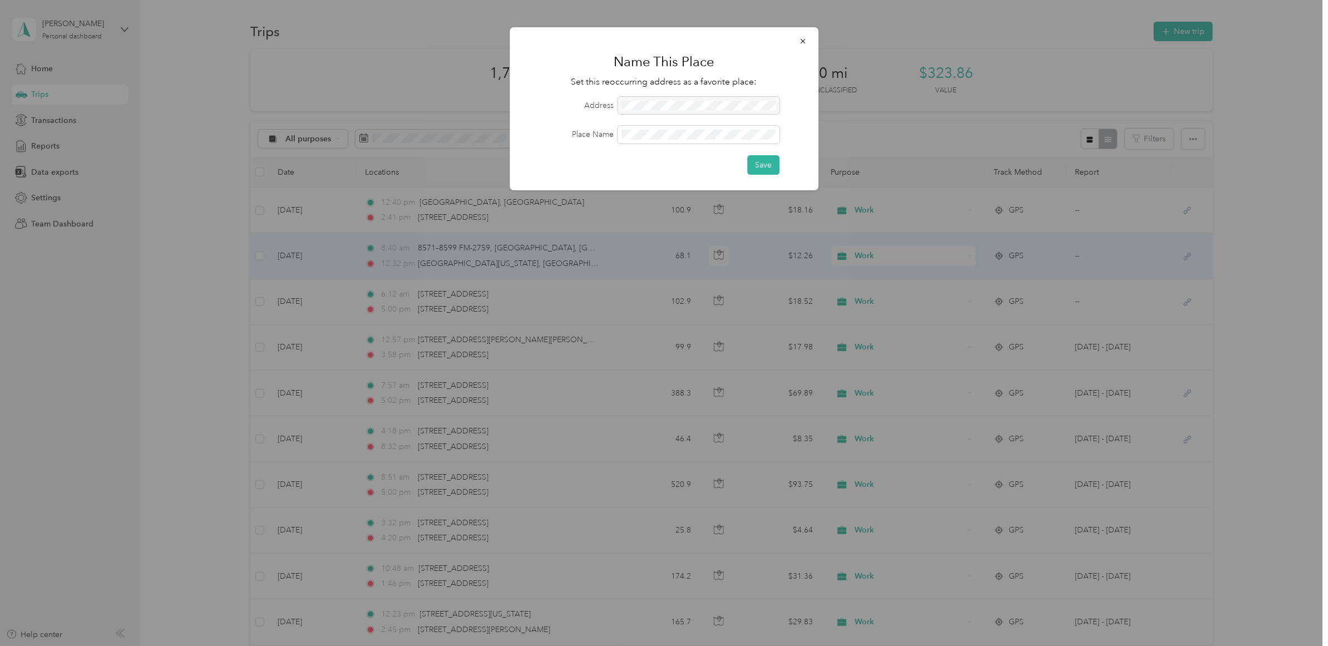
click at [640, 104] on div at bounding box center [698, 106] width 162 height 18
click at [629, 104] on div at bounding box center [698, 106] width 162 height 18
drag, startPoint x: 629, startPoint y: 104, endPoint x: 709, endPoint y: 110, distance: 80.9
click at [709, 110] on div at bounding box center [698, 106] width 162 height 18
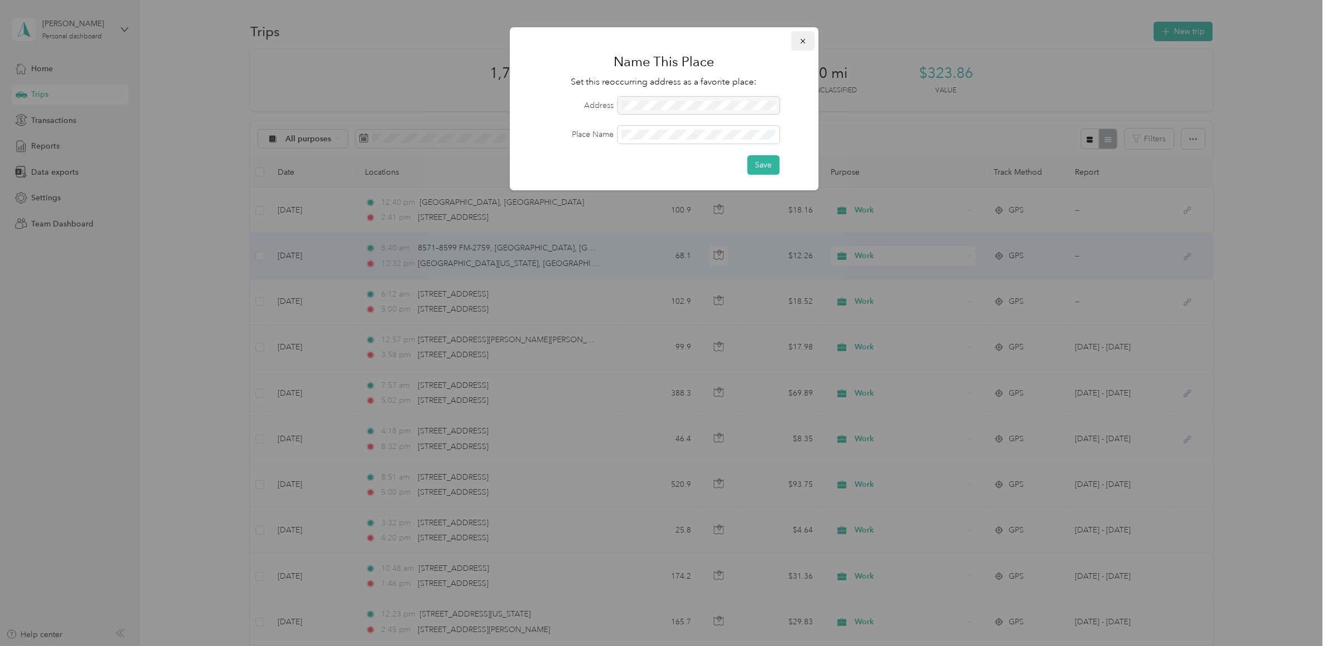
click at [802, 37] on icon "button" at bounding box center [803, 41] width 8 height 8
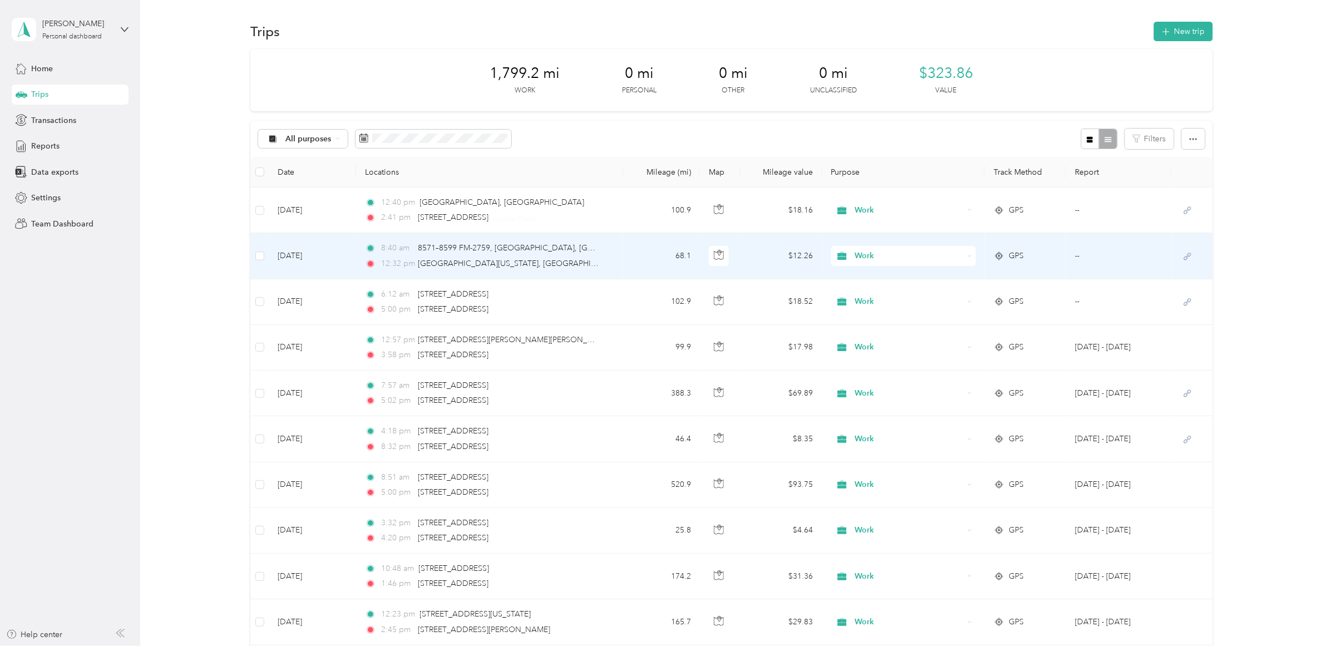
click at [396, 245] on span "8:40 am" at bounding box center [397, 248] width 32 height 12
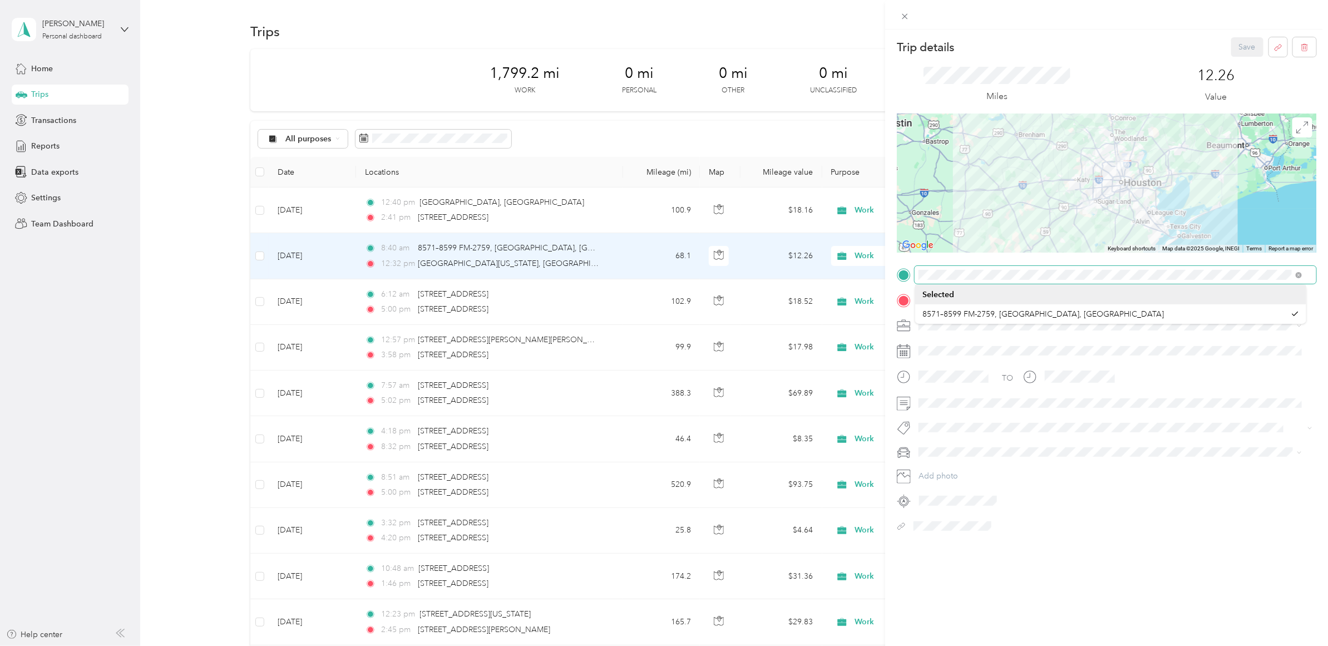
click at [799, 276] on div "Trip details Save This trip cannot be edited because it is either under review,…" at bounding box center [664, 323] width 1328 height 646
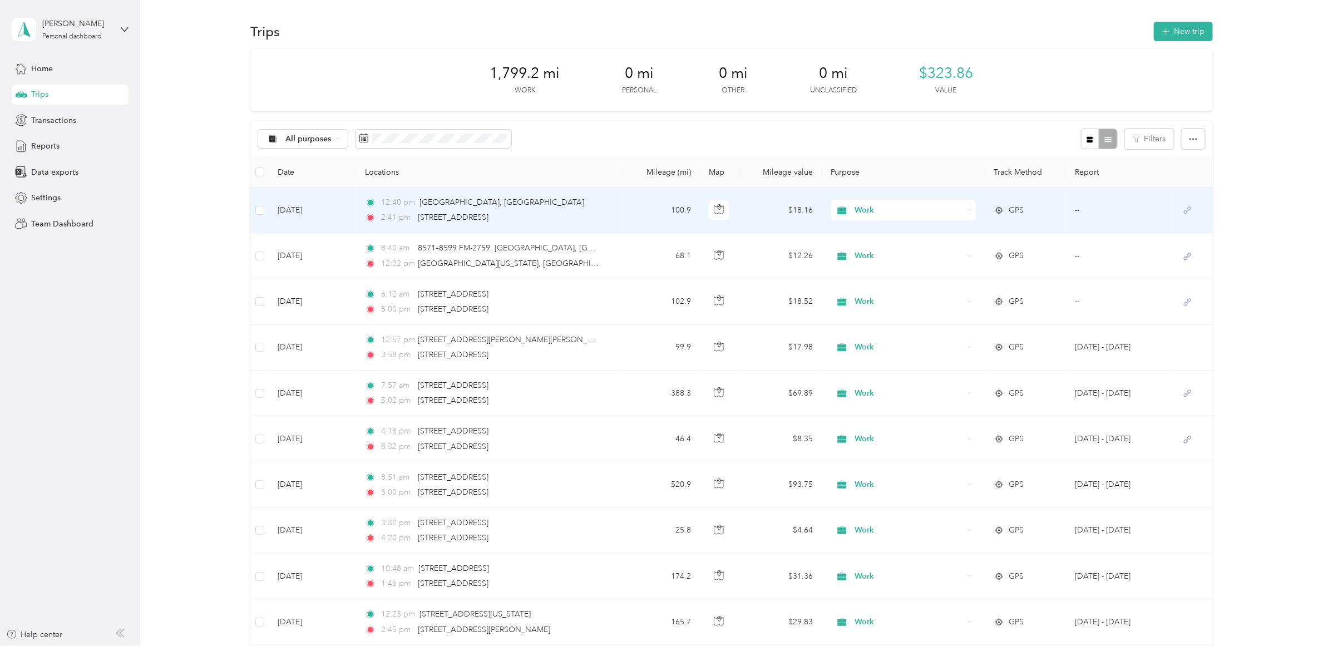
click at [633, 199] on td "100.9" at bounding box center [661, 210] width 77 height 46
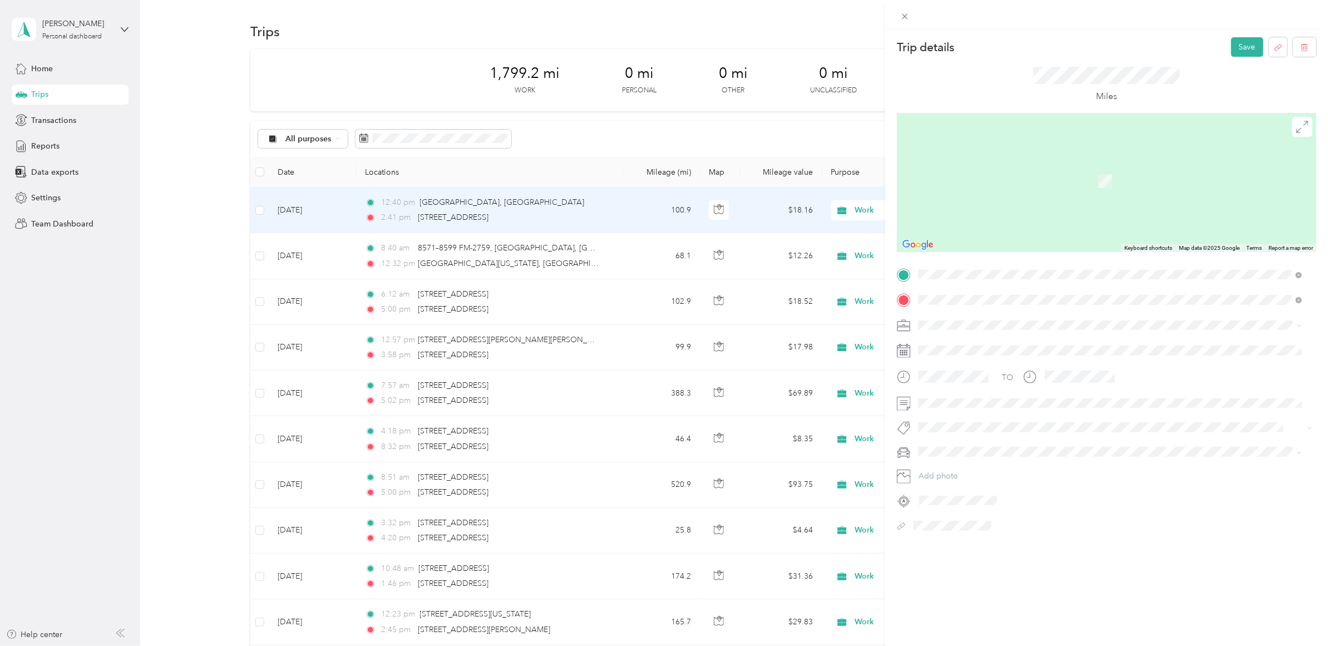
click at [975, 344] on span "8811 Crown Jewel Drive Richmond, Texas 77469, United States" at bounding box center [994, 340] width 111 height 10
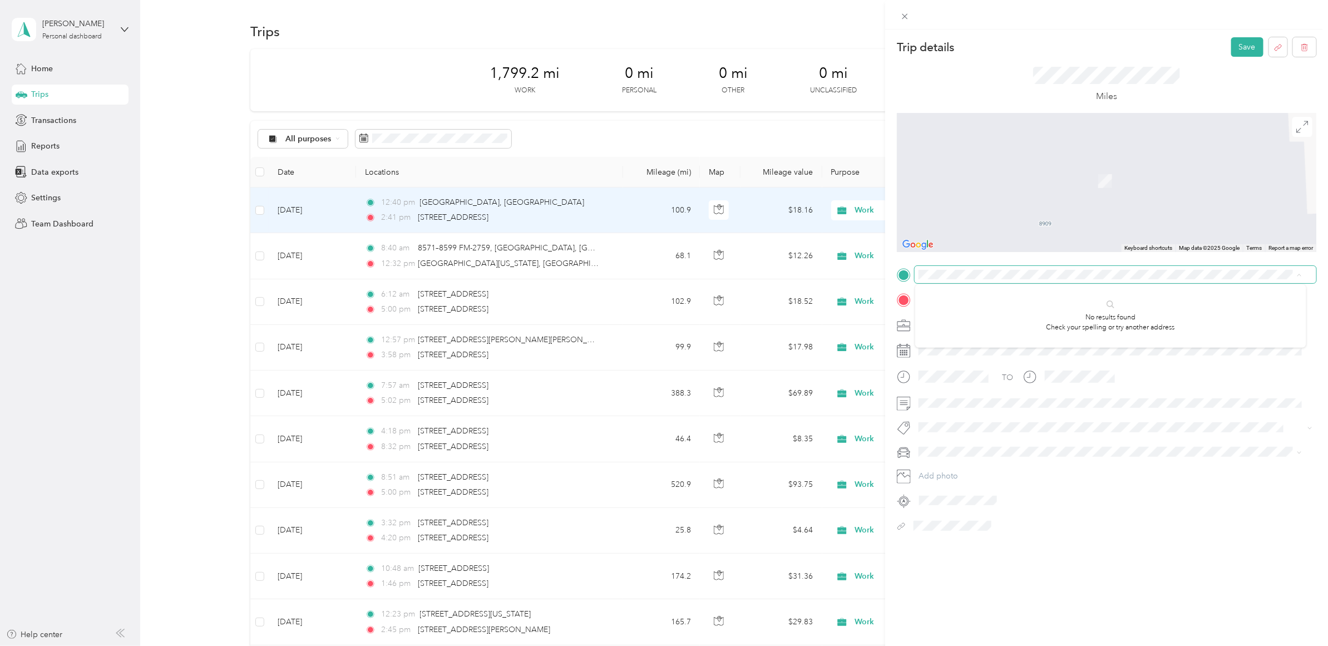
click at [1062, 281] on span at bounding box center [1115, 275] width 402 height 18
click at [970, 319] on span "Iah Cc Houston, Texas 77032, United States" at bounding box center [1041, 315] width 205 height 10
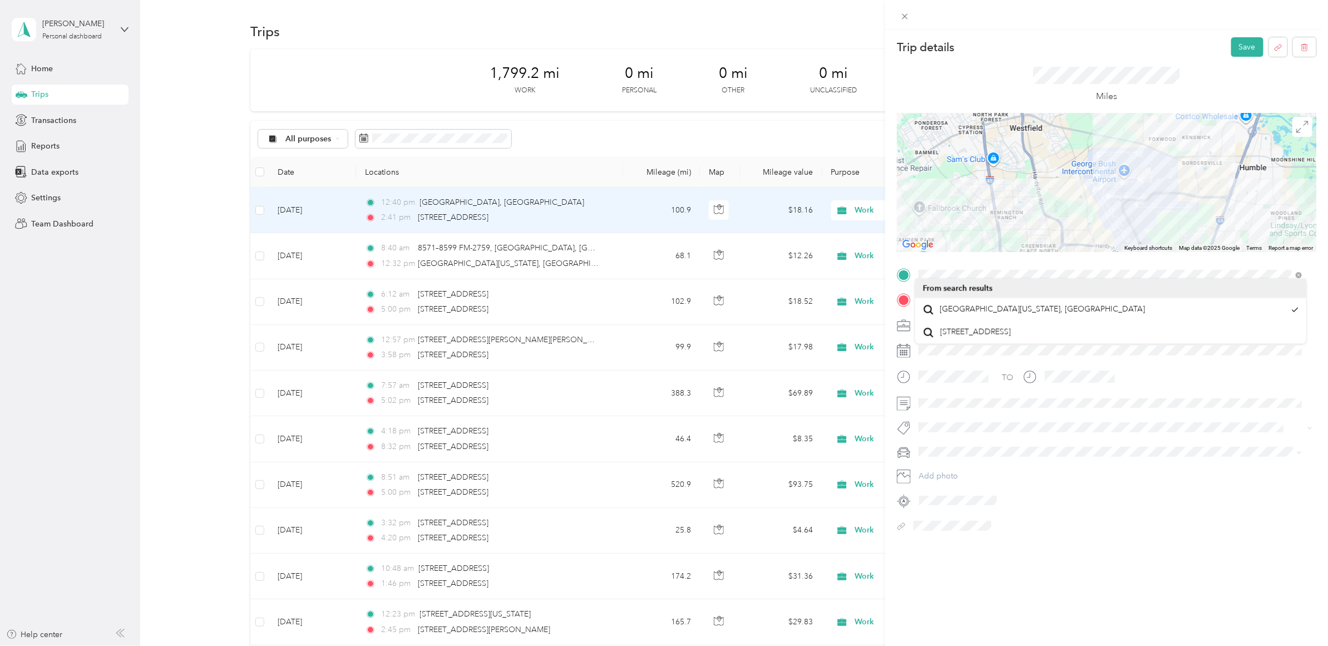
drag, startPoint x: 1224, startPoint y: 168, endPoint x: 1161, endPoint y: 246, distance: 100.5
click at [1062, 246] on div "Keyboard shortcuts Map Data Map data ©2025 Google Map data ©2025 Google 2 km Cl…" at bounding box center [1106, 182] width 419 height 139
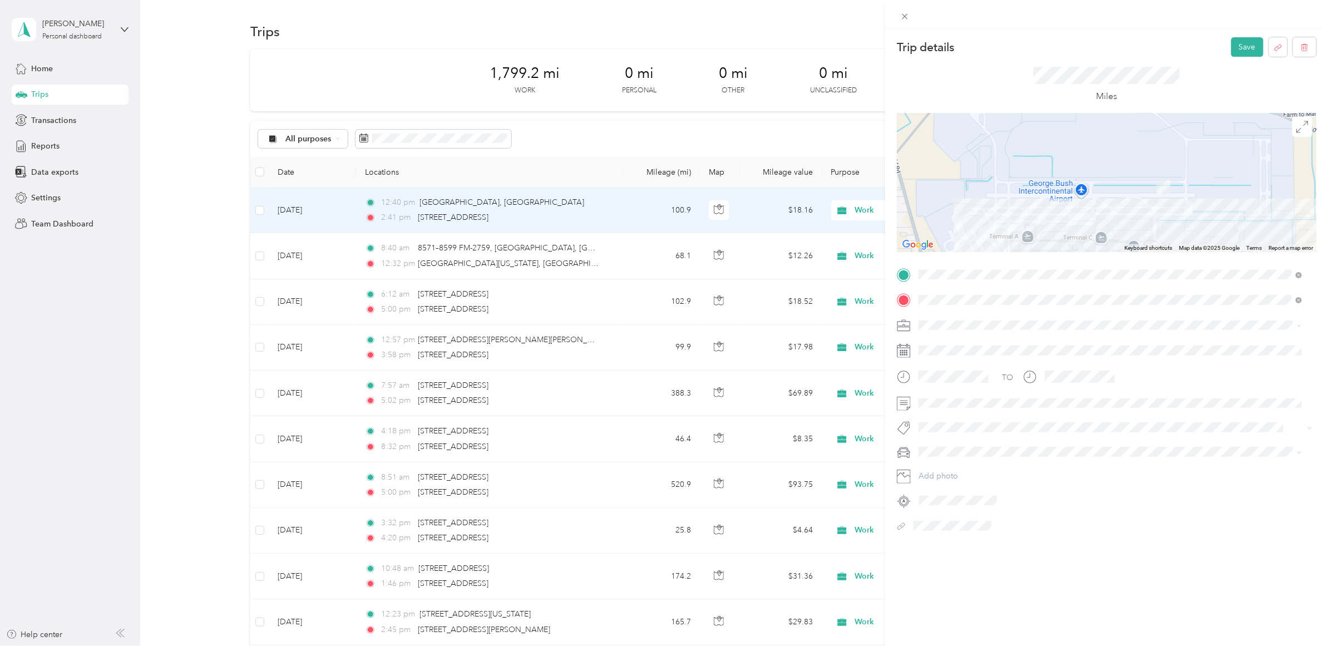
drag, startPoint x: 1172, startPoint y: 188, endPoint x: 1146, endPoint y: 207, distance: 32.3
click at [1062, 207] on div at bounding box center [1106, 182] width 419 height 139
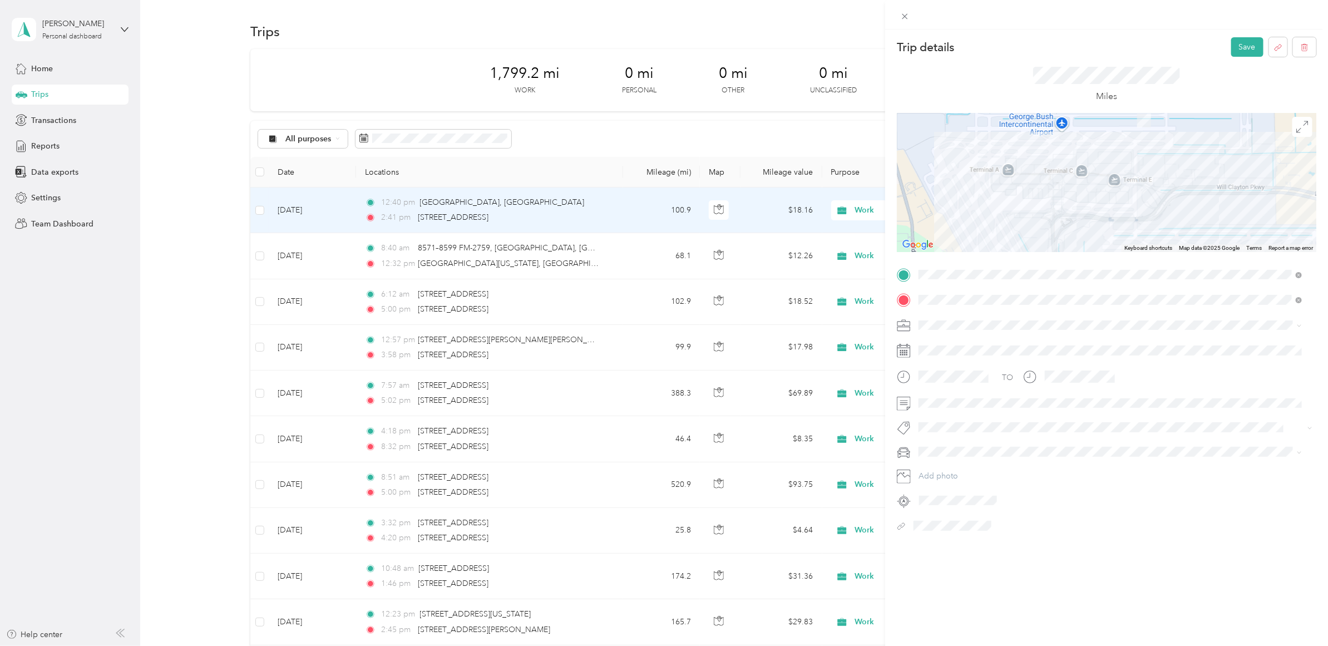
drag, startPoint x: 1146, startPoint y: 207, endPoint x: 1127, endPoint y: 138, distance: 71.5
click at [1062, 138] on div at bounding box center [1106, 182] width 419 height 139
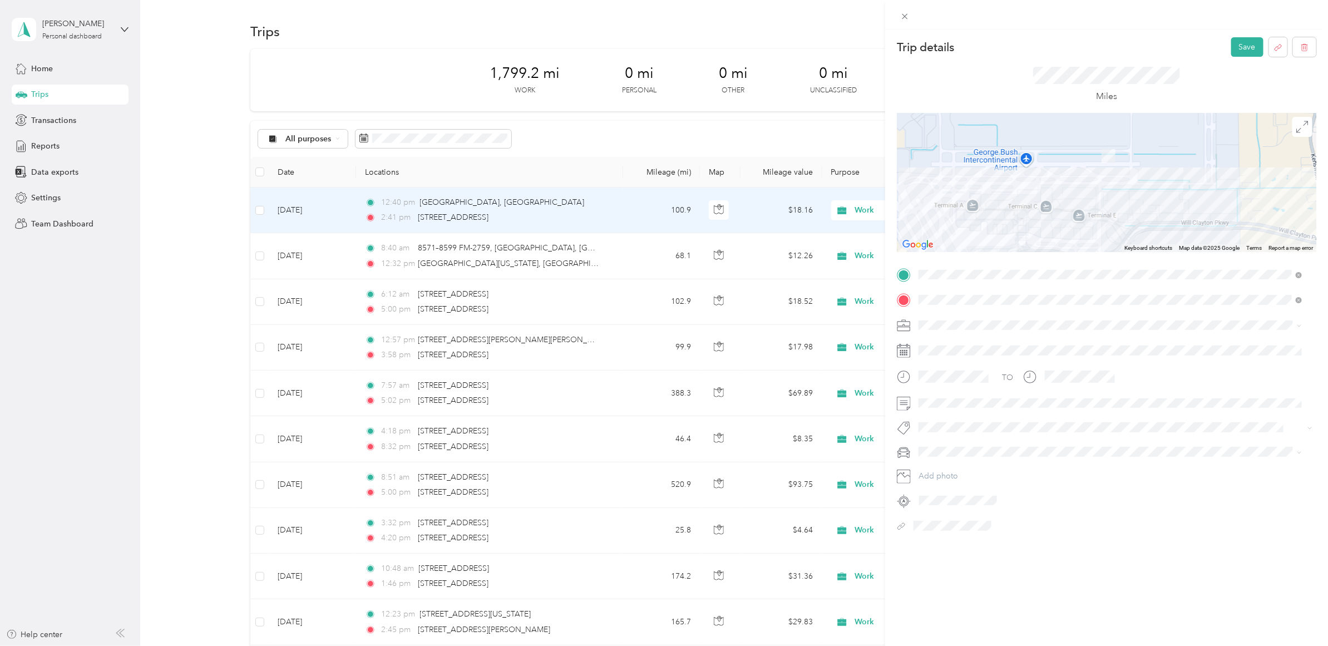
drag, startPoint x: 1139, startPoint y: 123, endPoint x: 1102, endPoint y: 160, distance: 51.5
click at [1062, 160] on img at bounding box center [1108, 156] width 14 height 14
click at [1040, 204] on div at bounding box center [1106, 182] width 419 height 139
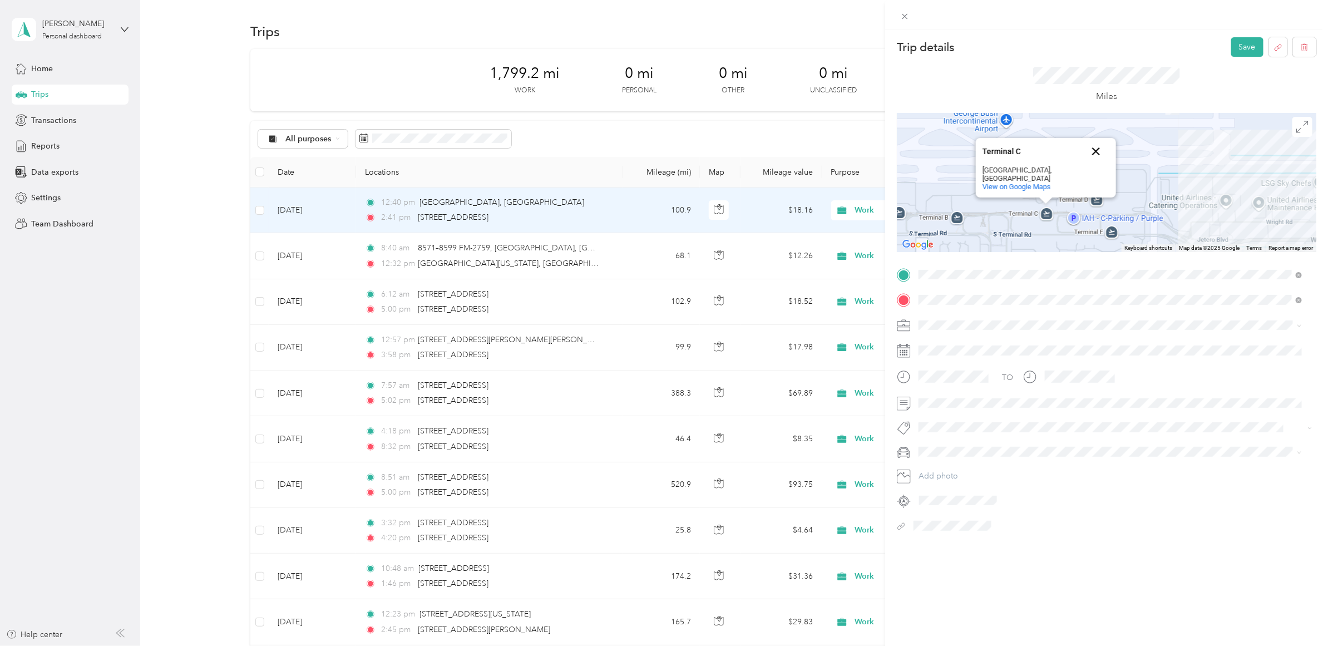
click at [1062, 157] on button "Close" at bounding box center [1095, 151] width 27 height 27
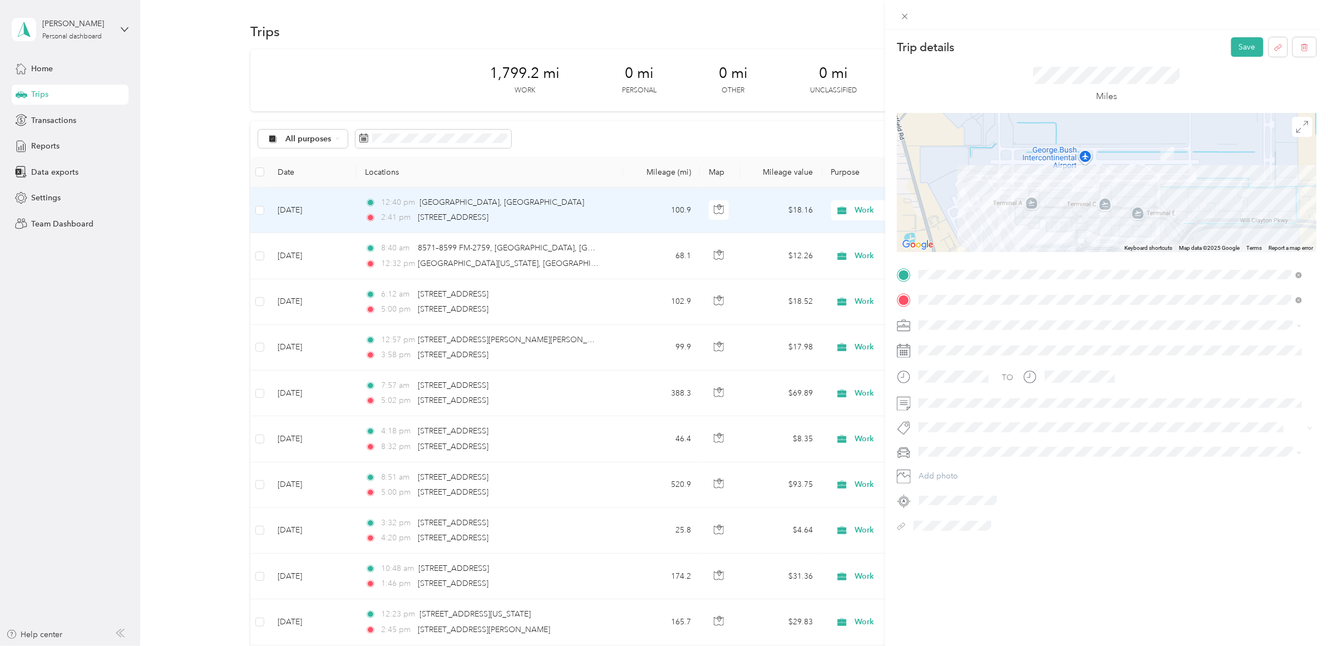
drag, startPoint x: 1164, startPoint y: 142, endPoint x: 1161, endPoint y: 154, distance: 11.5
click at [1062, 154] on img at bounding box center [1167, 154] width 14 height 14
click at [1062, 148] on img at bounding box center [1167, 154] width 14 height 14
drag, startPoint x: 1160, startPoint y: 153, endPoint x: 1182, endPoint y: 142, distance: 24.1
click at [1062, 142] on img at bounding box center [1189, 142] width 14 height 14
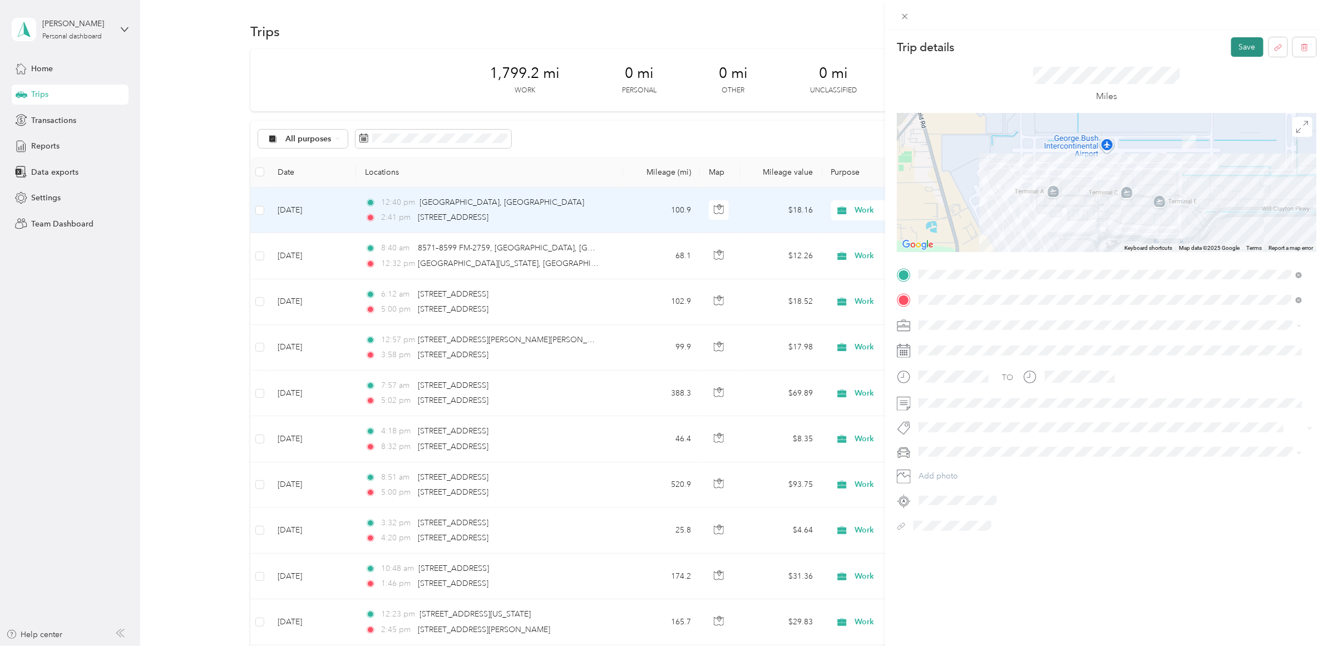
click at [1062, 46] on button "Save" at bounding box center [1247, 46] width 32 height 19
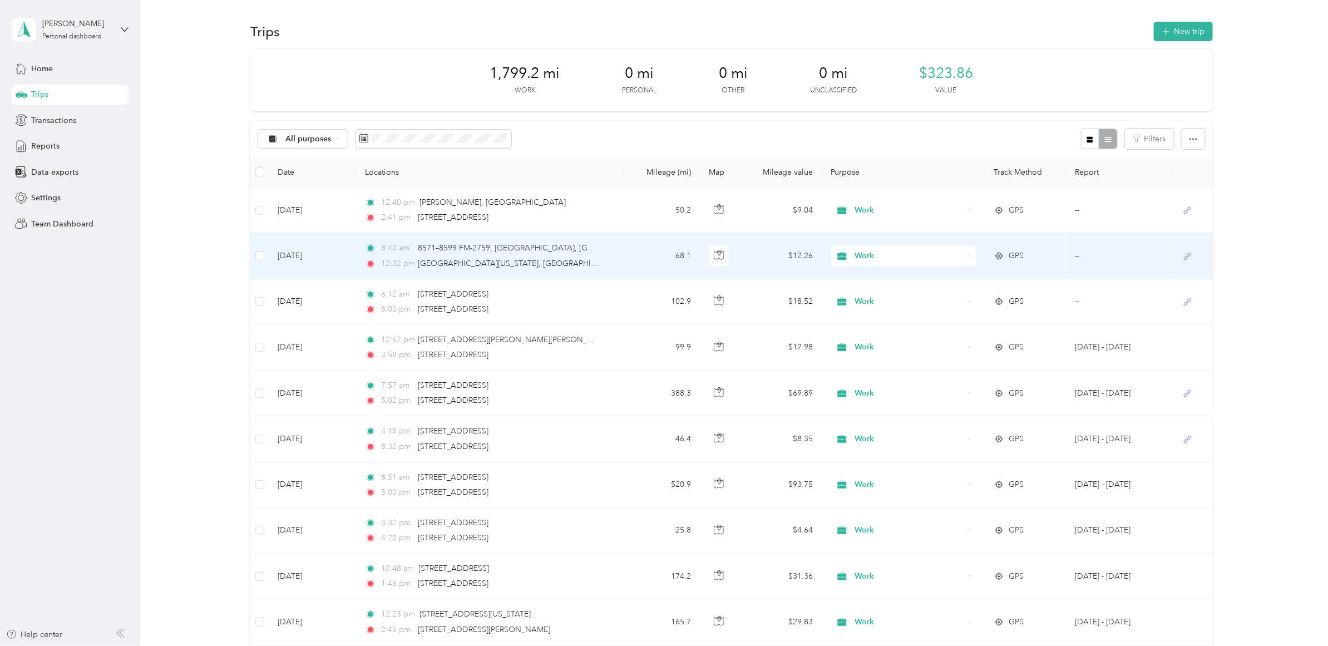
click at [349, 251] on td "[DATE]" at bounding box center [312, 256] width 87 height 46
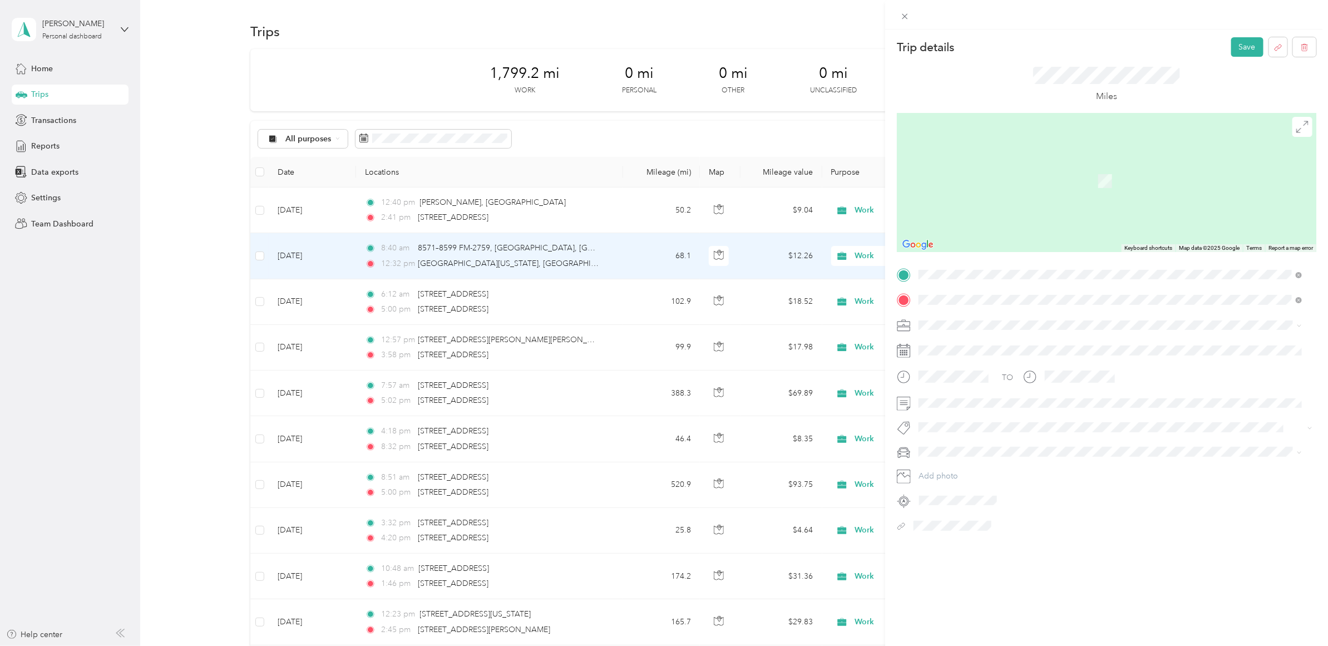
click at [988, 343] on span "8811 Crown Jewel Drive Richmond, Texas 77469, United States" at bounding box center [994, 338] width 111 height 10
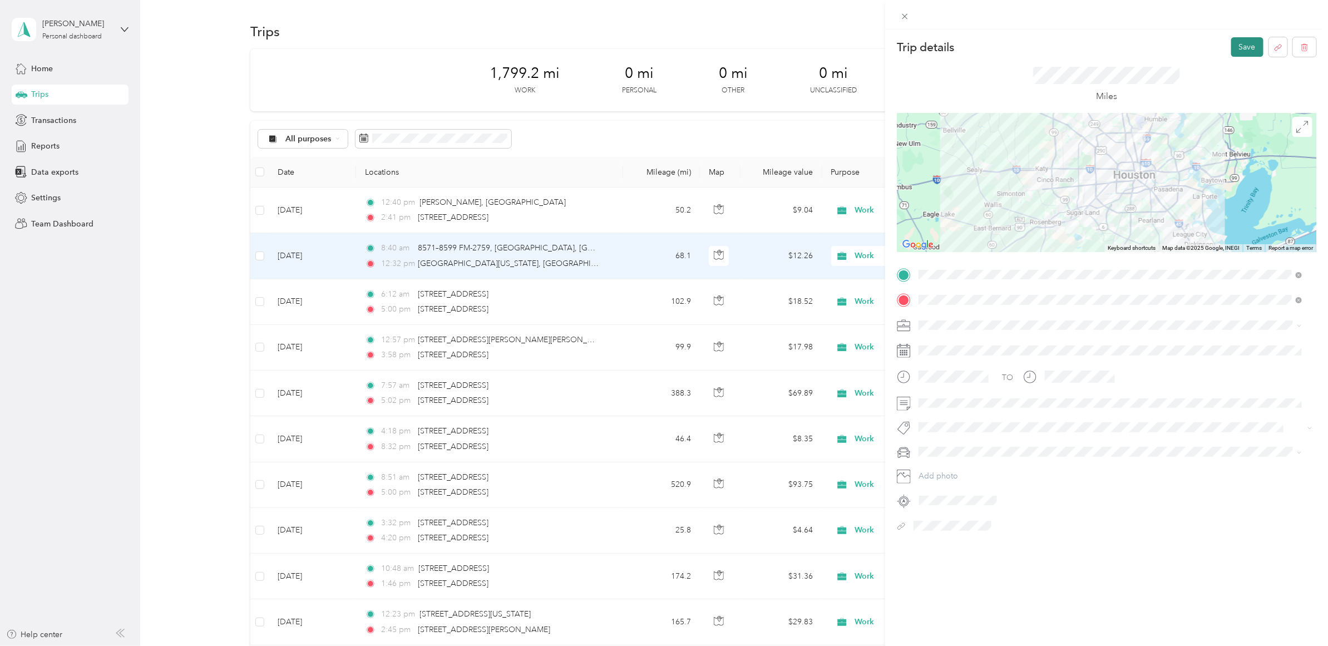
click at [1062, 46] on button "Save" at bounding box center [1247, 46] width 32 height 19
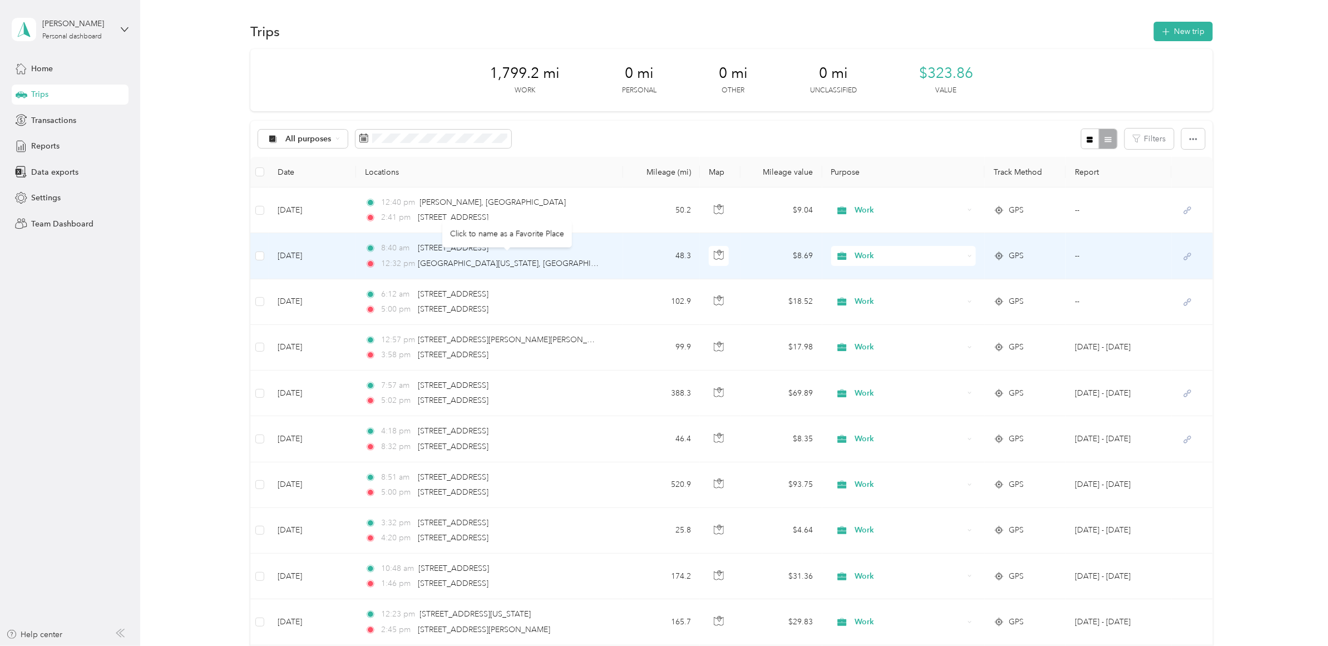
click at [342, 249] on td "[DATE]" at bounding box center [312, 256] width 87 height 46
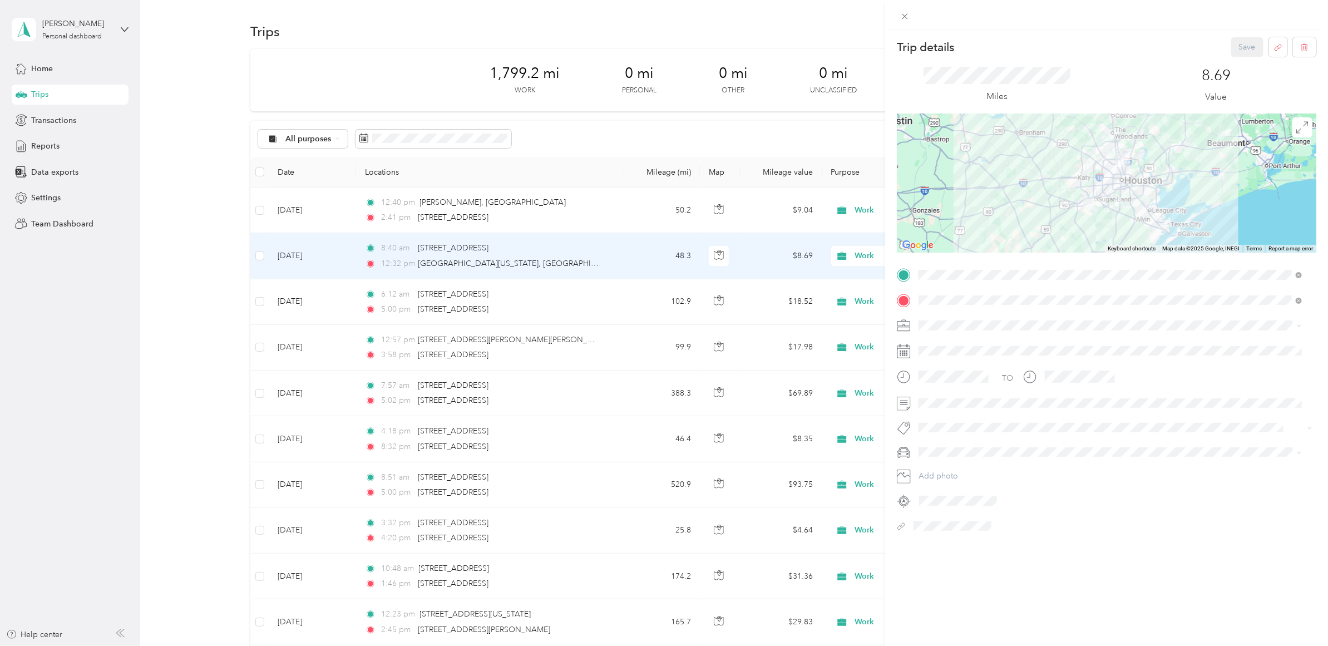
click at [190, 407] on div "Trip details Save This trip cannot be edited because it is either under review,…" at bounding box center [664, 323] width 1328 height 646
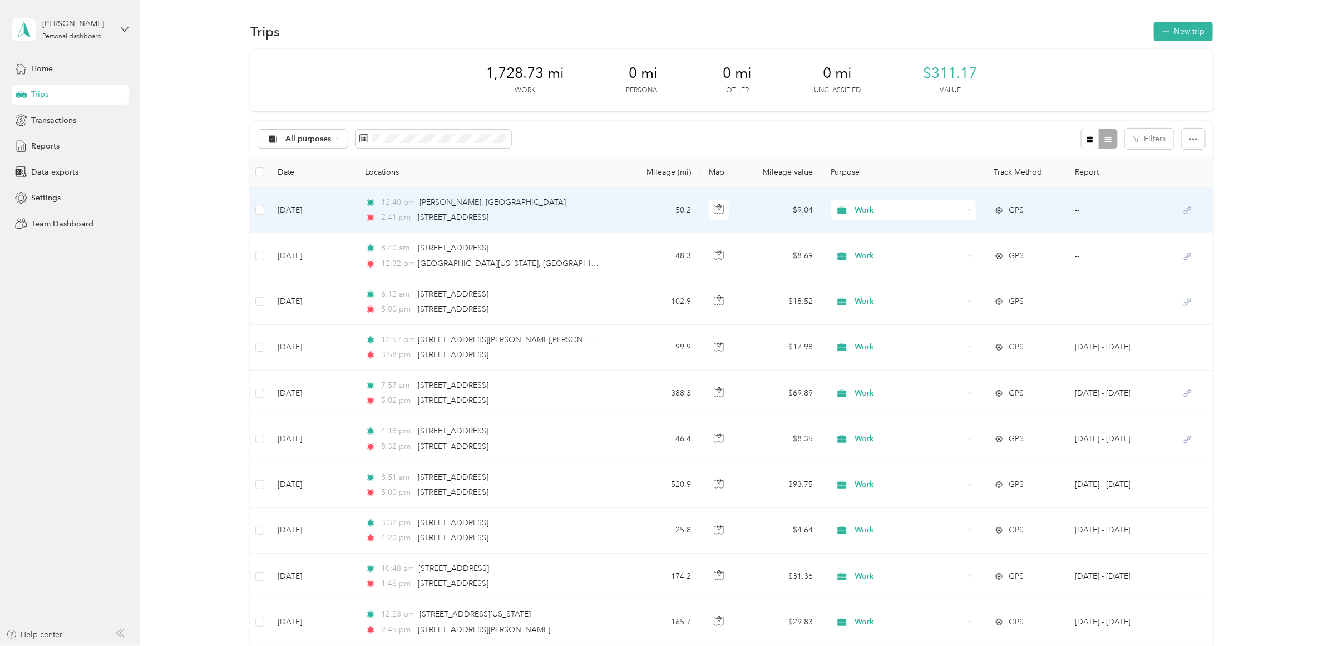
click at [1062, 209] on icon at bounding box center [1187, 210] width 14 height 9
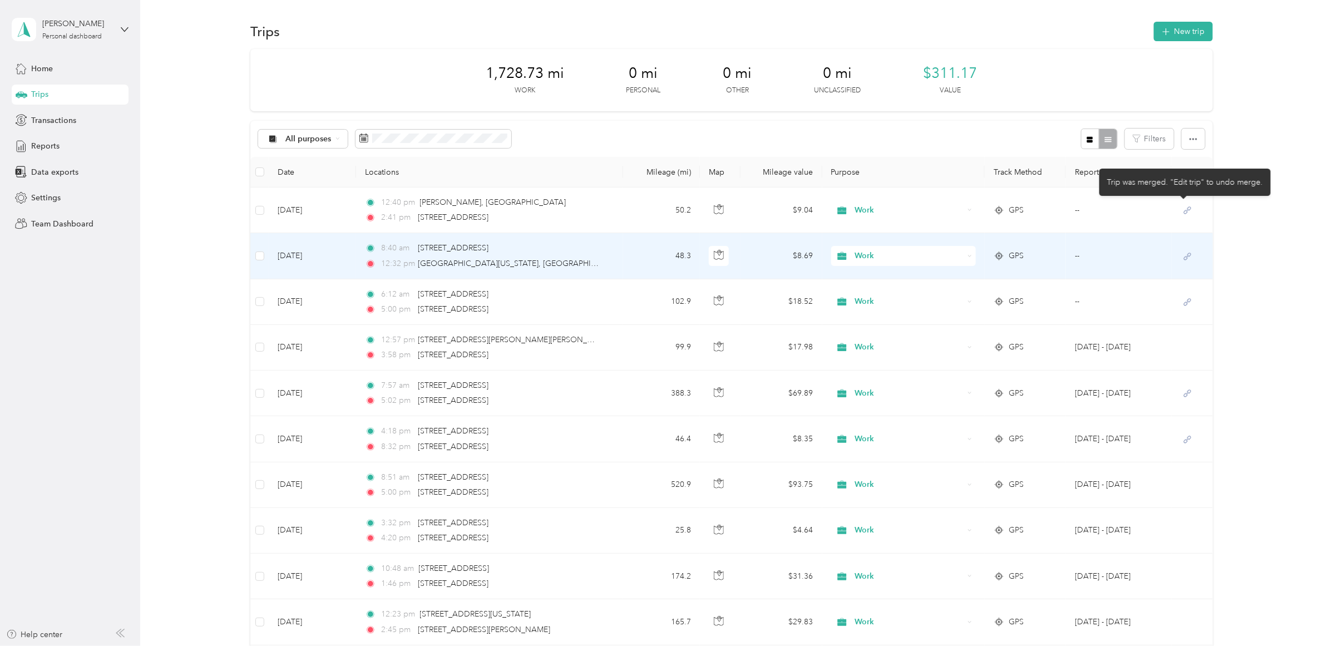
click at [1062, 263] on td at bounding box center [1191, 256] width 41 height 46
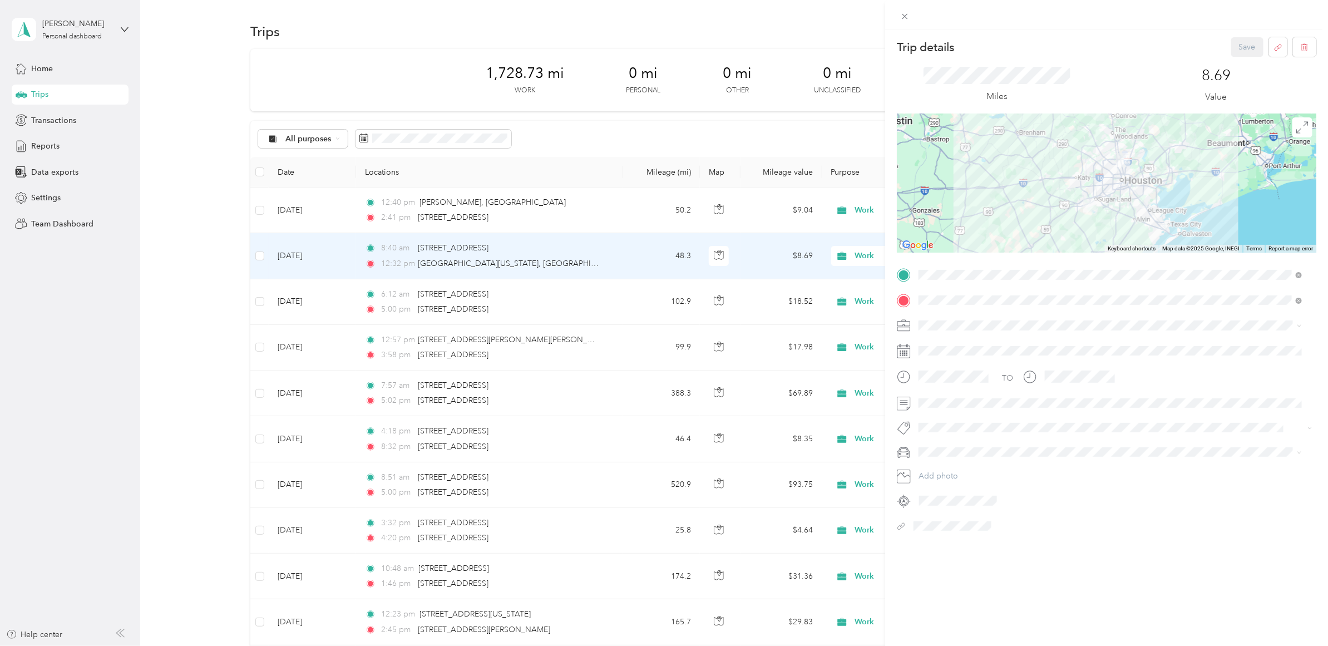
click at [741, 42] on div "Trip details Save This trip cannot be edited because it is either under review,…" at bounding box center [664, 323] width 1328 height 646
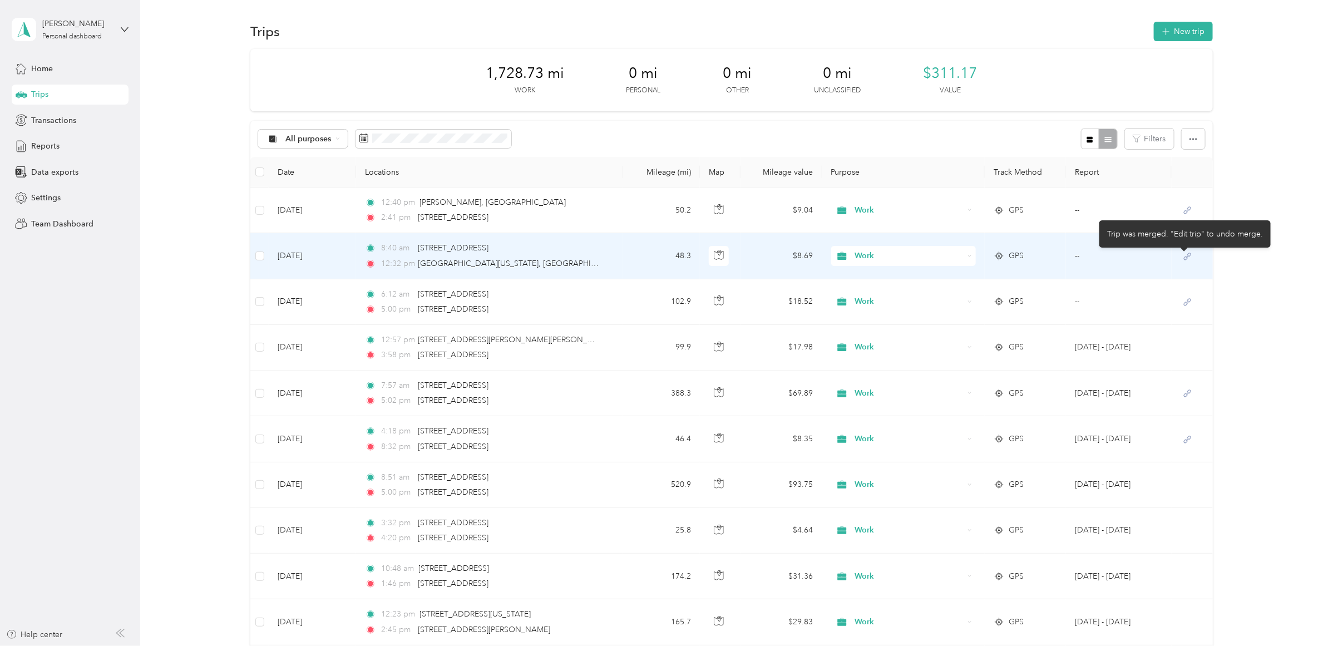
click at [1062, 253] on icon at bounding box center [1187, 256] width 14 height 9
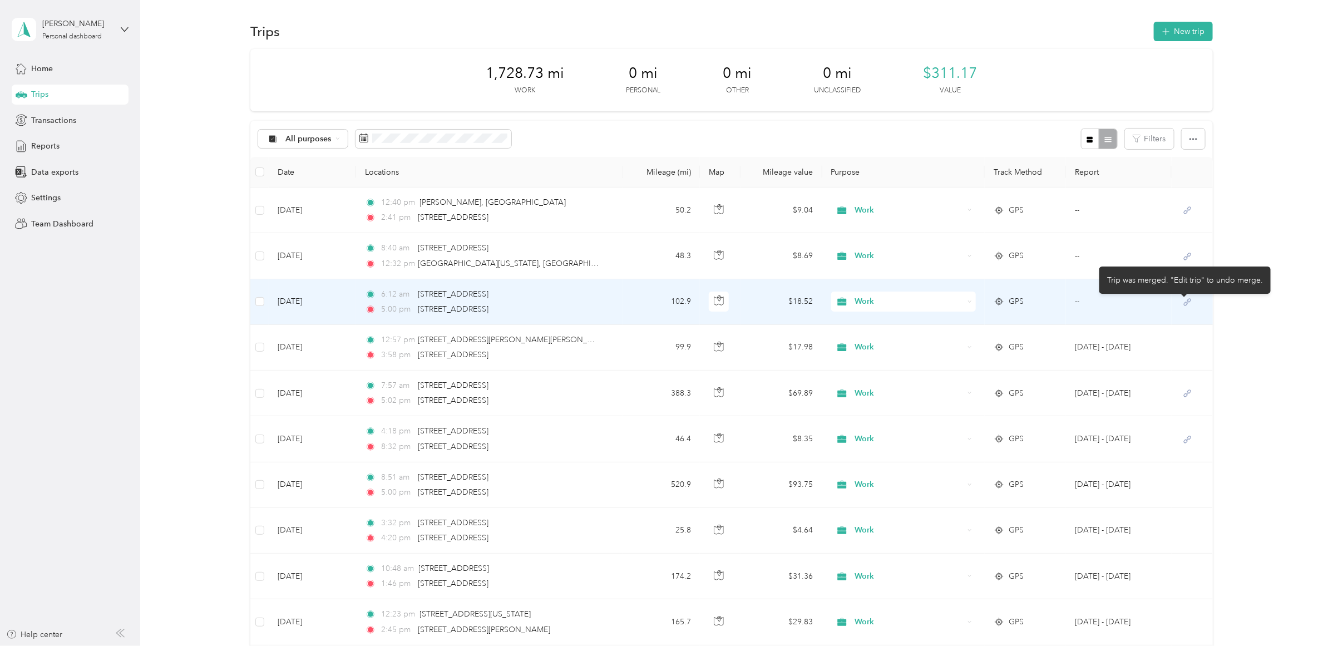
click at [1062, 304] on icon at bounding box center [1187, 302] width 14 height 9
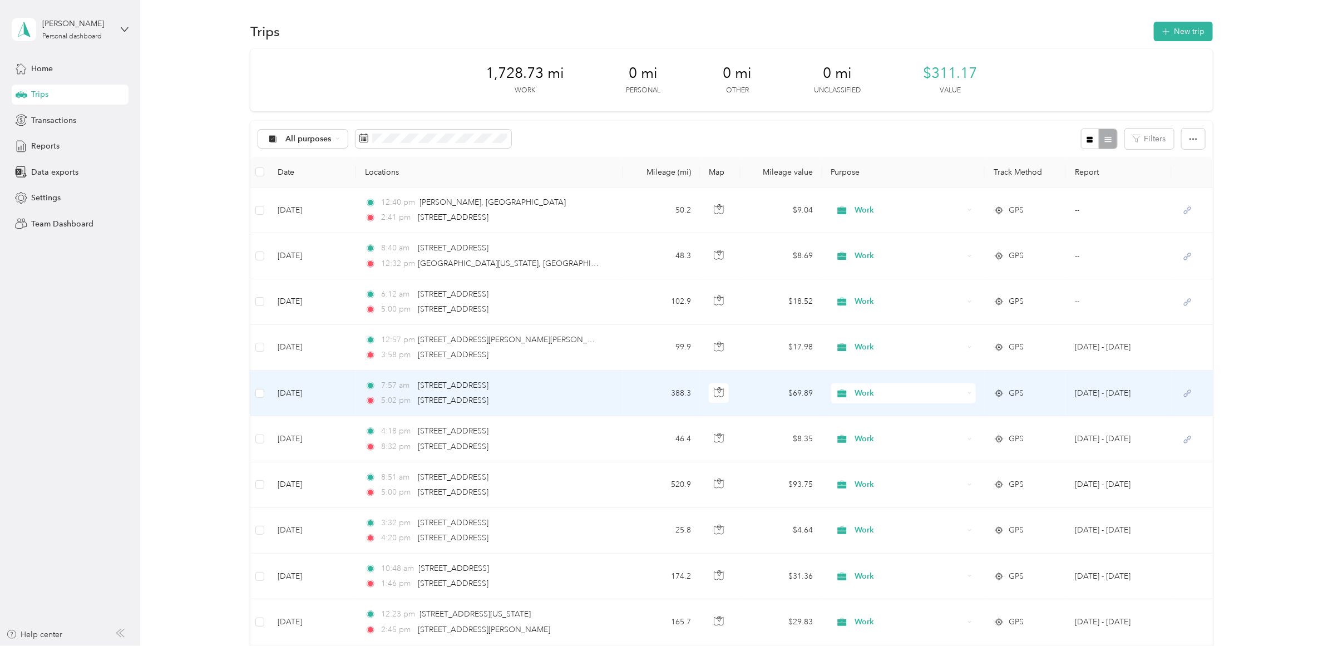
click at [1062, 395] on icon at bounding box center [1187, 393] width 14 height 9
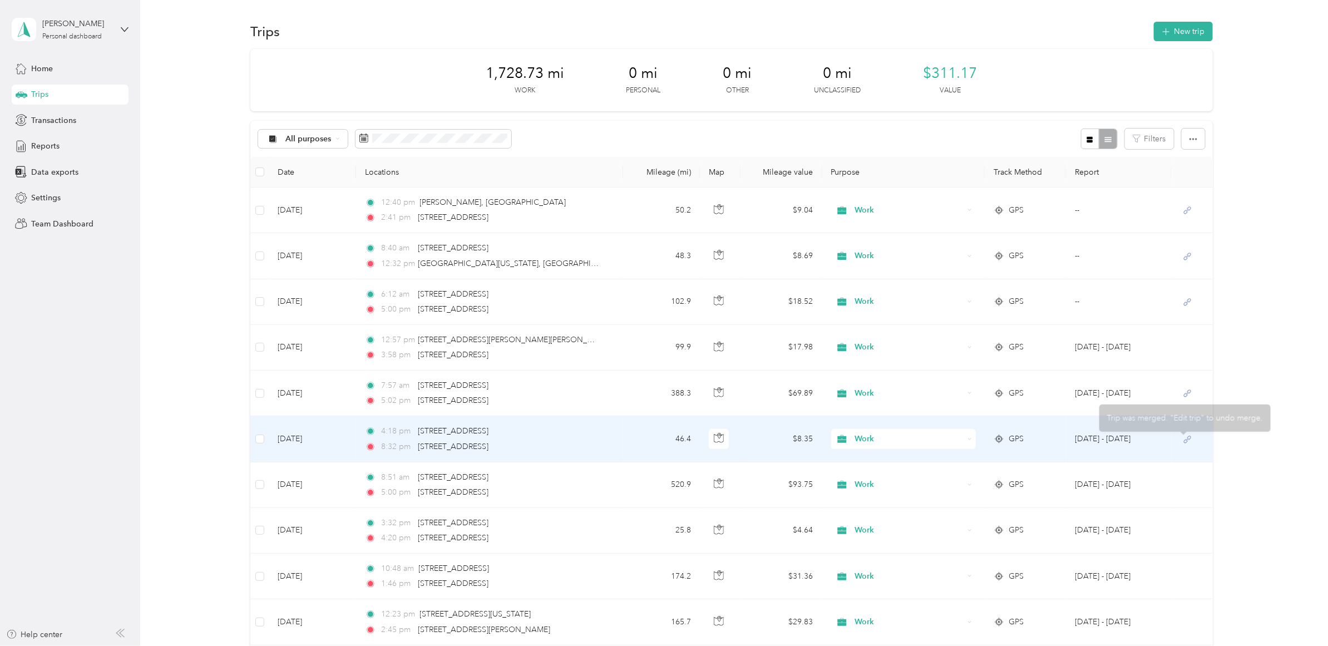
click at [1062, 437] on icon at bounding box center [1187, 439] width 14 height 9
click at [353, 442] on td "[DATE]" at bounding box center [312, 439] width 87 height 46
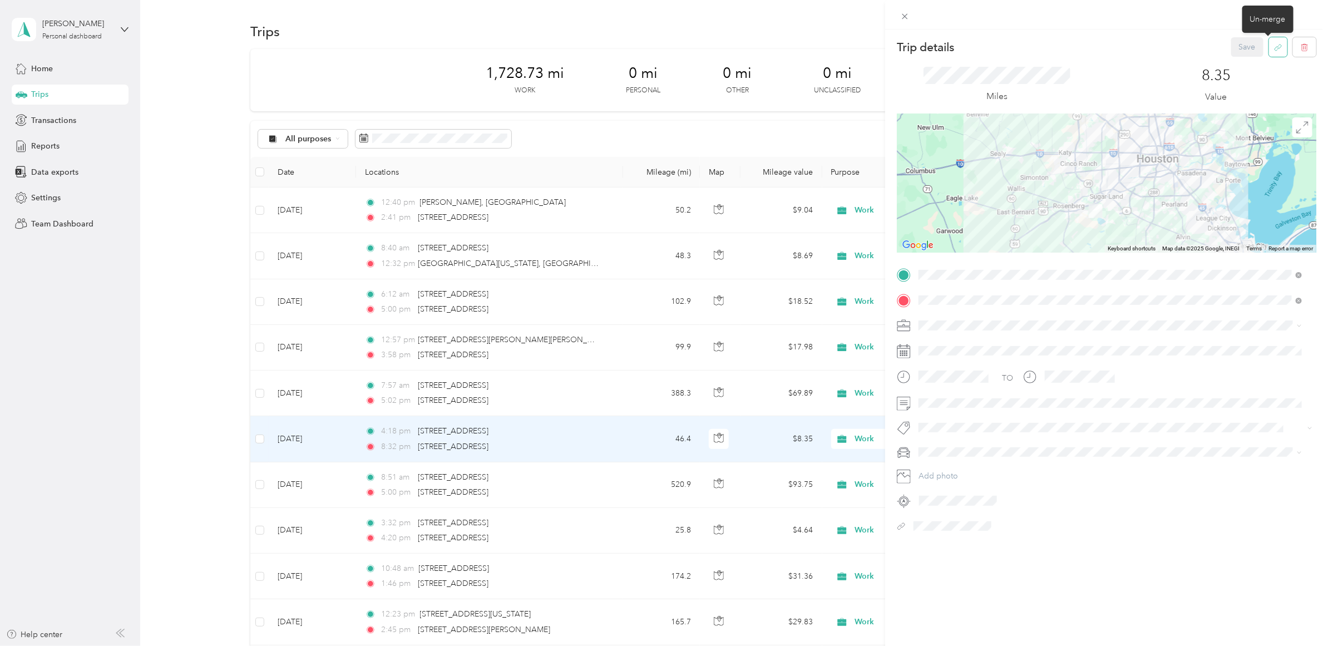
click at [1062, 46] on icon "button" at bounding box center [1278, 47] width 8 height 8
click at [1062, 50] on button "Yes" at bounding box center [1237, 55] width 22 height 18
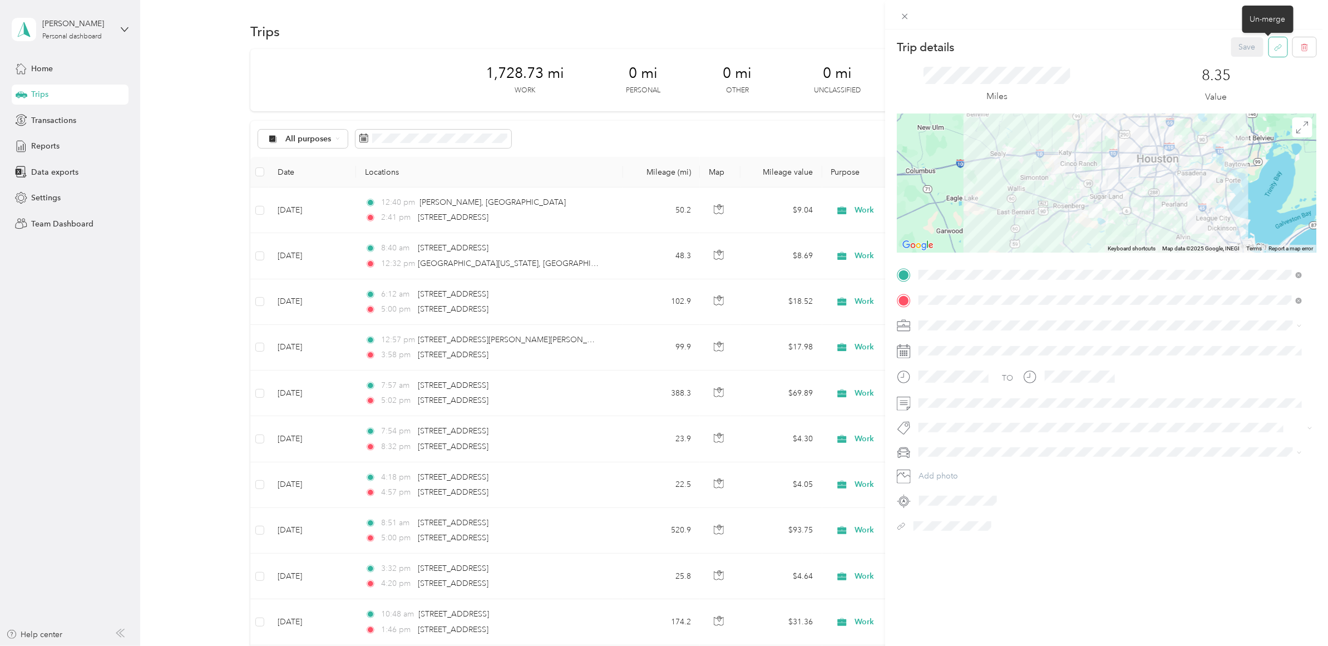
click at [1062, 51] on icon "button" at bounding box center [1278, 47] width 8 height 8
click at [1062, 53] on button "Yes" at bounding box center [1237, 55] width 22 height 18
click at [1062, 22] on icon at bounding box center [1302, 21] width 5 height 5
click at [1062, 42] on div "Save" at bounding box center [1274, 46] width 86 height 19
click at [1062, 44] on icon "button" at bounding box center [1278, 47] width 8 height 8
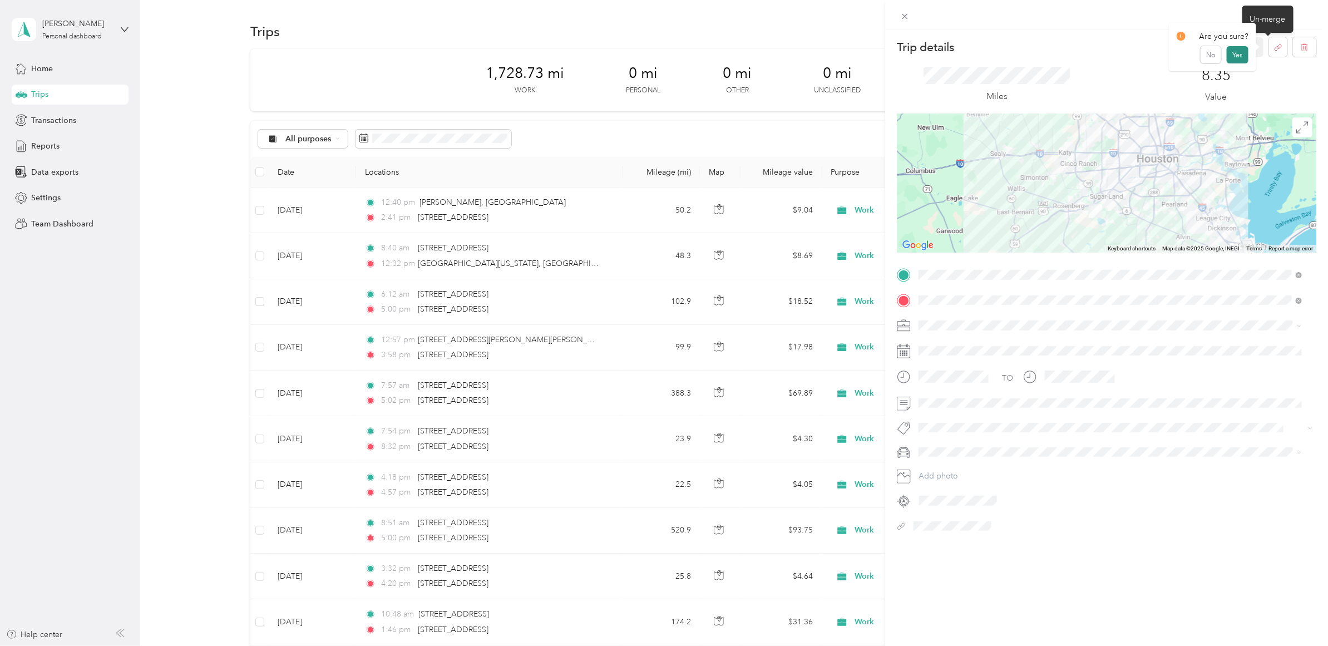
click at [1062, 51] on button "Yes" at bounding box center [1237, 55] width 22 height 18
click at [1062, 19] on icon at bounding box center [1302, 21] width 5 height 5
click at [907, 16] on icon at bounding box center [904, 16] width 9 height 9
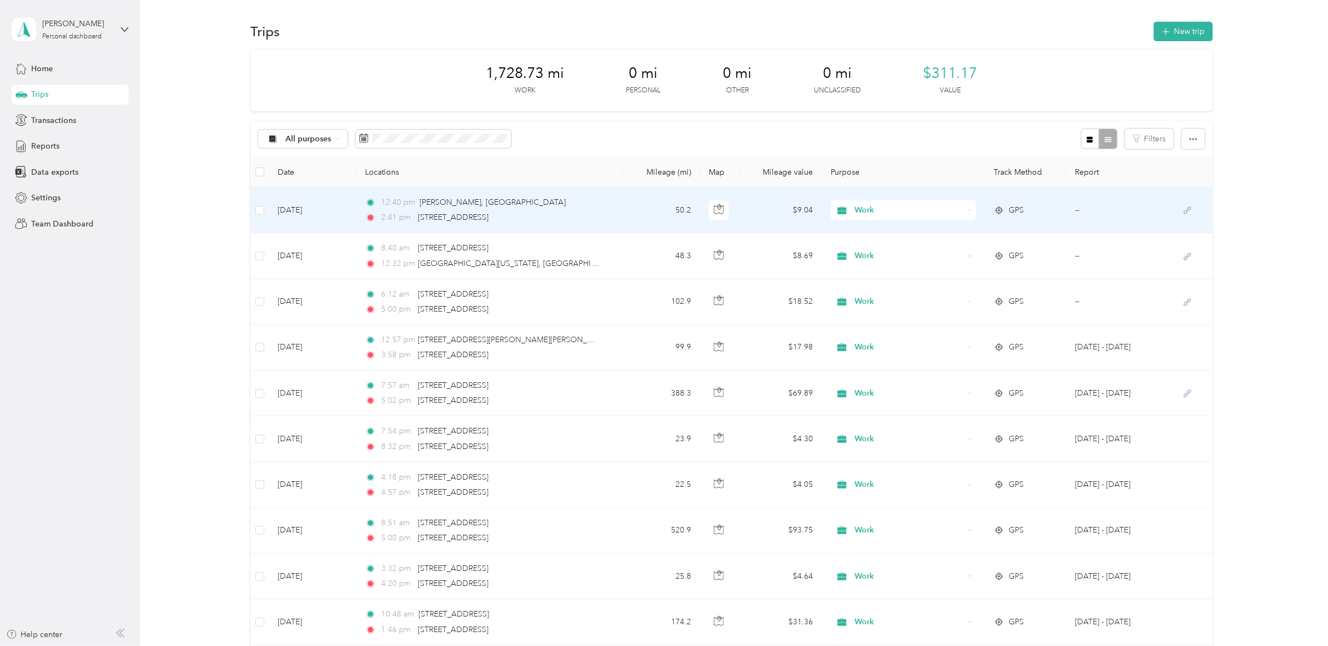
click at [574, 211] on div "2:41 pm 8811 Crown Jewel Drive, Richmond" at bounding box center [482, 217] width 234 height 12
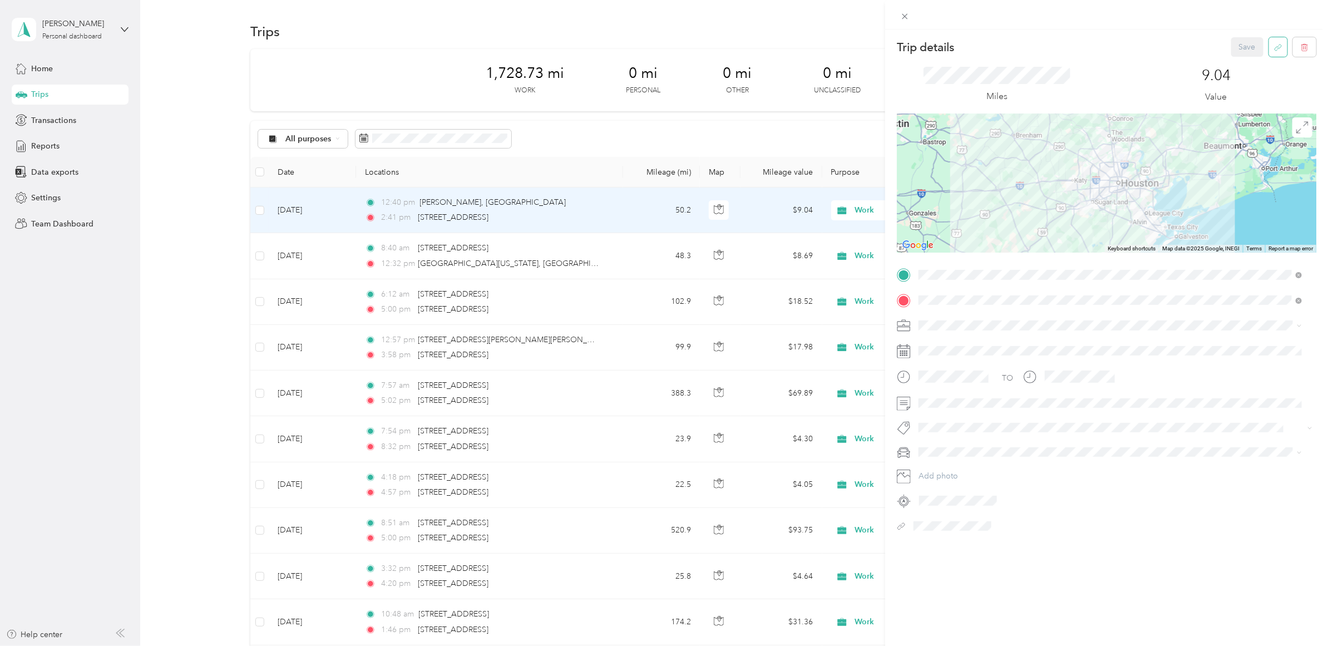
click at [1062, 48] on icon "button" at bounding box center [1279, 46] width 4 height 4
click at [1062, 55] on button "Yes" at bounding box center [1237, 55] width 22 height 18
click at [1062, 44] on div "Save" at bounding box center [1274, 46] width 86 height 19
click at [1062, 22] on icon at bounding box center [1303, 22] width 9 height 10
click at [907, 12] on icon at bounding box center [904, 16] width 9 height 9
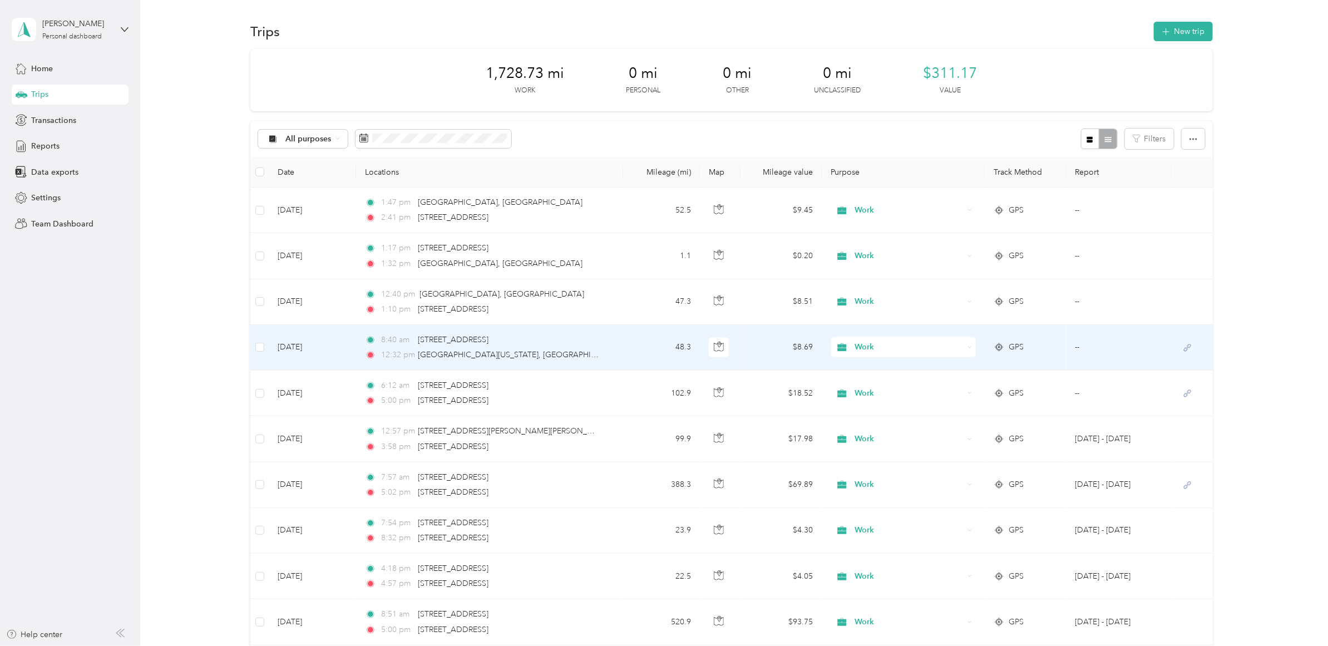
click at [596, 345] on div "8:40 am 8811 Crown Jewel Drive, Richmond" at bounding box center [482, 340] width 234 height 12
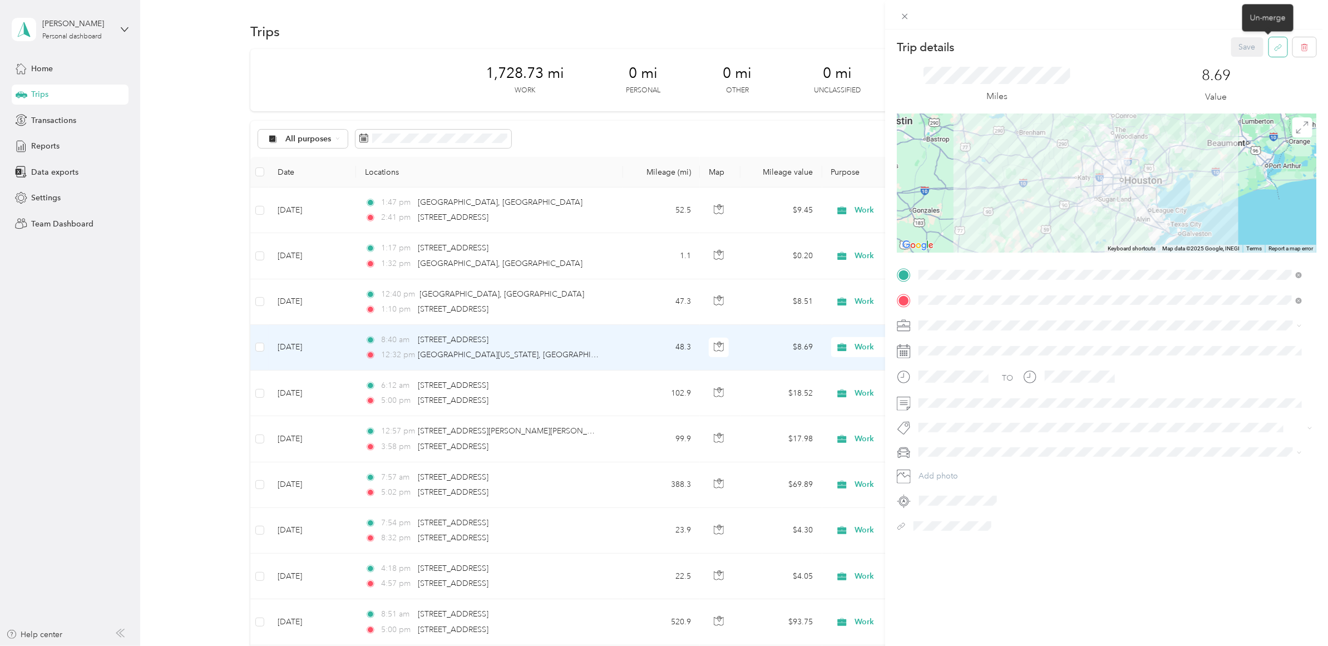
click at [1062, 52] on button "button" at bounding box center [1278, 46] width 18 height 19
click at [1062, 17] on div "Un-merge" at bounding box center [1267, 17] width 51 height 27
click at [1062, 54] on button "Yes" at bounding box center [1237, 55] width 22 height 18
click at [898, 16] on span at bounding box center [905, 16] width 16 height 16
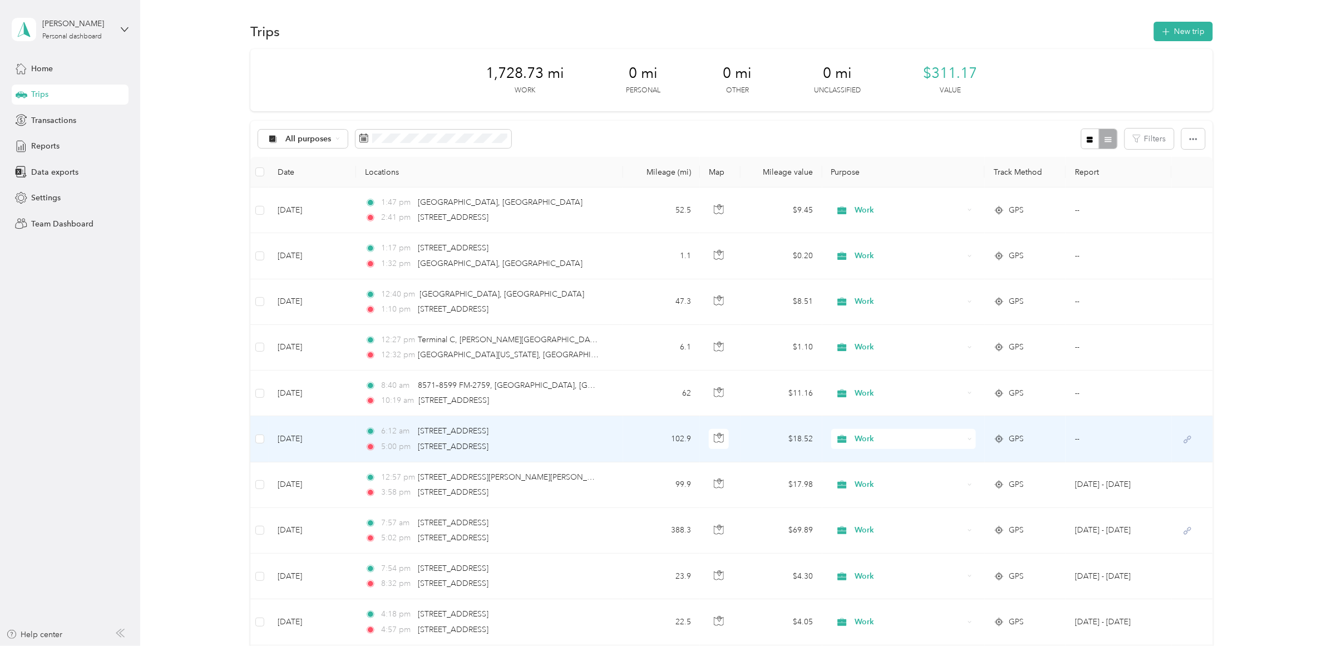
click at [637, 444] on td "102.9" at bounding box center [661, 439] width 77 height 46
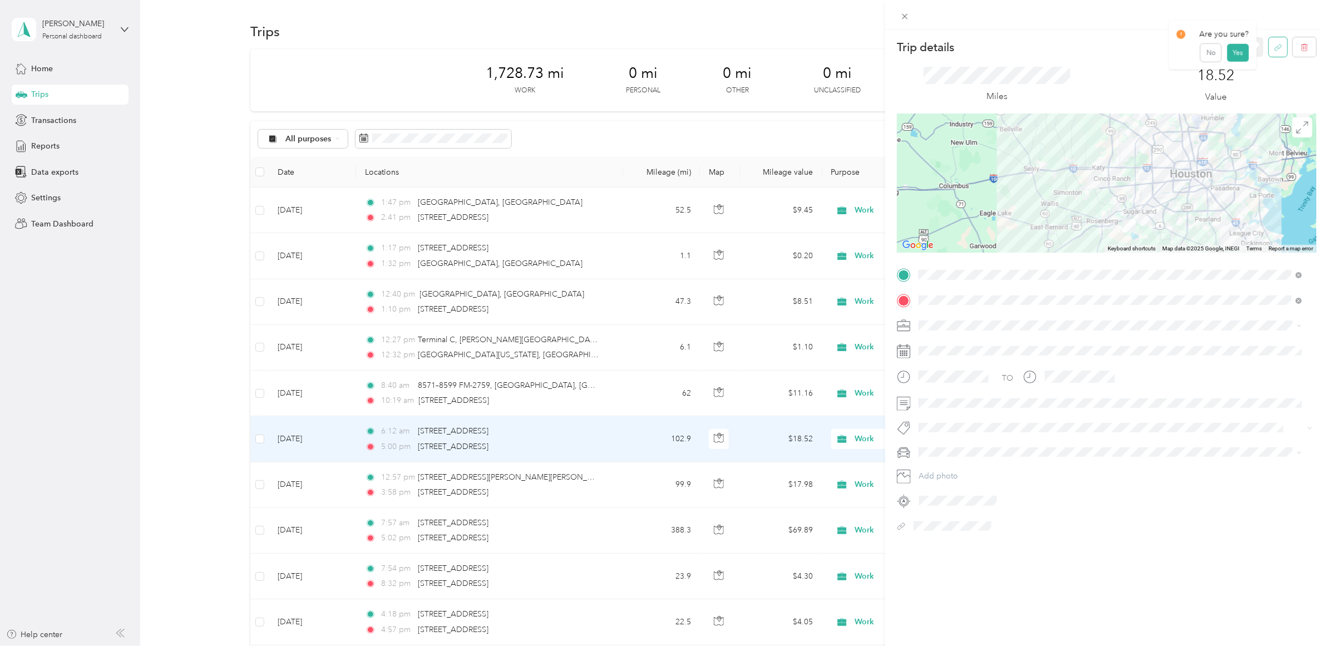
click at [1062, 48] on icon "button" at bounding box center [1278, 47] width 8 height 8
click at [1062, 53] on button "Yes" at bounding box center [1237, 55] width 22 height 18
click at [904, 18] on icon at bounding box center [904, 16] width 9 height 9
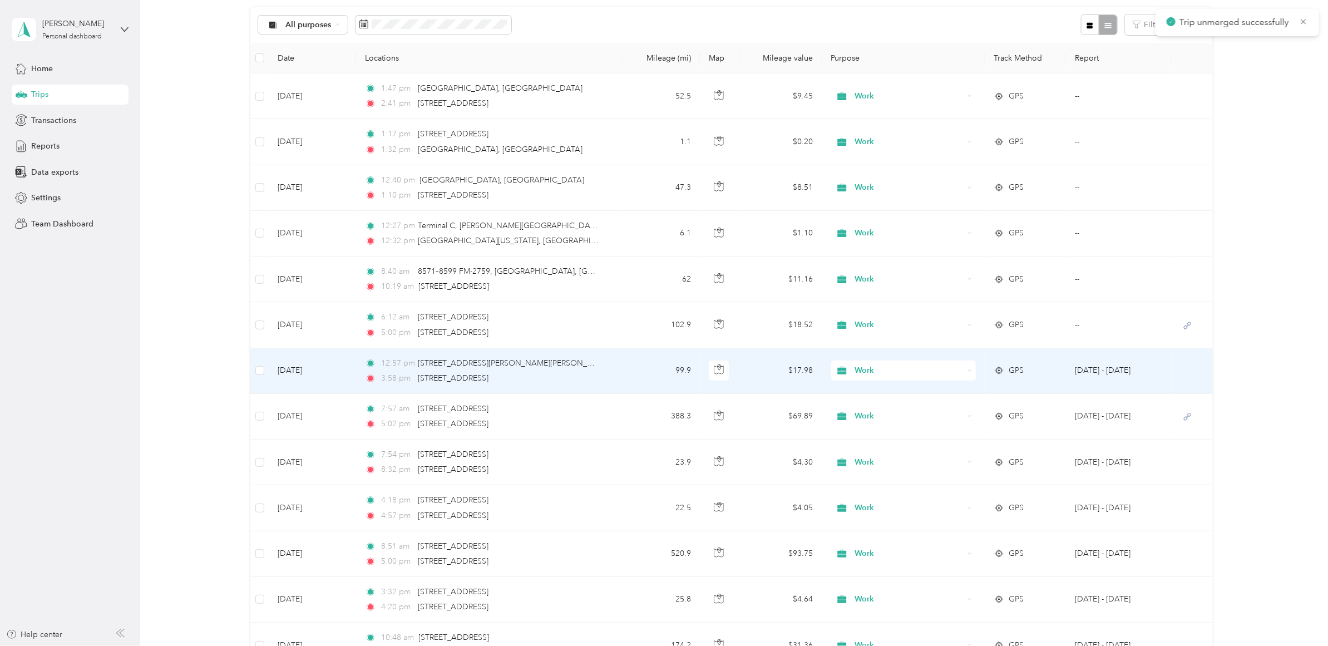
scroll to position [139, 0]
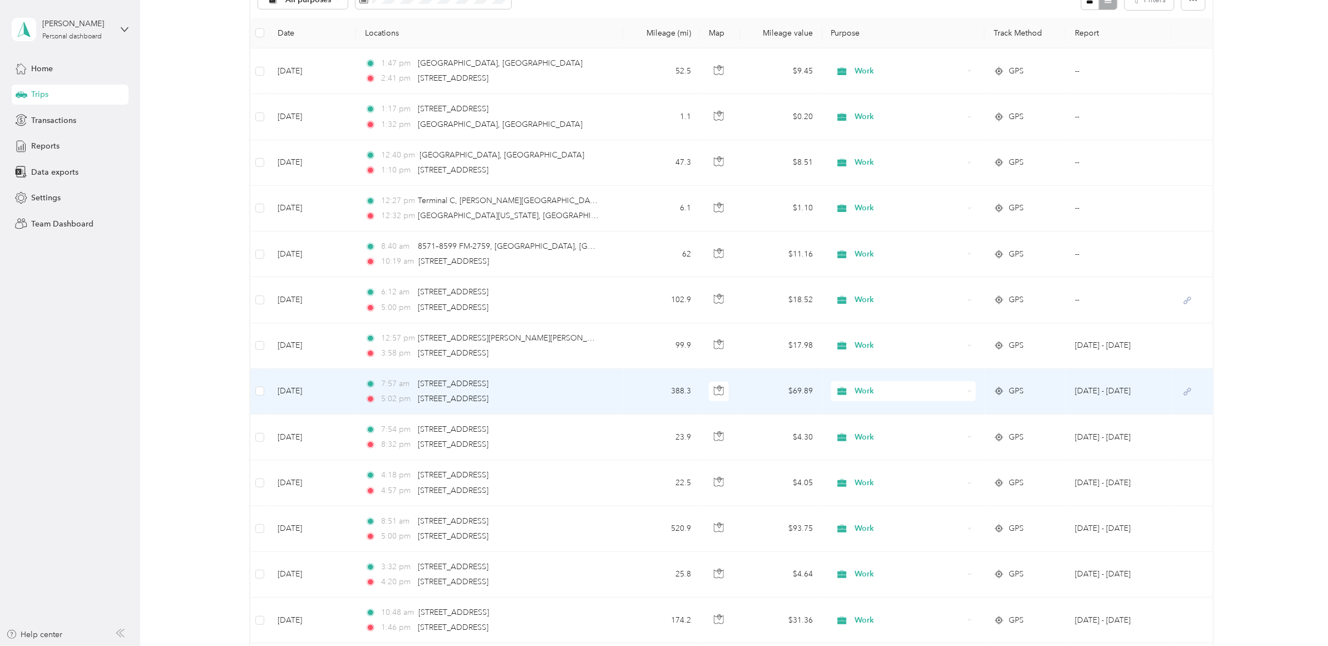
click at [658, 385] on td "388.3" at bounding box center [661, 392] width 77 height 46
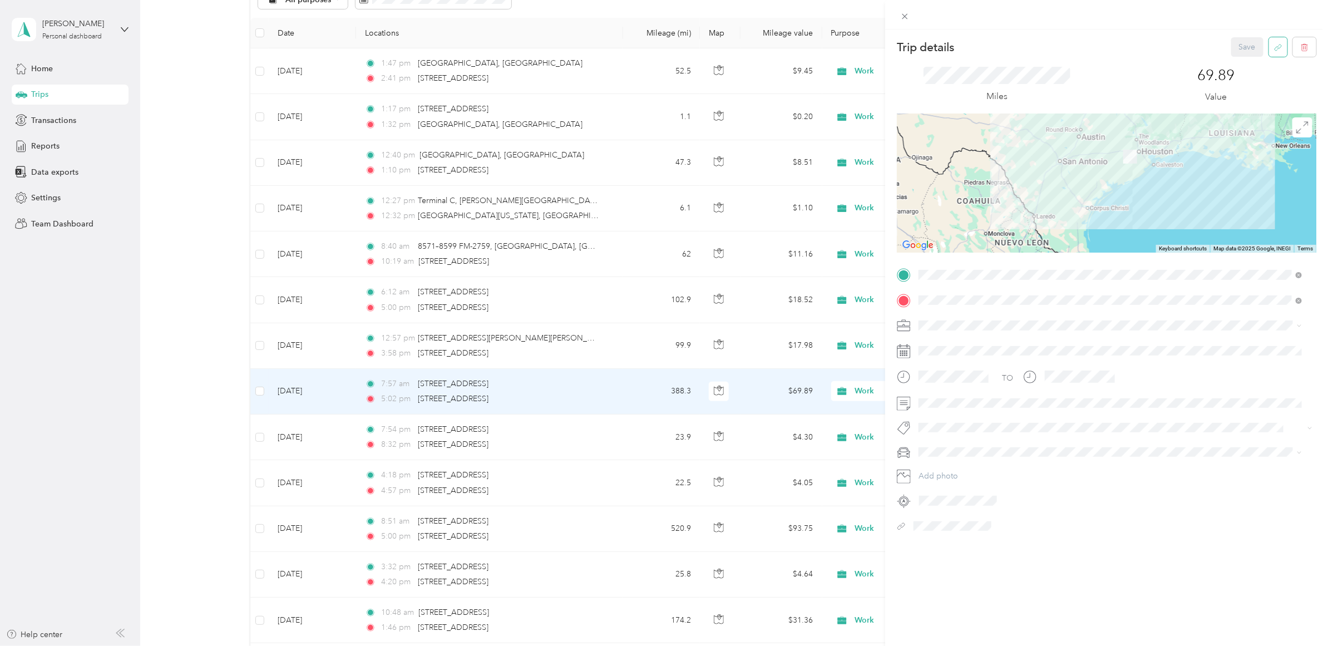
click at [1062, 46] on icon "button" at bounding box center [1278, 47] width 8 height 8
click at [1062, 59] on button "Yes" at bounding box center [1237, 55] width 22 height 18
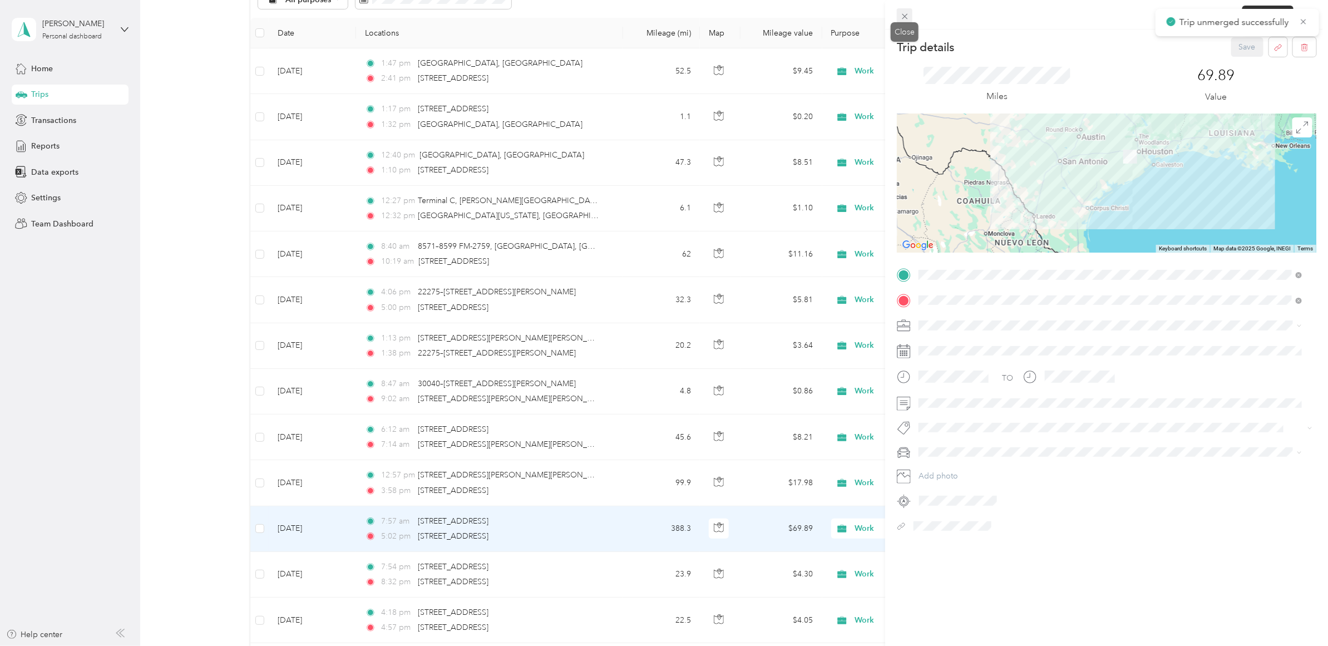
click at [908, 19] on icon at bounding box center [904, 16] width 9 height 9
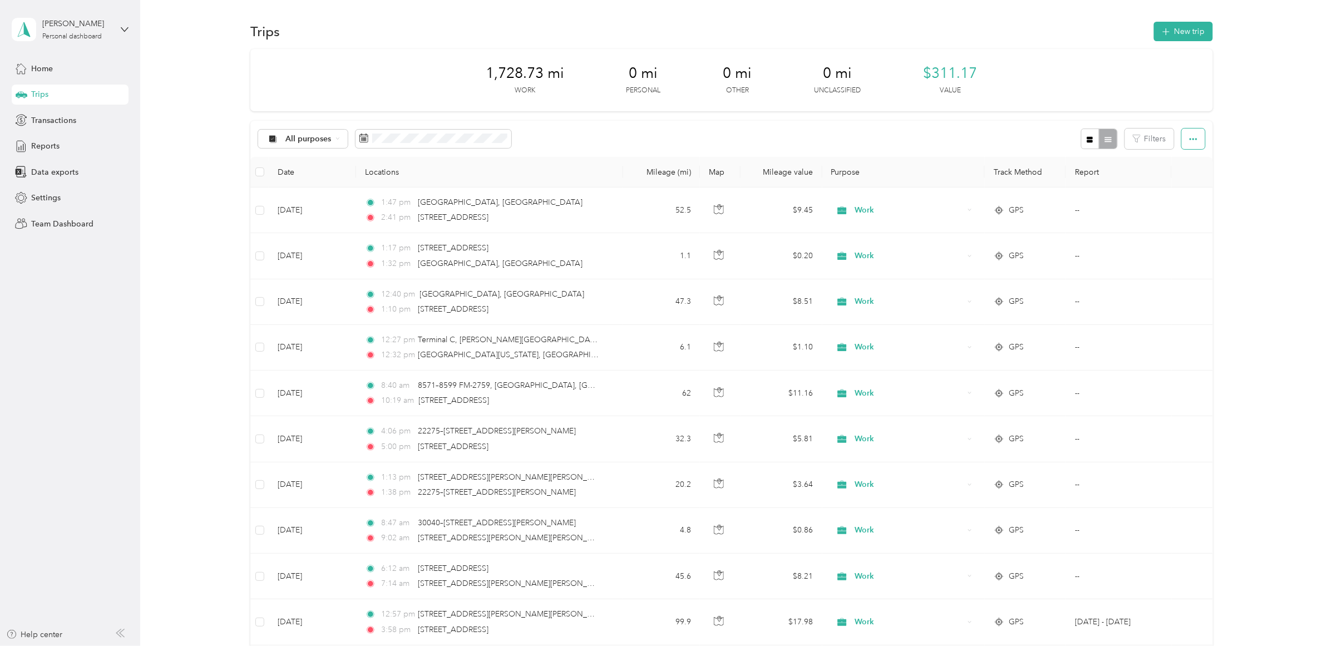
click at [1062, 134] on span "button" at bounding box center [1193, 138] width 8 height 9
click at [1062, 156] on span "Select all" at bounding box center [1176, 159] width 31 height 9
click at [1062, 138] on button "Cancel" at bounding box center [1178, 137] width 53 height 19
click at [1062, 139] on button "button" at bounding box center [1192, 138] width 23 height 21
click at [1062, 172] on li "Export" at bounding box center [1177, 179] width 46 height 19
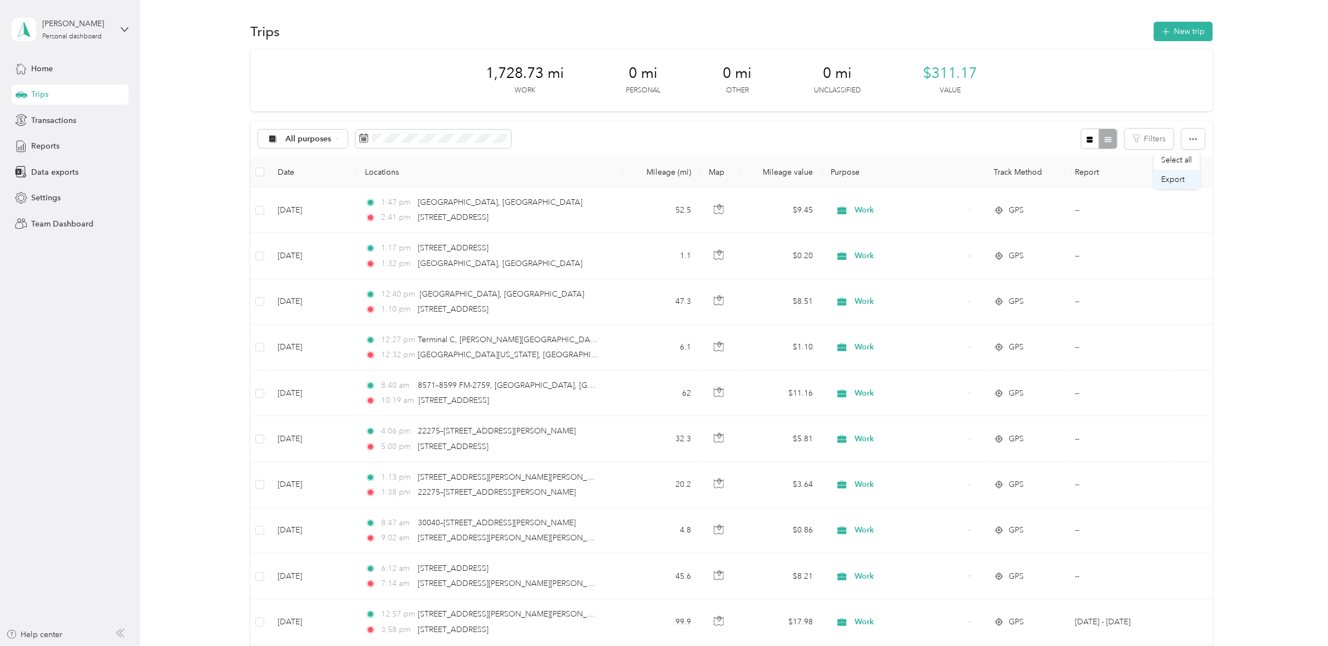
click at [1062, 179] on span "Export" at bounding box center [1172, 179] width 23 height 9
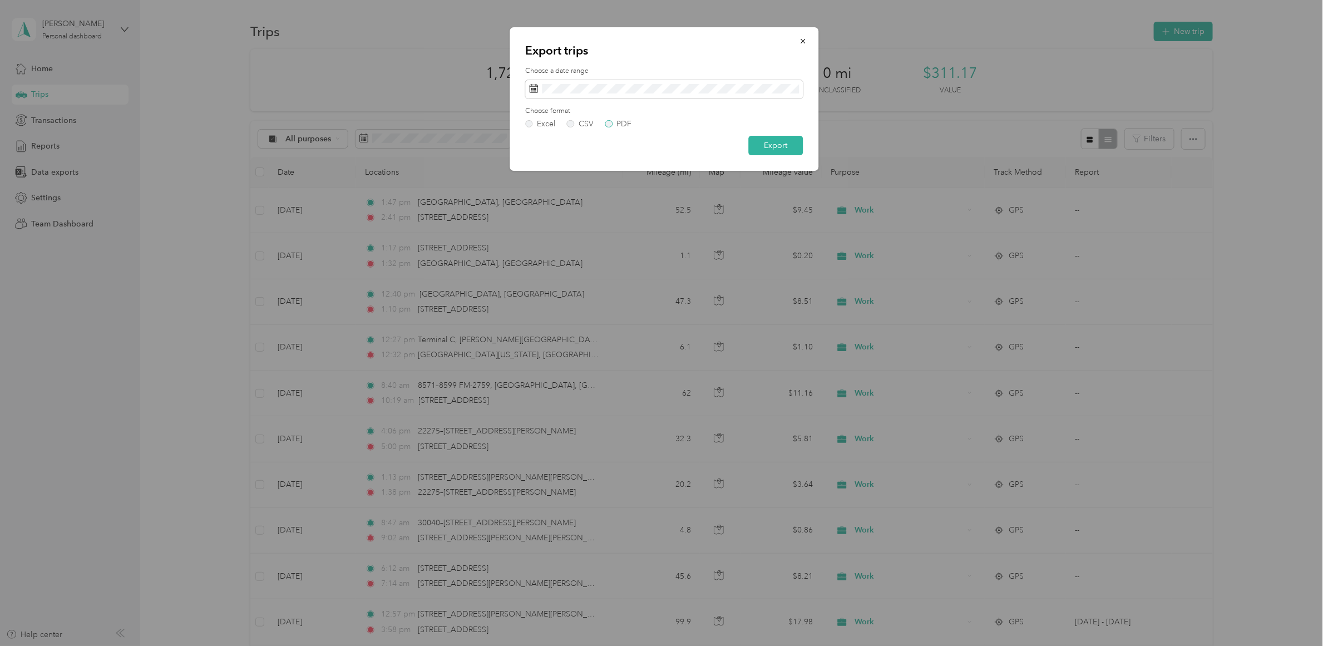
click at [613, 125] on label "PDF" at bounding box center [618, 124] width 27 height 8
click at [774, 143] on button "Export" at bounding box center [775, 145] width 55 height 19
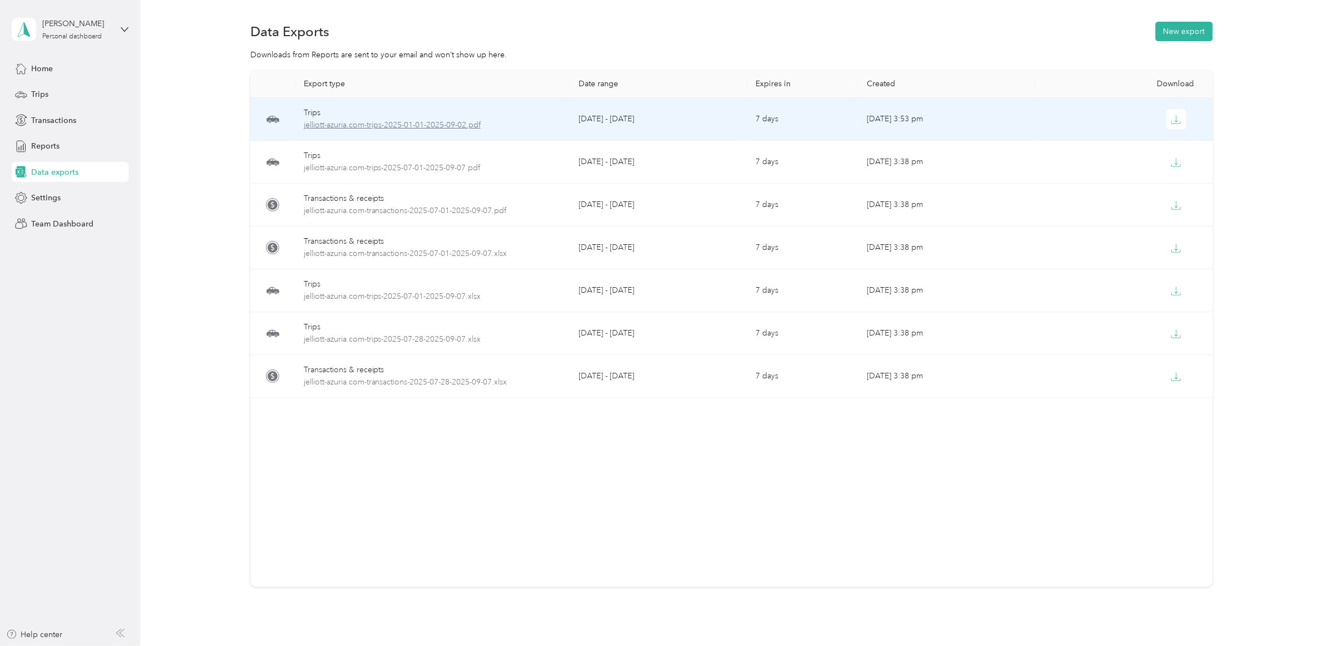
click at [421, 122] on span "jelliott-azuria.com-trips-2025-01-01-2025-09-02.pdf" at bounding box center [432, 125] width 257 height 12
click at [442, 120] on span "jelliott-azuria.com-trips-2025-01-01-2025-09-02.pdf" at bounding box center [432, 125] width 257 height 12
click at [1175, 117] on icon "button" at bounding box center [1176, 120] width 10 height 10
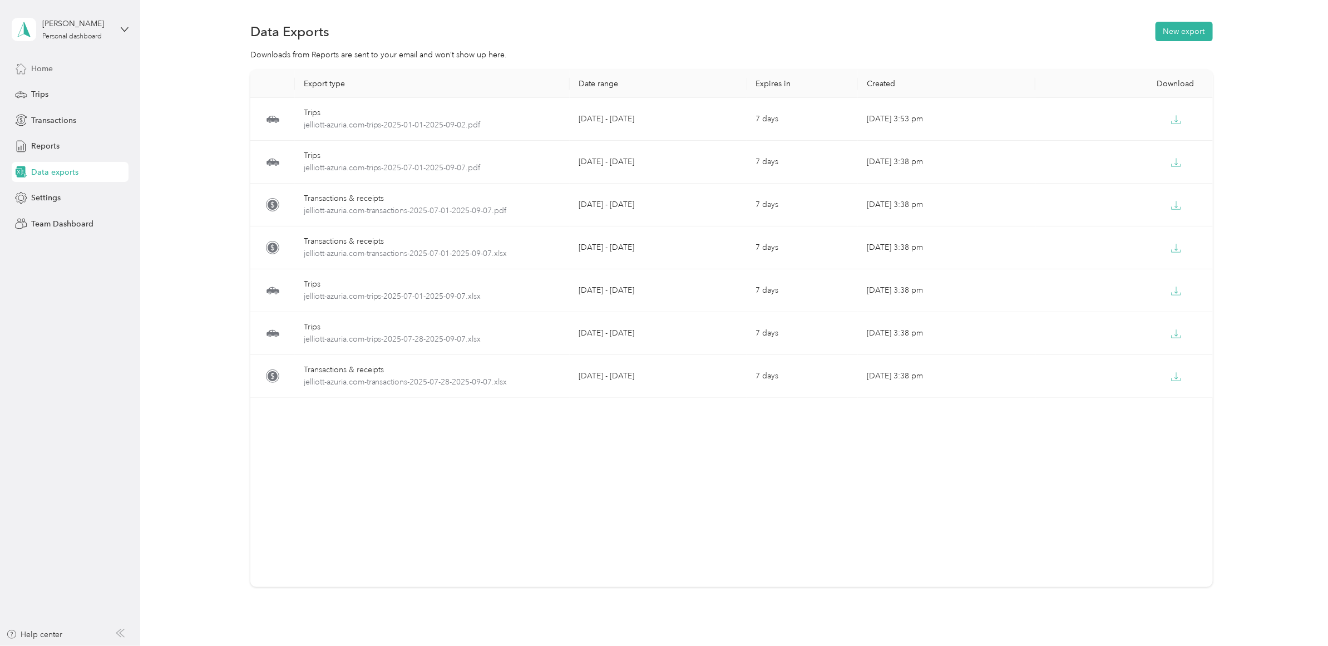
click at [39, 70] on span "Home" at bounding box center [42, 69] width 22 height 12
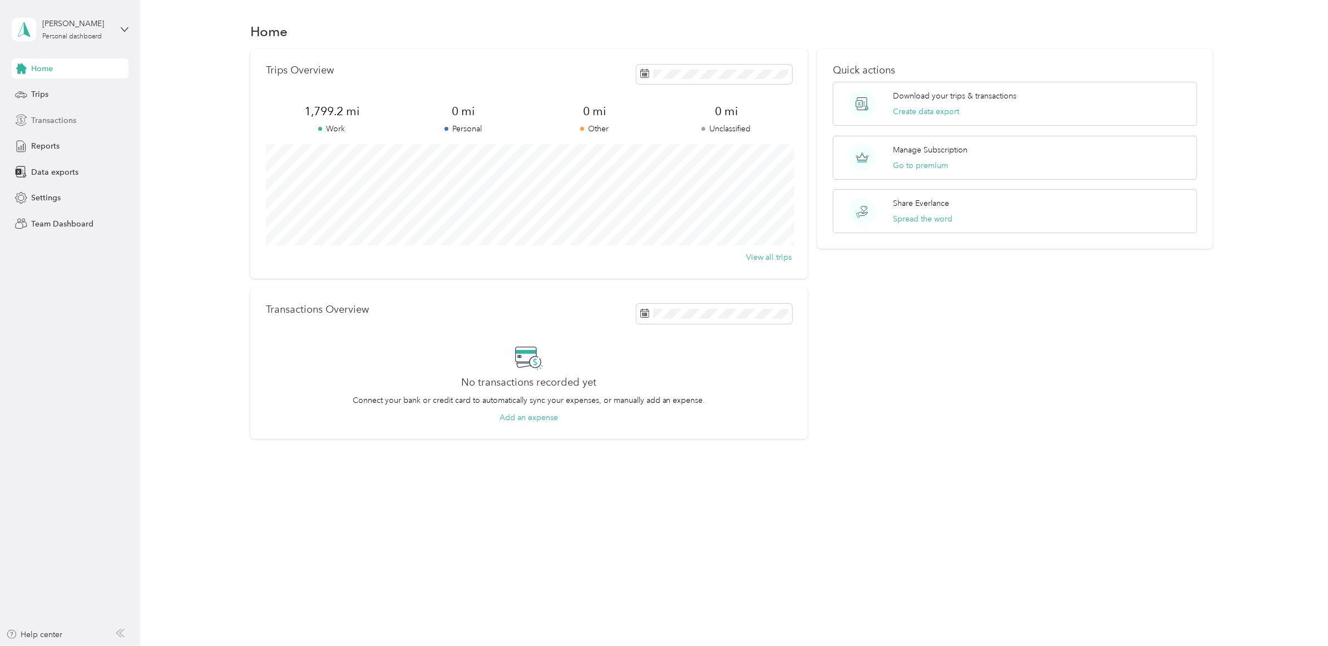
click at [53, 122] on span "Transactions" at bounding box center [53, 121] width 45 height 12
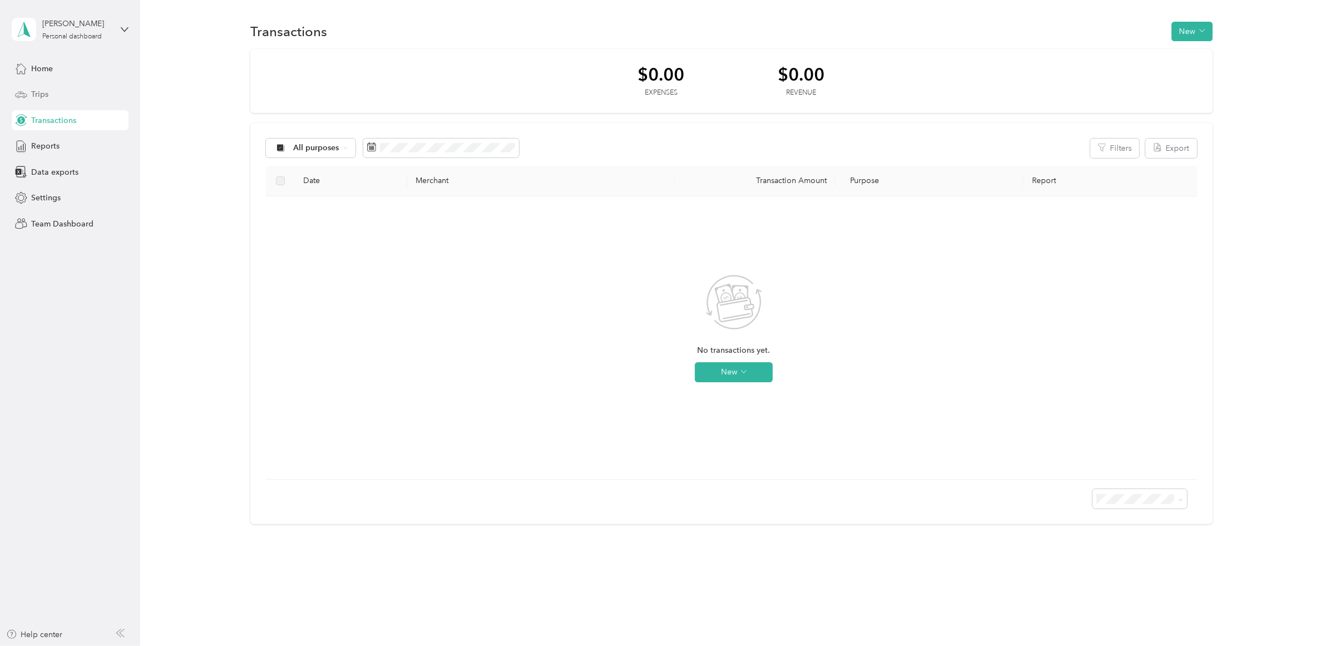
click at [43, 92] on span "Trips" at bounding box center [39, 94] width 17 height 12
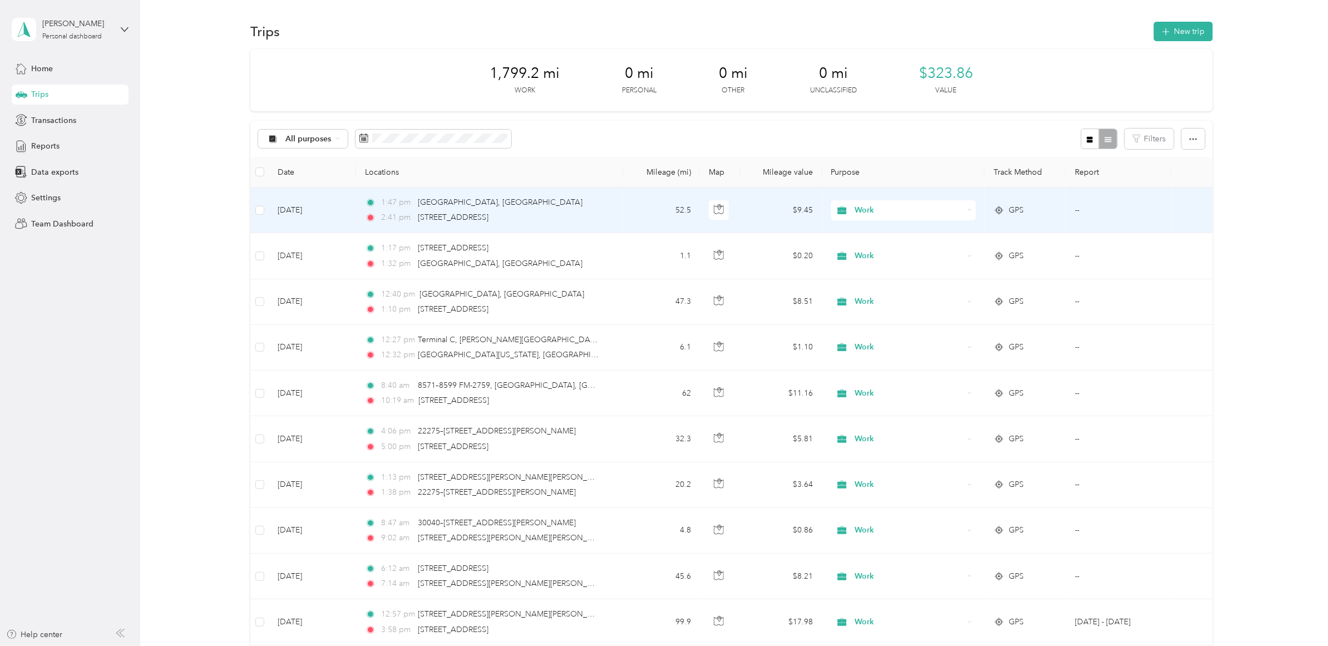
click at [339, 204] on td "[DATE]" at bounding box center [312, 210] width 87 height 46
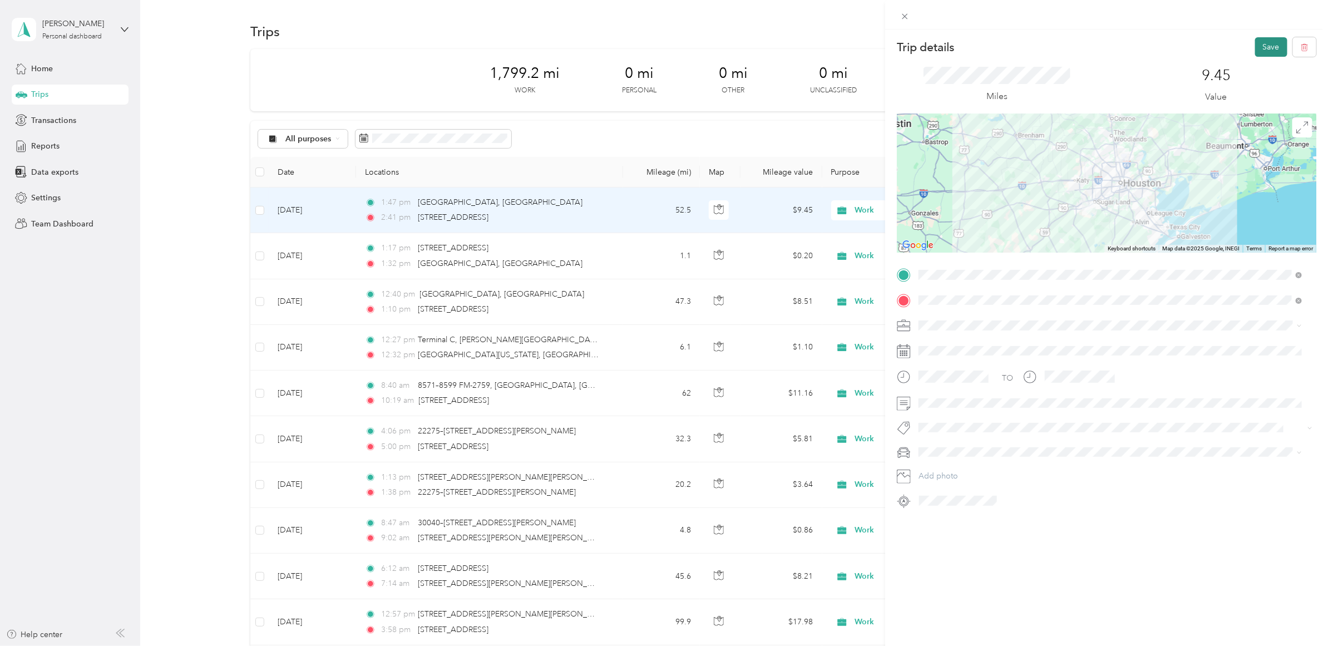
click at [1255, 51] on button "Save" at bounding box center [1271, 46] width 32 height 19
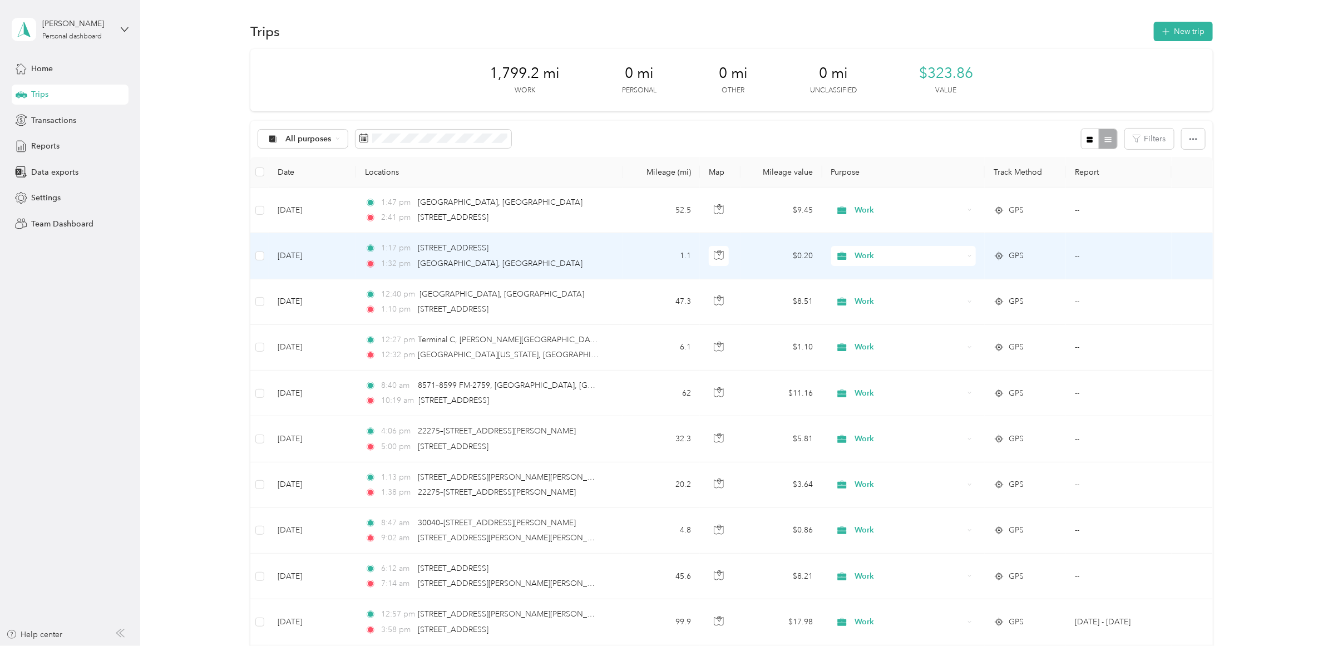
click at [345, 248] on td "[DATE]" at bounding box center [312, 256] width 87 height 46
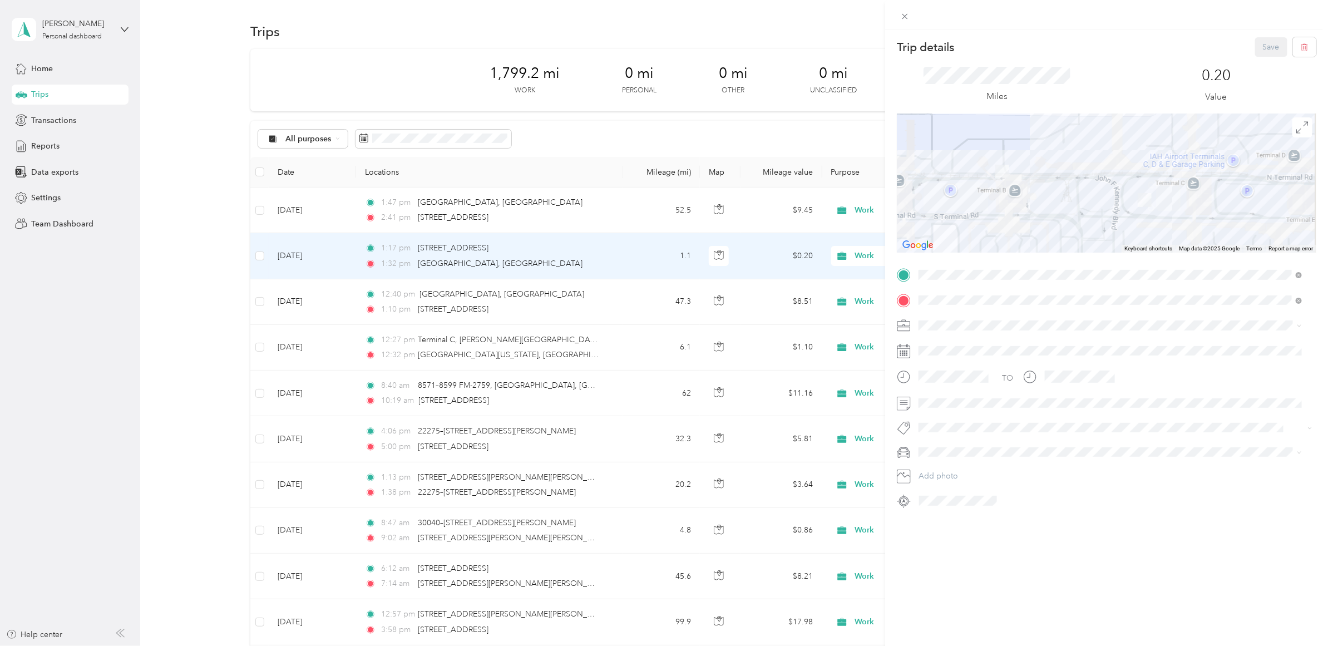
click at [337, 349] on div "Trip details Save This trip cannot be edited because it is either under review,…" at bounding box center [664, 323] width 1328 height 646
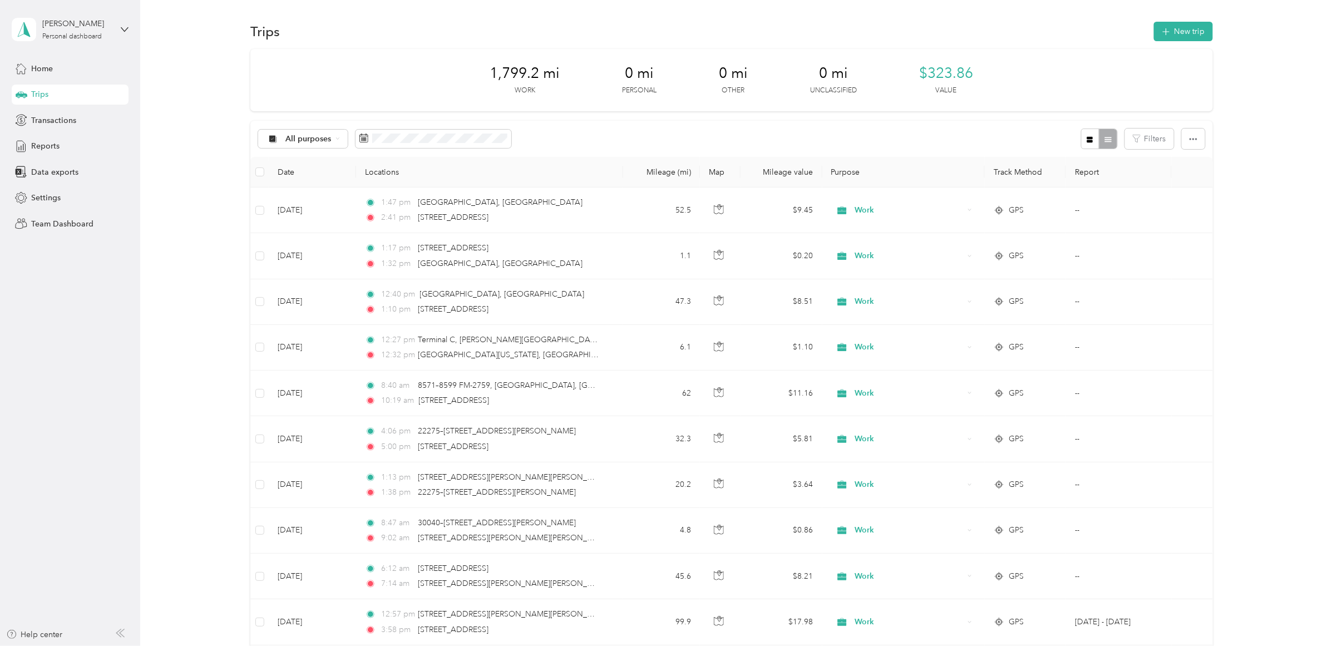
click at [337, 349] on td "[DATE]" at bounding box center [312, 348] width 87 height 46
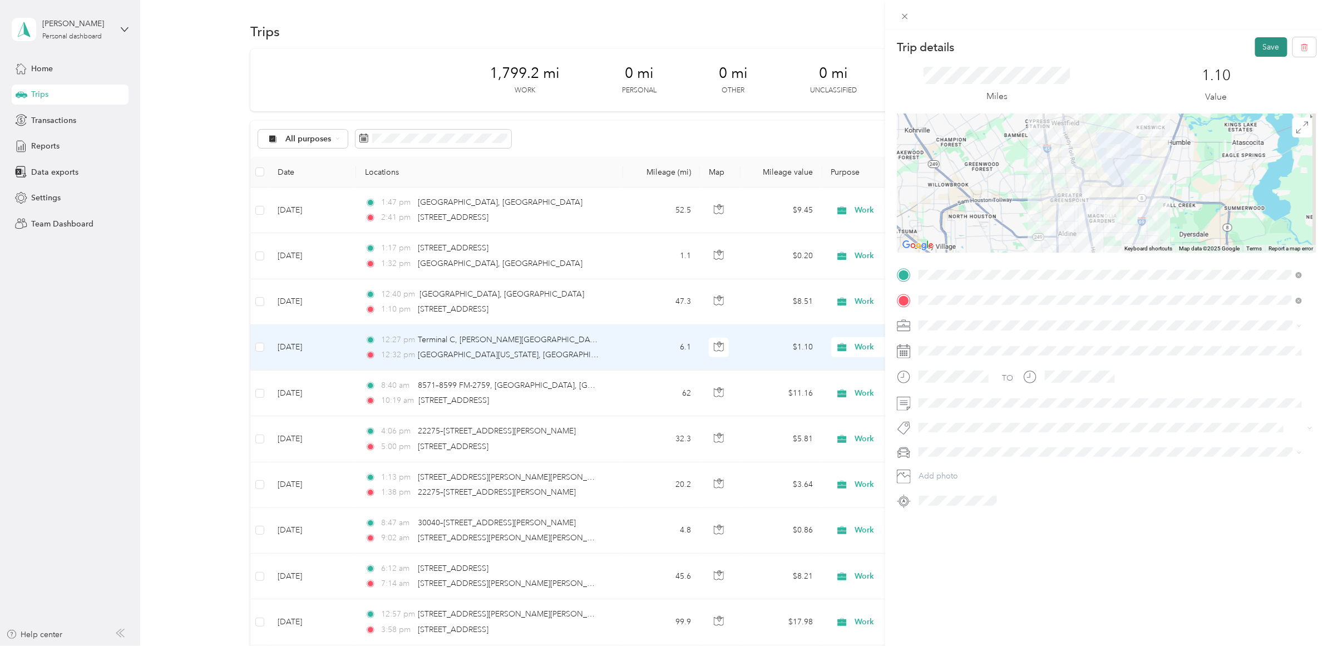
click at [1260, 55] on button "Save" at bounding box center [1271, 46] width 32 height 19
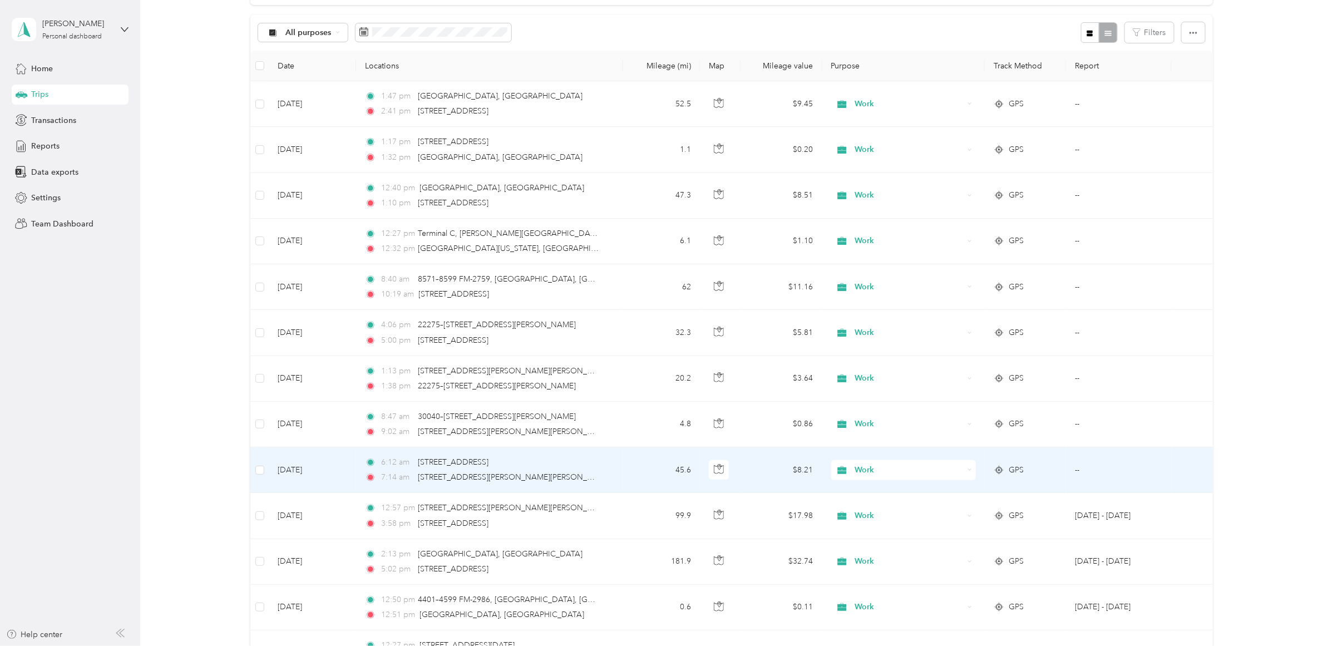
scroll to position [139, 0]
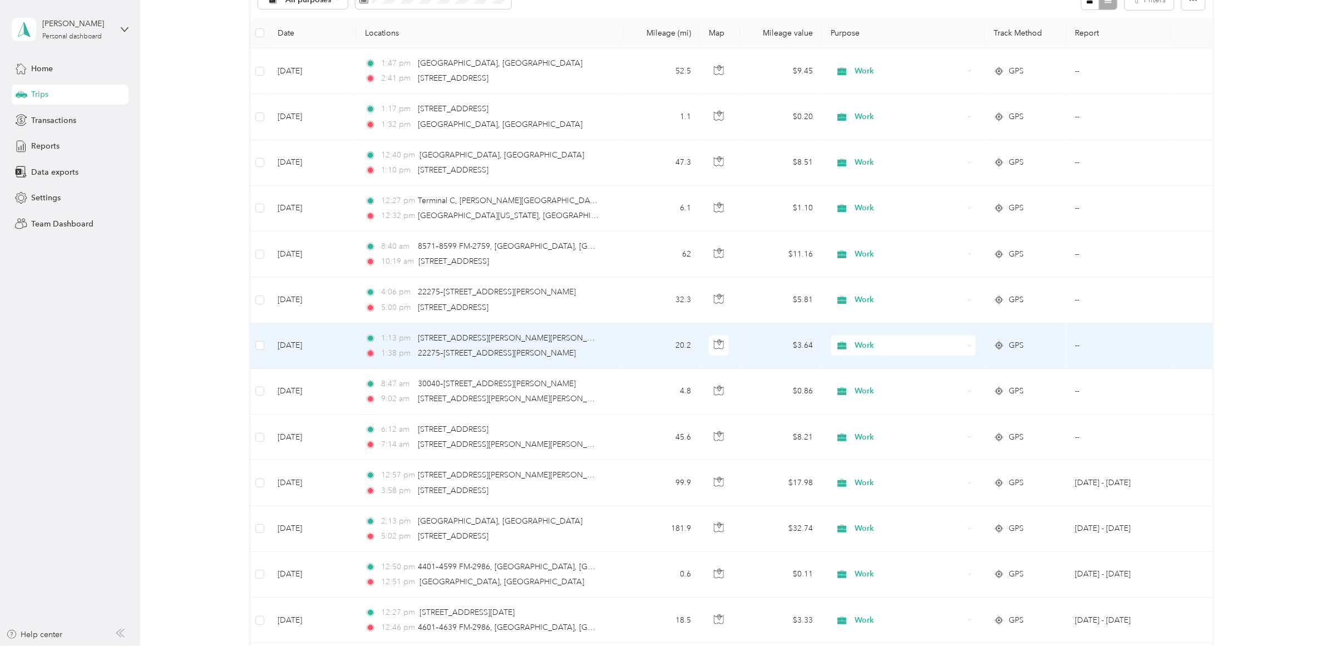
click at [335, 345] on td "[DATE]" at bounding box center [312, 346] width 87 height 46
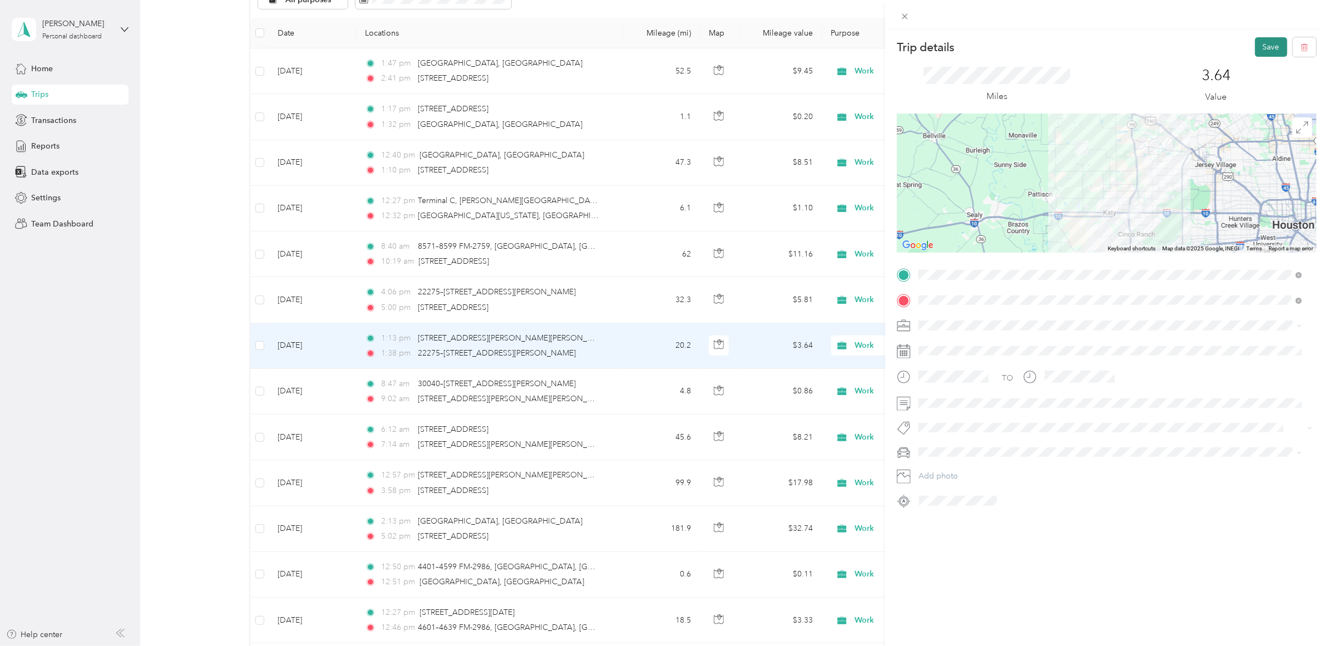
click at [1269, 46] on button "Save" at bounding box center [1271, 46] width 32 height 19
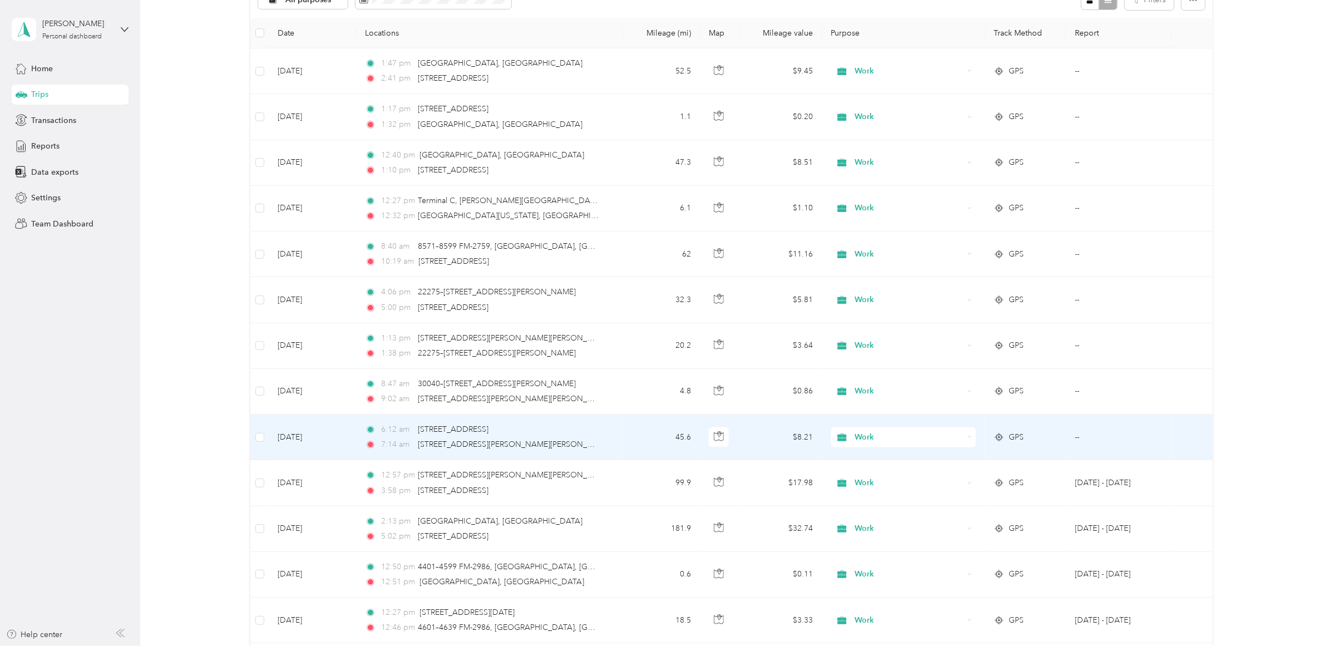
click at [351, 441] on td "[DATE]" at bounding box center [312, 437] width 87 height 46
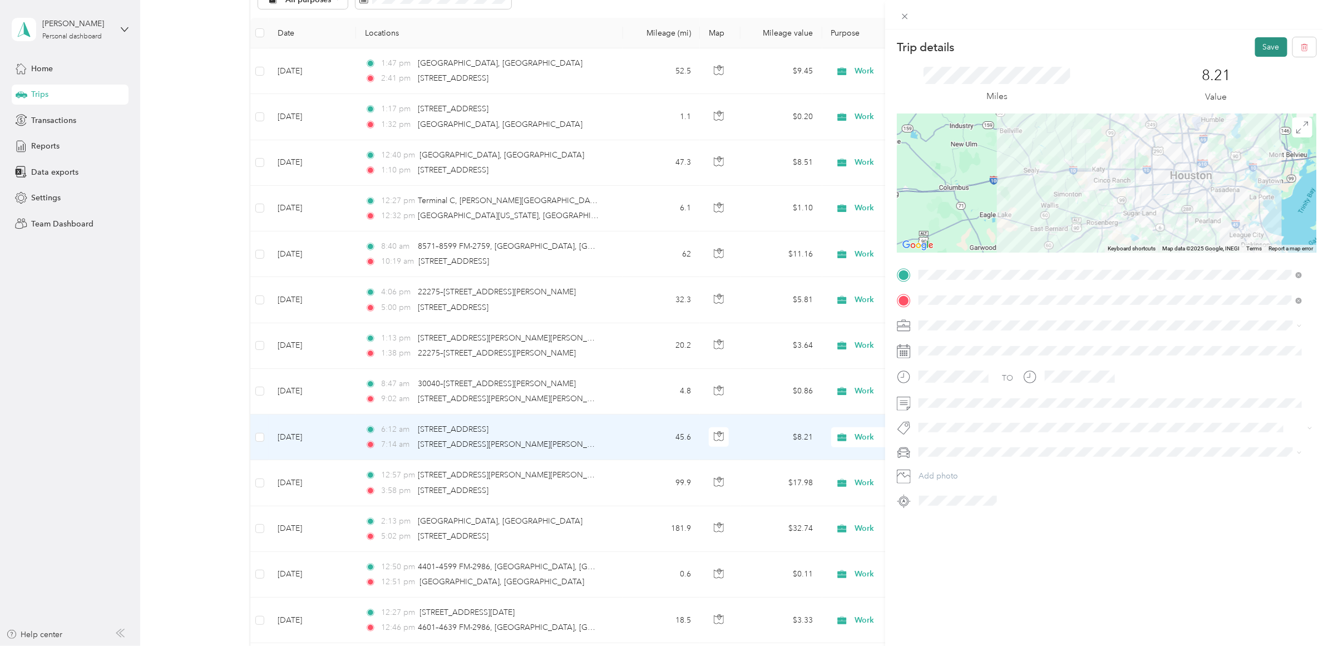
click at [1266, 47] on button "Save" at bounding box center [1271, 46] width 32 height 19
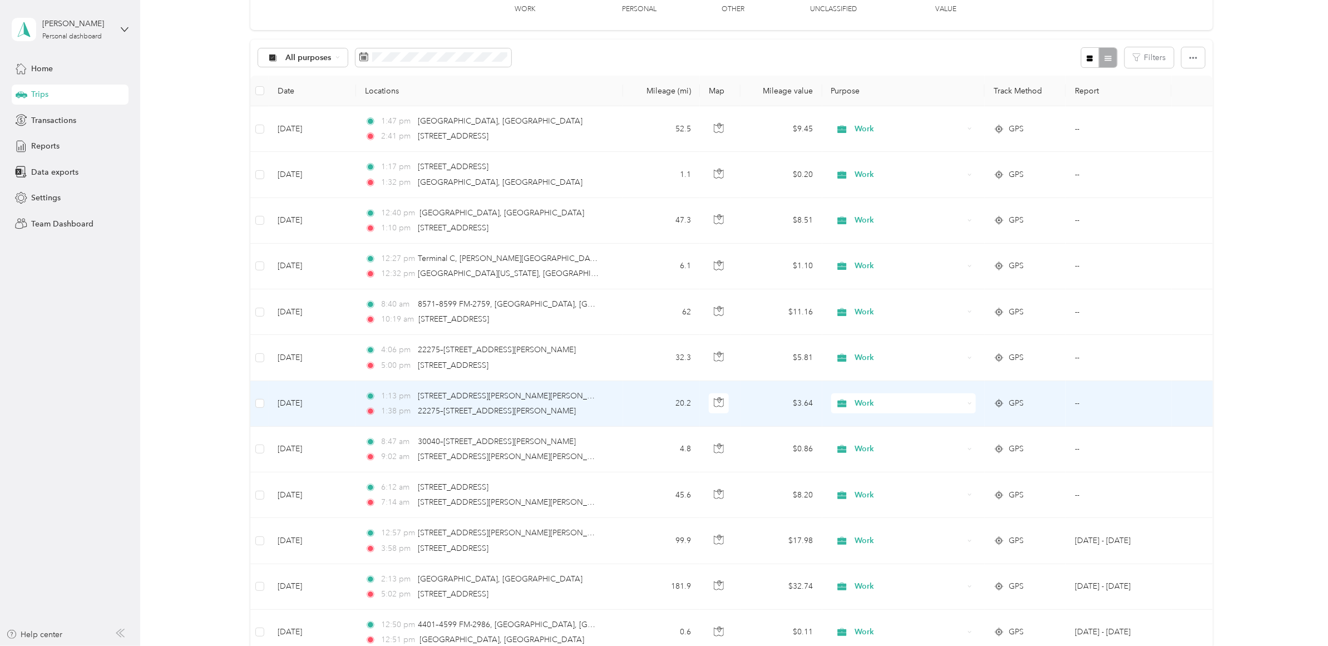
scroll to position [70, 0]
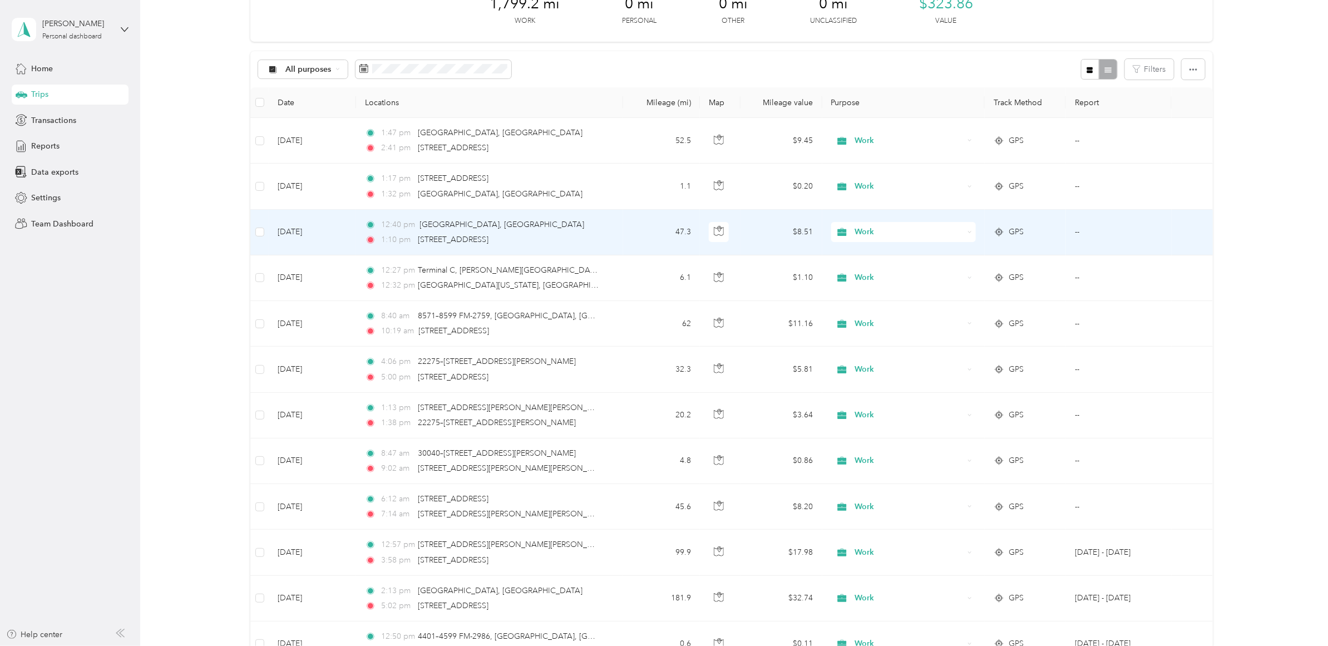
click at [329, 232] on td "[DATE]" at bounding box center [312, 233] width 87 height 46
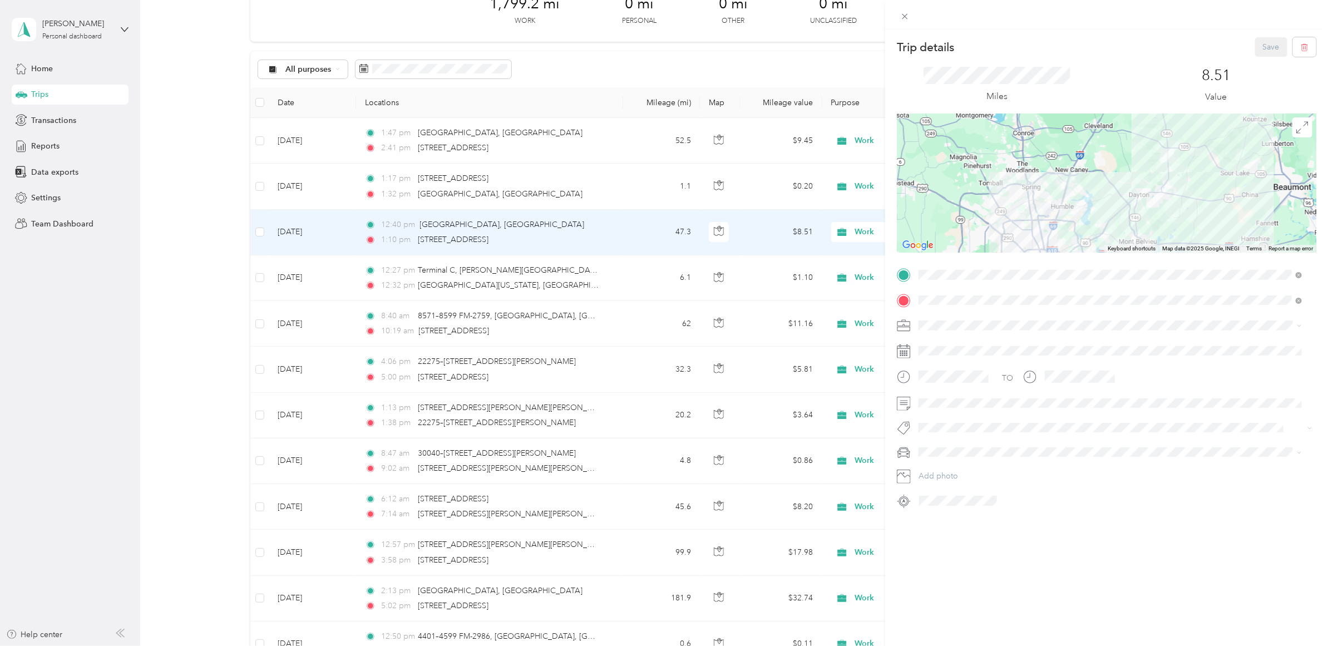
click at [258, 233] on div "Trip details Save This trip cannot be edited because it is either under review,…" at bounding box center [664, 323] width 1328 height 646
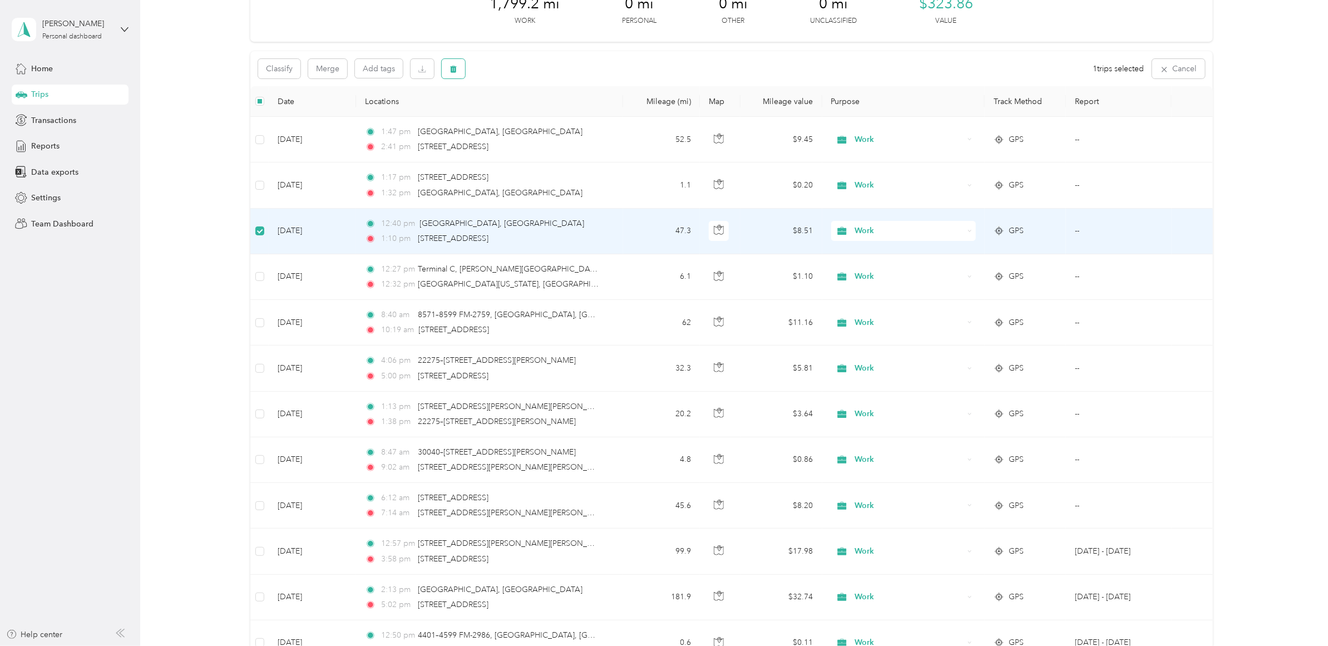
click at [454, 64] on span "button" at bounding box center [453, 68] width 8 height 9
click at [526, 112] on button "Yes" at bounding box center [536, 115] width 22 height 18
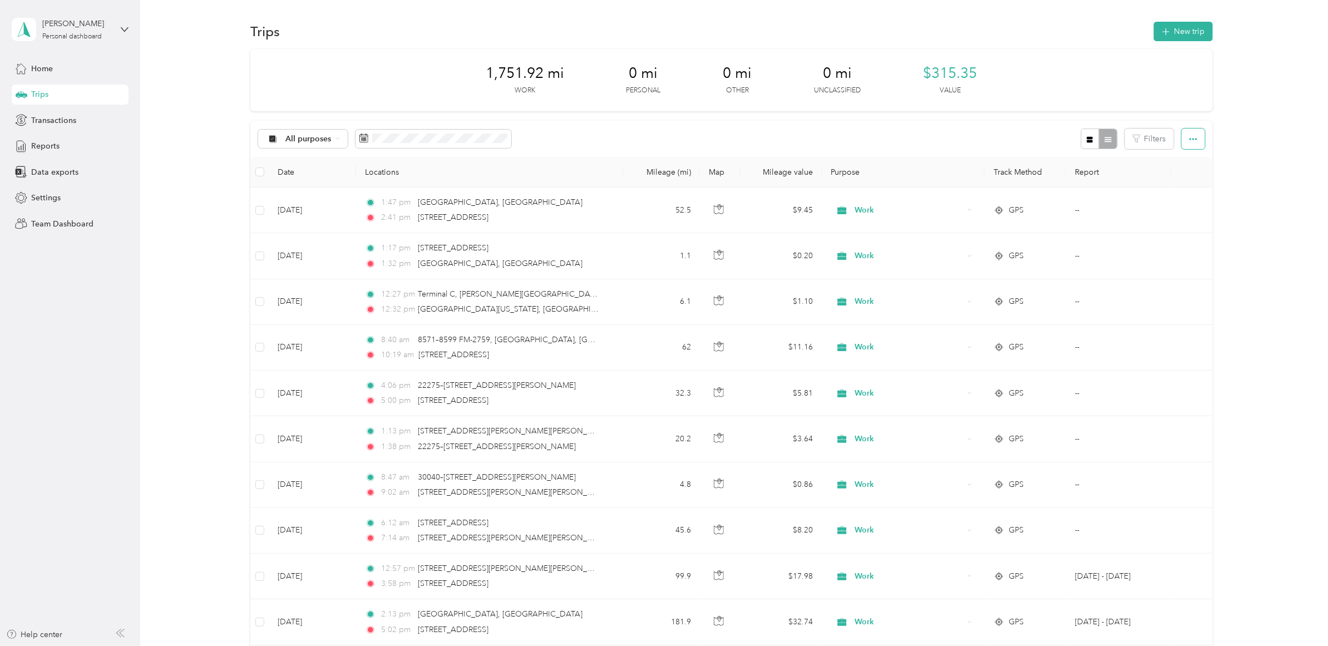
click at [1188, 143] on button "button" at bounding box center [1192, 138] width 23 height 21
click at [1170, 176] on span "Export" at bounding box center [1172, 179] width 23 height 9
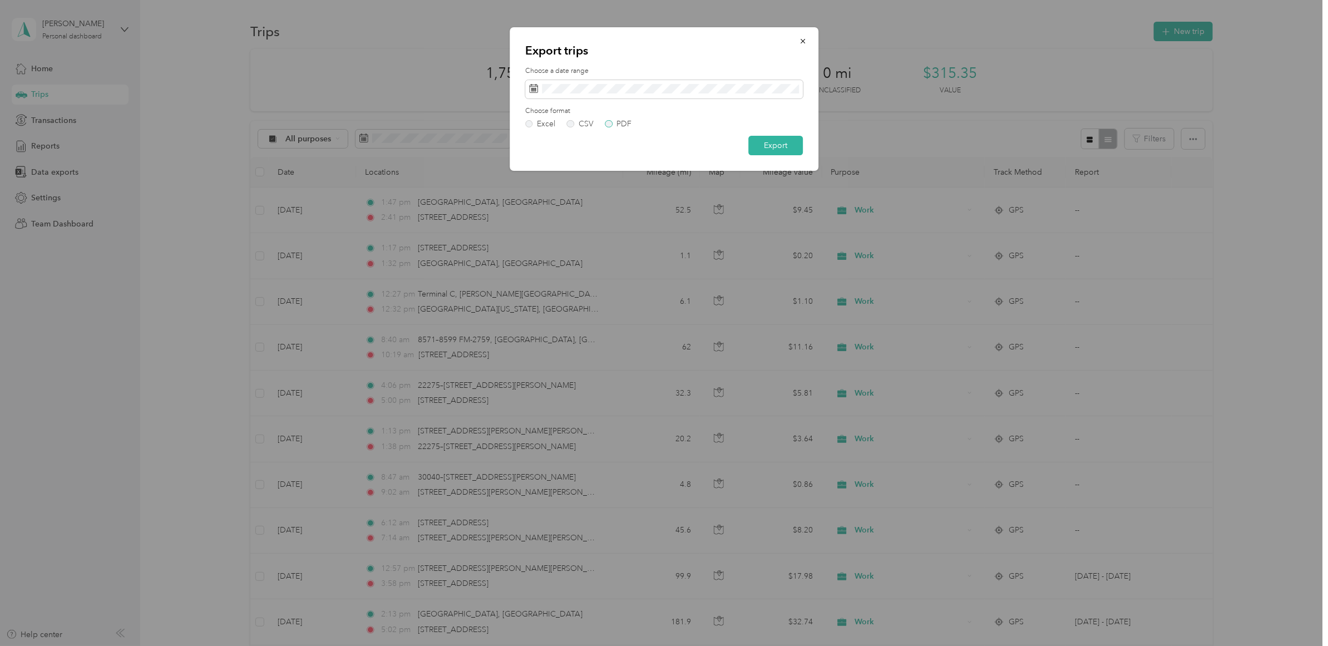
click at [618, 124] on div "PDF" at bounding box center [624, 124] width 15 height 8
click at [530, 121] on label "Excel" at bounding box center [540, 124] width 30 height 8
click at [607, 124] on label "PDF" at bounding box center [618, 124] width 27 height 8
click at [775, 149] on button "Export" at bounding box center [775, 145] width 55 height 19
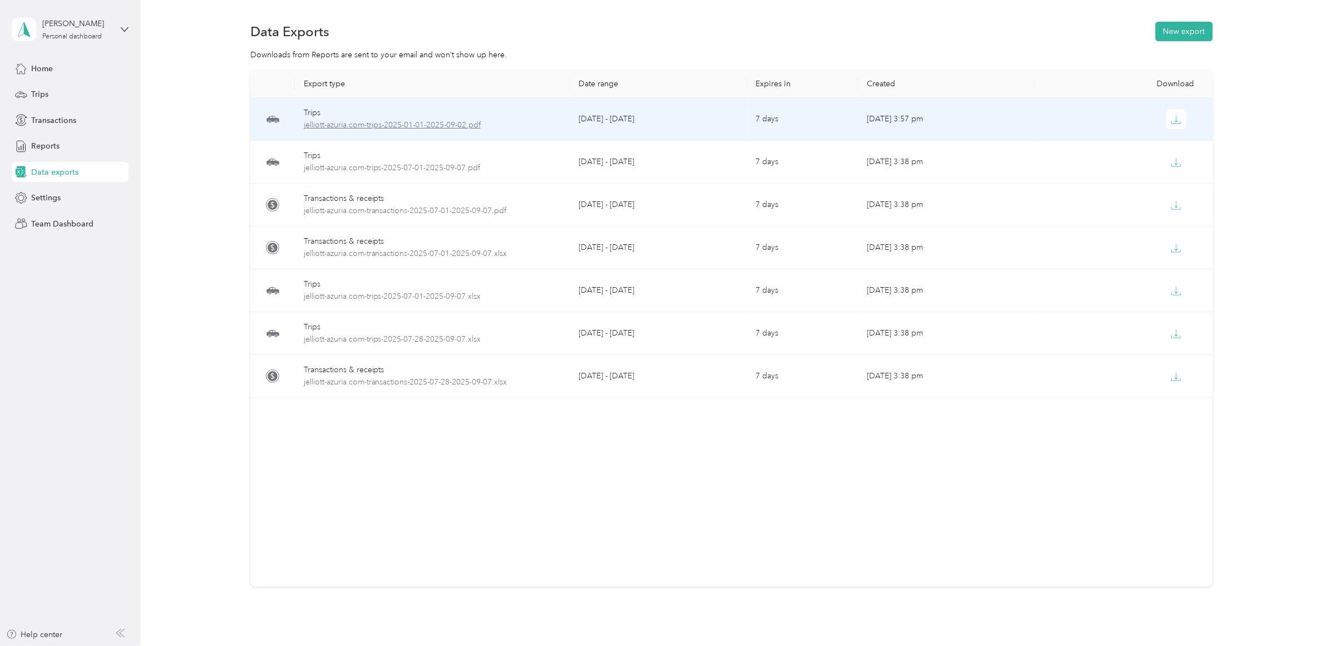
click at [430, 123] on span "jelliott-azuria.com-trips-2025-01-01-2025-09-02.pdf" at bounding box center [432, 125] width 257 height 12
click at [455, 126] on span "jelliott-azuria.com-trips-2025-01-01-2025-09-02.pdf" at bounding box center [432, 125] width 257 height 12
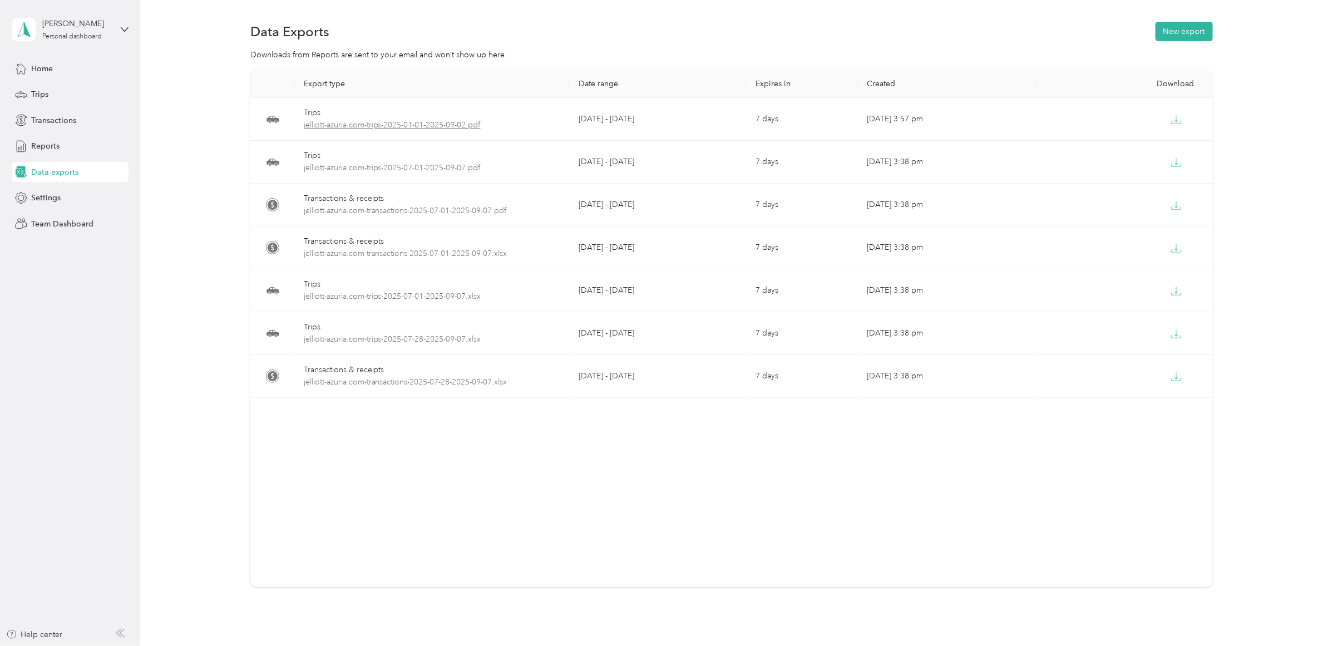
drag, startPoint x: 455, startPoint y: 126, endPoint x: 479, endPoint y: 120, distance: 24.8
click at [479, 120] on span "jelliott-azuria.com-trips-2025-01-01-2025-09-02.pdf" at bounding box center [432, 125] width 257 height 12
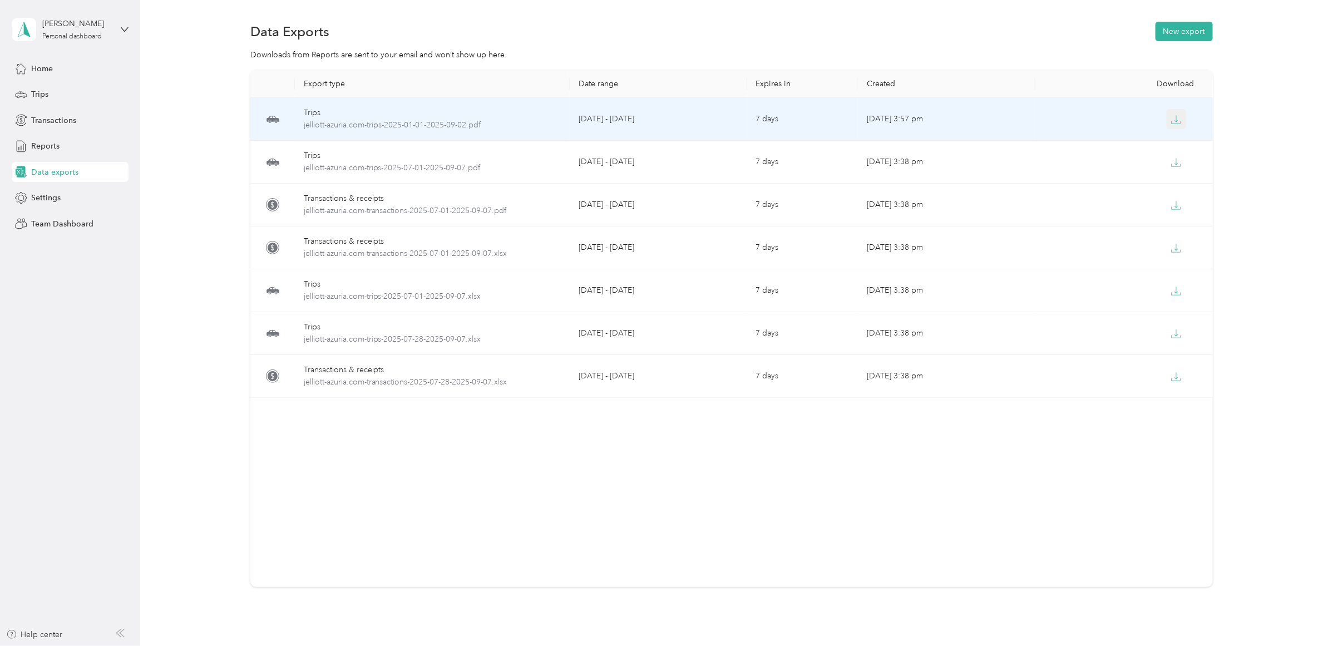
click at [1174, 123] on icon "button" at bounding box center [1175, 122] width 9 height 2
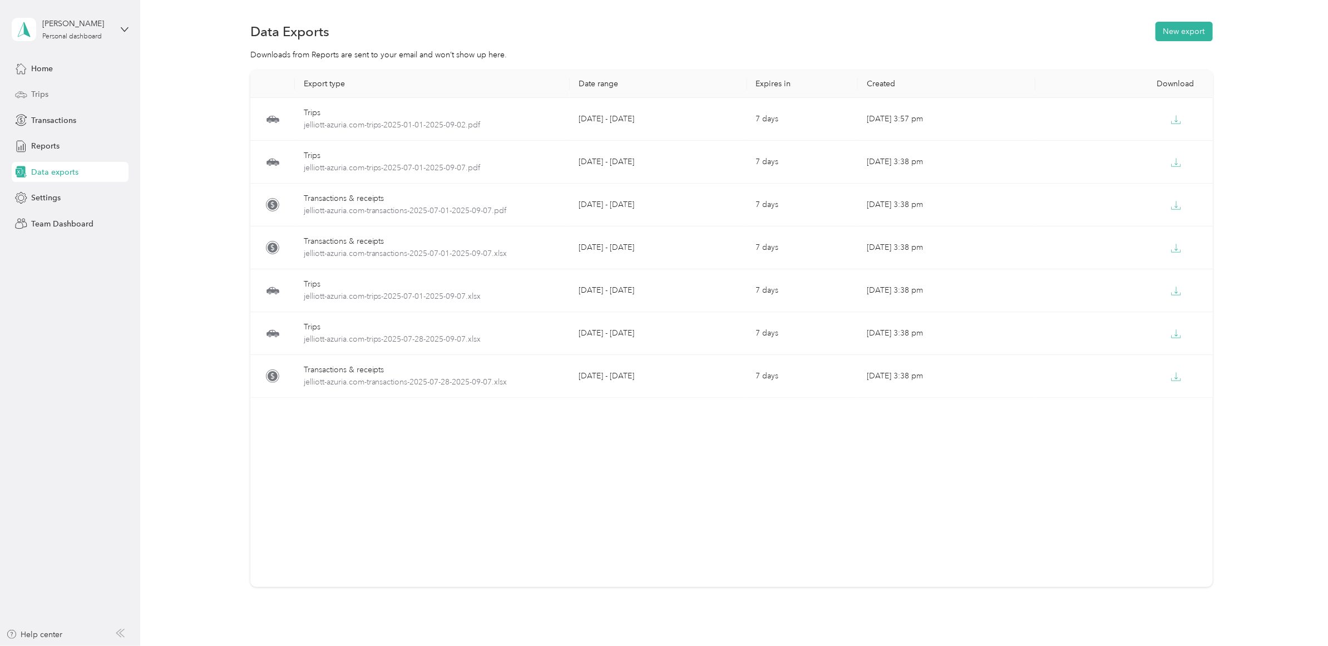
click at [31, 96] on div "Trips" at bounding box center [70, 95] width 117 height 20
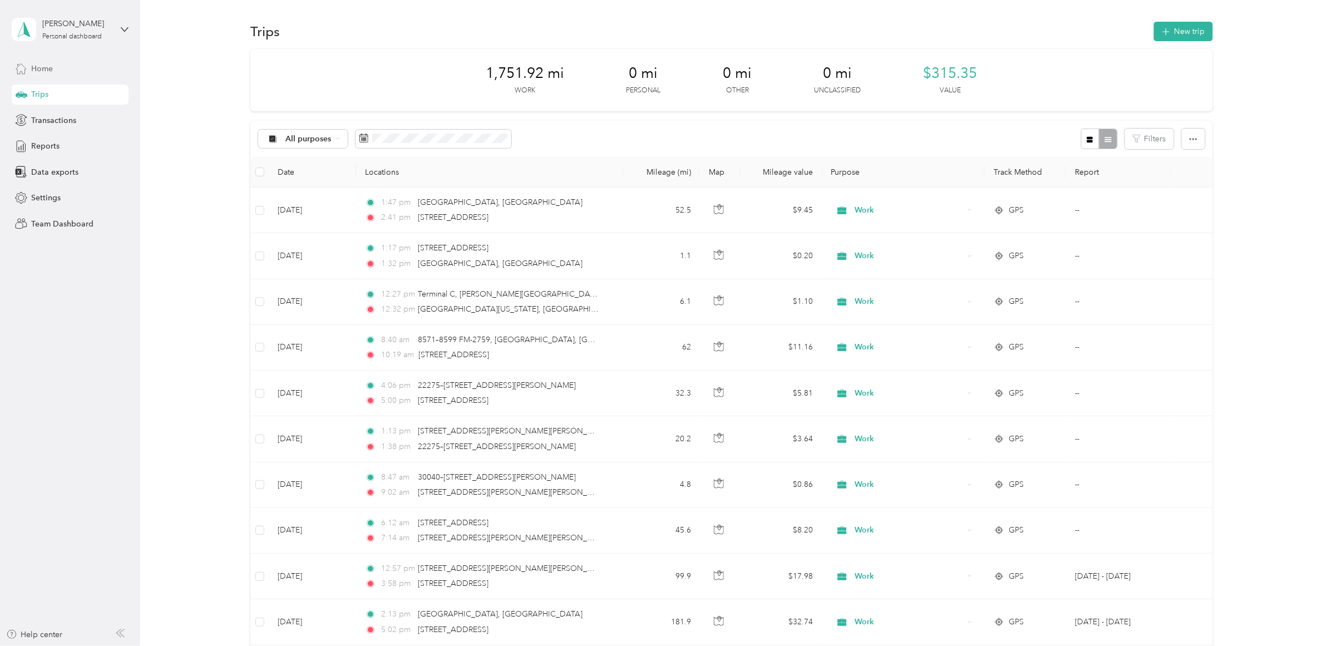
click at [19, 73] on icon at bounding box center [21, 68] width 12 height 12
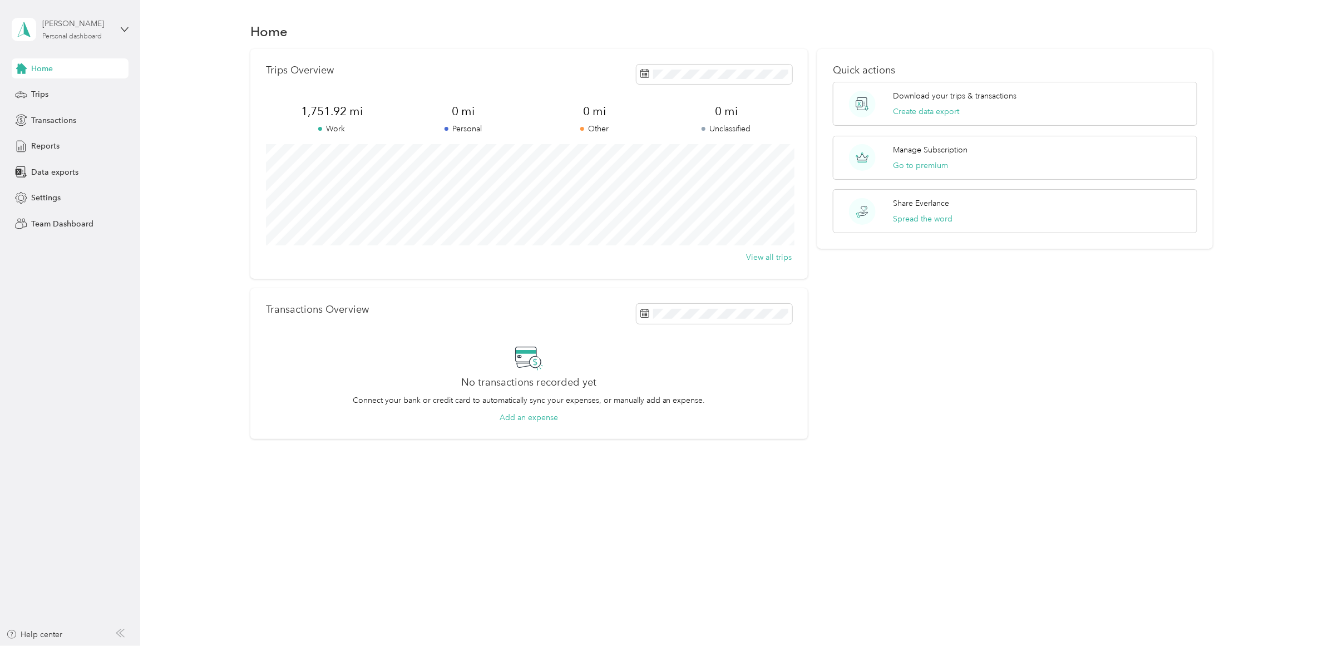
click at [72, 22] on div "[PERSON_NAME]" at bounding box center [77, 24] width 70 height 12
click at [277, 364] on div "No transactions recorded yet Connect your bank or credit card to automatically …" at bounding box center [529, 383] width 526 height 81
click at [126, 31] on icon at bounding box center [125, 30] width 8 height 8
click at [101, 269] on aside "Justin Elliott Personal dashboard Home Trips Transactions Reports Data exports …" at bounding box center [70, 323] width 140 height 646
click at [39, 196] on span "Settings" at bounding box center [45, 198] width 29 height 12
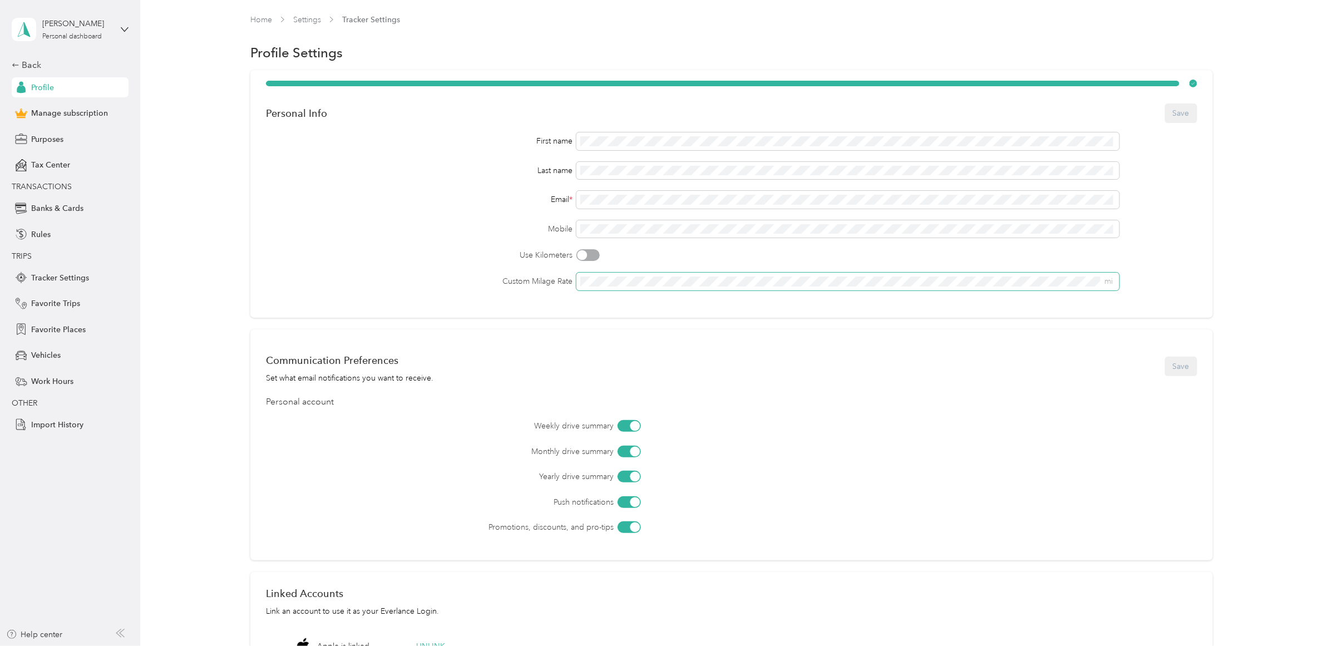
click at [611, 286] on span "mi" at bounding box center [847, 282] width 543 height 18
click at [1180, 115] on button "Save" at bounding box center [1181, 112] width 32 height 19
click at [46, 82] on span "Profile" at bounding box center [42, 88] width 23 height 12
click at [36, 66] on div "Back" at bounding box center [67, 64] width 111 height 13
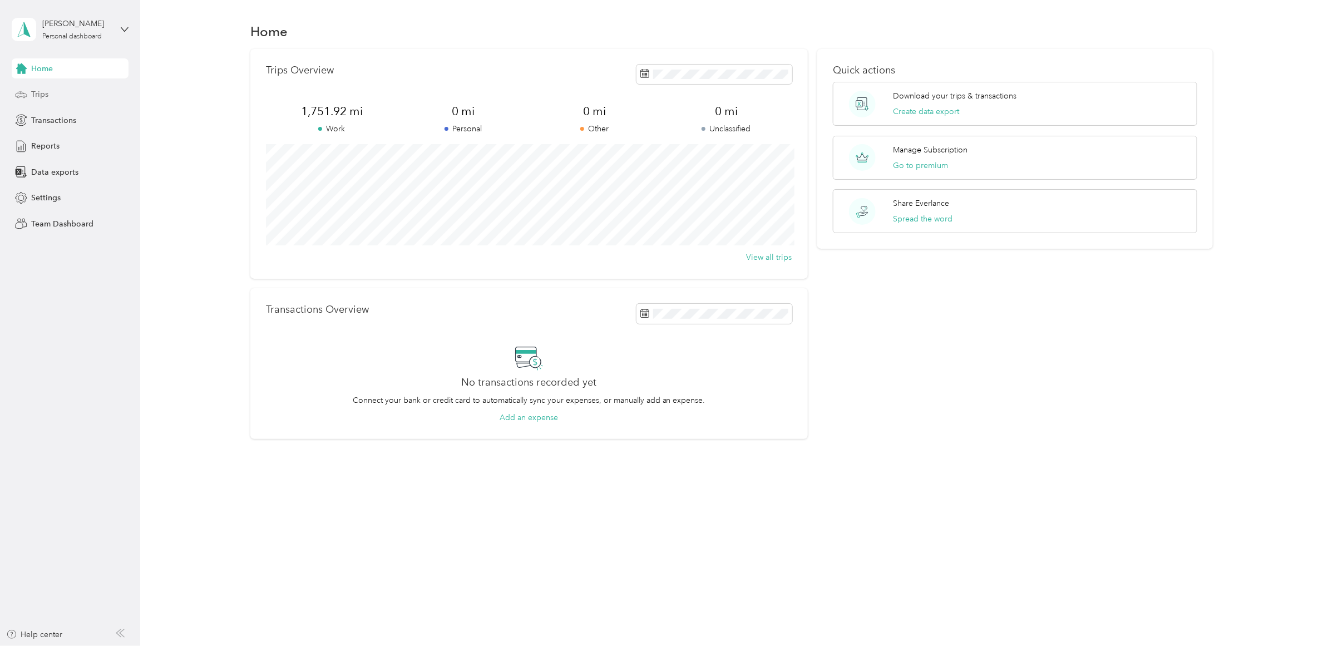
click at [42, 92] on span "Trips" at bounding box center [39, 94] width 17 height 12
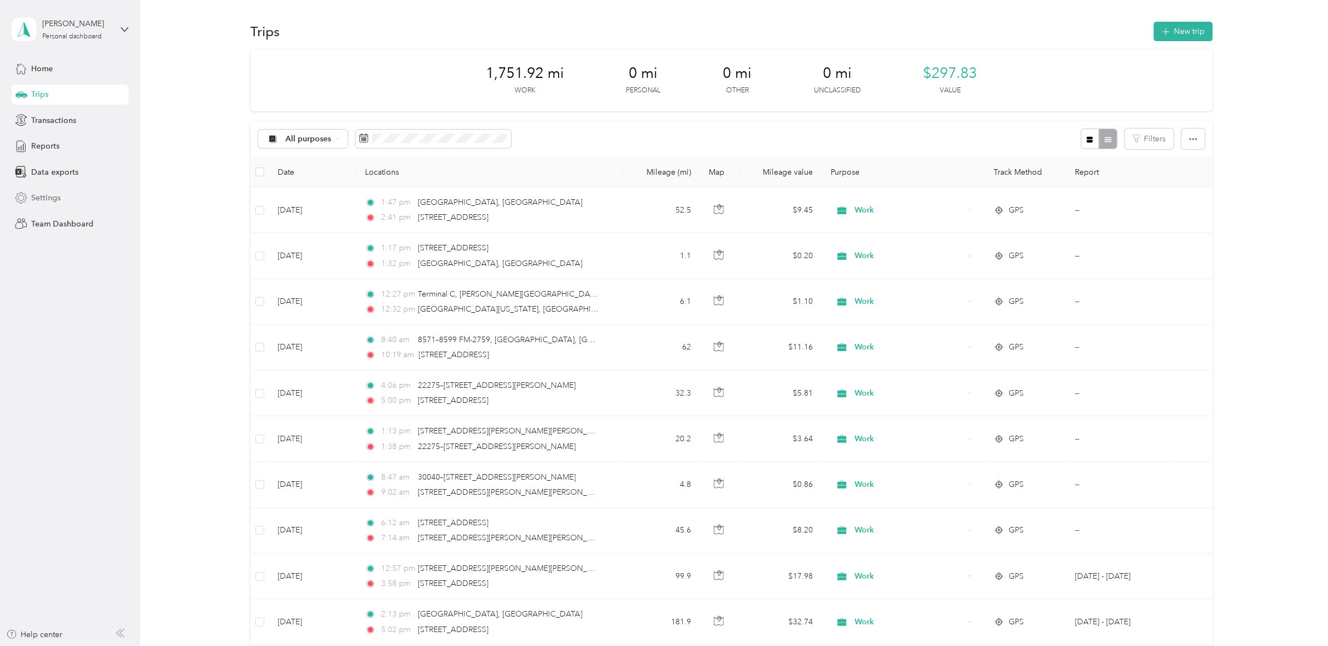
click at [51, 189] on div "Settings" at bounding box center [70, 198] width 117 height 20
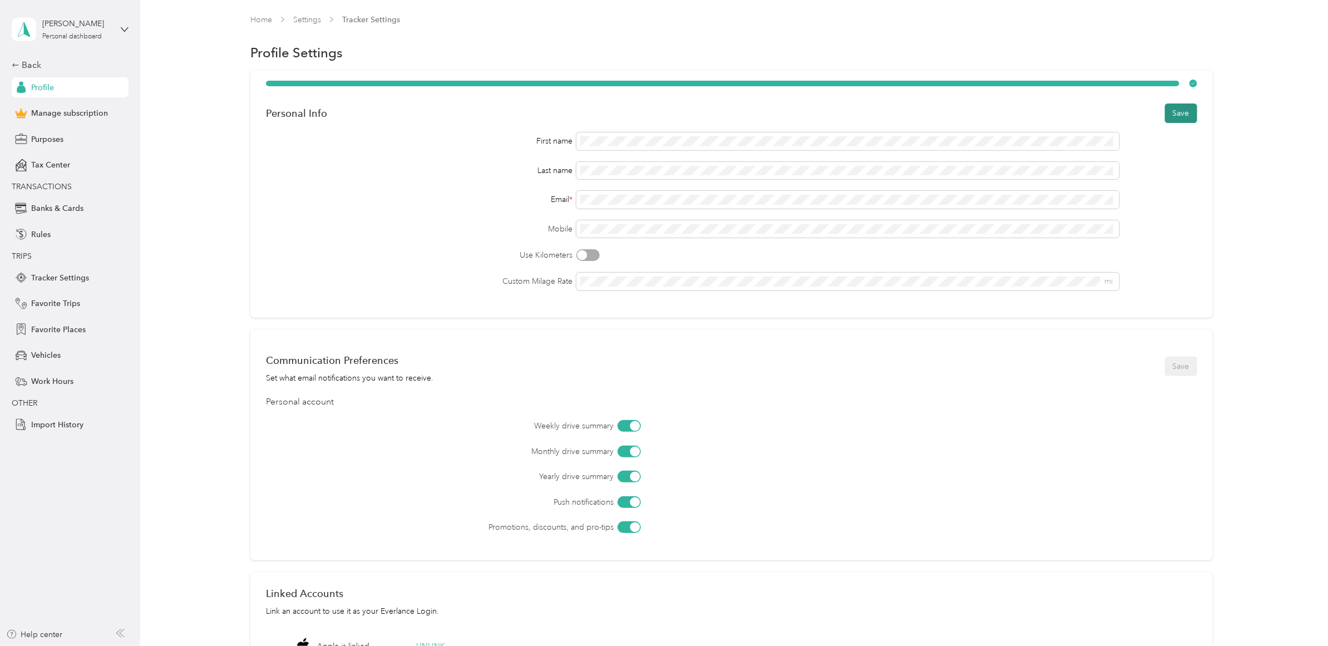
click at [1168, 106] on button "Save" at bounding box center [1181, 112] width 32 height 19
click at [45, 86] on span "Profile" at bounding box center [42, 88] width 23 height 12
click at [265, 17] on link "Home" at bounding box center [261, 19] width 22 height 9
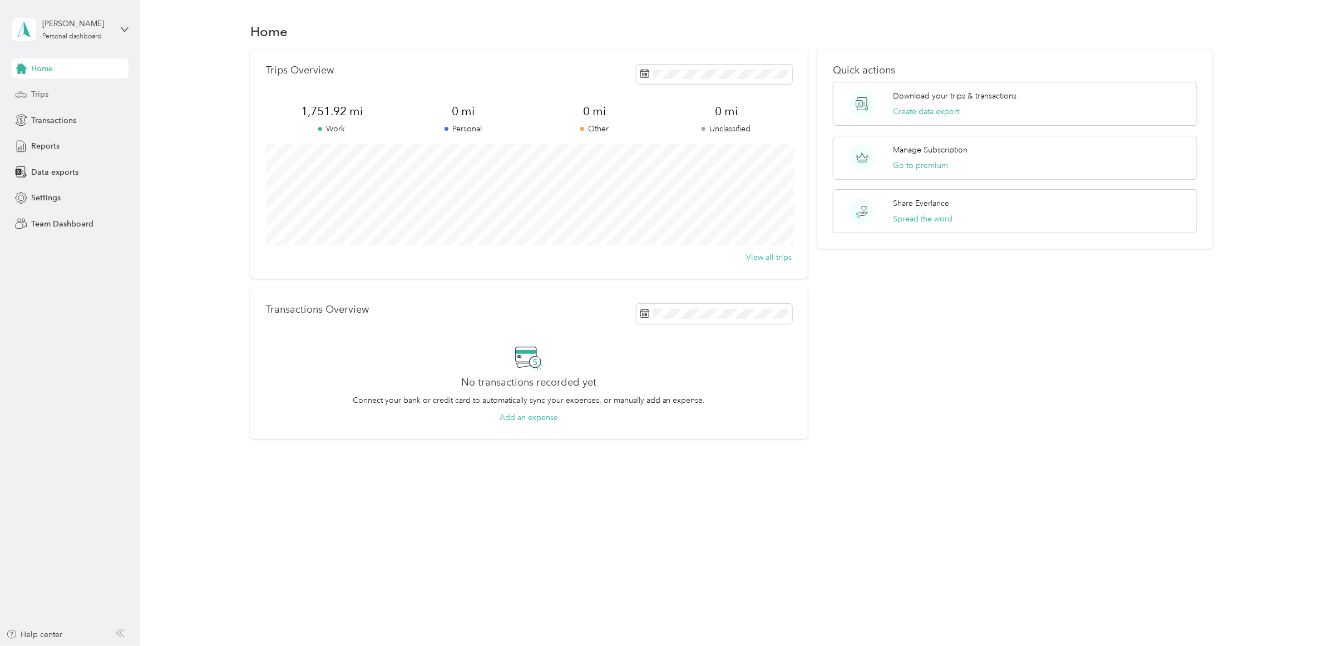
click at [40, 97] on span "Trips" at bounding box center [39, 94] width 17 height 12
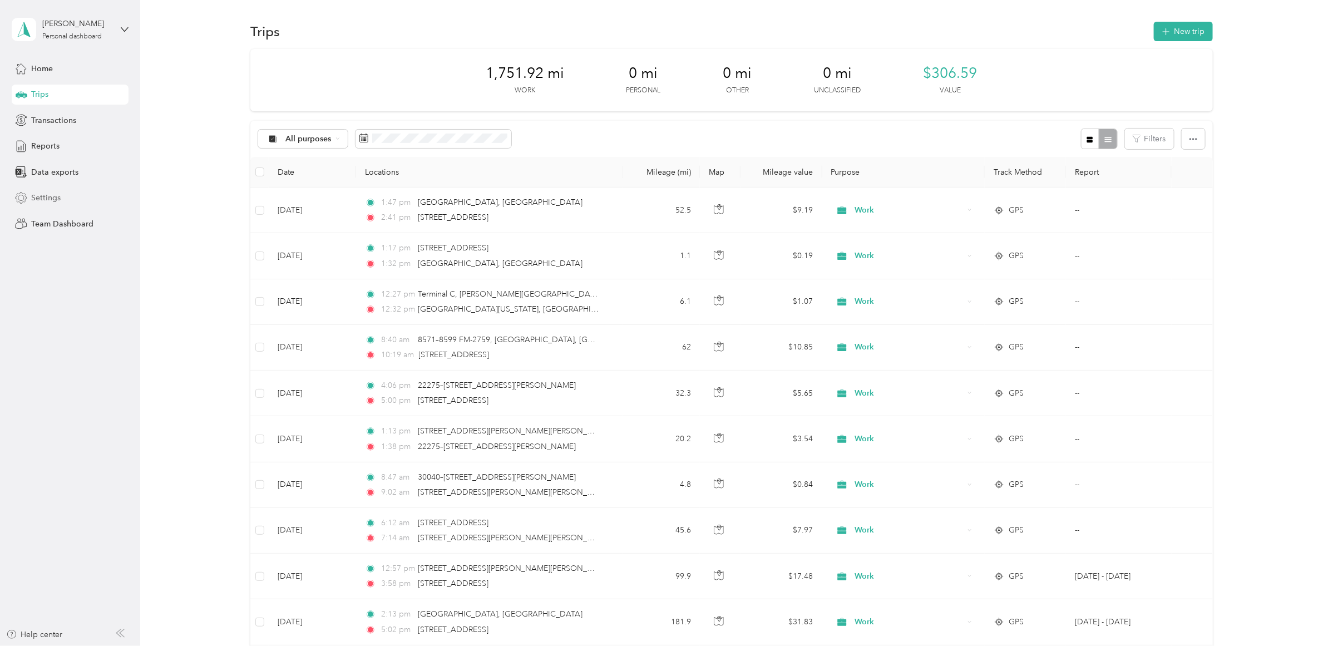
click at [42, 196] on span "Settings" at bounding box center [45, 198] width 29 height 12
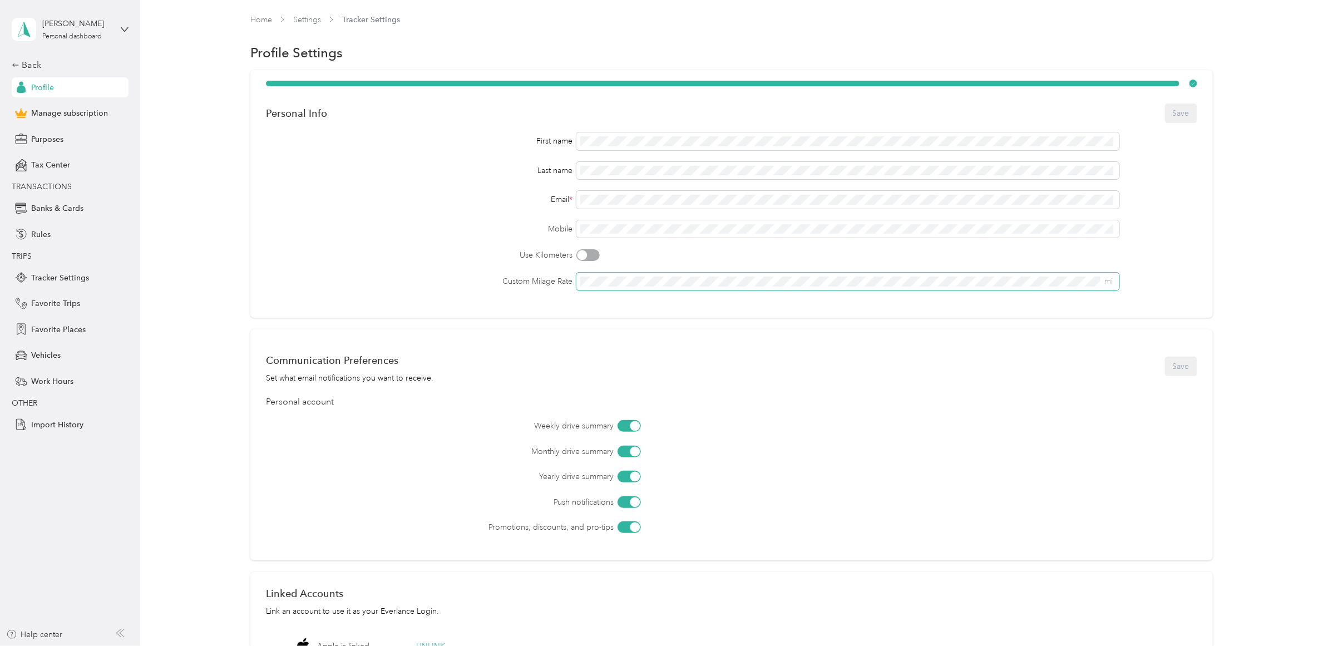
click at [622, 286] on span "mi" at bounding box center [847, 282] width 543 height 18
click at [615, 306] on div "Personal Info Save First name Last name Email * Mobile Use Kilometers Custom Mi…" at bounding box center [731, 194] width 962 height 248
click at [1194, 108] on div "Personal Info Save First name Last name Email * Mobile Use Kilometers Custom Mi…" at bounding box center [731, 194] width 962 height 248
click at [1182, 111] on button "Save" at bounding box center [1181, 112] width 32 height 19
click at [266, 21] on link "Home" at bounding box center [261, 19] width 22 height 9
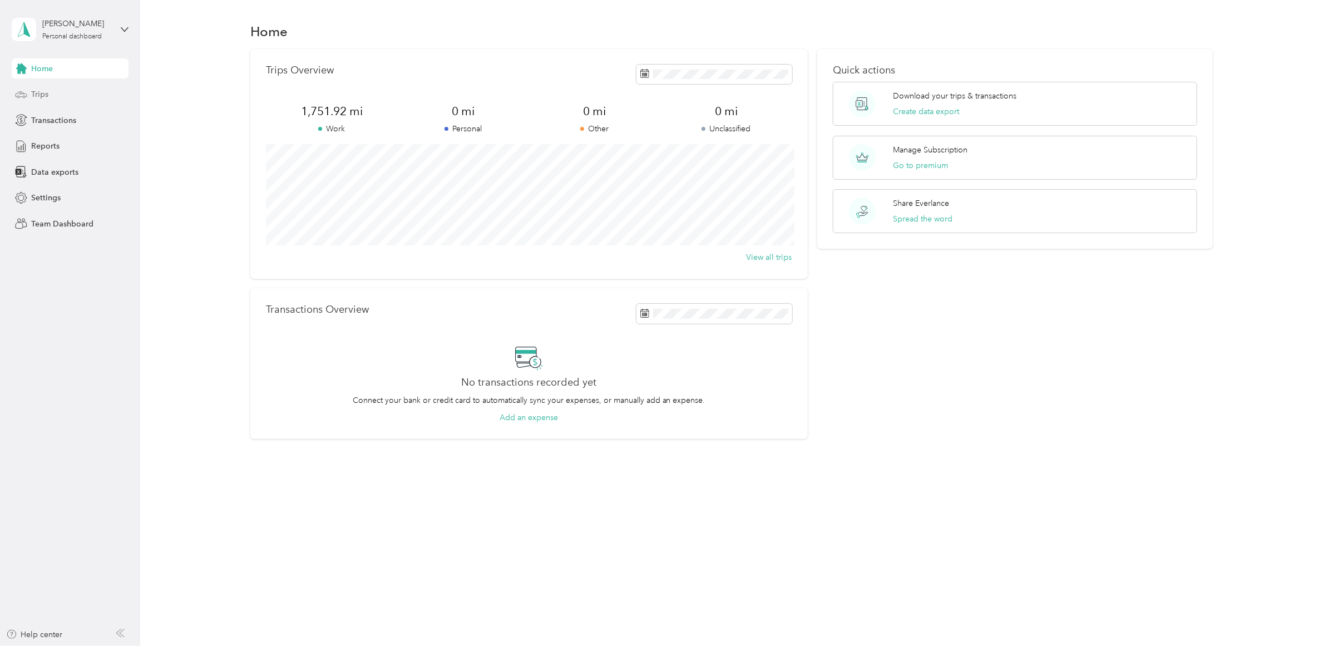
click at [39, 92] on span "Trips" at bounding box center [39, 94] width 17 height 12
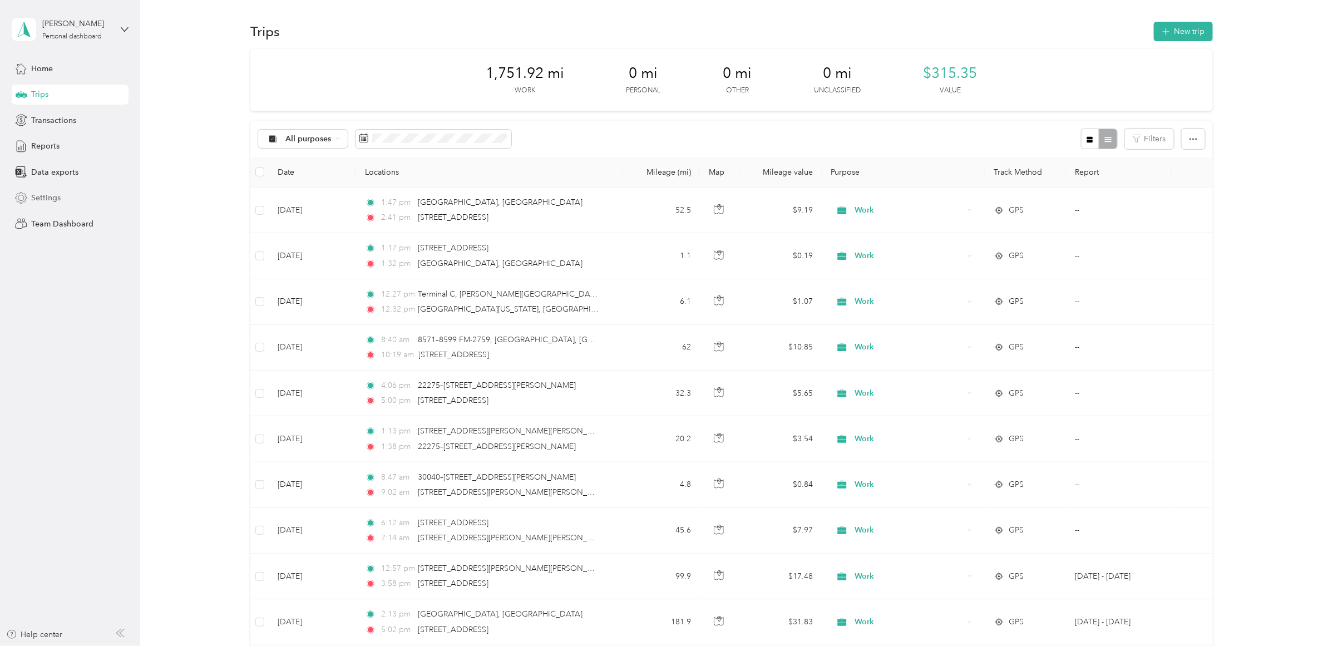
click at [43, 193] on span "Settings" at bounding box center [45, 198] width 29 height 12
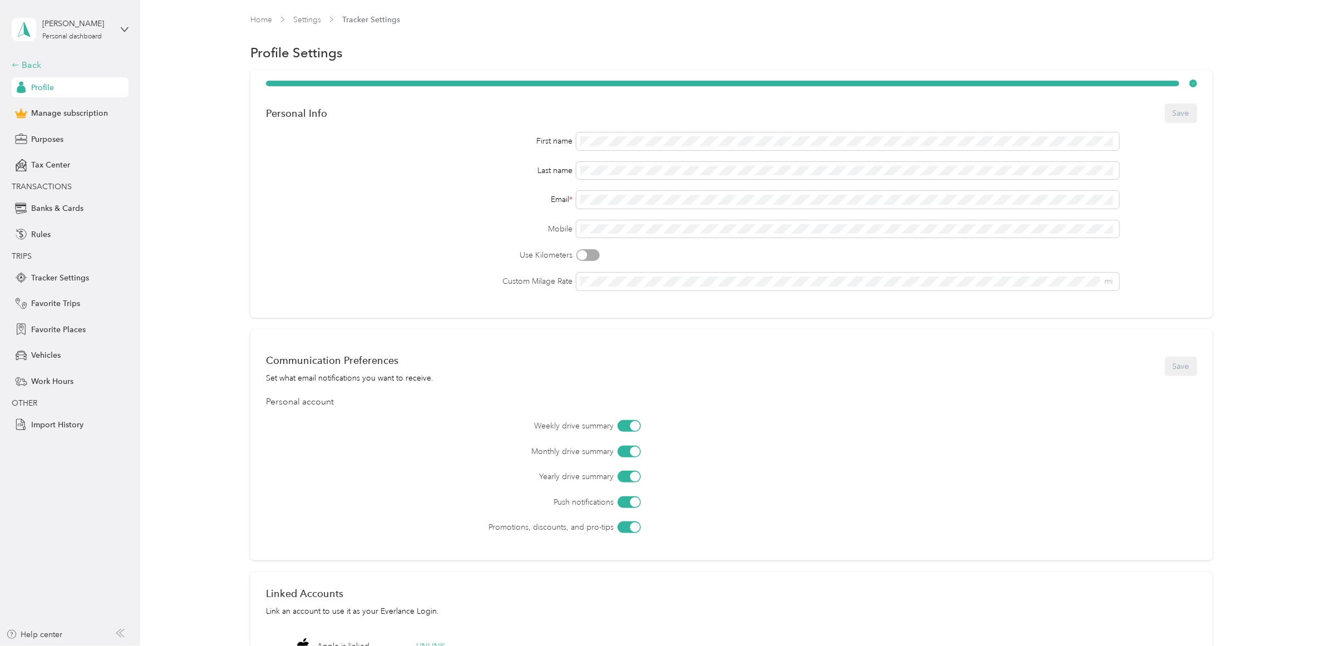
click at [24, 65] on div "Back" at bounding box center [67, 64] width 111 height 13
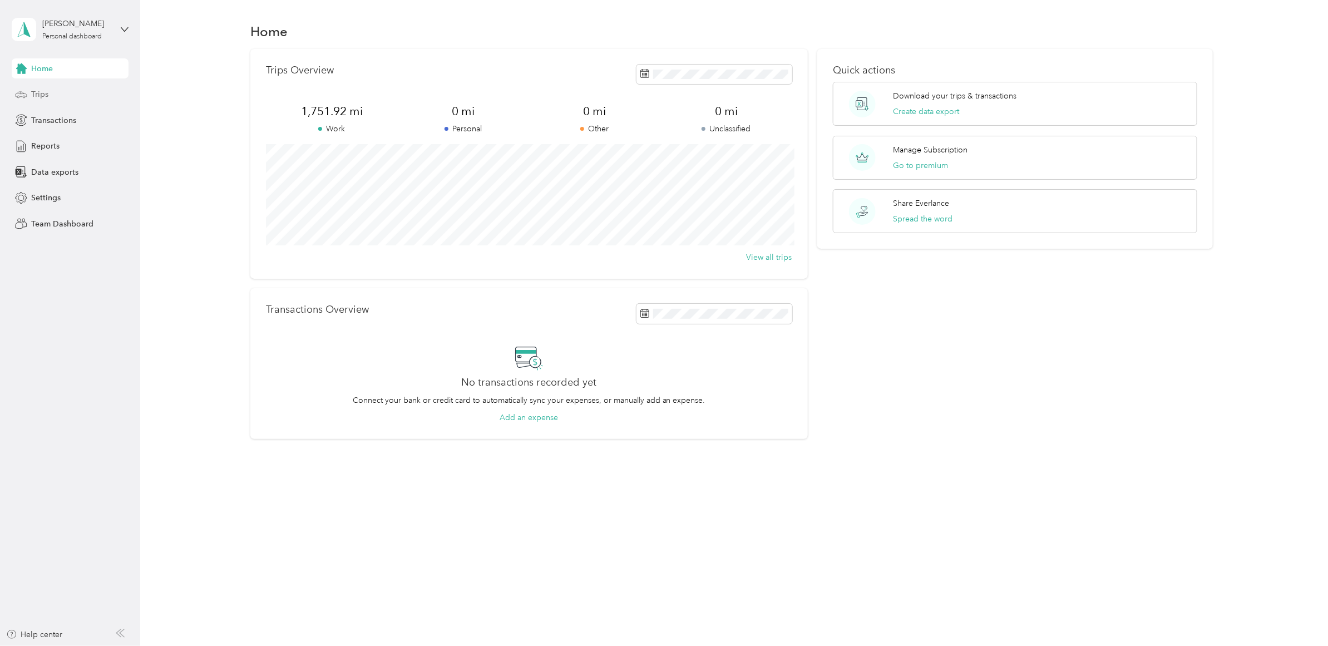
click at [43, 99] on span "Trips" at bounding box center [39, 94] width 17 height 12
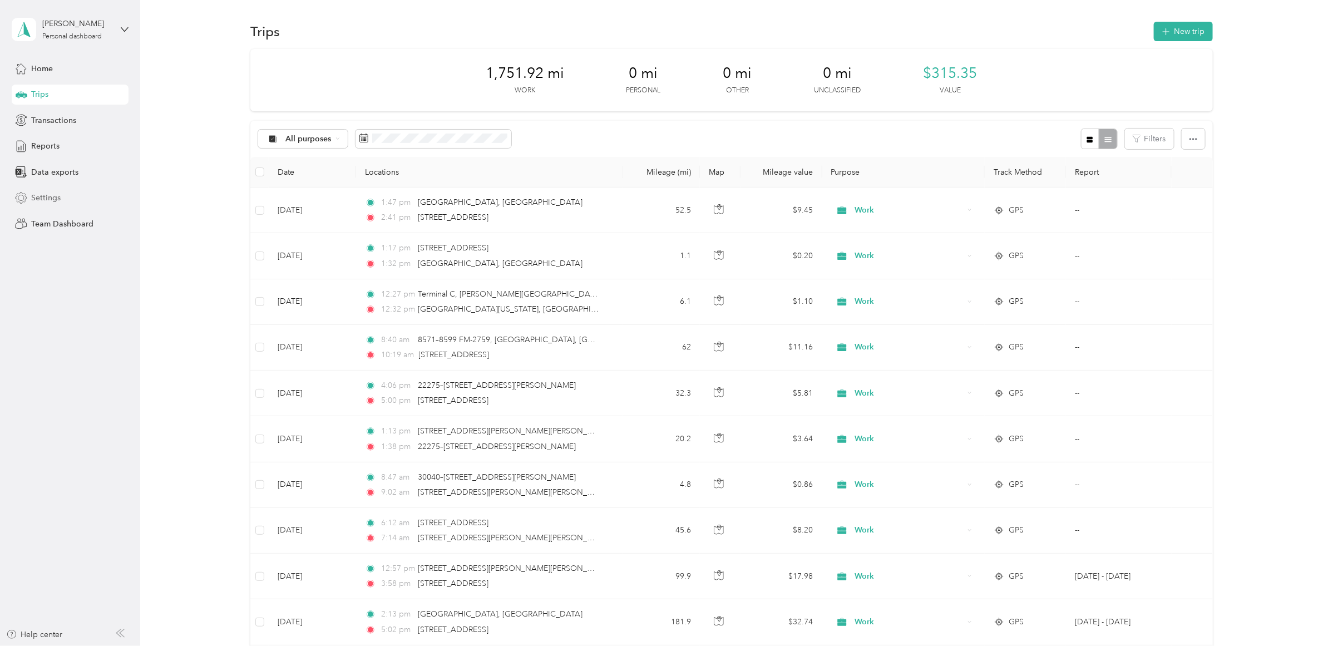
click at [53, 196] on span "Settings" at bounding box center [45, 198] width 29 height 12
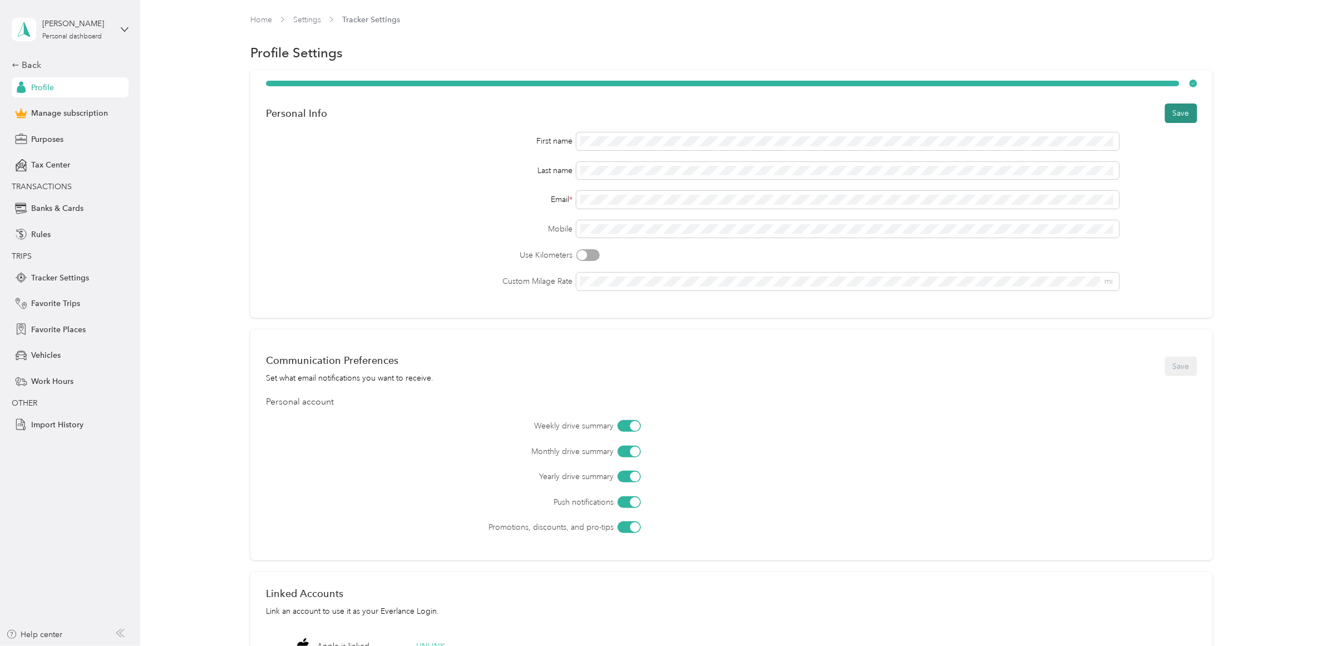
click at [1173, 114] on button "Save" at bounding box center [1181, 112] width 32 height 19
click at [40, 85] on span "Profile" at bounding box center [42, 88] width 23 height 12
click at [21, 58] on div "Back" at bounding box center [67, 64] width 111 height 13
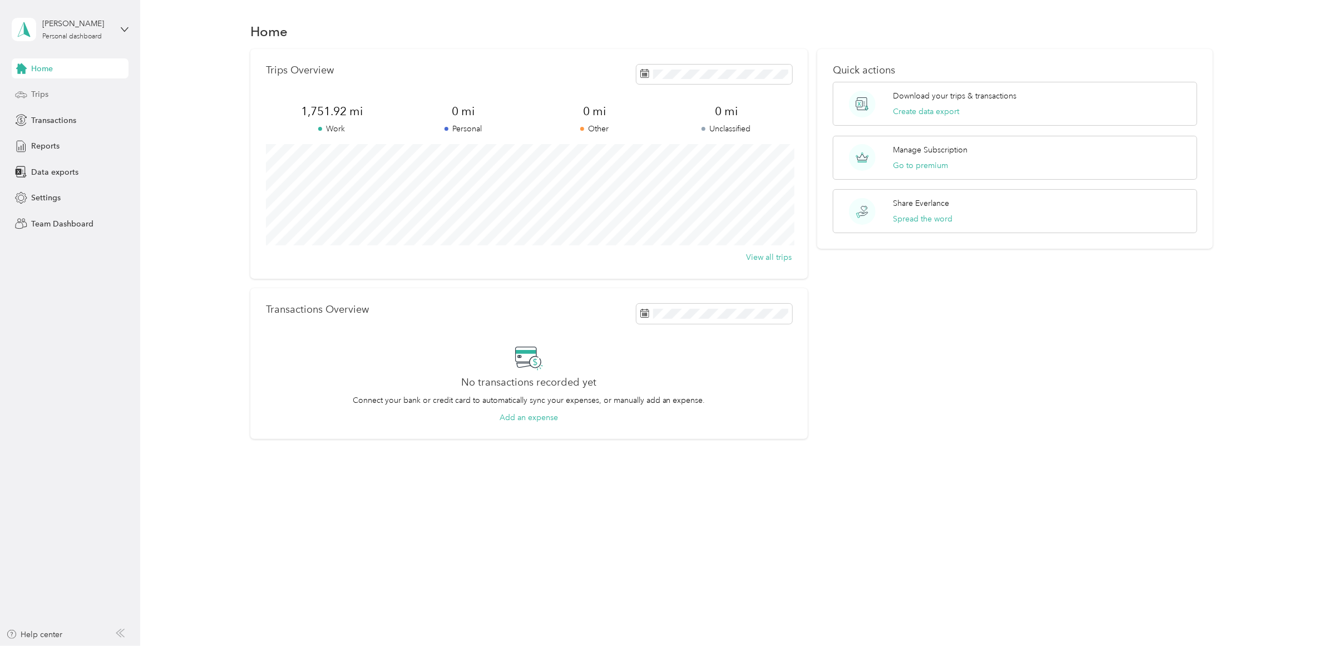
click at [37, 92] on span "Trips" at bounding box center [39, 94] width 17 height 12
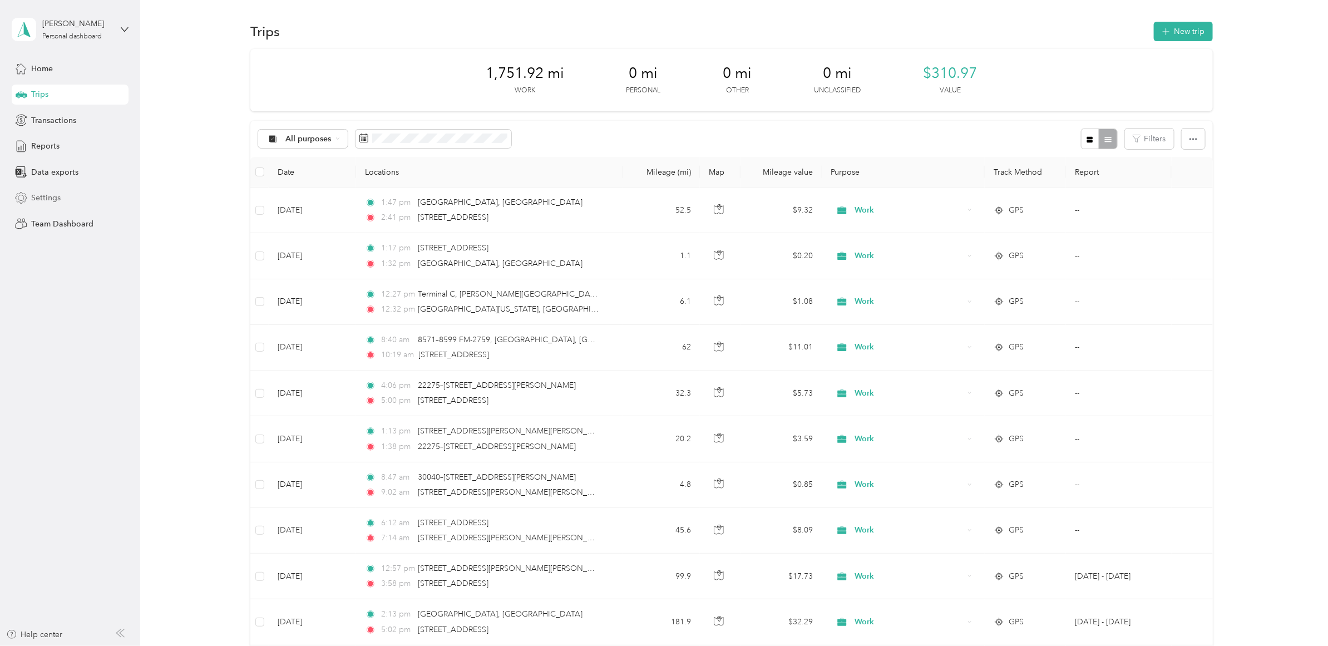
click at [32, 201] on span "Settings" at bounding box center [45, 198] width 29 height 12
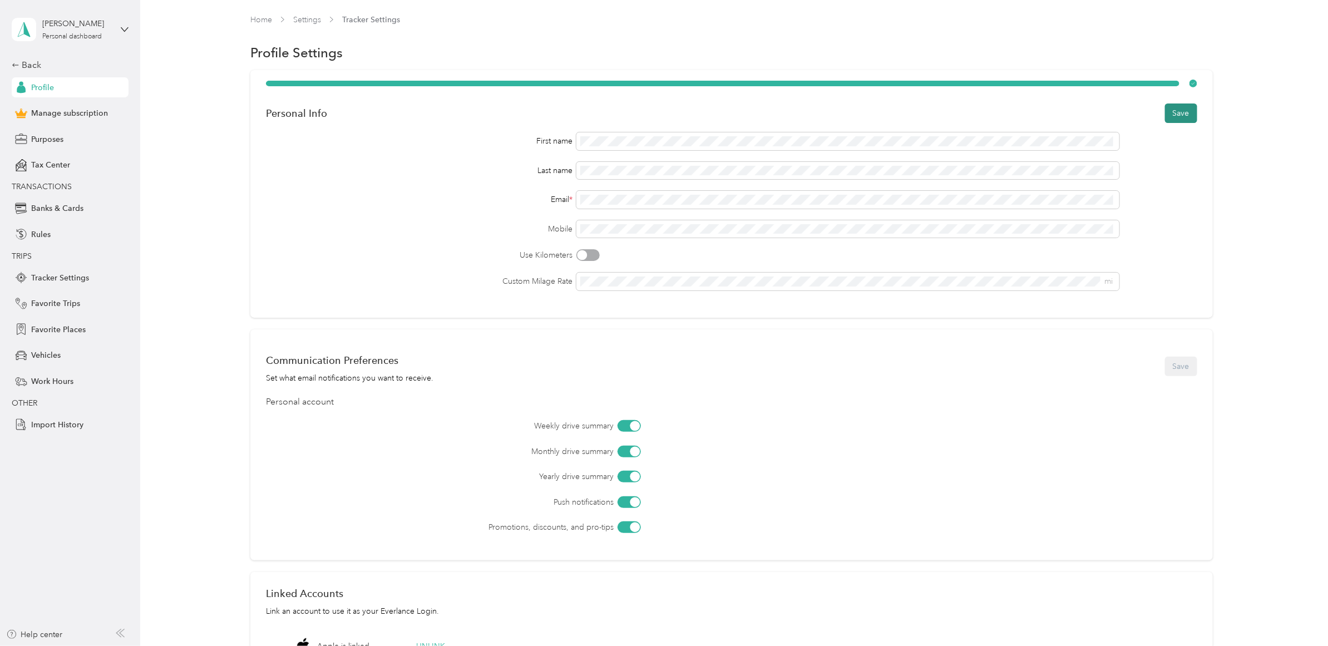
click at [1169, 109] on button "Save" at bounding box center [1181, 112] width 32 height 19
click at [44, 56] on div "Justin Elliott Personal dashboard Back Profile Manage subscription Purposes Tax…" at bounding box center [70, 217] width 117 height 434
click at [32, 65] on div "Back" at bounding box center [67, 64] width 111 height 13
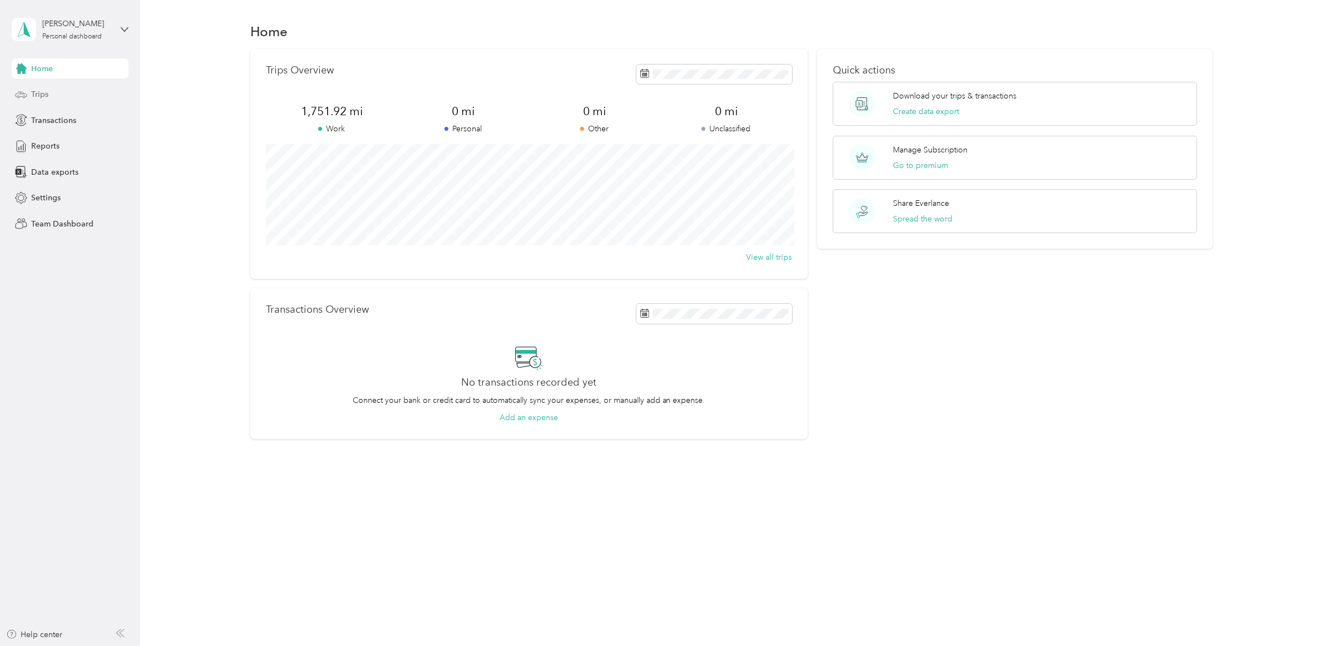
click at [51, 93] on div "Trips" at bounding box center [70, 95] width 117 height 20
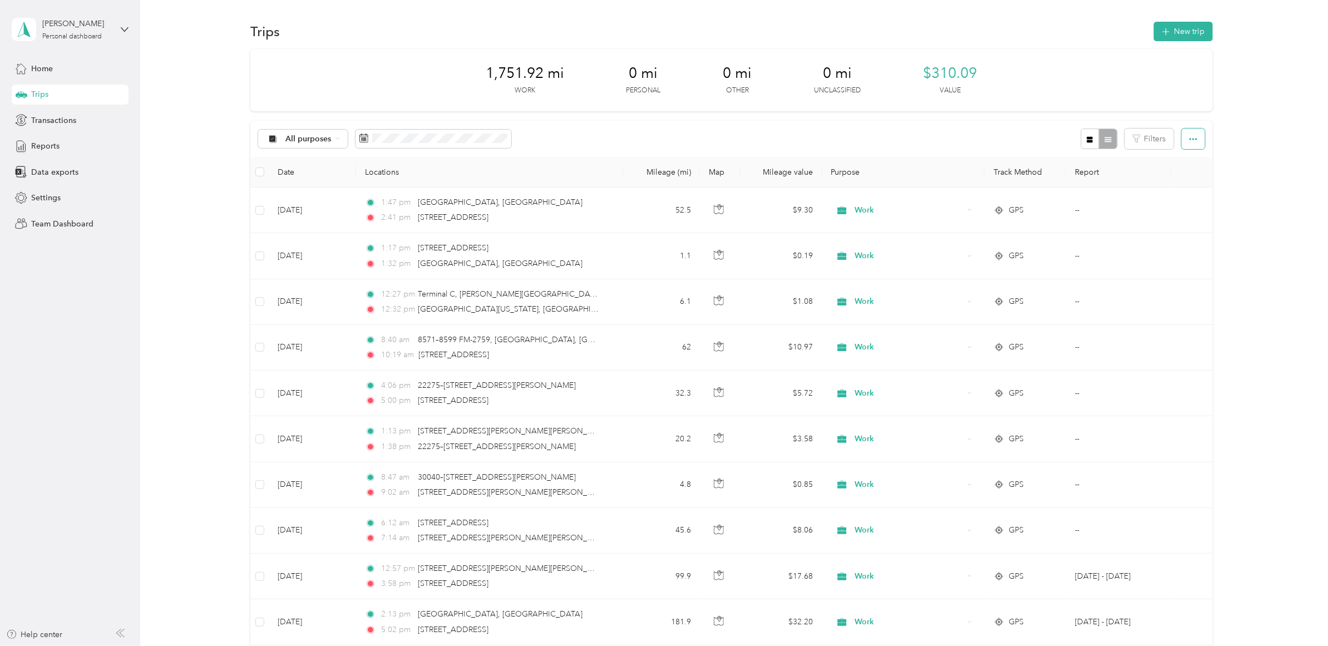
click at [1194, 135] on button "button" at bounding box center [1192, 138] width 23 height 21
click at [1180, 181] on span "Export" at bounding box center [1172, 179] width 23 height 9
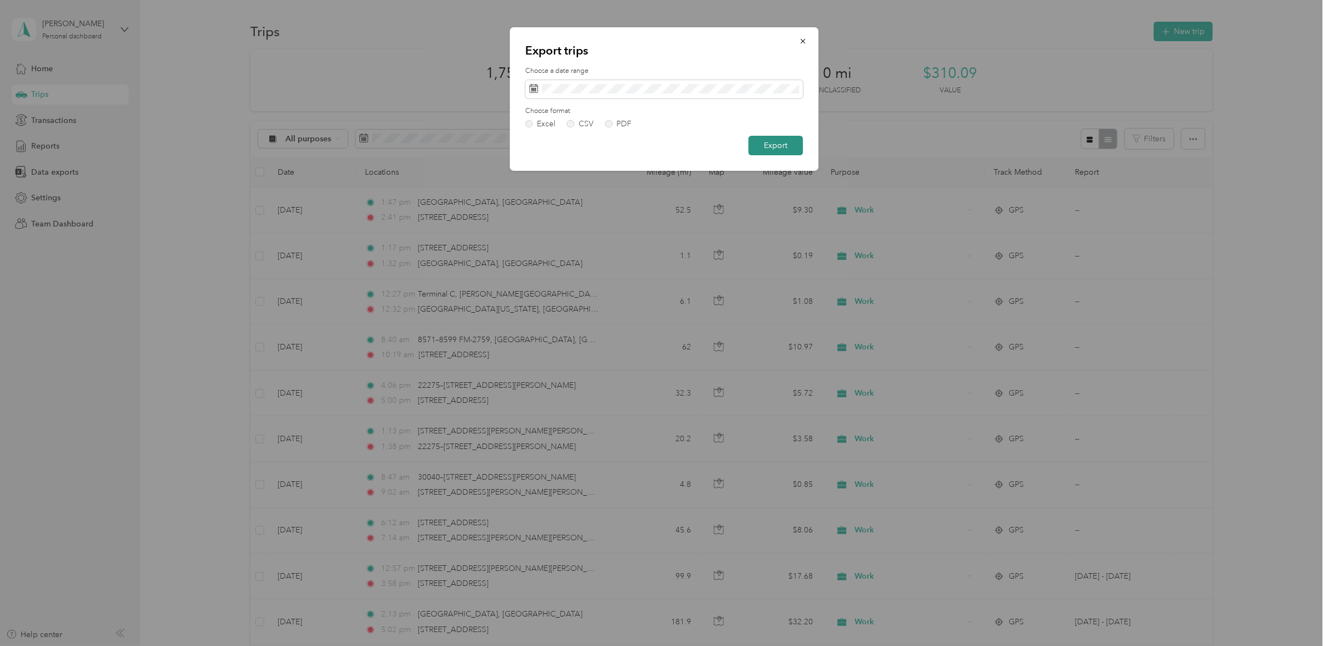
click at [778, 145] on button "Export" at bounding box center [775, 145] width 55 height 19
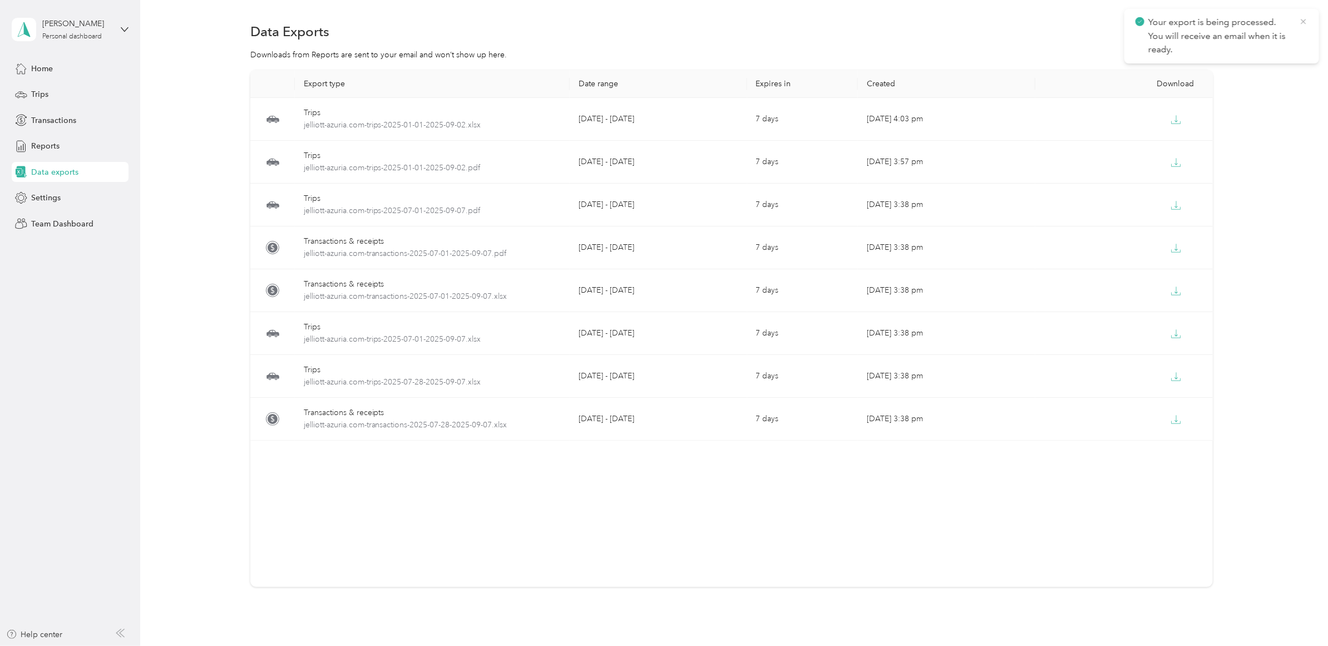
click at [1302, 22] on icon at bounding box center [1303, 22] width 9 height 10
click at [48, 96] on div "Trips" at bounding box center [70, 95] width 117 height 20
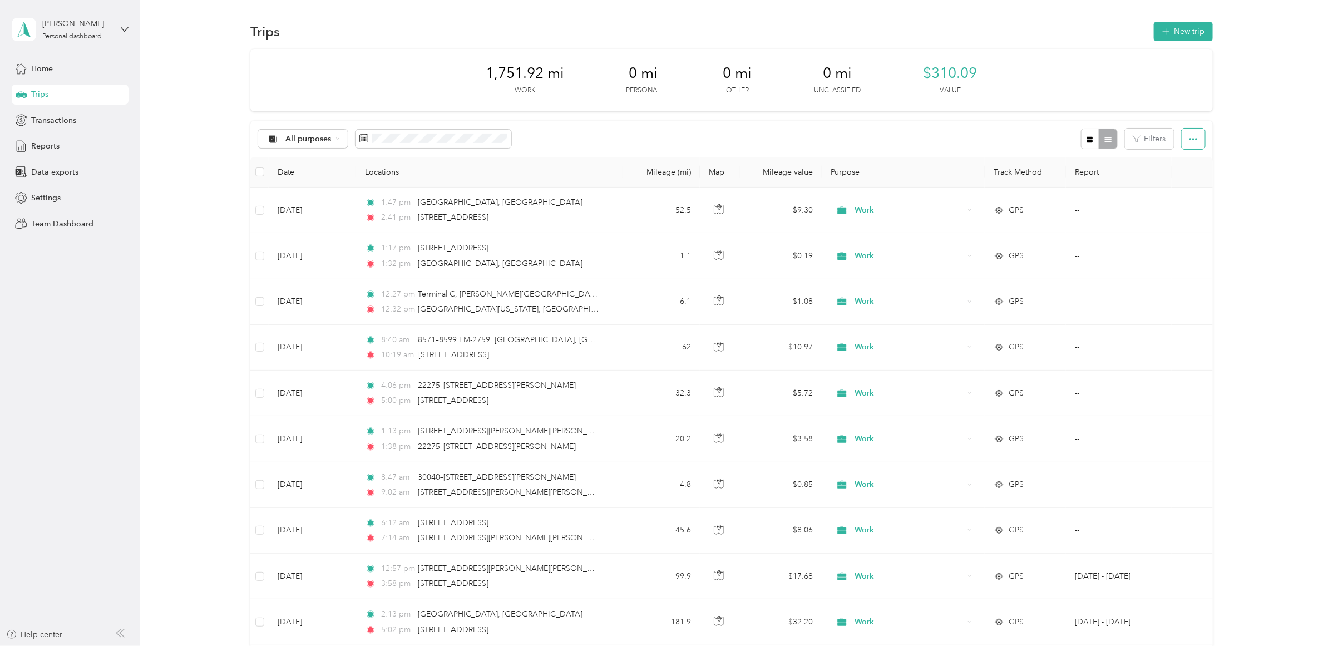
click at [1189, 137] on icon "button" at bounding box center [1193, 139] width 8 height 8
click at [1169, 181] on span "Export" at bounding box center [1172, 179] width 23 height 9
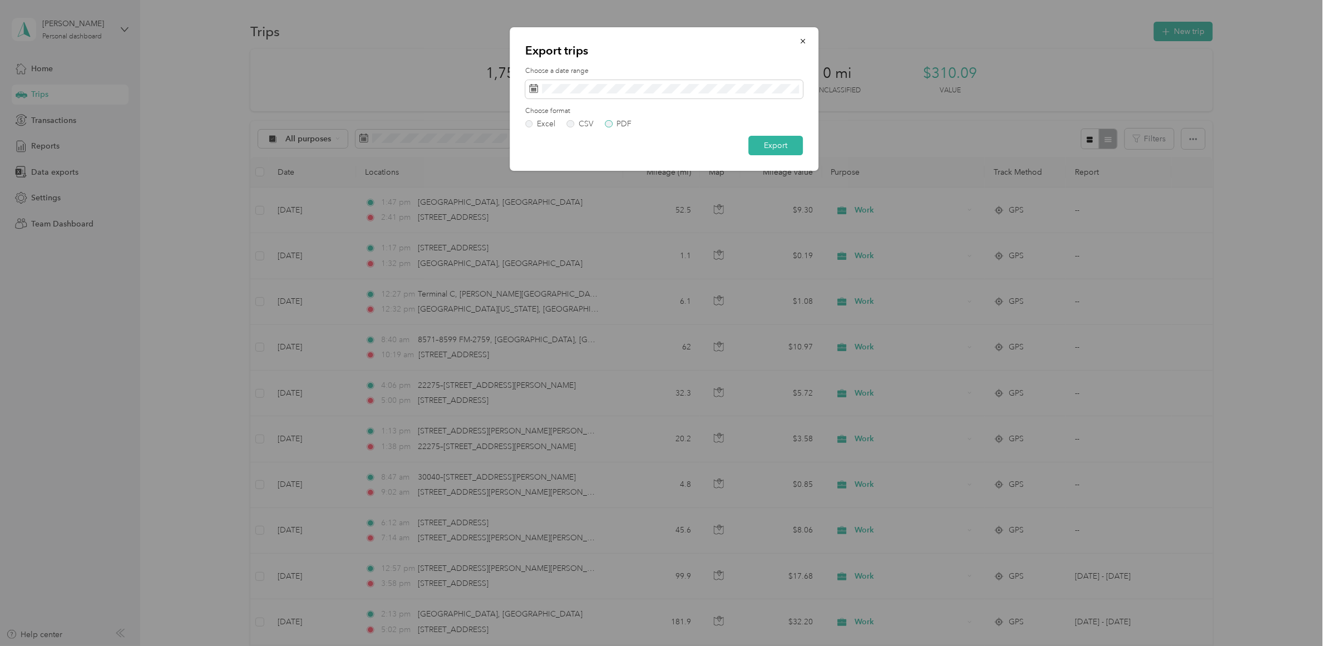
click at [622, 124] on div "PDF" at bounding box center [624, 124] width 15 height 8
click at [778, 142] on button "Export" at bounding box center [775, 145] width 55 height 19
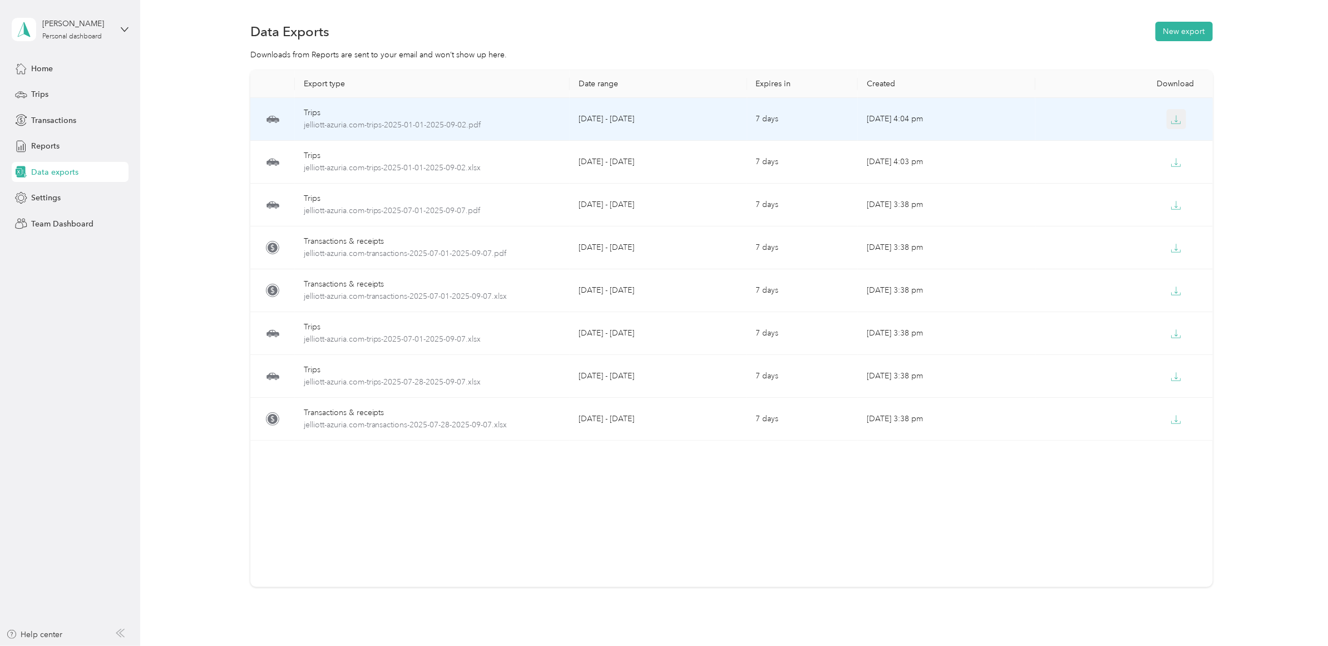
click at [1174, 120] on icon "button" at bounding box center [1176, 120] width 10 height 10
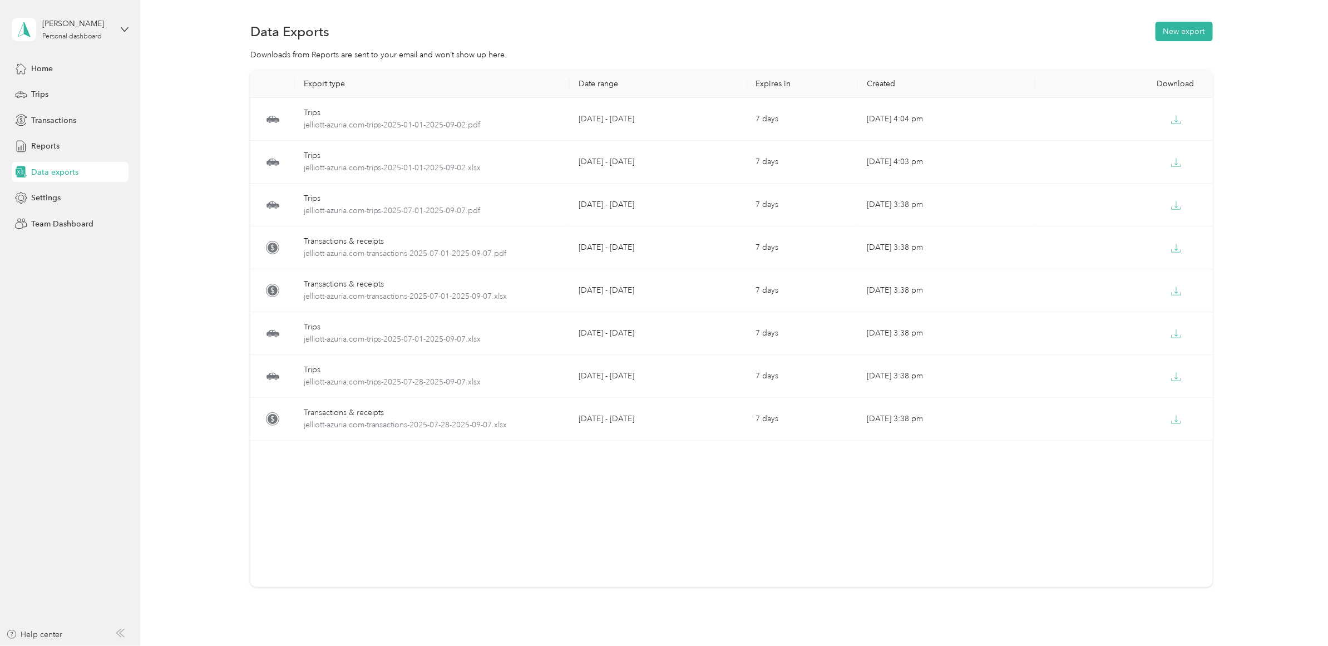
click at [960, 491] on div "Export type Date range Expires in Created Download Trips jelliott-azuria.com-tr…" at bounding box center [731, 328] width 962 height 517
click at [60, 61] on div "Home" at bounding box center [70, 68] width 117 height 20
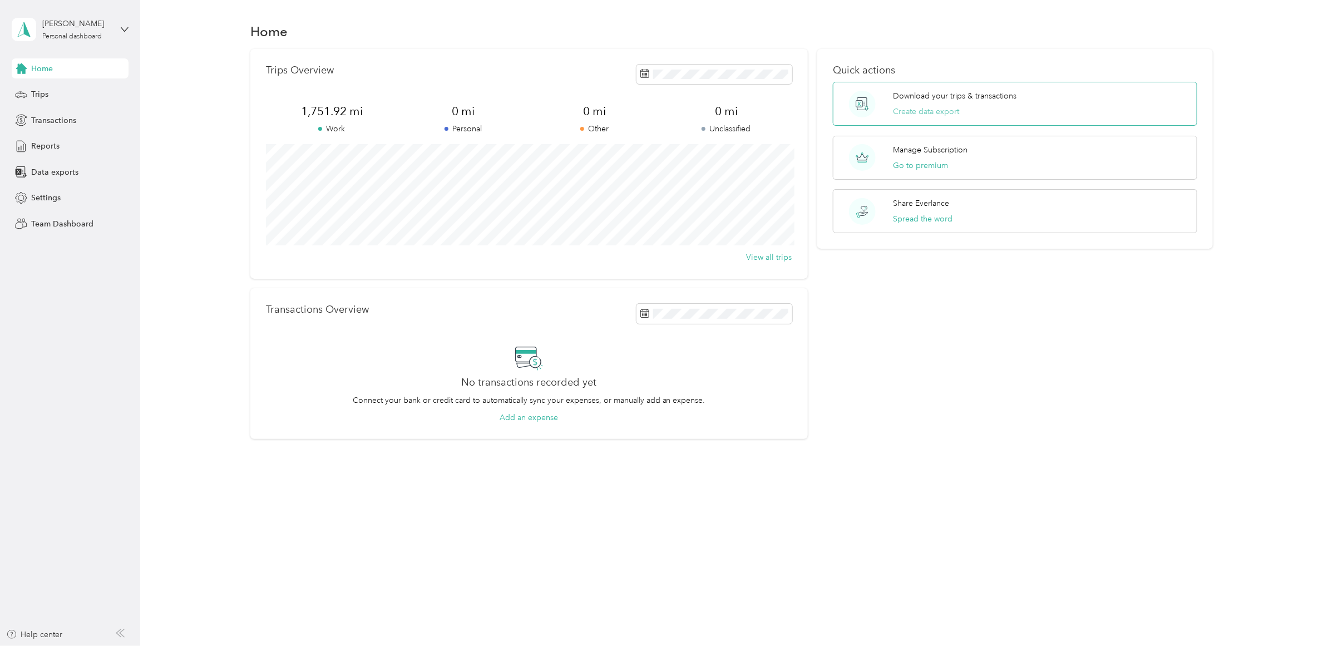
click at [924, 115] on button "Create data export" at bounding box center [926, 112] width 66 height 12
